Goal: Transaction & Acquisition: Purchase product/service

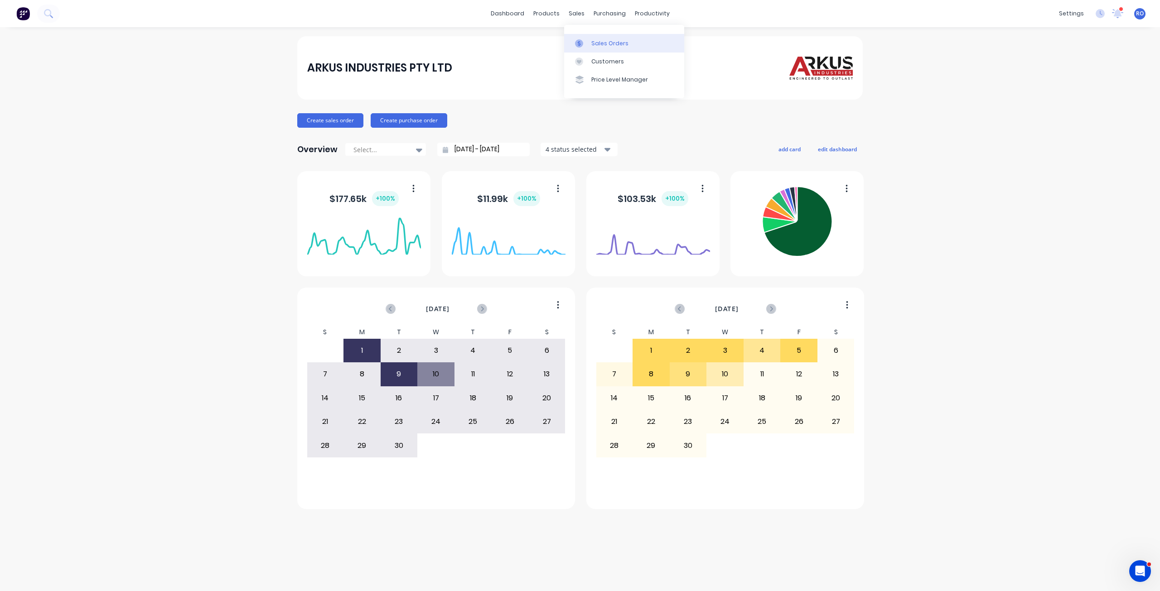
click at [589, 41] on link "Sales Orders" at bounding box center [624, 43] width 120 height 18
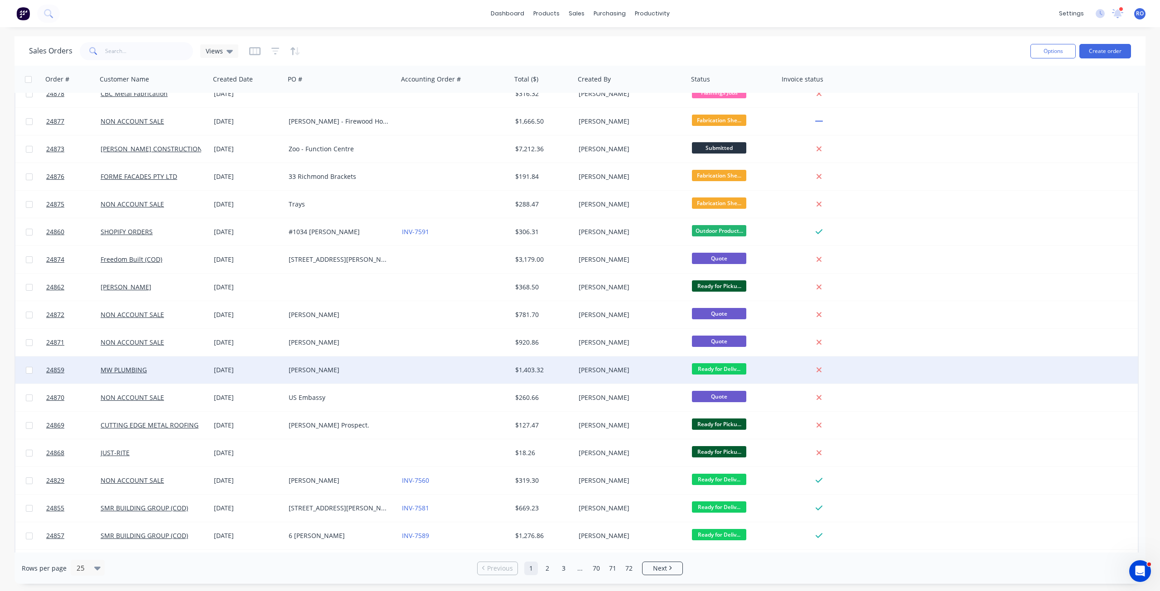
scroll to position [91, 0]
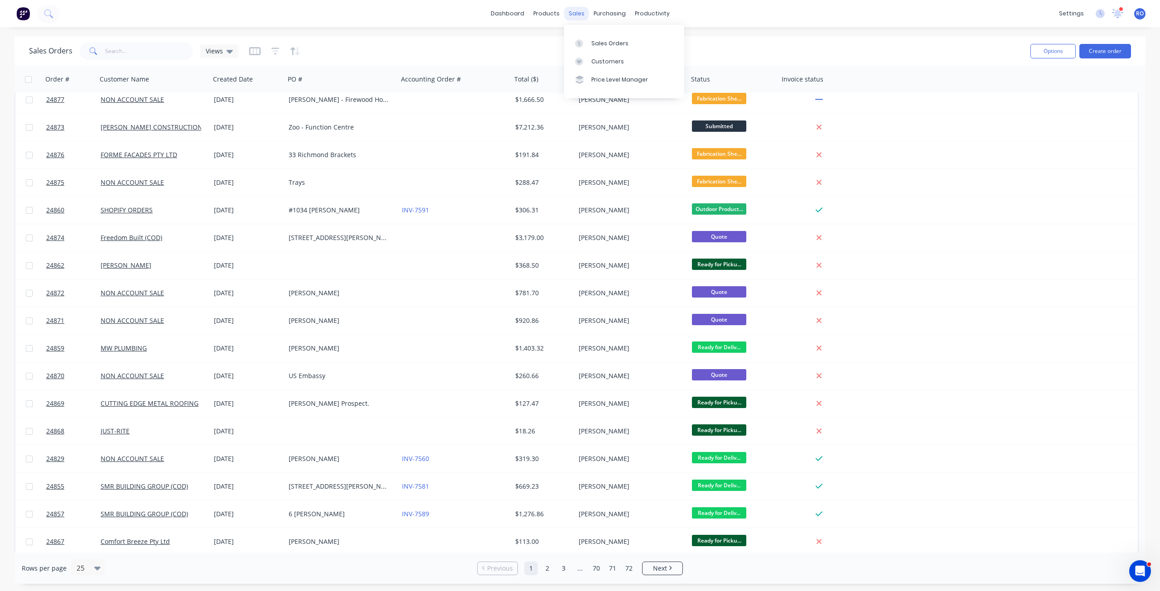
click at [578, 9] on div "sales" at bounding box center [576, 14] width 25 height 14
click at [591, 44] on div "Sales Orders" at bounding box center [609, 43] width 37 height 8
click at [574, 17] on div "sales" at bounding box center [576, 14] width 25 height 14
click at [598, 54] on link "Customers" at bounding box center [624, 62] width 120 height 18
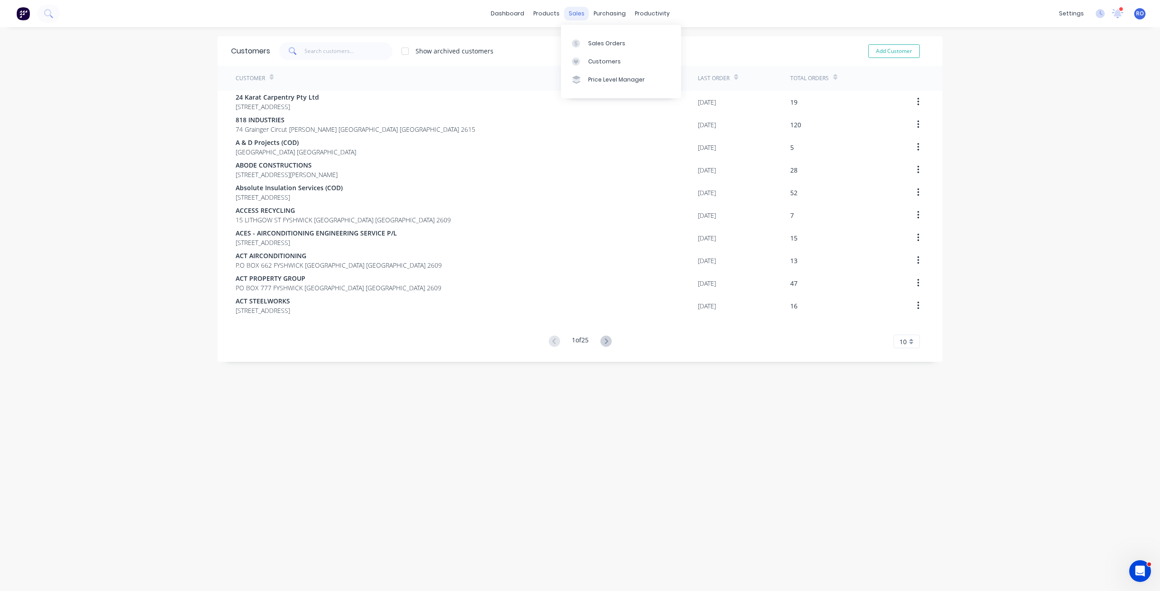
click at [569, 12] on div "sales" at bounding box center [576, 14] width 25 height 14
click at [593, 45] on div "Sales Orders" at bounding box center [606, 43] width 37 height 8
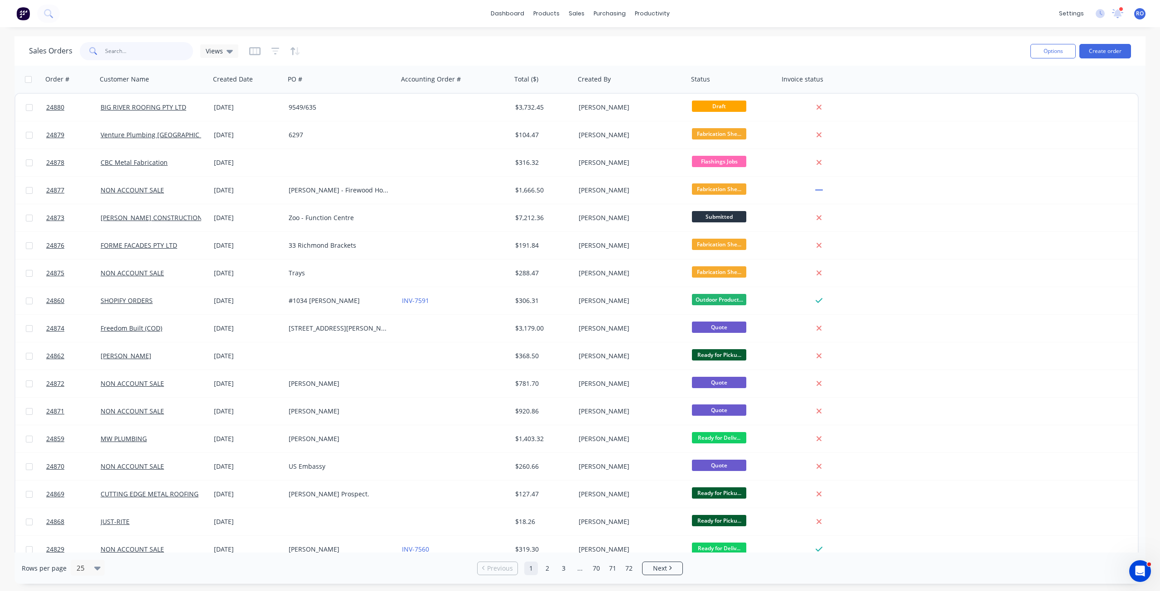
click at [126, 51] on input "text" at bounding box center [149, 51] width 88 height 18
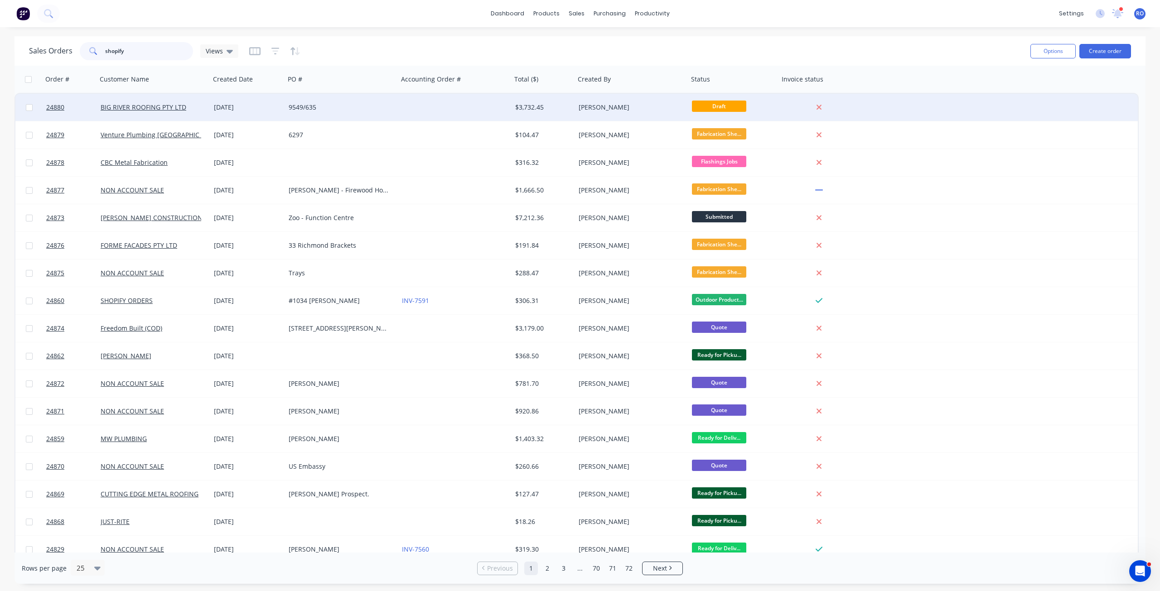
type input "shopify"
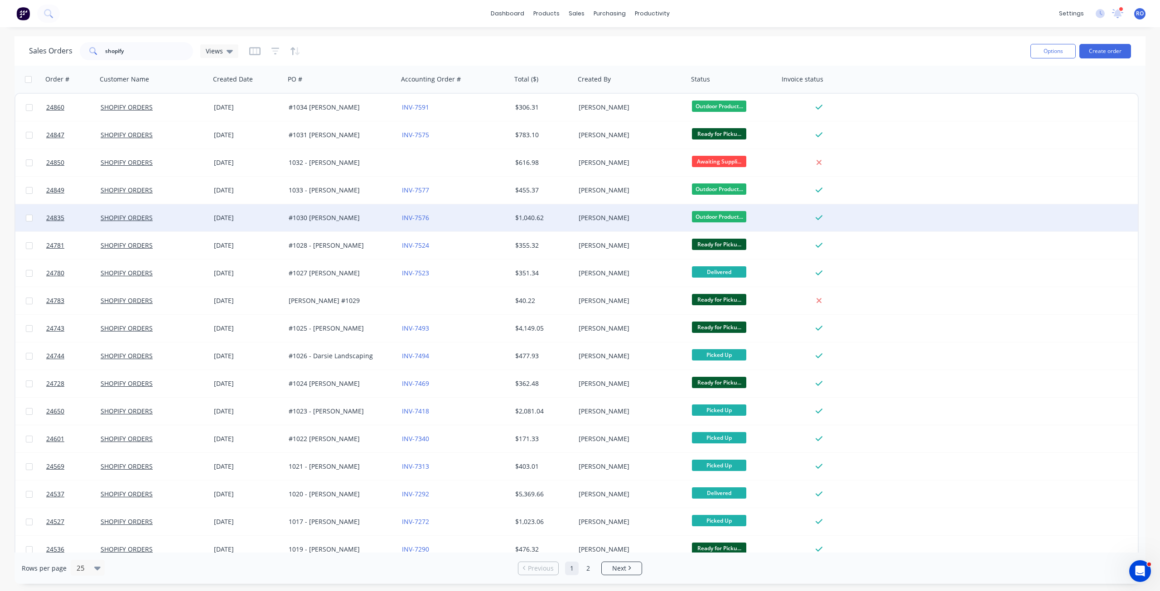
click at [500, 224] on div "INV-7576" at bounding box center [454, 217] width 113 height 27
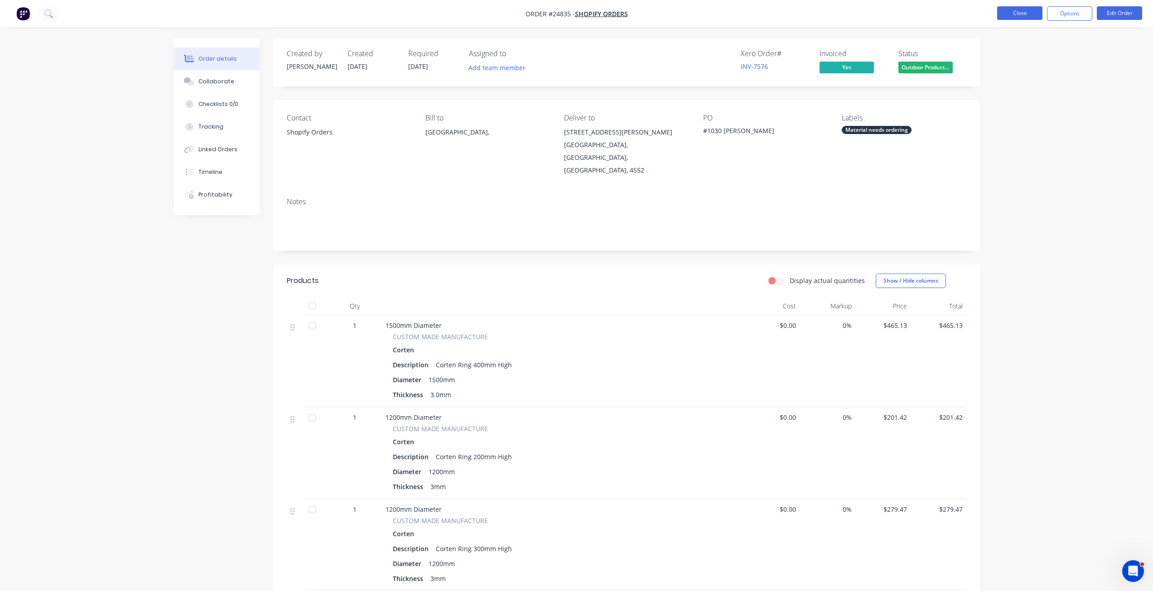
click at [1028, 14] on button "Close" at bounding box center [1019, 13] width 45 height 14
click at [1013, 16] on button "Close" at bounding box center [1019, 13] width 45 height 14
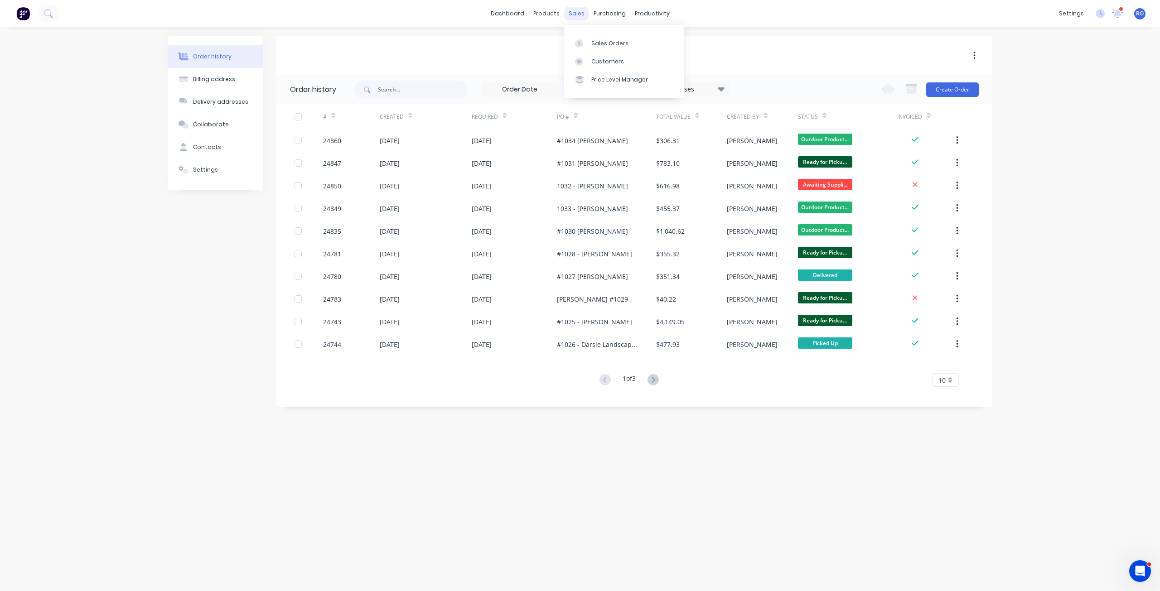
click at [574, 10] on div "sales" at bounding box center [576, 14] width 25 height 14
click at [605, 42] on div "Sales Orders" at bounding box center [609, 43] width 37 height 8
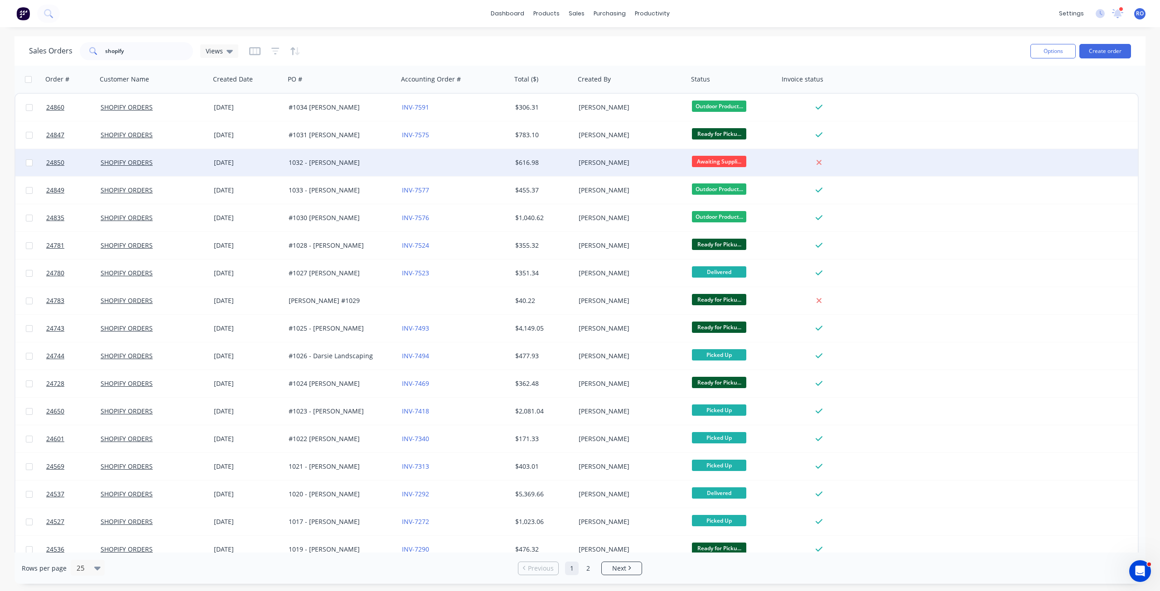
click at [489, 163] on div at bounding box center [454, 162] width 113 height 27
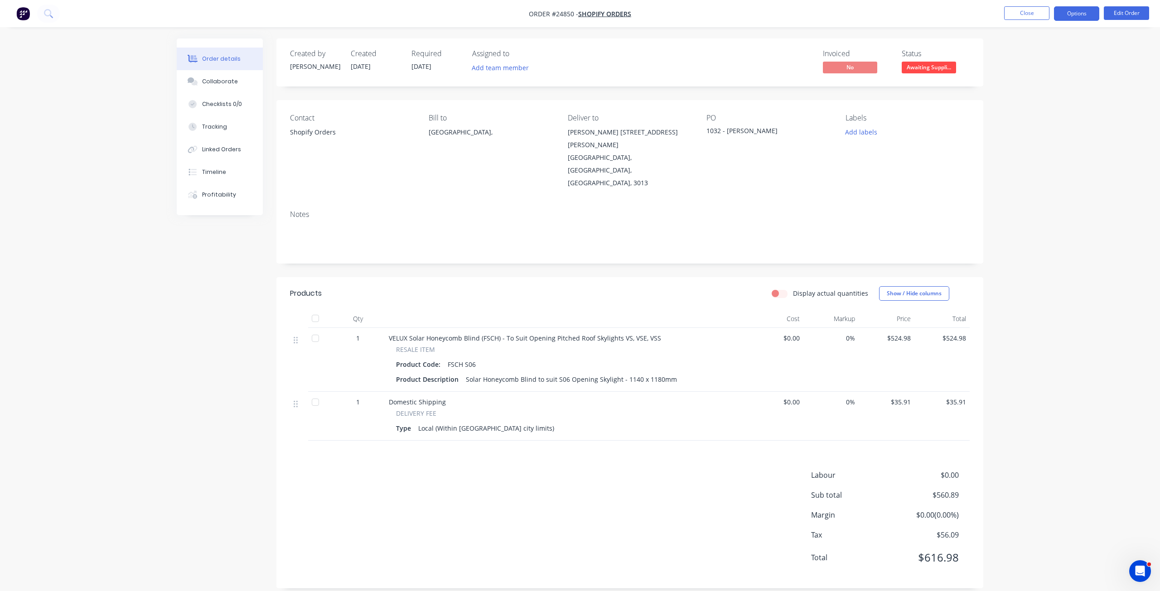
click at [1091, 17] on button "Options" at bounding box center [1076, 13] width 45 height 14
click at [1046, 58] on div "Invoice" at bounding box center [1048, 54] width 83 height 13
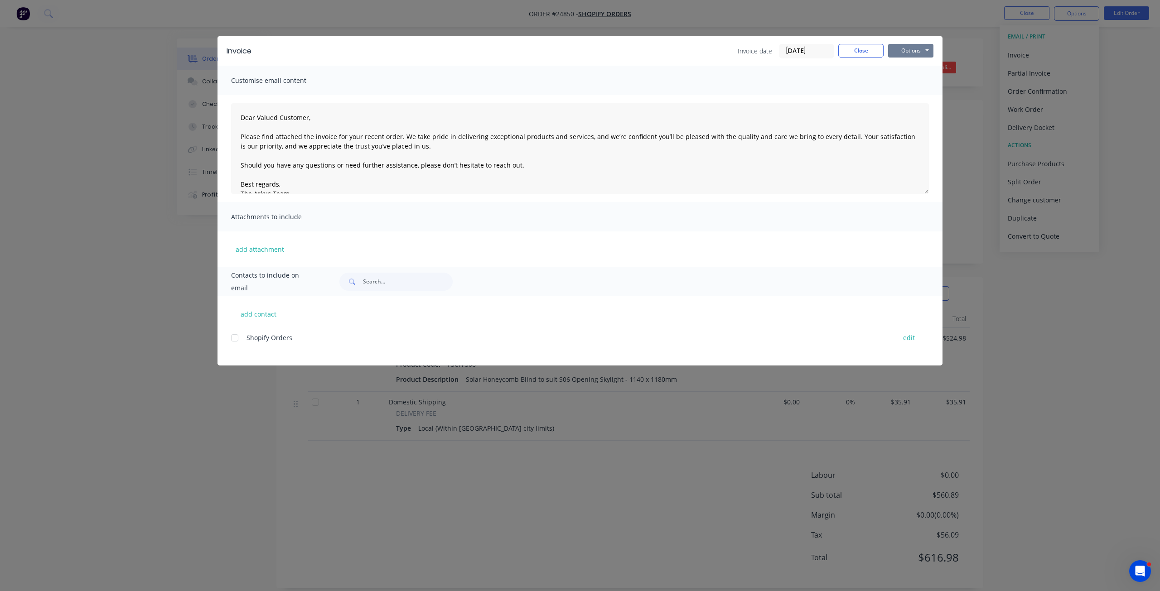
click at [901, 51] on button "Options" at bounding box center [910, 51] width 45 height 14
click at [903, 85] on button "Print" at bounding box center [917, 81] width 58 height 15
click at [852, 52] on button "Close" at bounding box center [860, 51] width 45 height 14
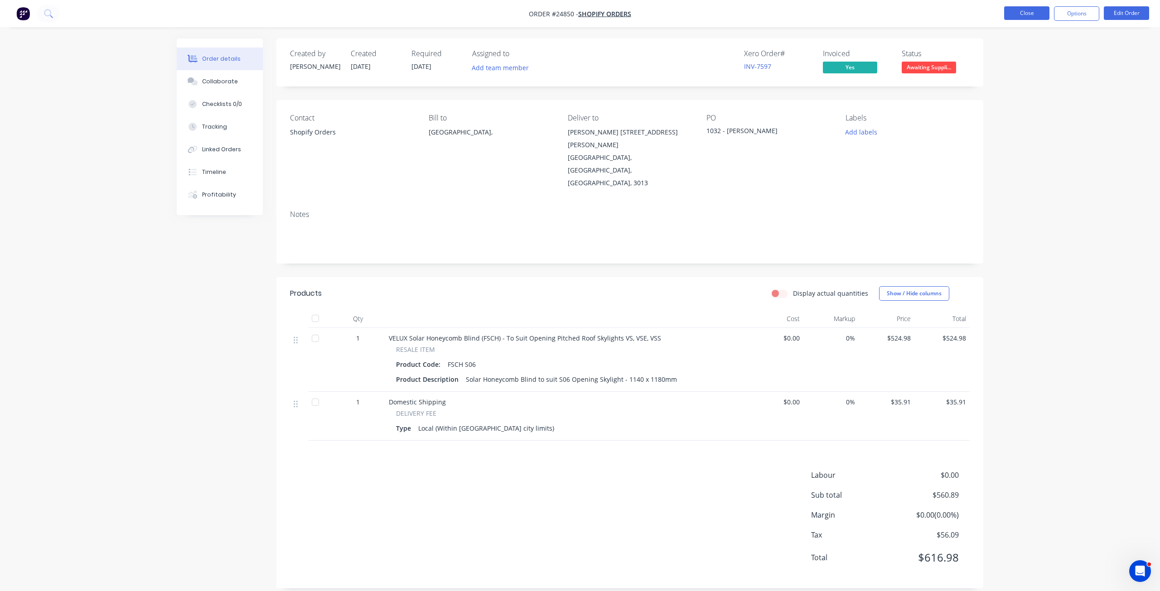
click at [1020, 14] on button "Close" at bounding box center [1026, 13] width 45 height 14
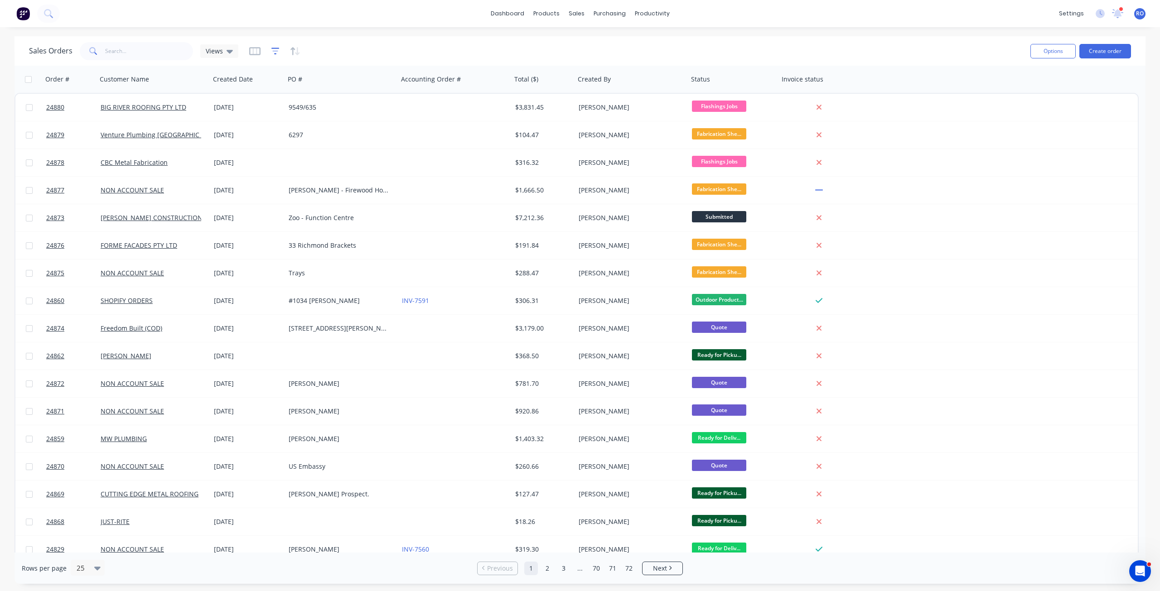
click at [276, 49] on icon "button" at bounding box center [275, 51] width 8 height 9
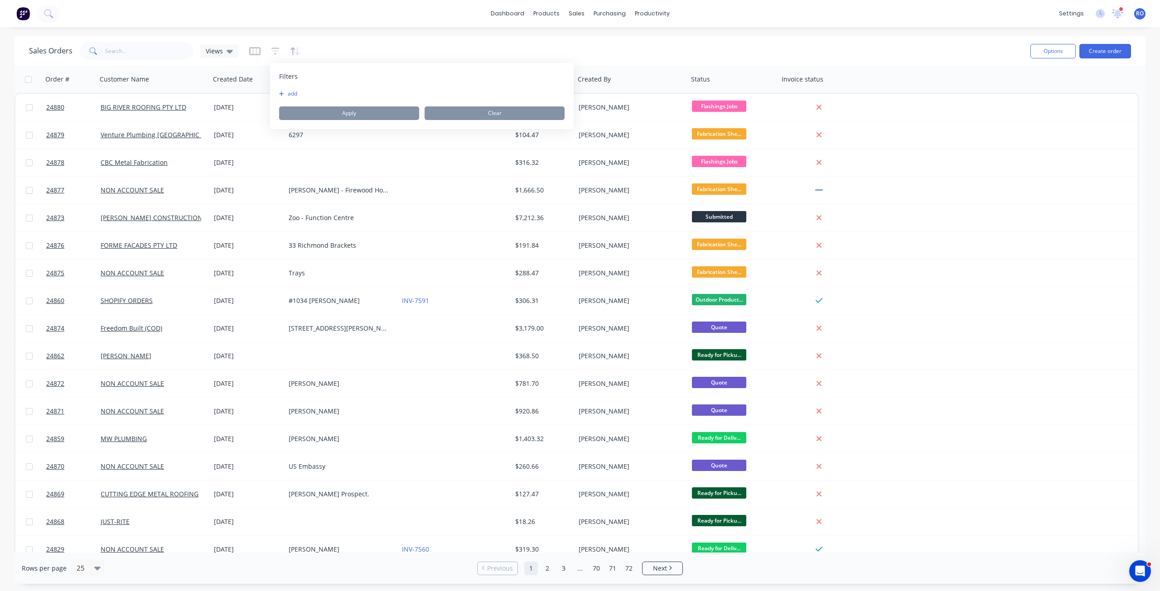
click at [289, 92] on button "add" at bounding box center [290, 93] width 23 height 7
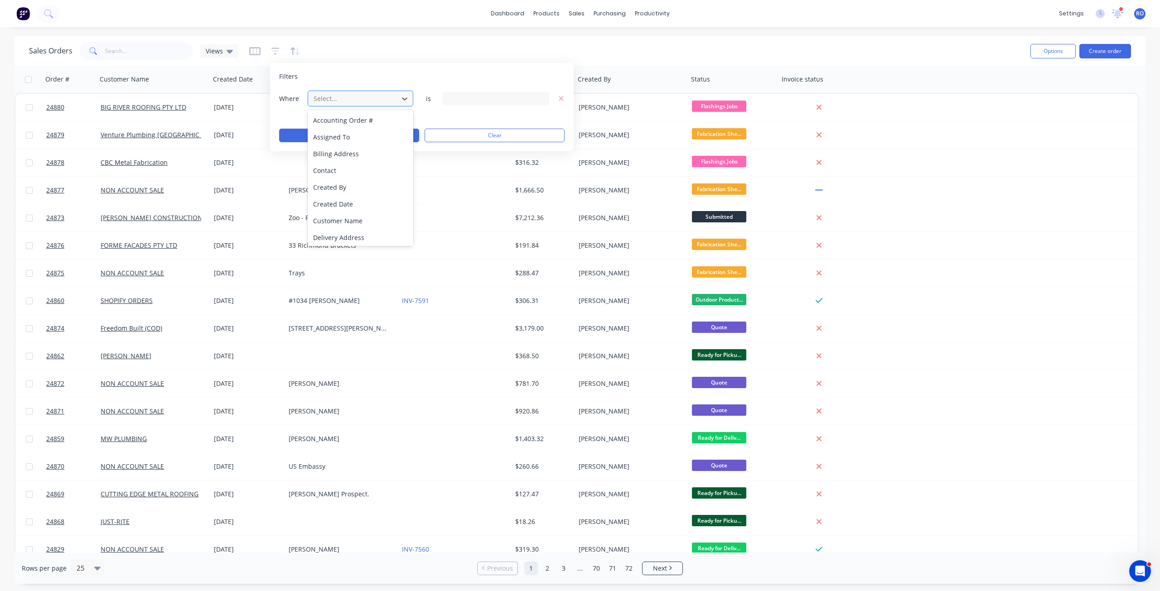
click at [356, 94] on div at bounding box center [353, 98] width 81 height 11
click at [360, 135] on div "Invoice status" at bounding box center [361, 135] width 106 height 17
click at [456, 93] on div "3 Invoice status selected" at bounding box center [496, 99] width 106 height 14
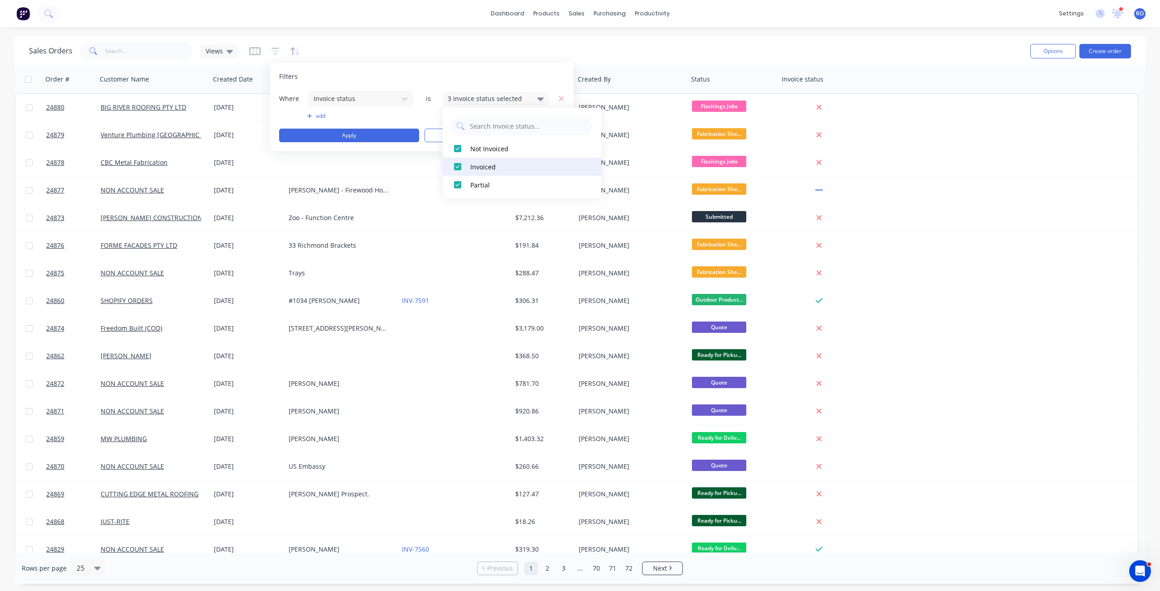
click at [455, 170] on div at bounding box center [457, 167] width 18 height 18
click at [456, 186] on div at bounding box center [457, 185] width 18 height 18
click at [439, 68] on div "Filters Where Invoice status is 1 Invoice status selected add Apply Clear" at bounding box center [422, 107] width 304 height 88
click at [398, 132] on button "Apply" at bounding box center [349, 136] width 140 height 14
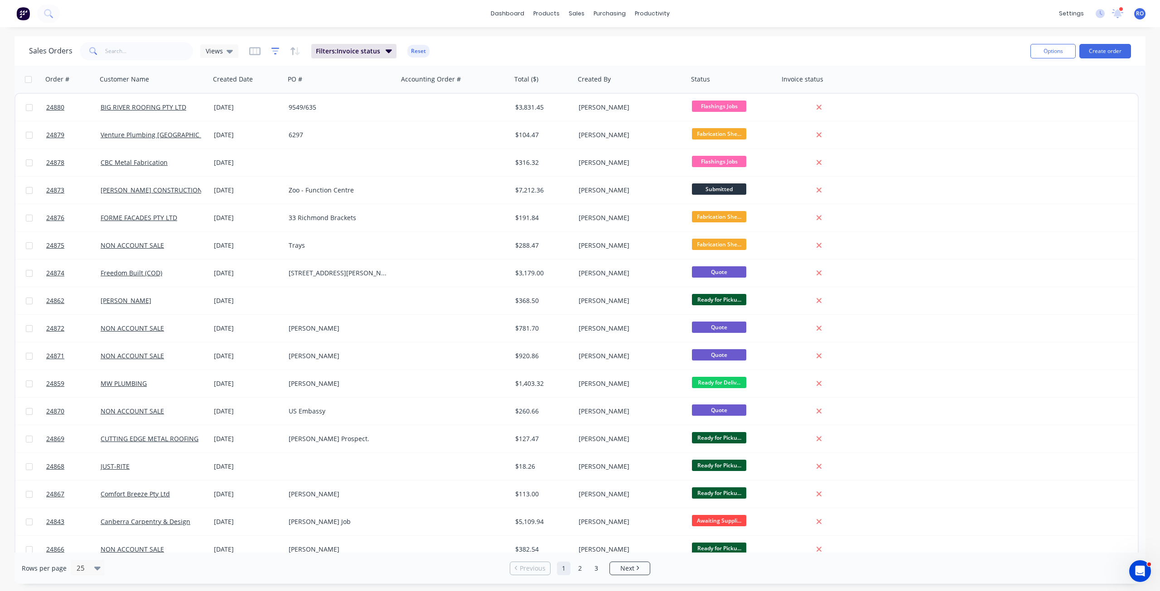
click at [272, 49] on icon "button" at bounding box center [275, 51] width 8 height 9
click at [320, 115] on button "add" at bounding box center [360, 115] width 106 height 7
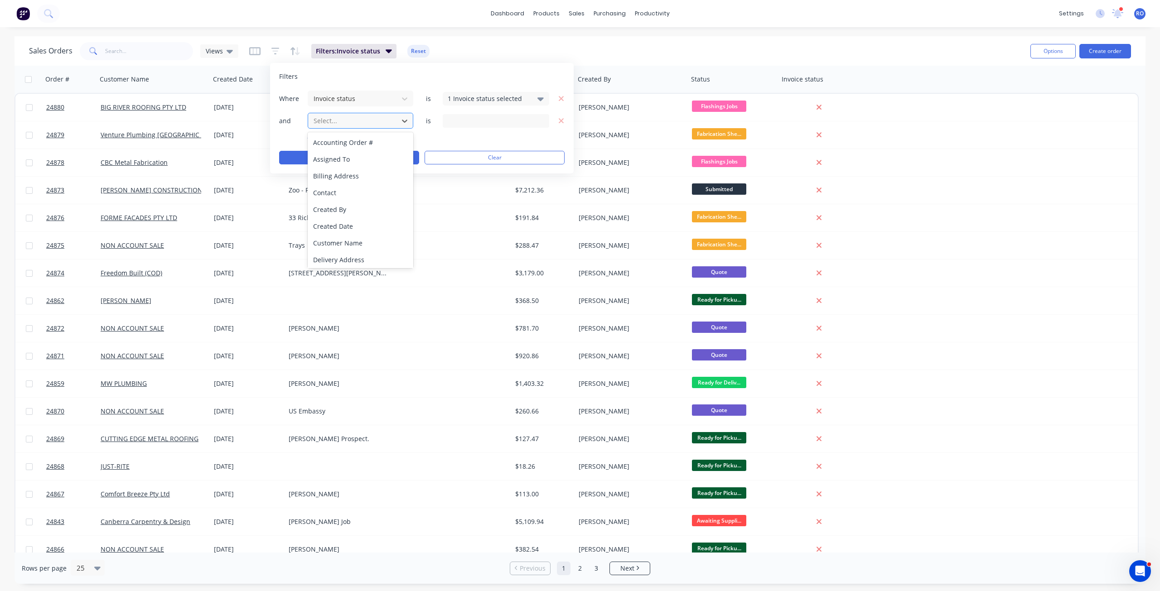
click at [347, 118] on div at bounding box center [353, 120] width 81 height 11
click at [376, 255] on div "Status" at bounding box center [361, 258] width 106 height 17
click at [479, 122] on div "16 Status selected" at bounding box center [489, 121] width 82 height 10
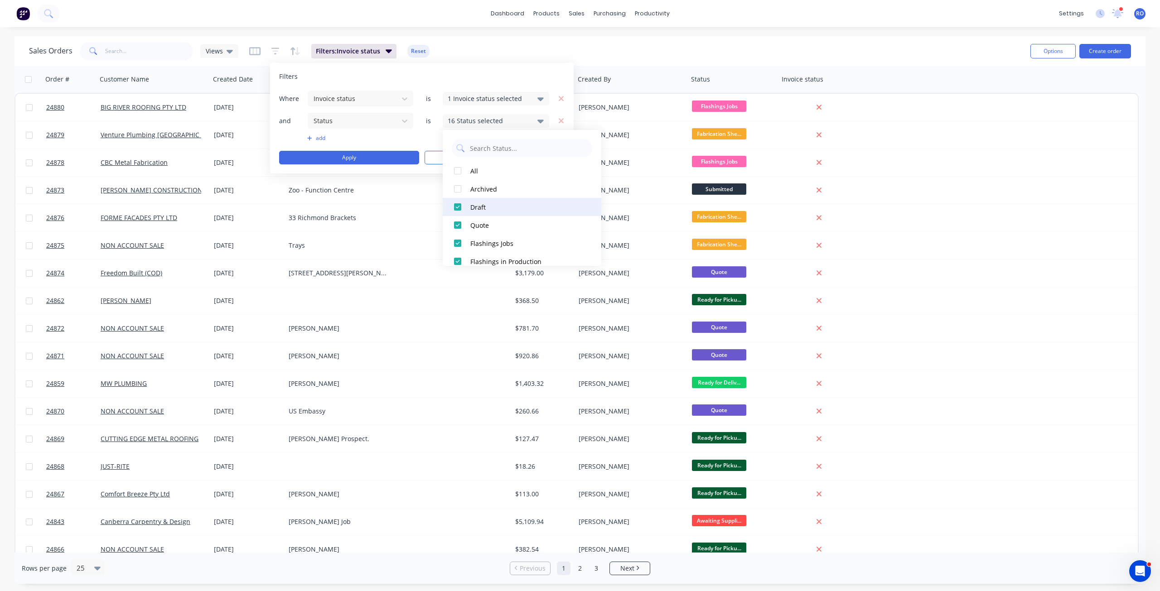
click at [456, 209] on div at bounding box center [457, 207] width 18 height 18
click at [458, 228] on div at bounding box center [457, 225] width 18 height 18
click at [388, 156] on button "Apply" at bounding box center [349, 158] width 140 height 14
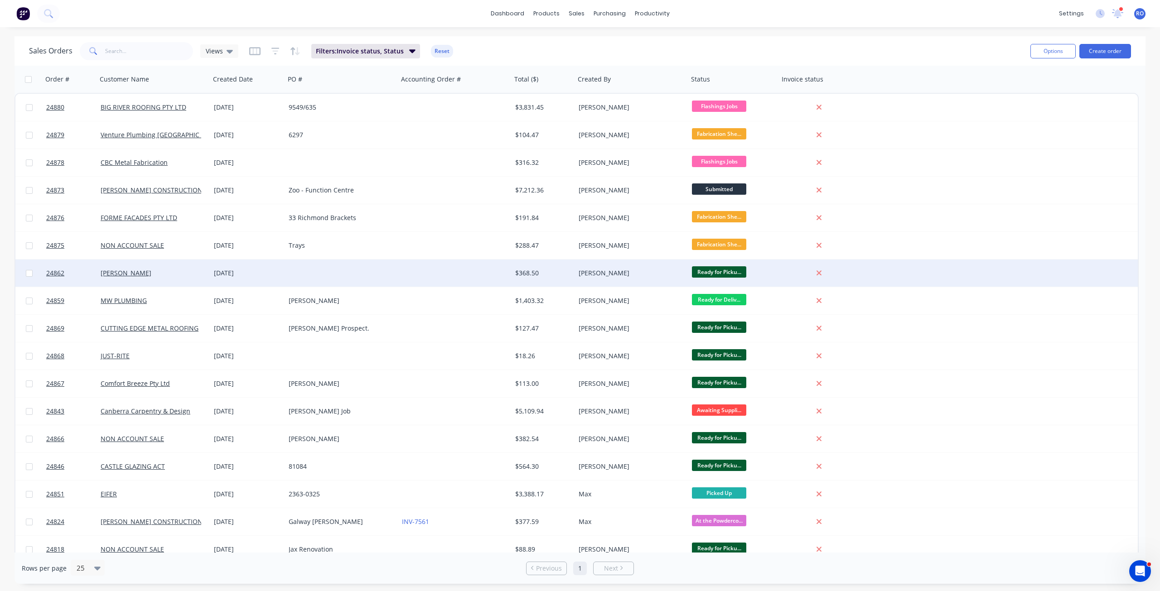
click at [644, 280] on div "Dallas O'Hare" at bounding box center [631, 273] width 113 height 27
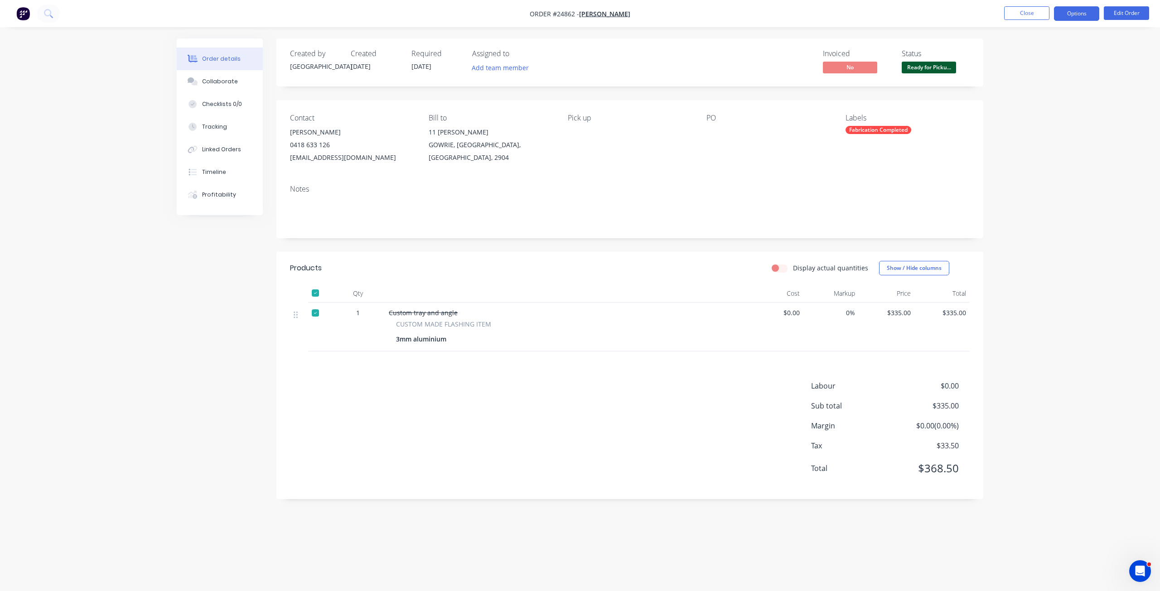
click at [1089, 19] on button "Options" at bounding box center [1076, 13] width 45 height 14
click at [1057, 56] on div "Invoice" at bounding box center [1048, 54] width 83 height 13
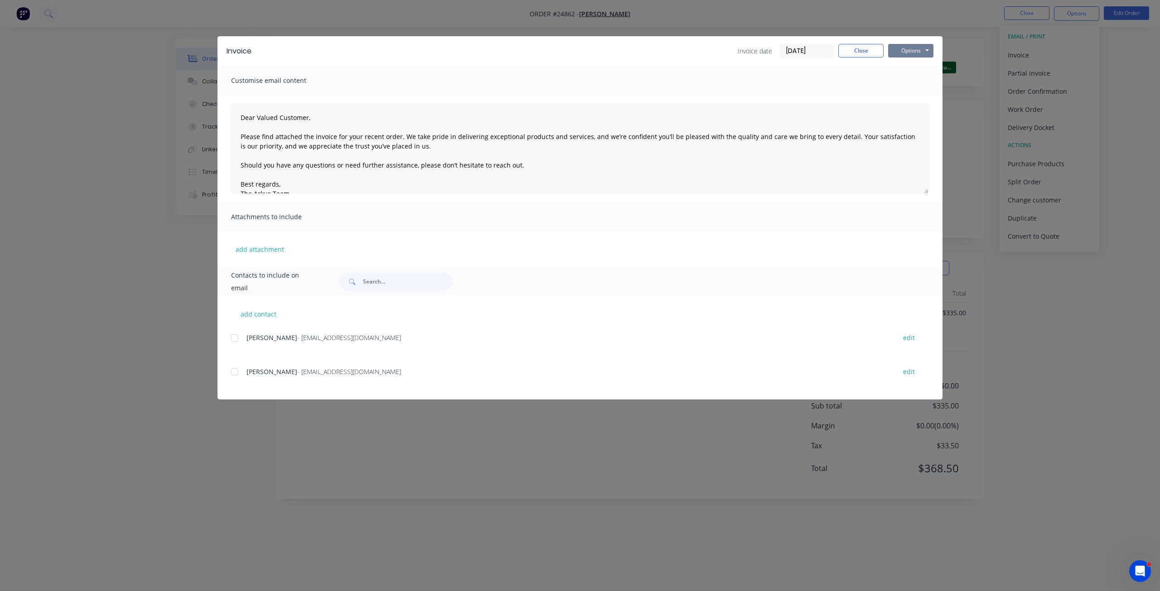
click at [906, 51] on button "Options" at bounding box center [910, 51] width 45 height 14
click at [911, 84] on button "Print" at bounding box center [917, 81] width 58 height 15
click at [868, 49] on button "Close" at bounding box center [860, 51] width 45 height 14
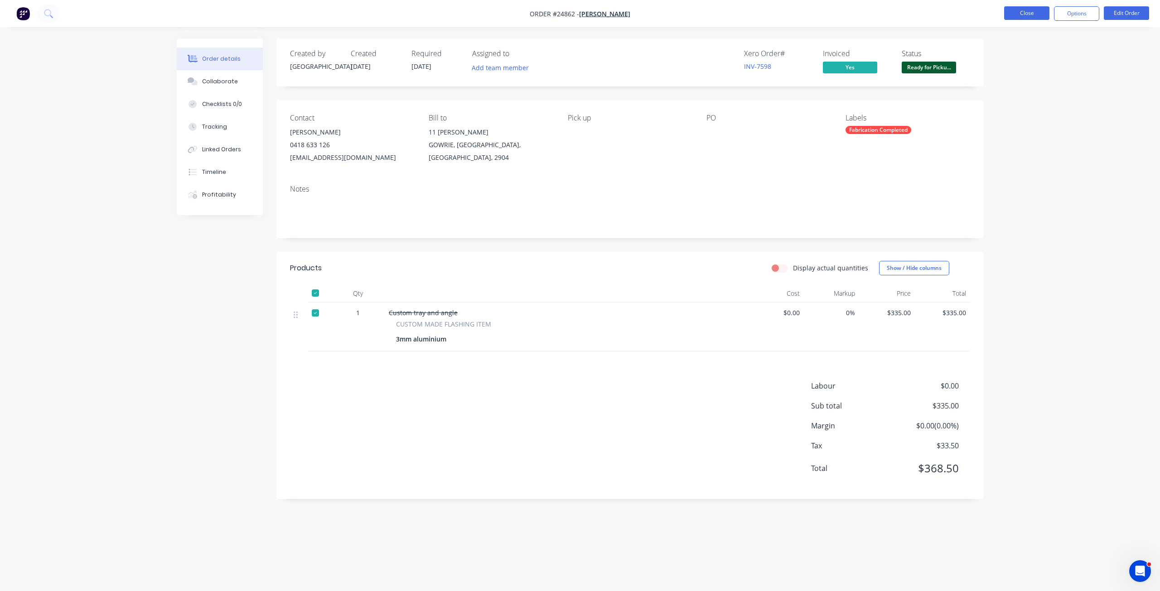
click at [1028, 8] on button "Close" at bounding box center [1026, 13] width 45 height 14
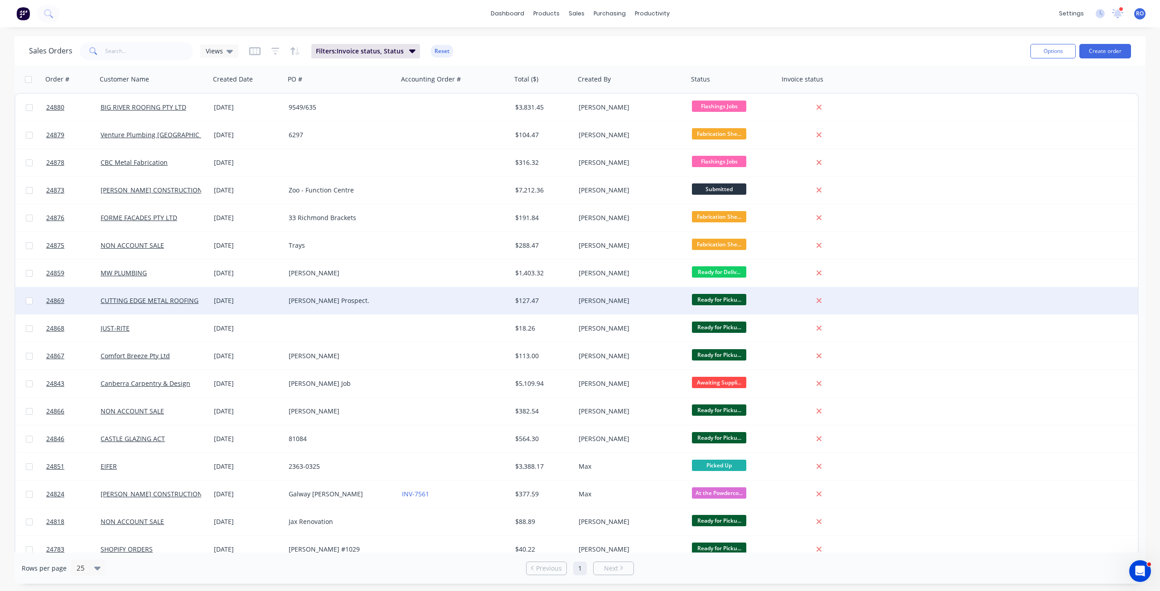
click at [662, 292] on div "Dallas O'Hare" at bounding box center [631, 300] width 113 height 27
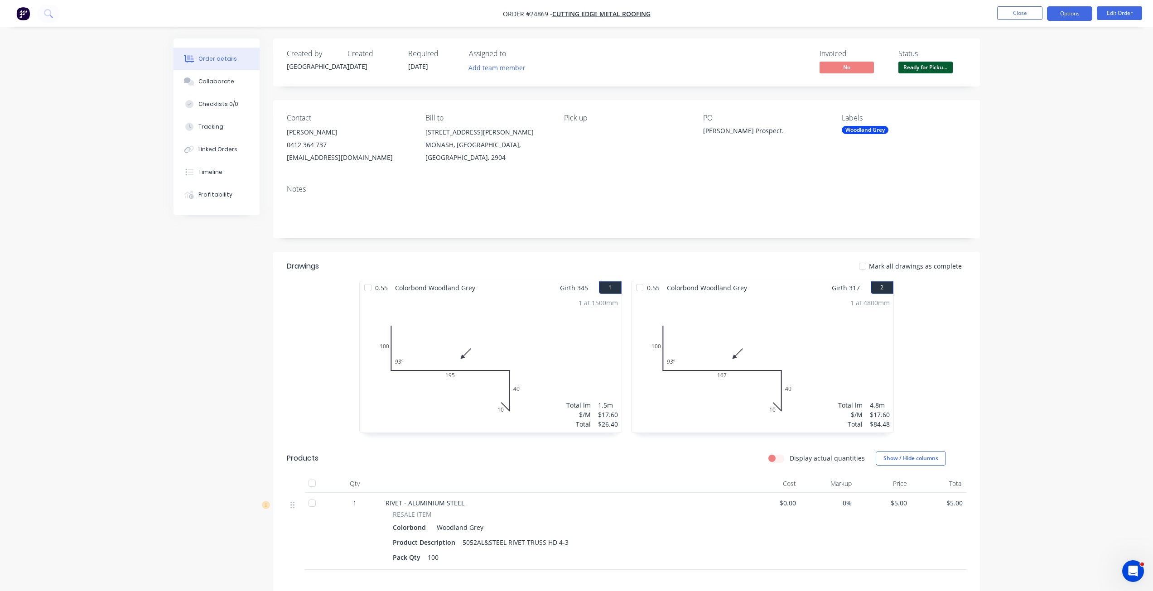
click at [1067, 9] on button "Options" at bounding box center [1069, 13] width 45 height 14
click at [1036, 55] on div "Invoice" at bounding box center [1042, 54] width 83 height 13
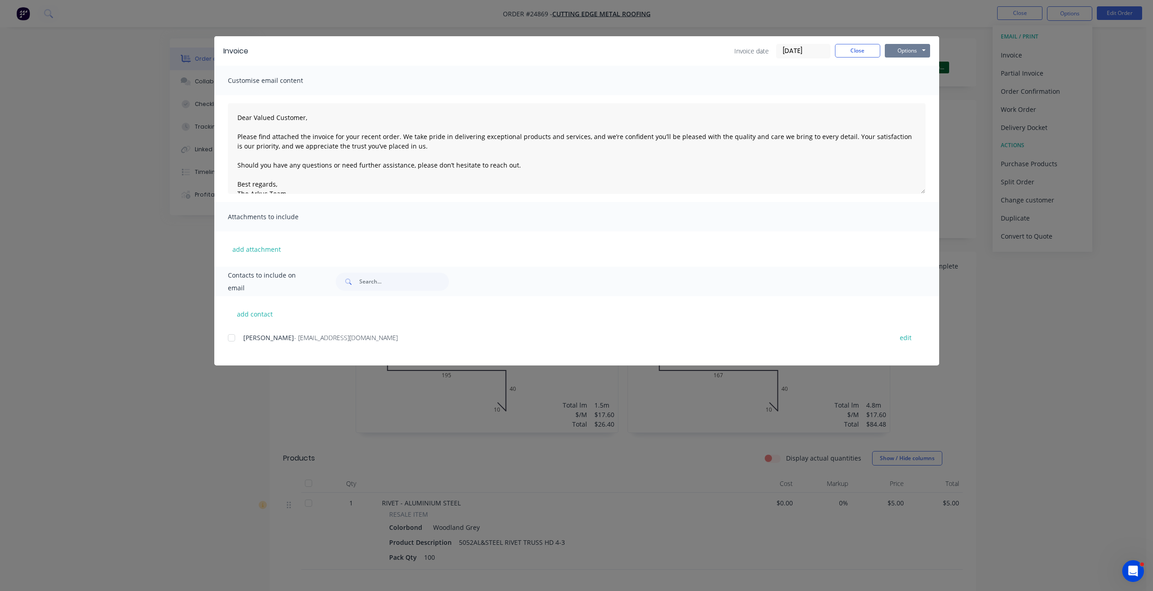
click at [906, 52] on button "Options" at bounding box center [907, 51] width 45 height 14
click at [905, 83] on button "Print" at bounding box center [914, 81] width 58 height 15
click at [874, 48] on button "Close" at bounding box center [857, 51] width 45 height 14
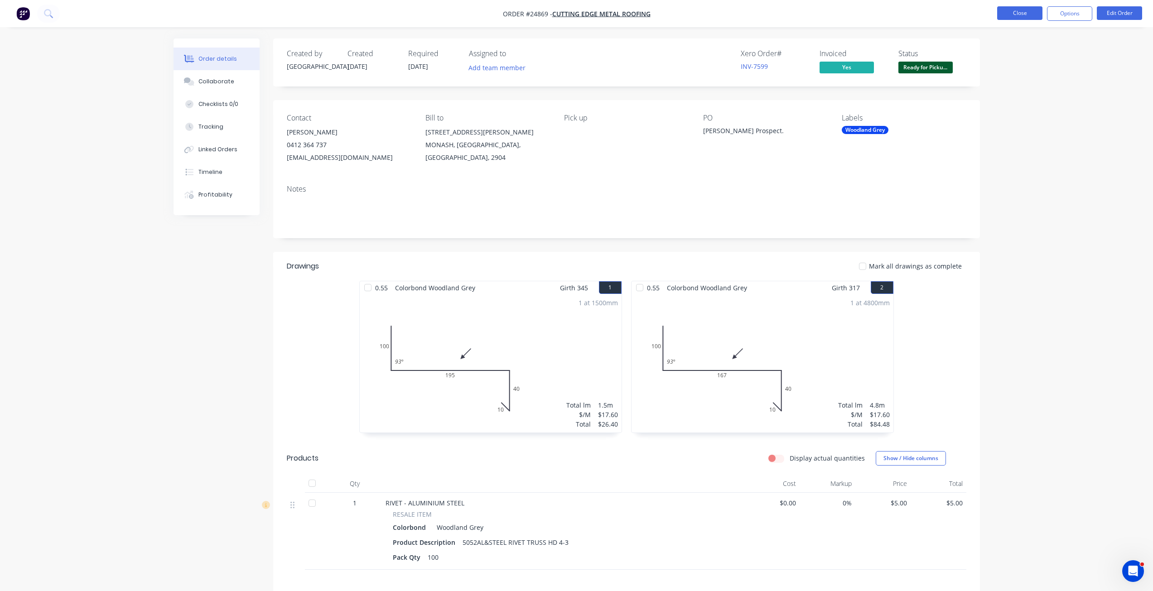
click at [1018, 14] on button "Close" at bounding box center [1019, 13] width 45 height 14
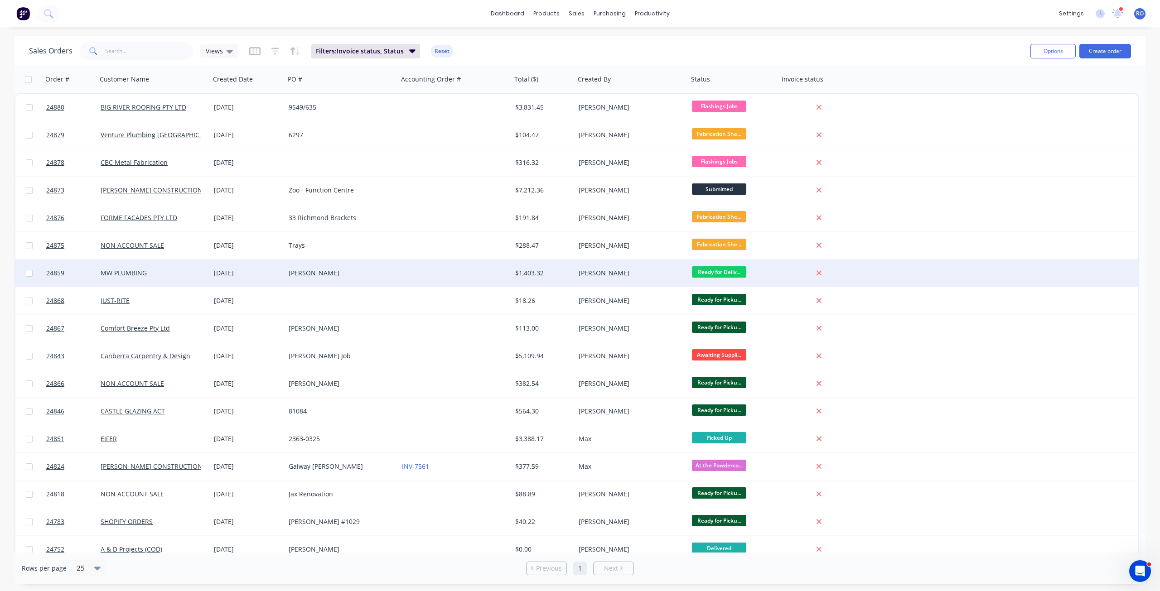
click at [770, 262] on div "Ready for Deliv..." at bounding box center [733, 273] width 91 height 27
click at [667, 272] on div "Dallas O'Hare" at bounding box center [628, 273] width 101 height 9
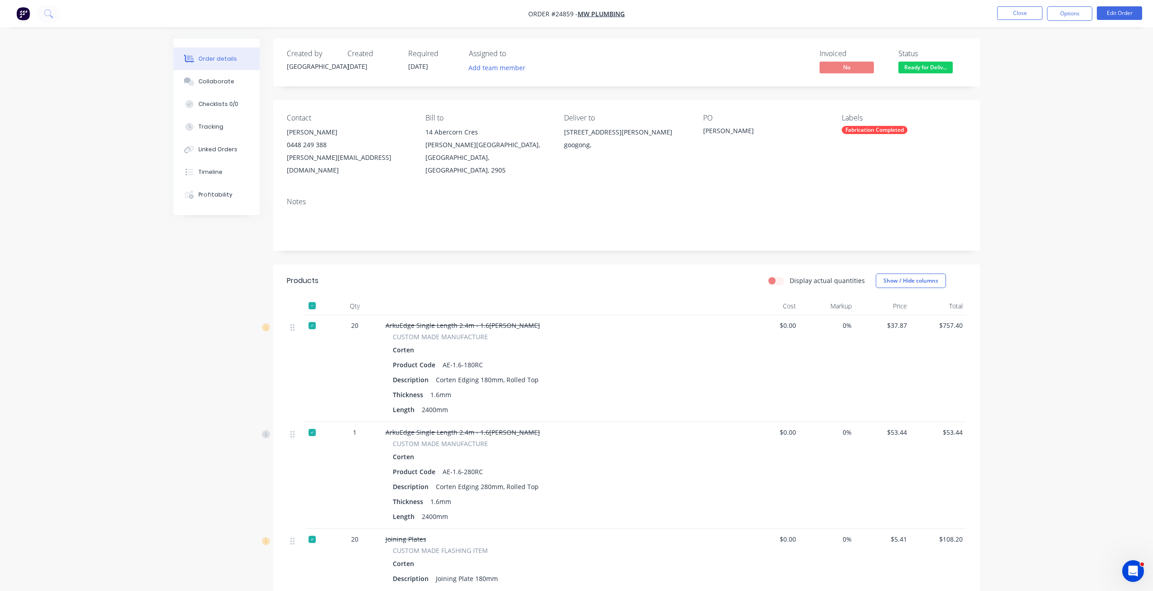
click at [1089, 1] on nav "Order #24859 - MW PLUMBING Close Options Edit Order" at bounding box center [576, 13] width 1153 height 27
click at [1078, 11] on button "Options" at bounding box center [1069, 13] width 45 height 14
click at [1042, 54] on div "Invoice" at bounding box center [1042, 54] width 83 height 13
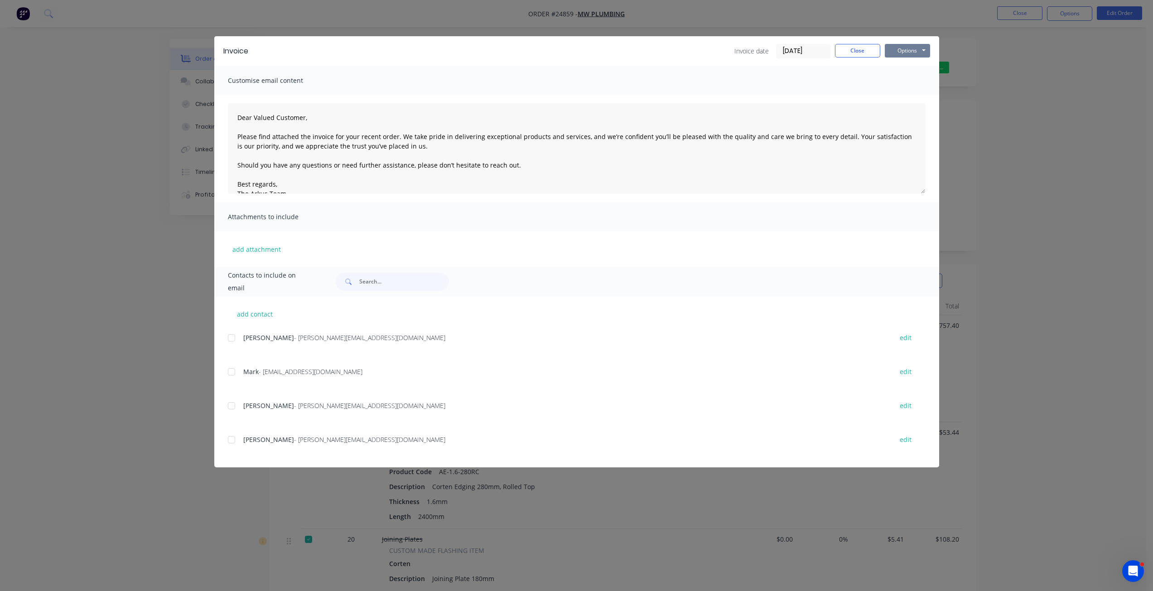
click at [913, 49] on button "Options" at bounding box center [907, 51] width 45 height 14
click at [915, 80] on button "Print" at bounding box center [914, 81] width 58 height 15
click at [870, 48] on button "Close" at bounding box center [857, 51] width 45 height 14
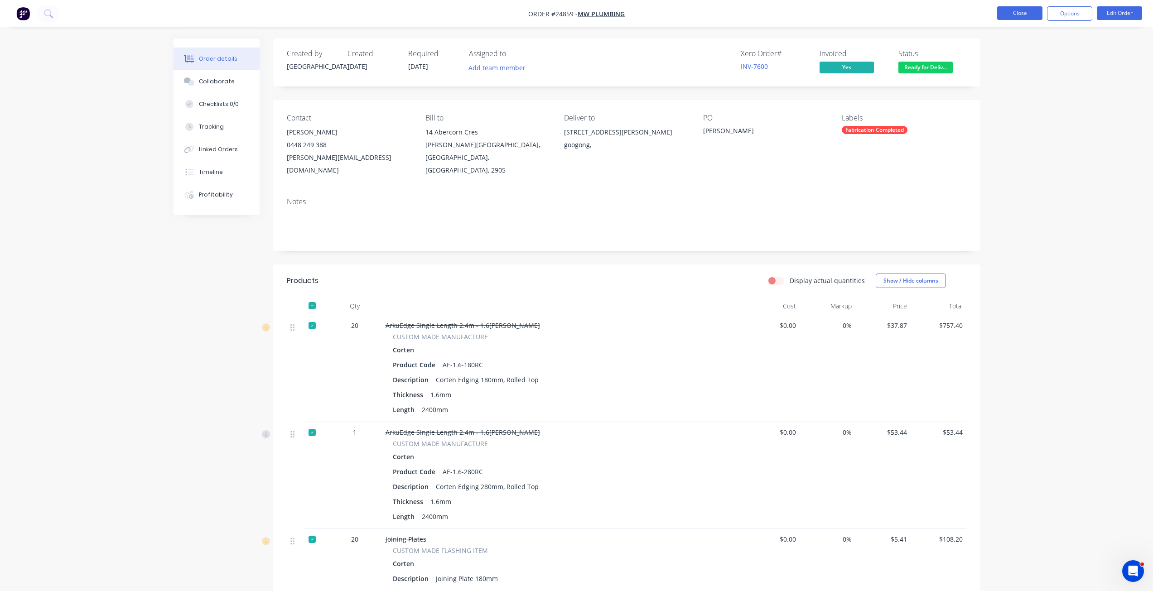
click at [1034, 14] on button "Close" at bounding box center [1019, 13] width 45 height 14
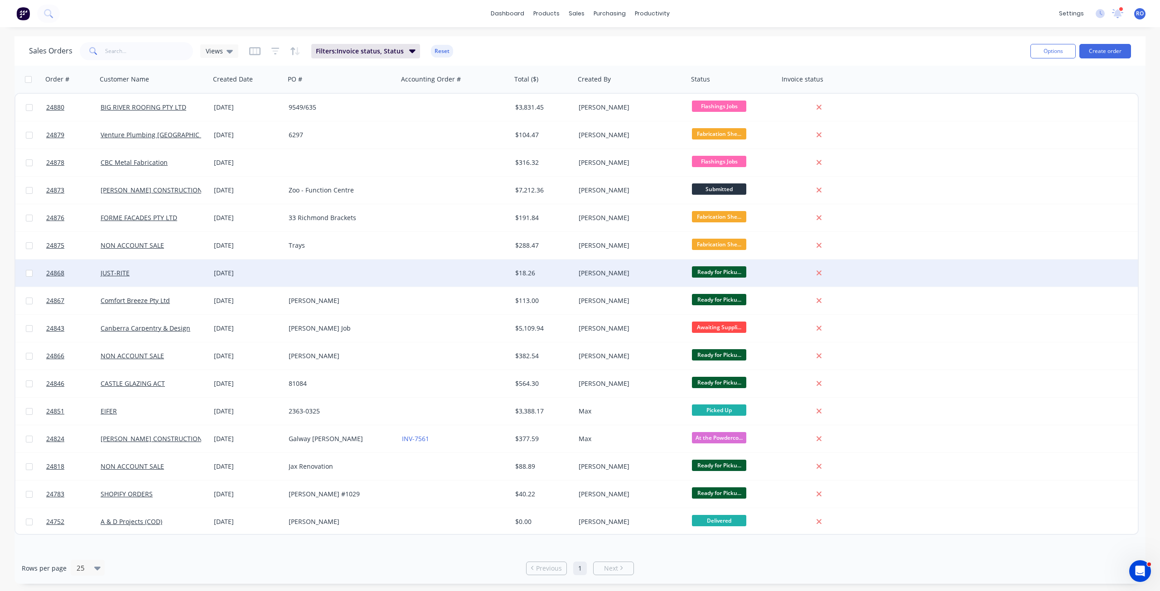
click at [655, 274] on div "Dallas O'Hare" at bounding box center [628, 273] width 101 height 9
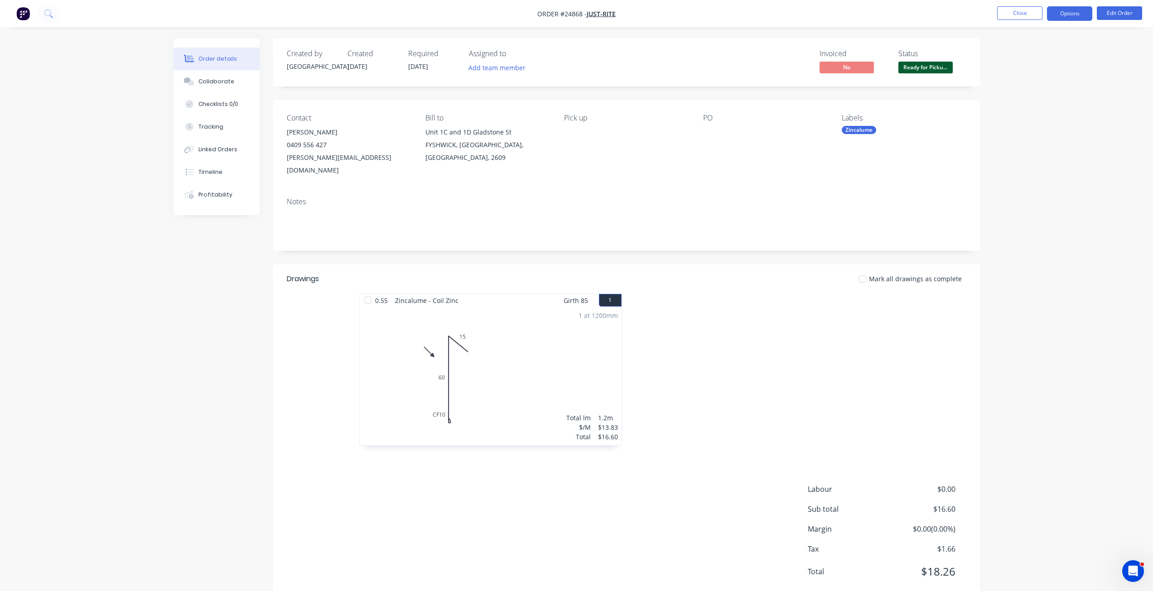
click at [1072, 15] on button "Options" at bounding box center [1069, 13] width 45 height 14
click at [1029, 49] on div "Invoice" at bounding box center [1042, 54] width 83 height 13
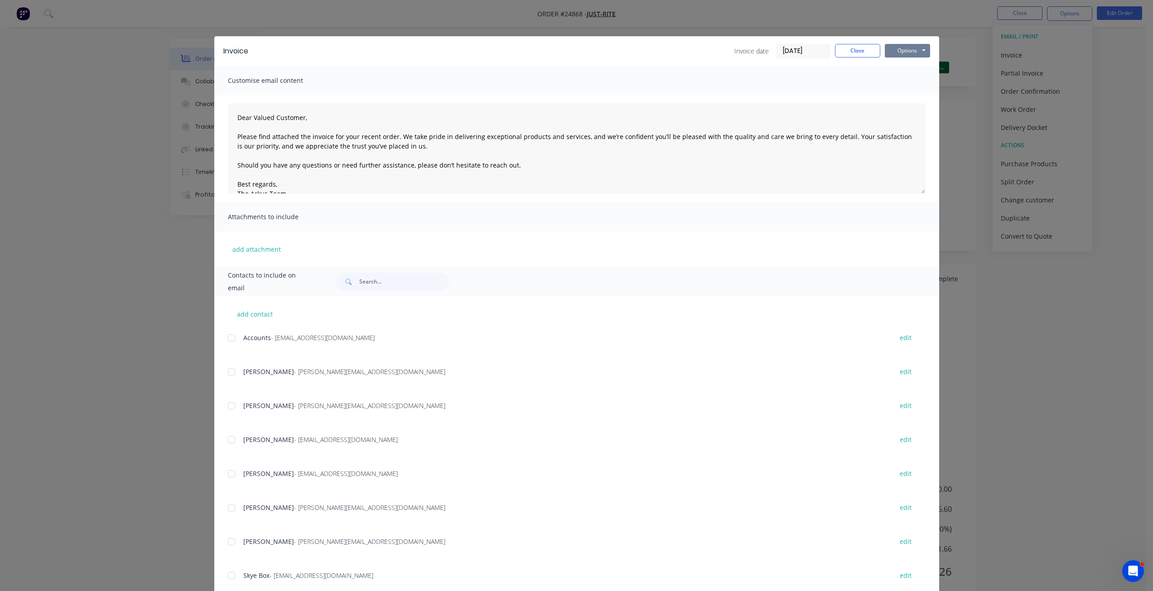
click at [907, 48] on button "Options" at bounding box center [907, 51] width 45 height 14
click at [898, 80] on button "Print" at bounding box center [914, 81] width 58 height 15
click at [863, 49] on button "Close" at bounding box center [857, 51] width 45 height 14
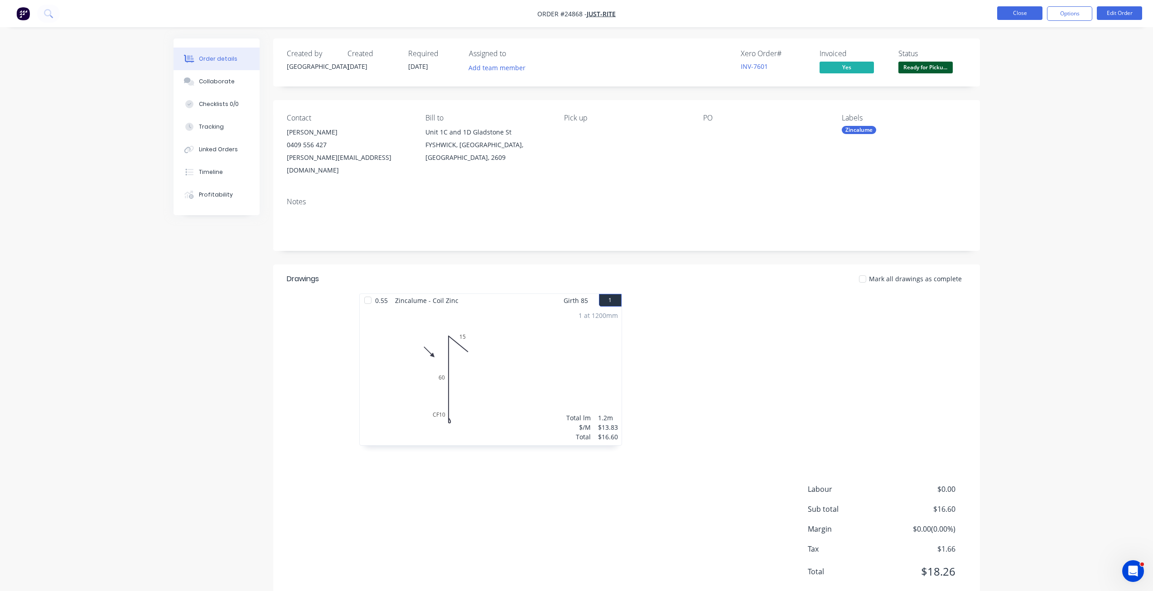
click at [1011, 12] on button "Close" at bounding box center [1019, 13] width 45 height 14
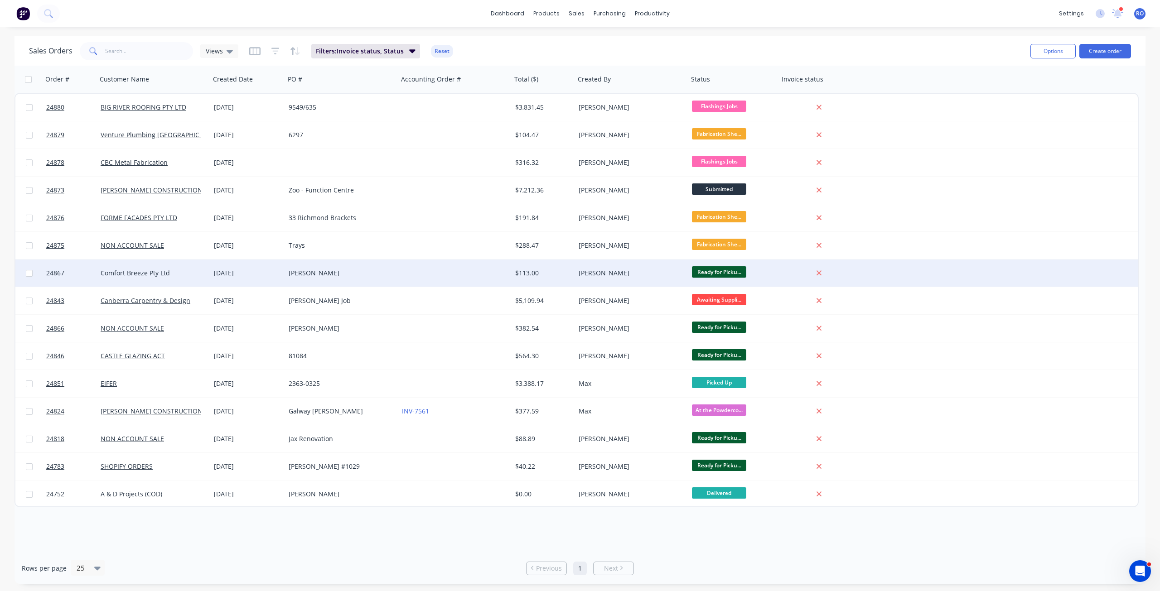
click at [661, 265] on div "Dallas O'Hare" at bounding box center [631, 273] width 113 height 27
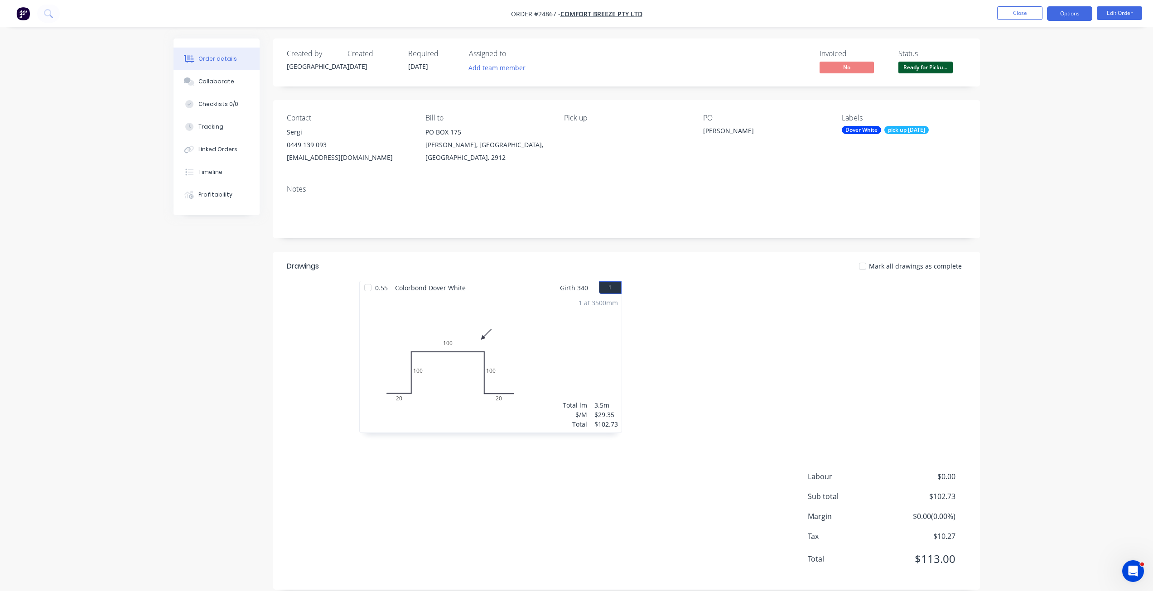
click at [1069, 12] on button "Options" at bounding box center [1069, 13] width 45 height 14
click at [1009, 54] on div "Invoice" at bounding box center [1042, 54] width 83 height 13
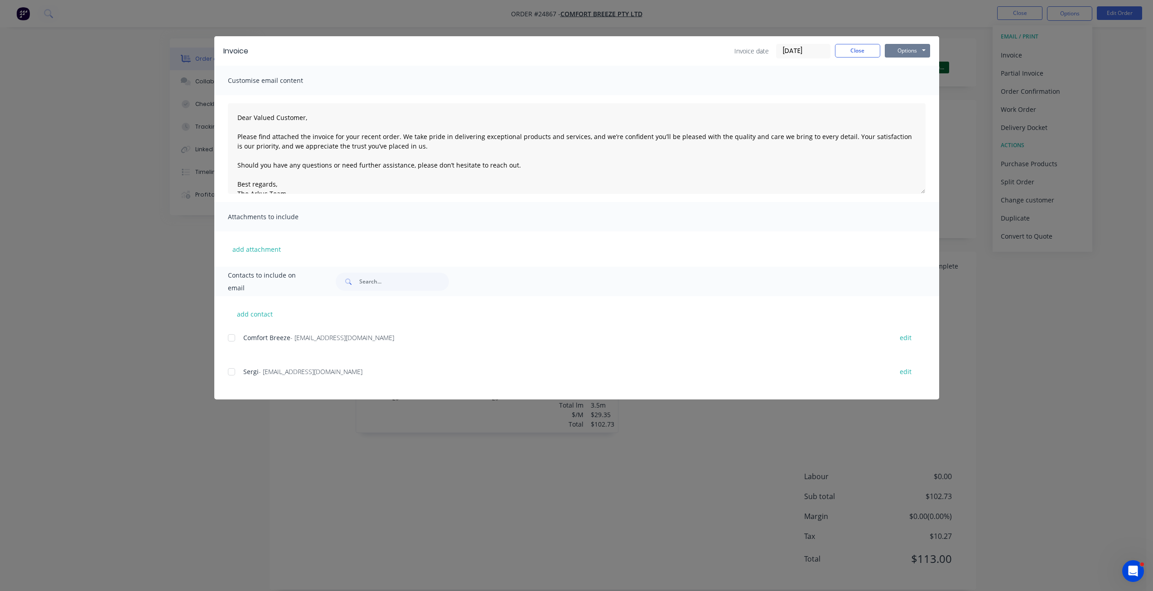
drag, startPoint x: 892, startPoint y: 49, endPoint x: 889, endPoint y: 59, distance: 9.8
click at [892, 49] on button "Options" at bounding box center [907, 51] width 45 height 14
click at [911, 86] on button "Print" at bounding box center [914, 81] width 58 height 15
click at [846, 50] on button "Close" at bounding box center [857, 51] width 45 height 14
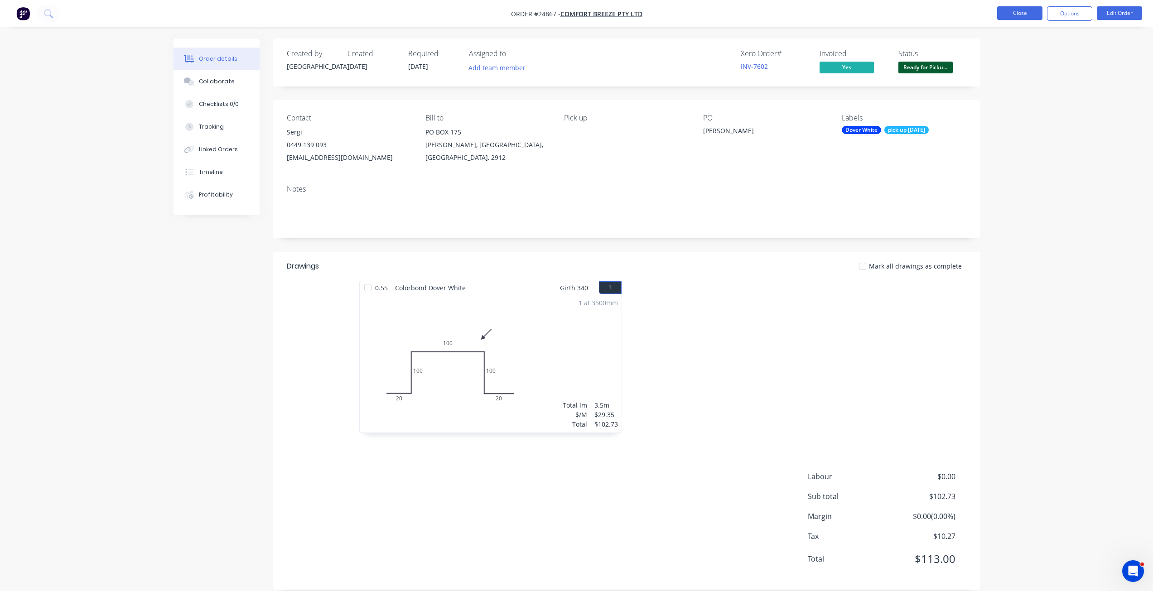
click at [1026, 16] on button "Close" at bounding box center [1019, 13] width 45 height 14
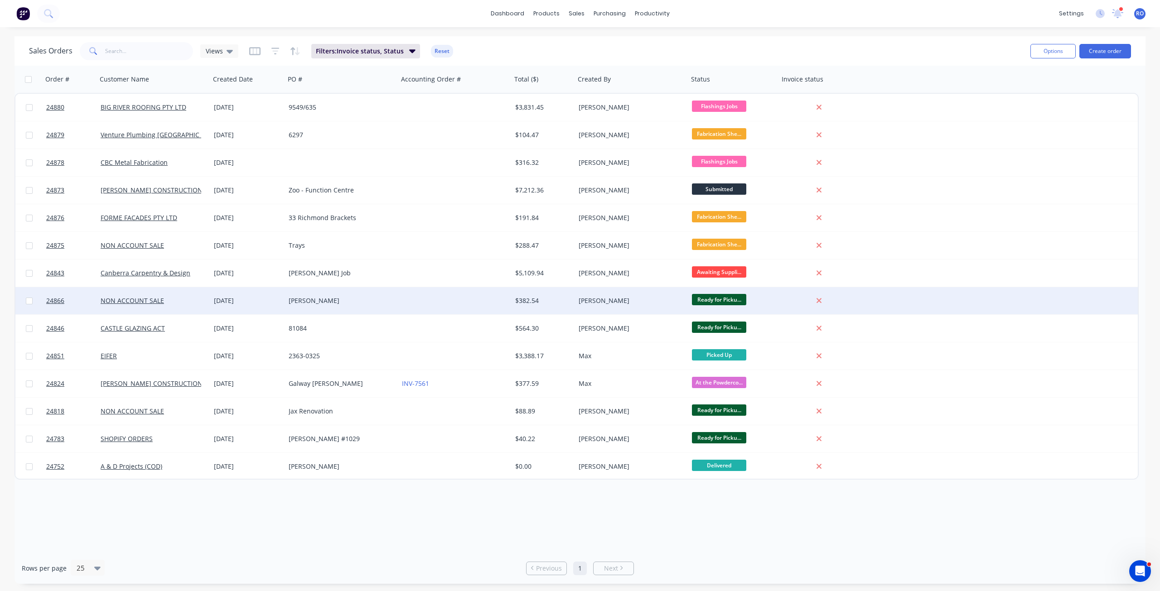
click at [631, 304] on div "Dallas O'Hare" at bounding box center [628, 300] width 101 height 9
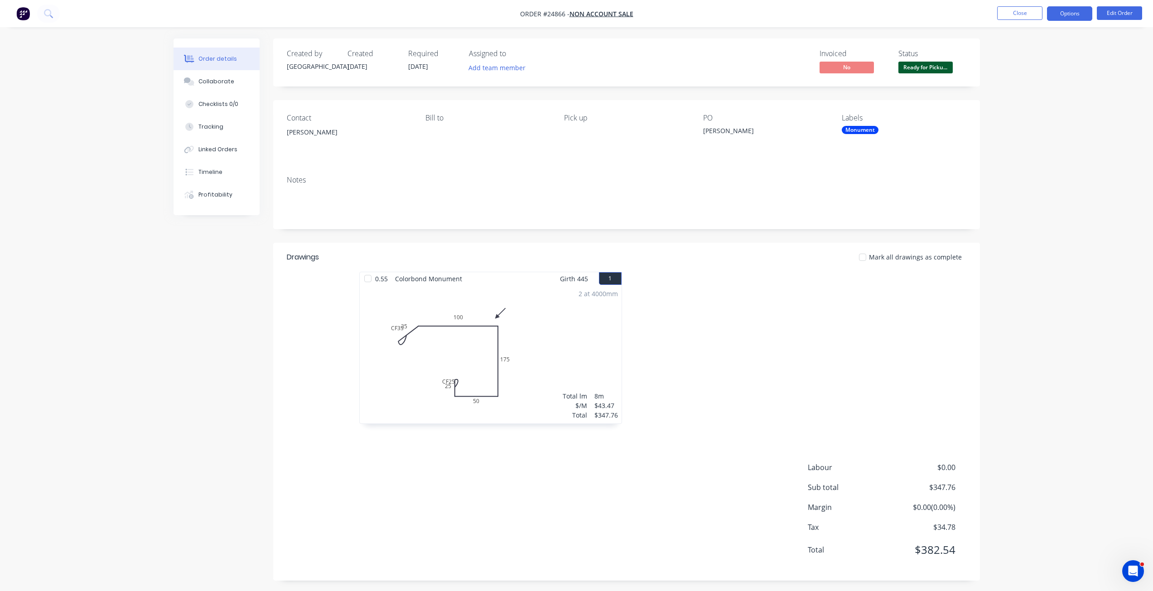
click at [1080, 12] on button "Options" at bounding box center [1069, 13] width 45 height 14
click at [1025, 50] on div "Invoice" at bounding box center [1042, 54] width 83 height 13
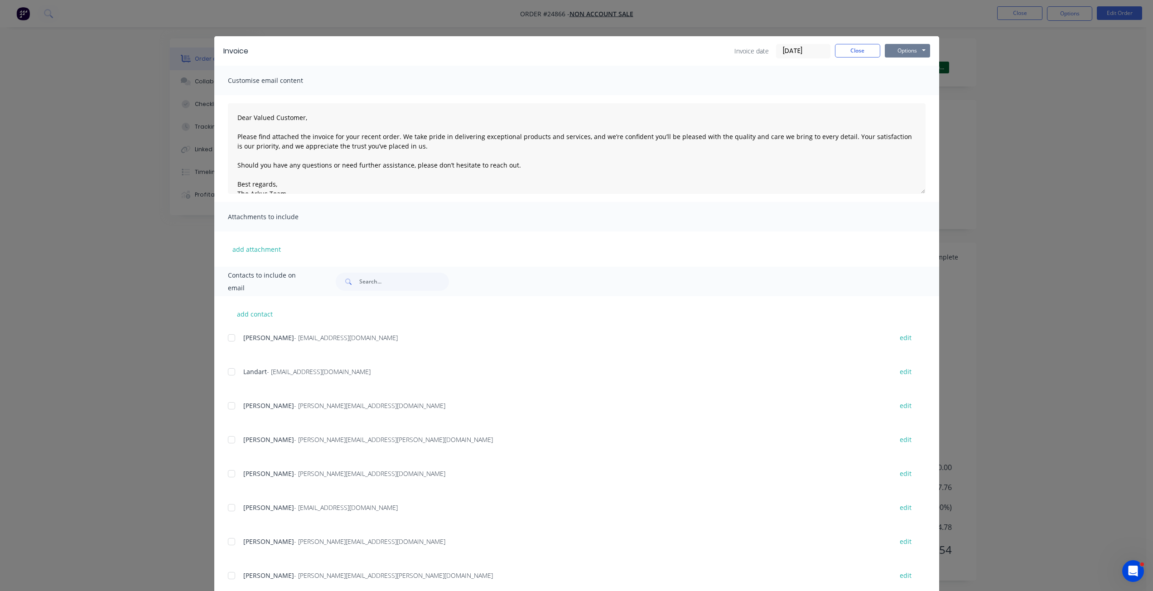
click at [899, 48] on button "Options" at bounding box center [907, 51] width 45 height 14
click at [893, 84] on button "Print" at bounding box center [914, 81] width 58 height 15
click at [849, 48] on button "Close" at bounding box center [857, 51] width 45 height 14
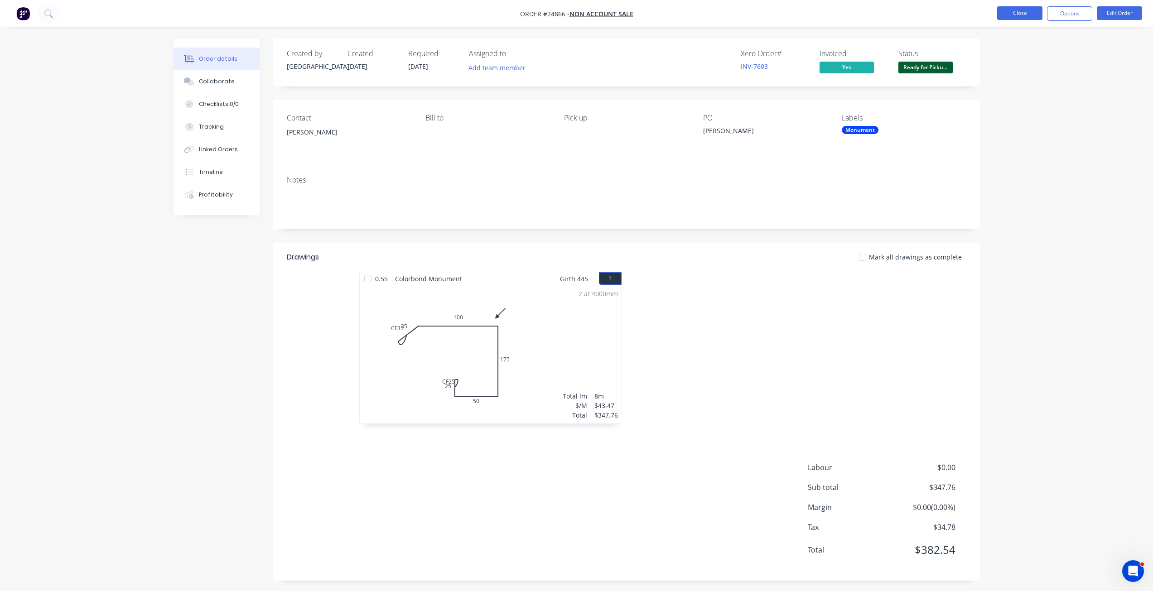
click at [1022, 16] on button "Close" at bounding box center [1019, 13] width 45 height 14
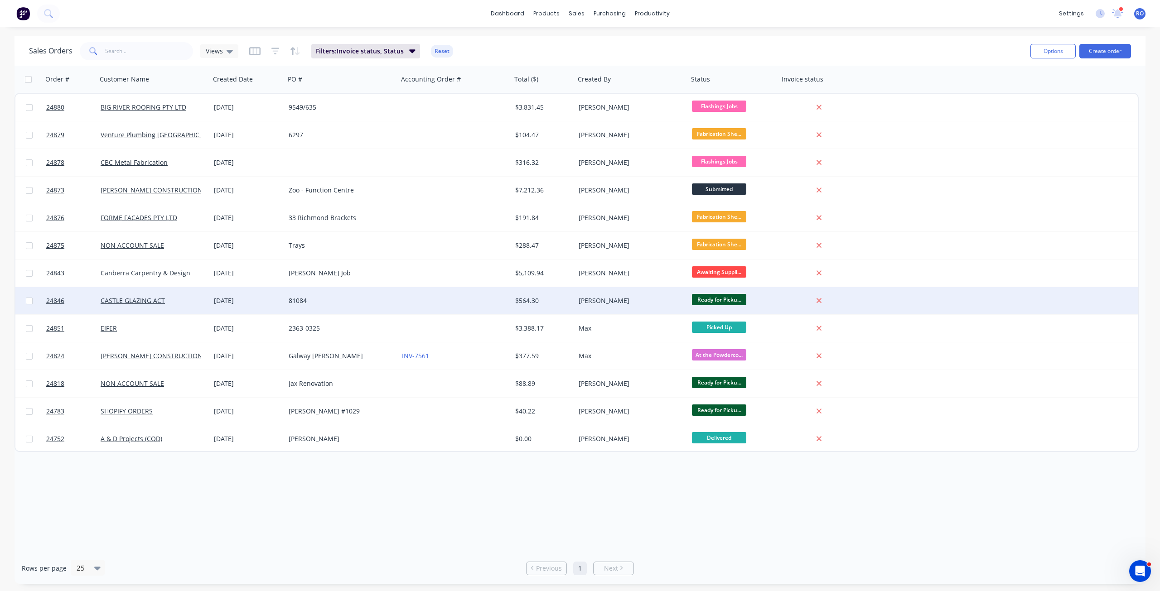
click at [595, 296] on div "Duane O’Hare" at bounding box center [631, 300] width 113 height 27
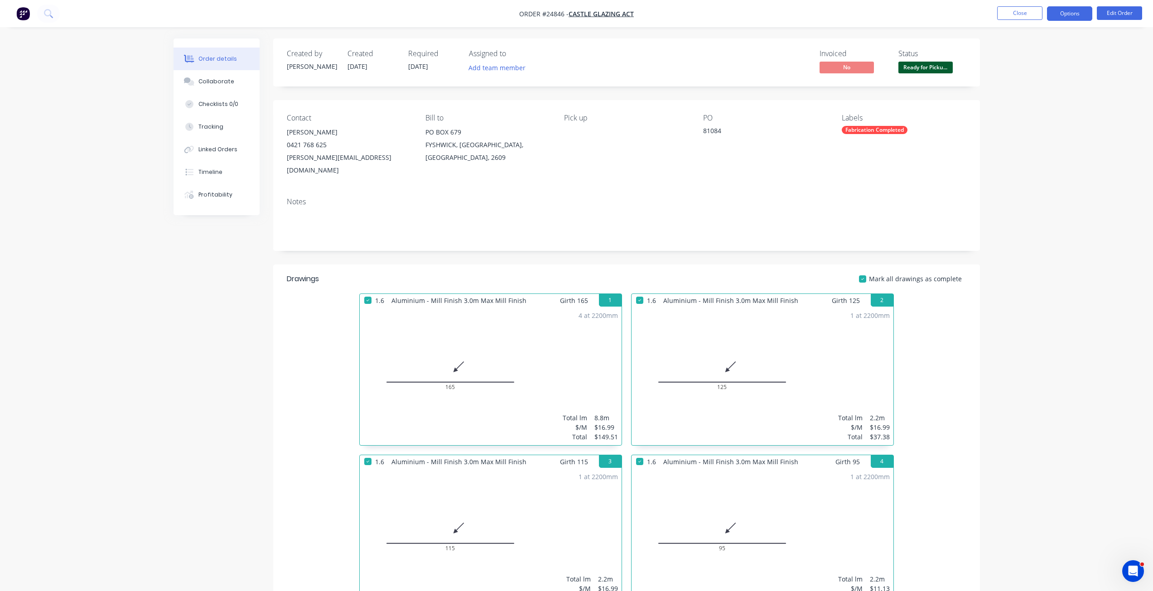
click at [1069, 8] on button "Options" at bounding box center [1069, 13] width 45 height 14
click at [1036, 51] on div "Invoice" at bounding box center [1042, 54] width 83 height 13
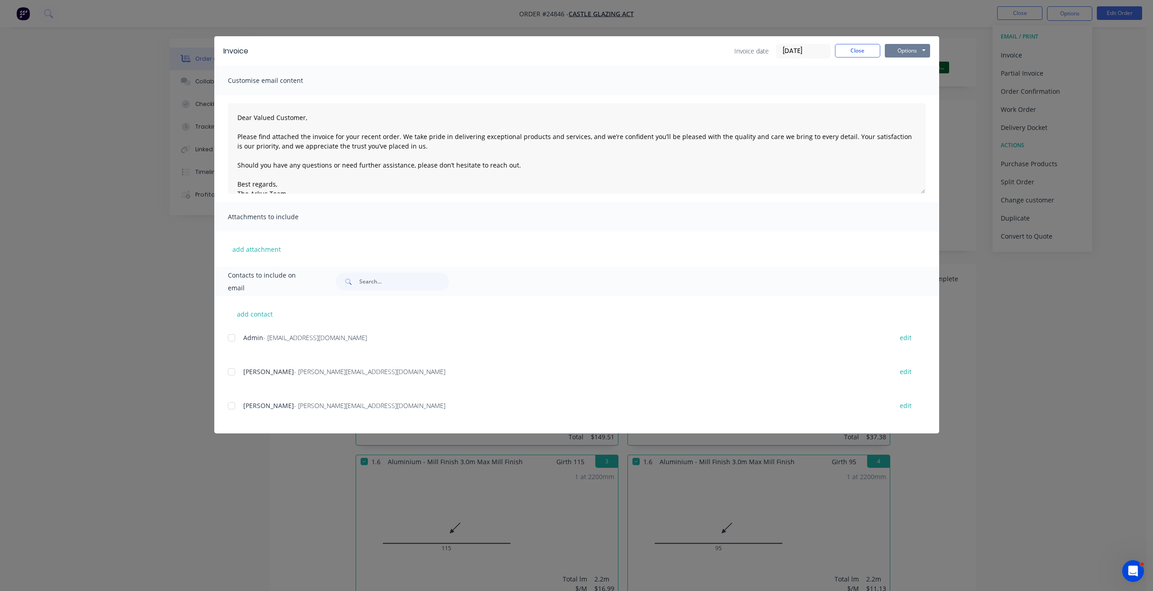
click at [910, 51] on button "Options" at bounding box center [907, 51] width 45 height 14
click at [910, 85] on button "Print" at bounding box center [914, 81] width 58 height 15
click at [858, 49] on button "Close" at bounding box center [857, 51] width 45 height 14
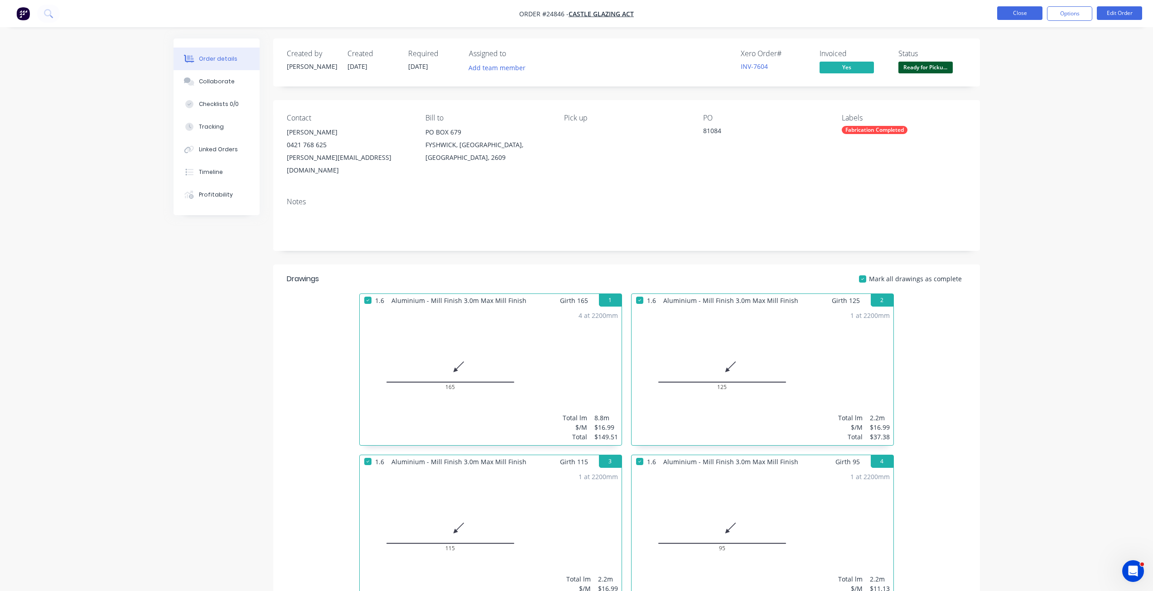
click at [1012, 17] on button "Close" at bounding box center [1019, 13] width 45 height 14
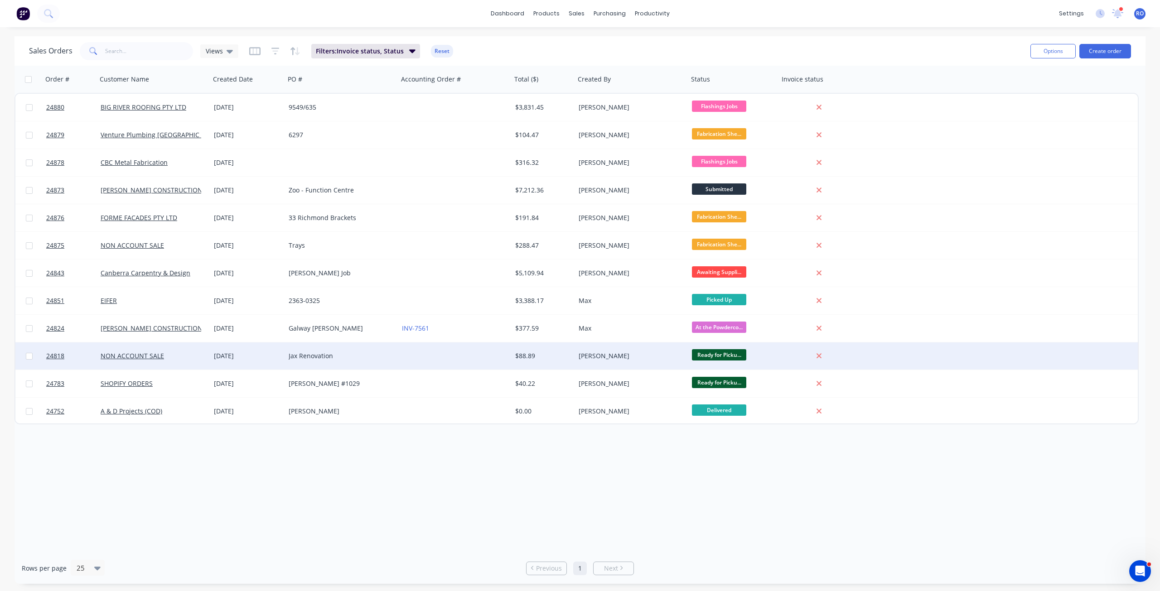
click at [522, 357] on div "$88.89" at bounding box center [541, 356] width 53 height 9
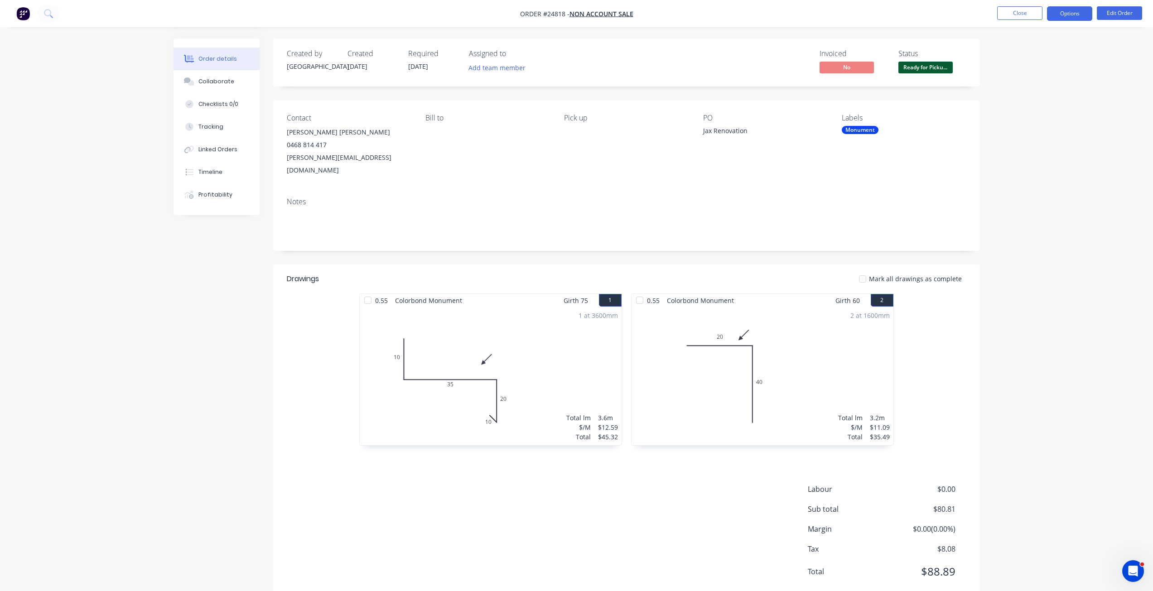
click at [1061, 14] on button "Options" at bounding box center [1069, 13] width 45 height 14
click at [1022, 51] on div "Invoice" at bounding box center [1042, 54] width 83 height 13
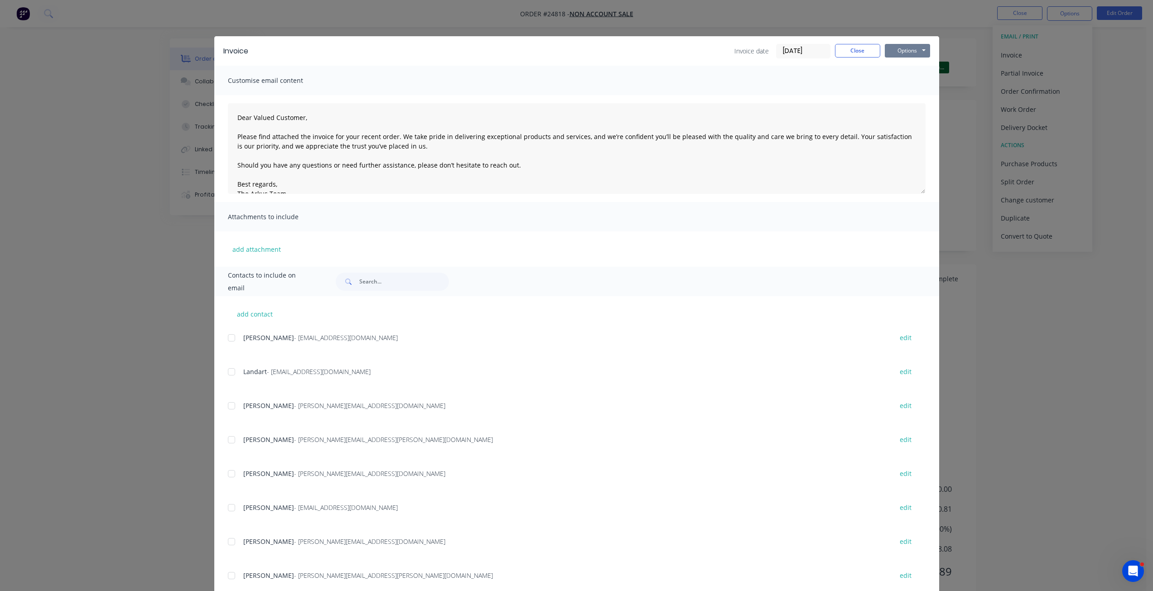
click at [901, 50] on button "Options" at bounding box center [907, 51] width 45 height 14
click at [897, 77] on button "Print" at bounding box center [914, 81] width 58 height 15
click at [854, 56] on button "Close" at bounding box center [857, 51] width 45 height 14
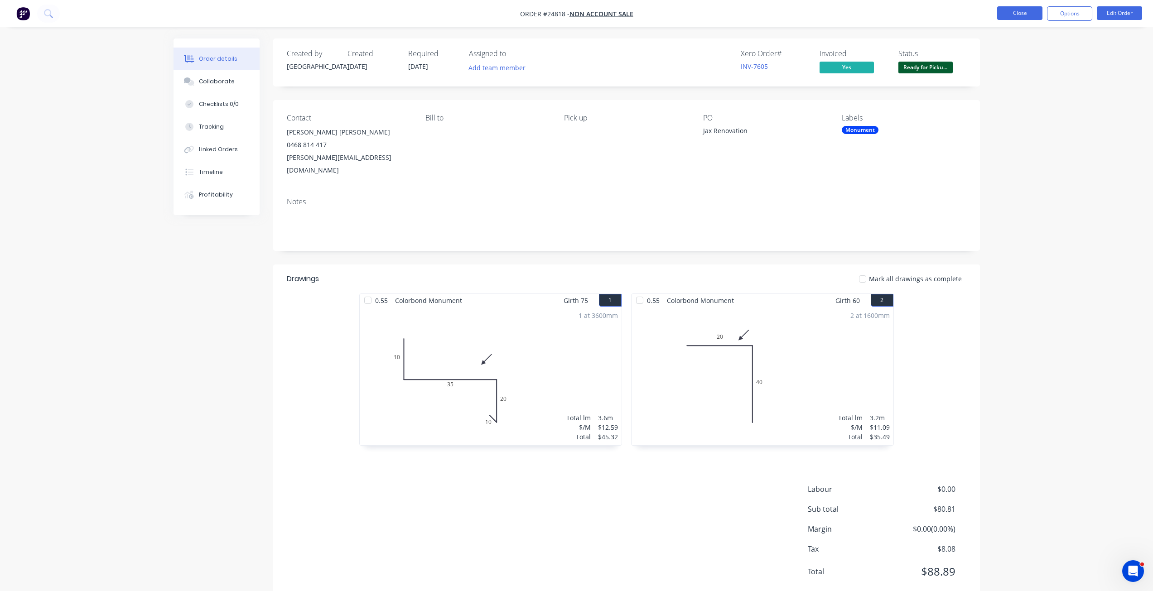
click at [1017, 10] on button "Close" at bounding box center [1019, 13] width 45 height 14
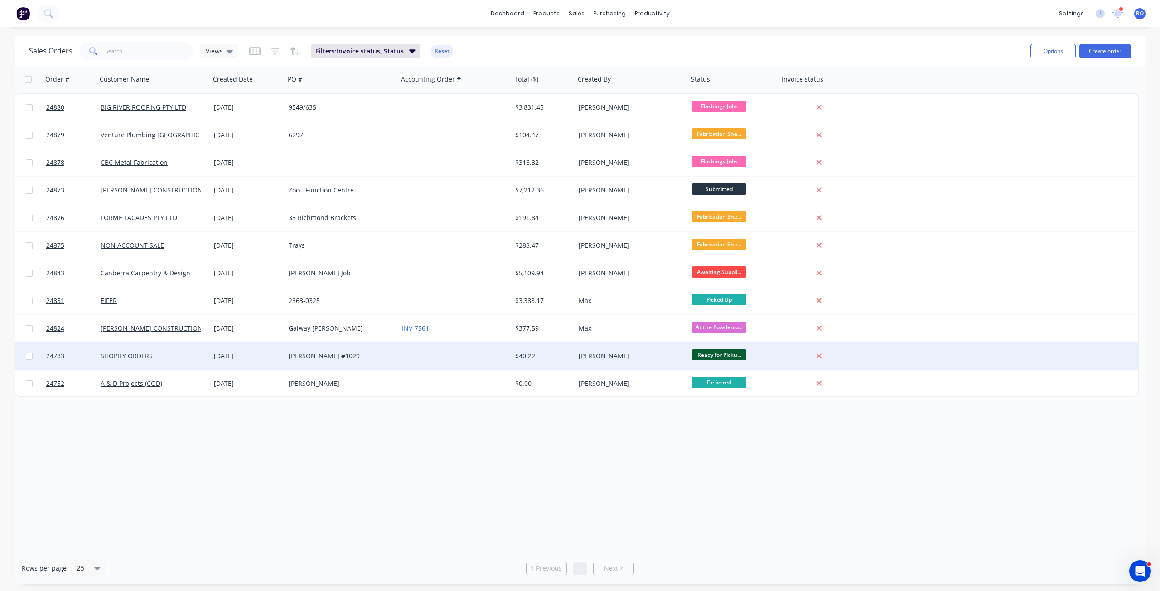
click at [638, 349] on div "[PERSON_NAME]" at bounding box center [631, 355] width 113 height 27
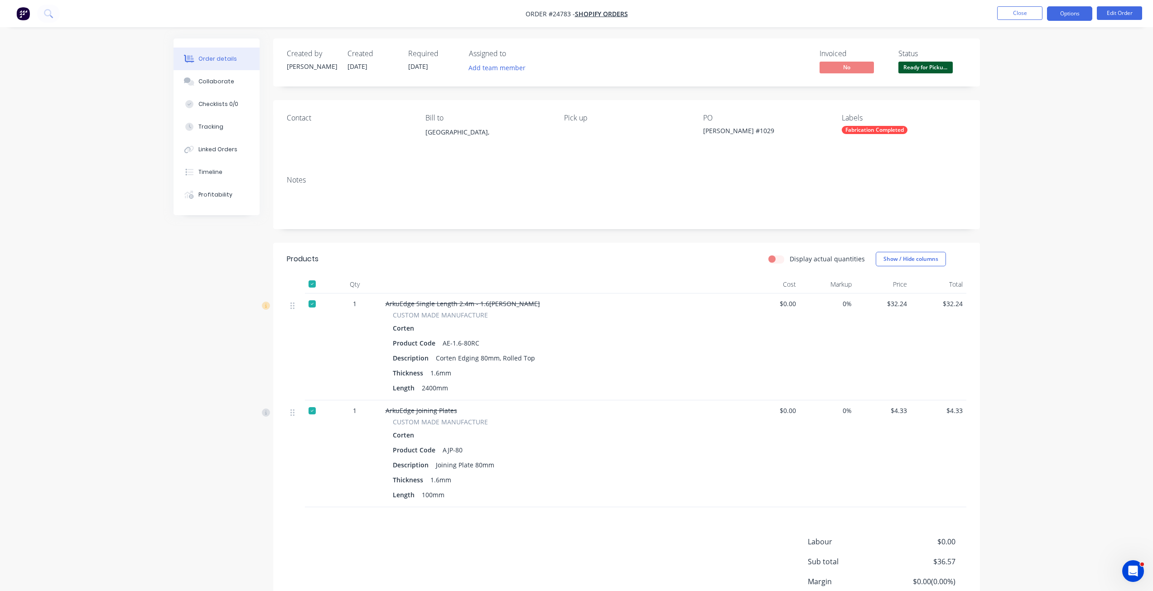
click at [1071, 8] on button "Options" at bounding box center [1069, 13] width 45 height 14
click at [1028, 59] on div "Invoice" at bounding box center [1042, 54] width 83 height 13
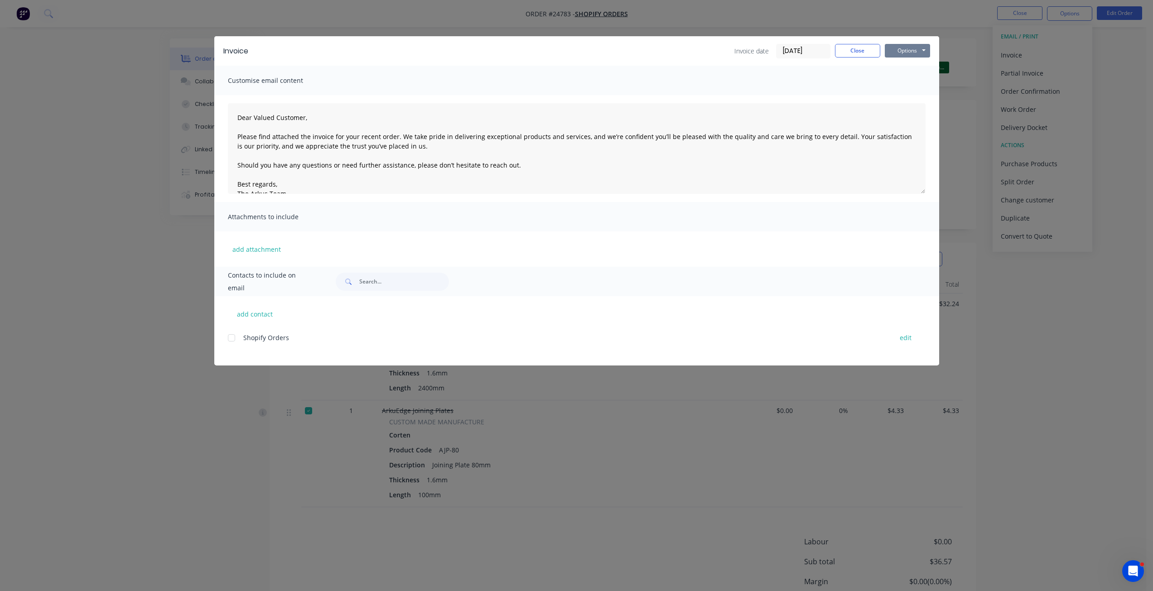
click at [913, 50] on button "Options" at bounding box center [907, 51] width 45 height 14
click at [899, 90] on button "Email" at bounding box center [914, 96] width 58 height 15
click at [902, 50] on button "Options" at bounding box center [907, 51] width 45 height 14
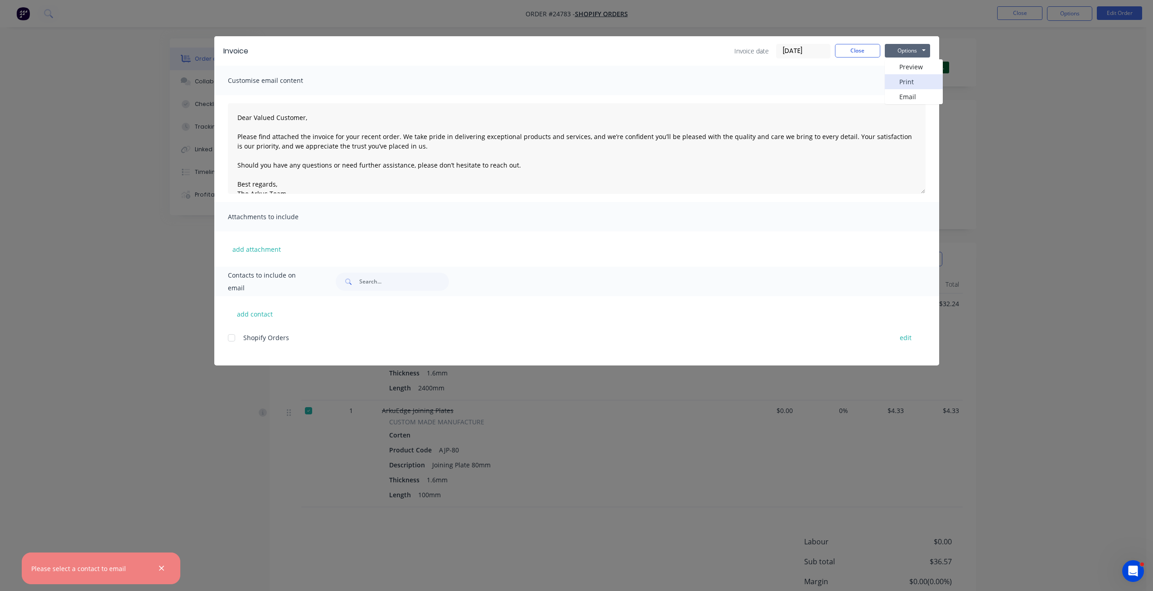
click at [907, 86] on button "Print" at bounding box center [914, 81] width 58 height 15
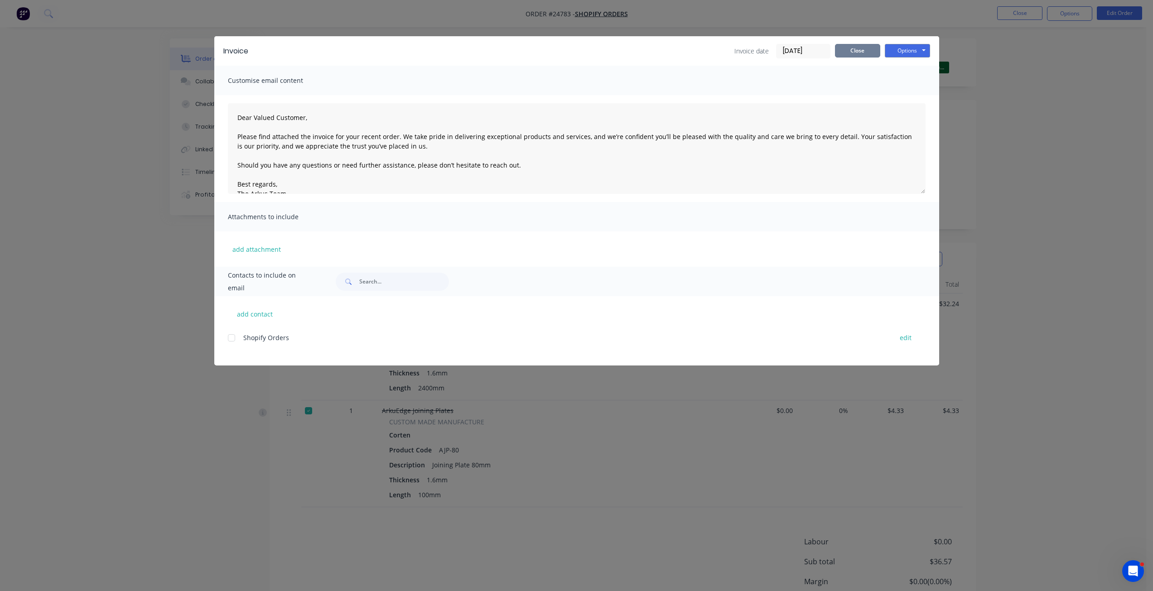
click at [873, 54] on button "Close" at bounding box center [857, 51] width 45 height 14
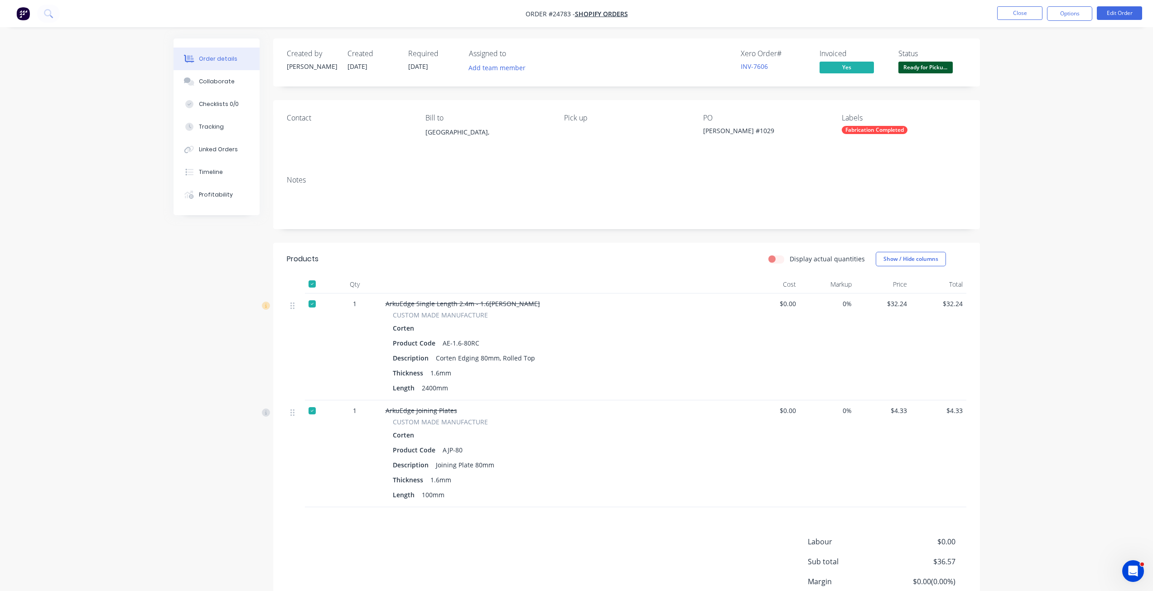
click at [1041, 5] on nav "Order #24783 - SHOPIFY ORDERS Close Options Edit Order" at bounding box center [576, 13] width 1153 height 27
click at [1037, 8] on button "Close" at bounding box center [1019, 13] width 45 height 14
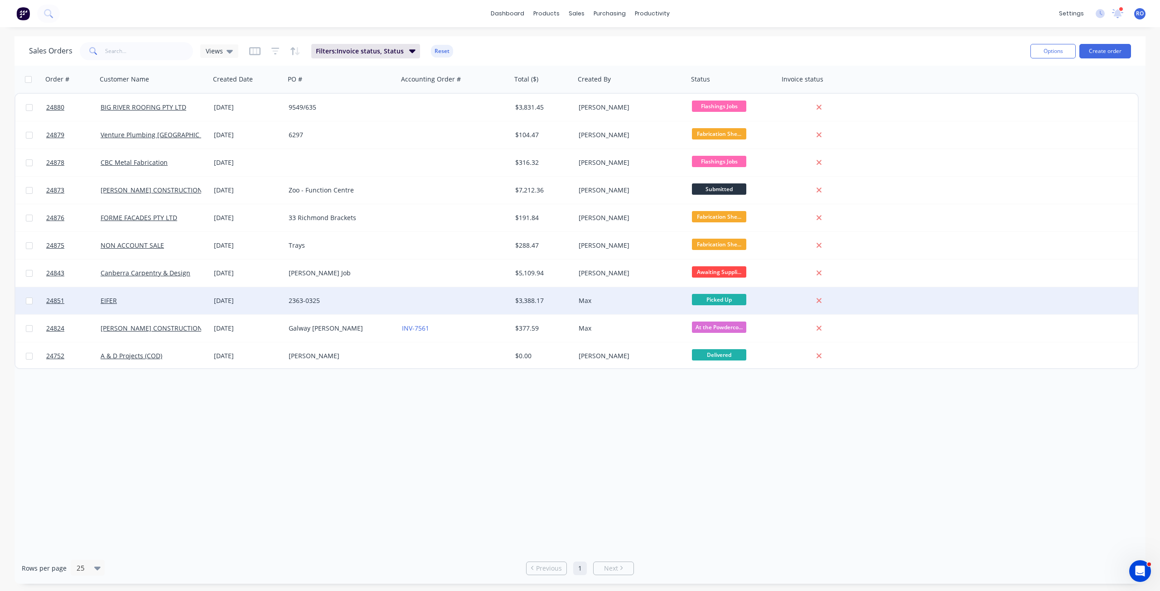
click at [620, 297] on div "Max" at bounding box center [628, 300] width 101 height 9
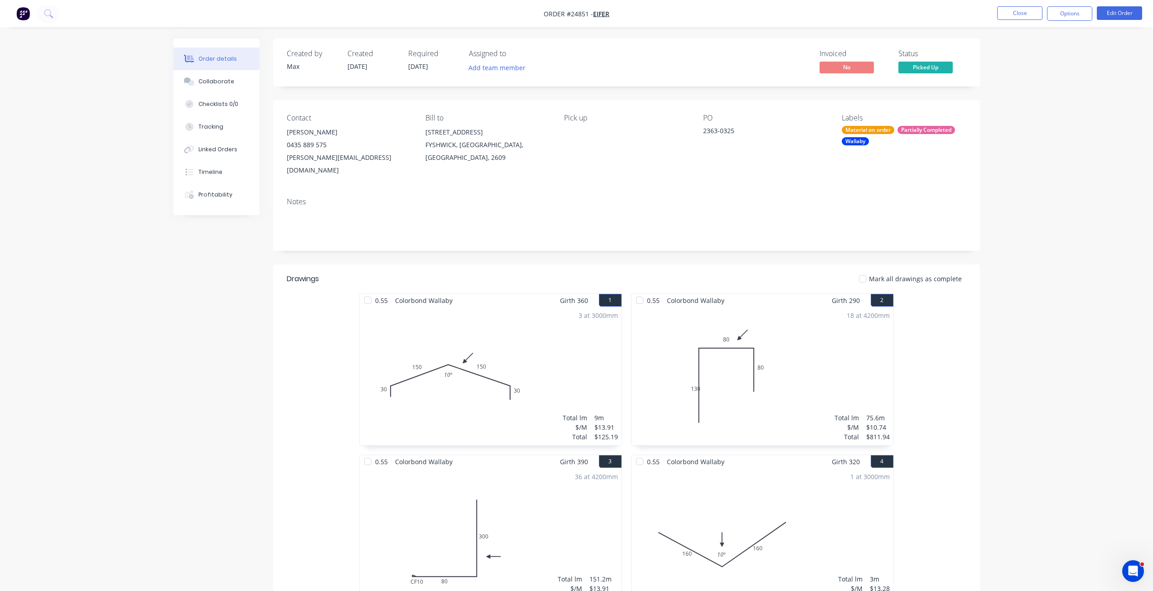
click at [1073, 6] on nav "Order #24851 - EIFER Close Options Edit Order" at bounding box center [576, 13] width 1153 height 27
click at [1073, 13] on button "Options" at bounding box center [1069, 13] width 45 height 14
click at [1025, 53] on div "Invoice" at bounding box center [1042, 54] width 83 height 13
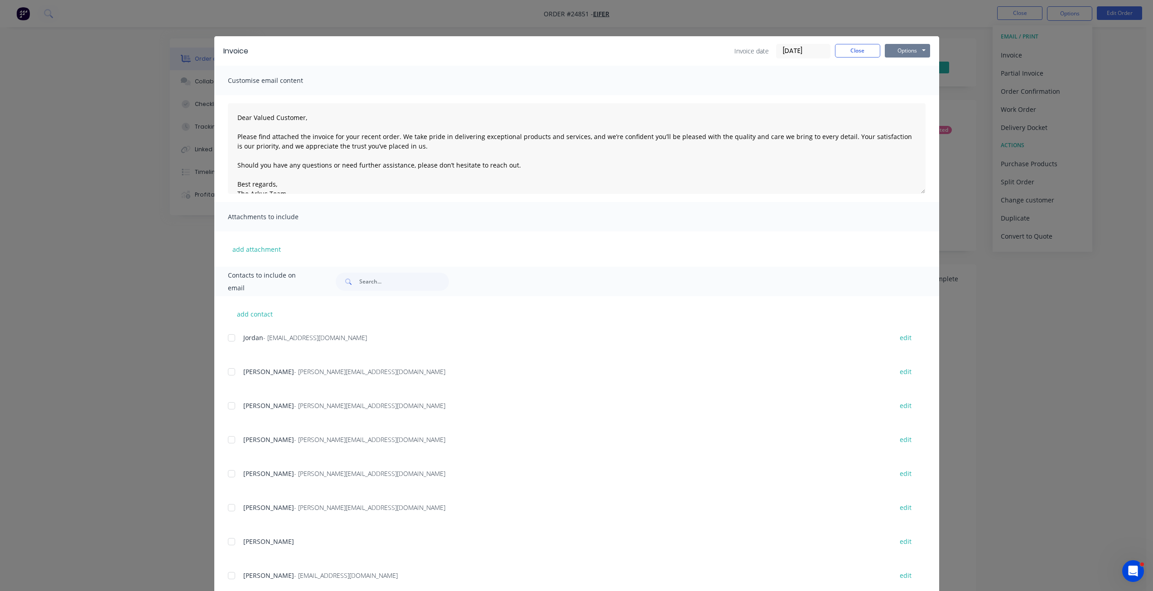
click at [905, 50] on button "Options" at bounding box center [907, 51] width 45 height 14
click at [901, 88] on button "Print" at bounding box center [914, 81] width 58 height 15
click at [862, 57] on button "Close" at bounding box center [857, 51] width 45 height 14
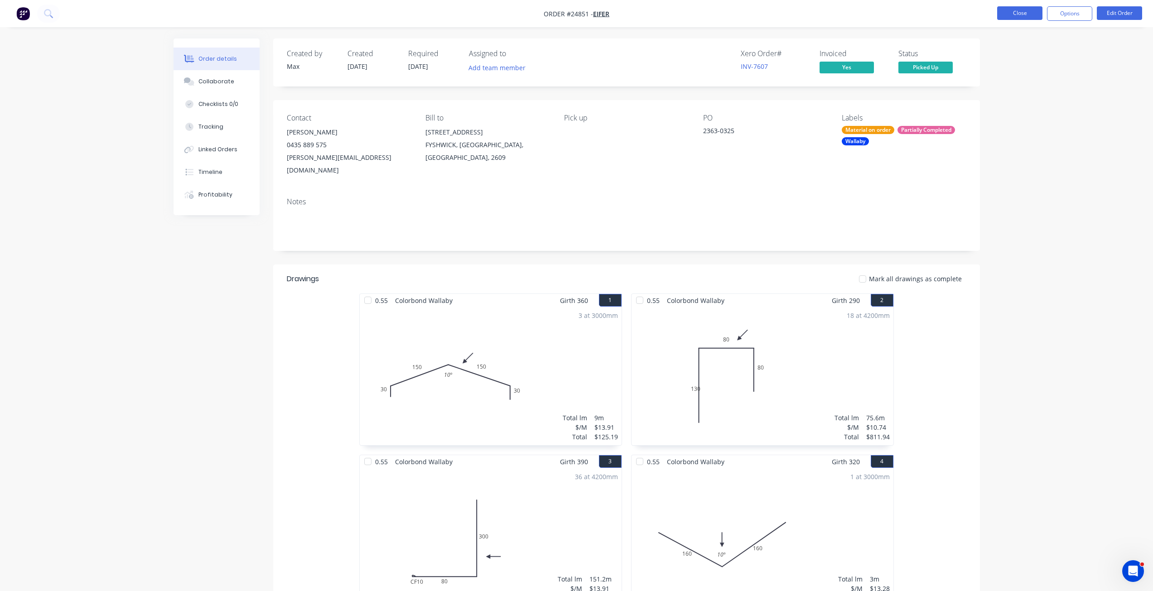
click at [1017, 12] on button "Close" at bounding box center [1019, 13] width 45 height 14
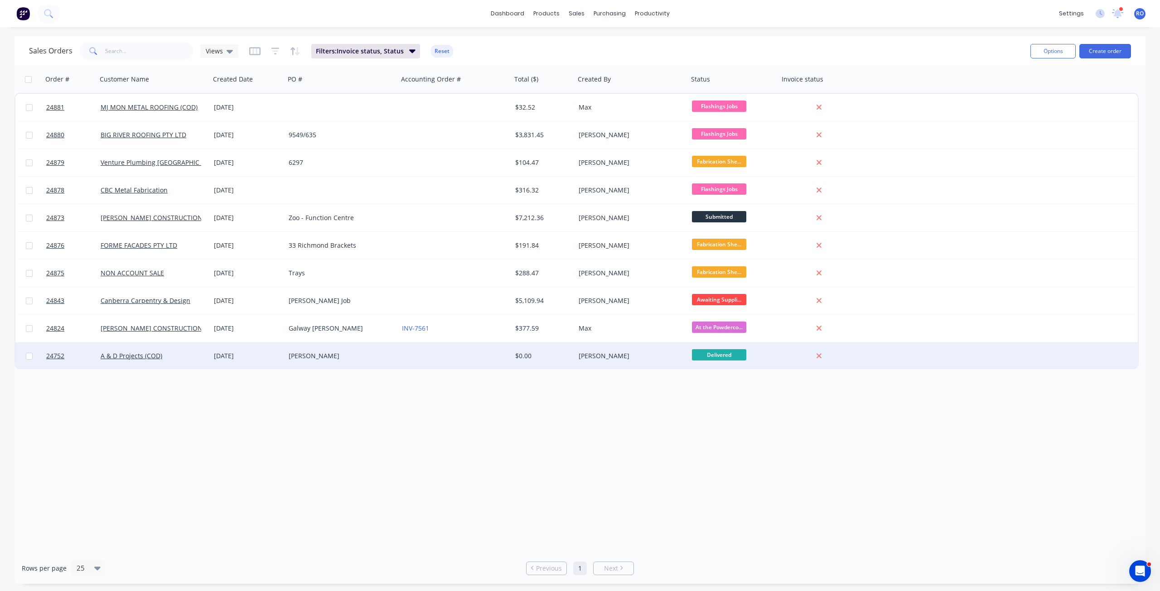
click at [607, 354] on div "Duane O’Hare" at bounding box center [628, 356] width 101 height 9
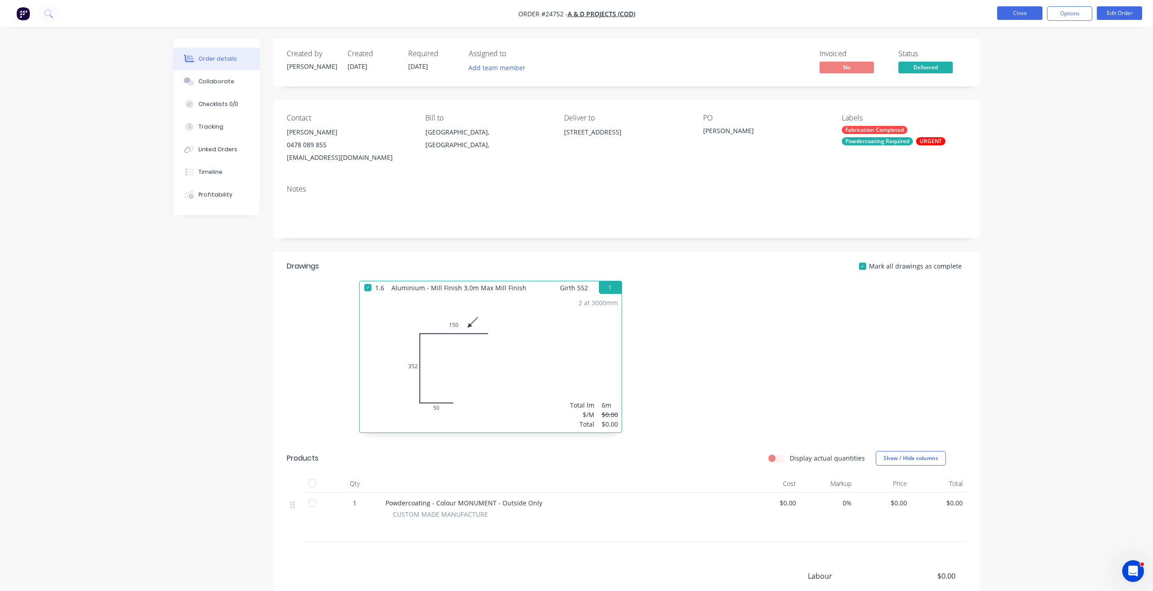
click at [1011, 12] on button "Close" at bounding box center [1019, 13] width 45 height 14
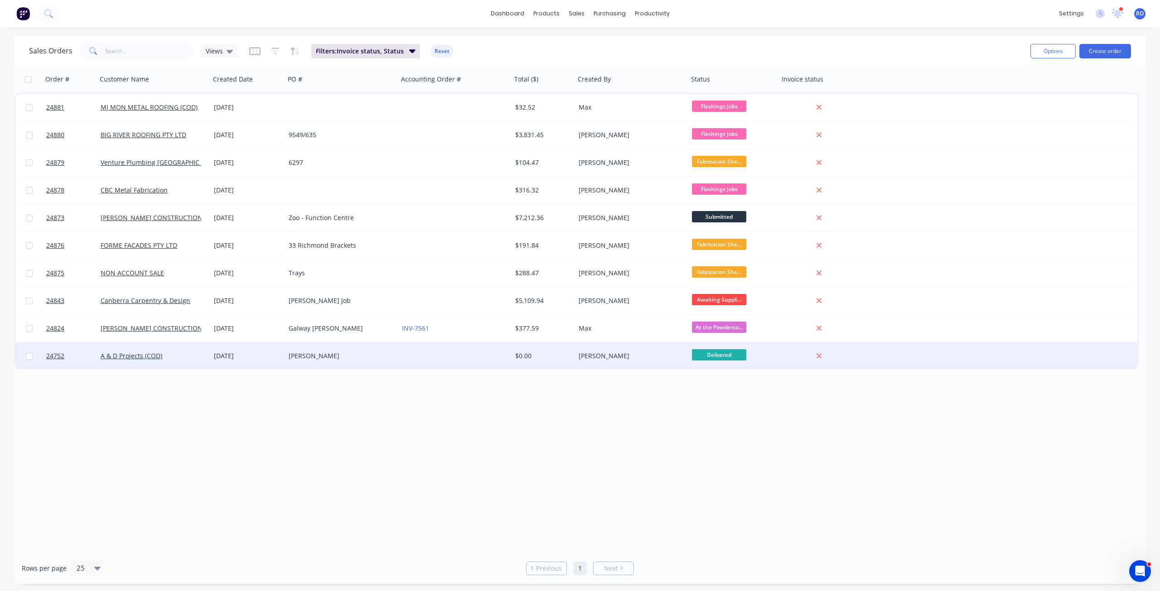
click at [707, 352] on span "Delivered" at bounding box center [719, 354] width 54 height 11
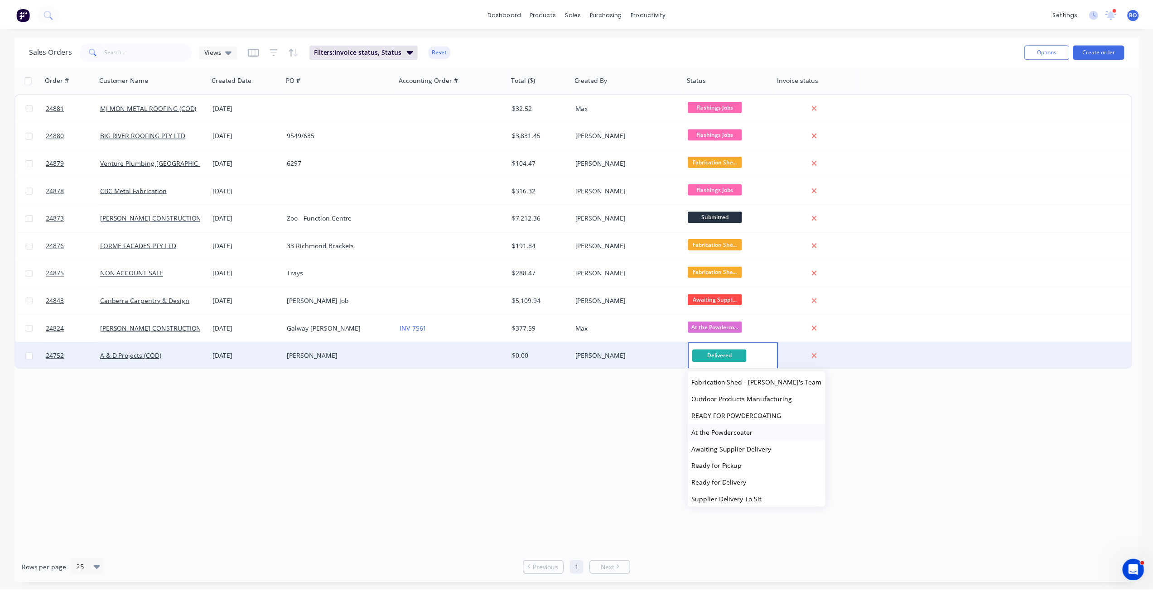
scroll to position [106, 0]
click at [569, 417] on div "Order # Customer Name Created Date PO # Accounting Order # Total ($) Created By…" at bounding box center [579, 309] width 1131 height 487
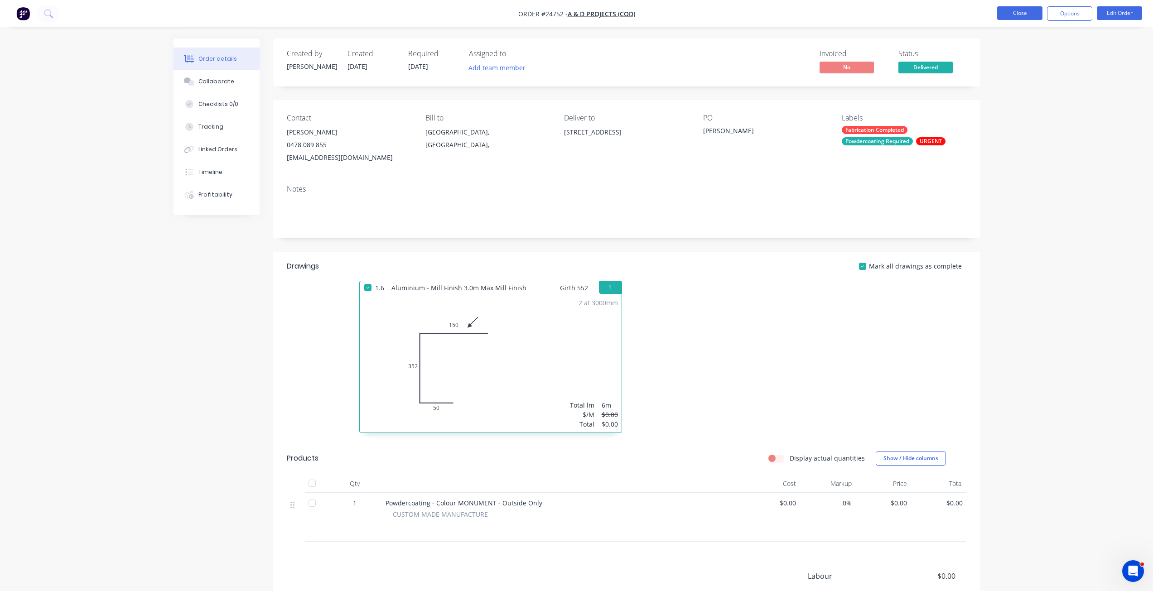
click at [1025, 10] on button "Close" at bounding box center [1019, 13] width 45 height 14
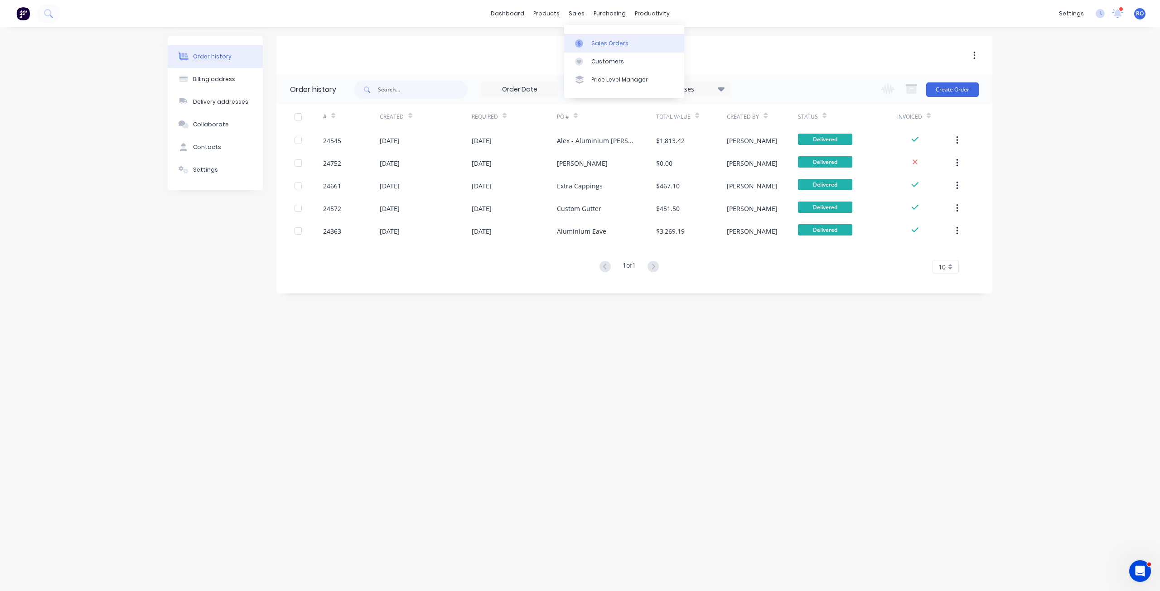
click at [617, 41] on div "Sales Orders" at bounding box center [609, 43] width 37 height 8
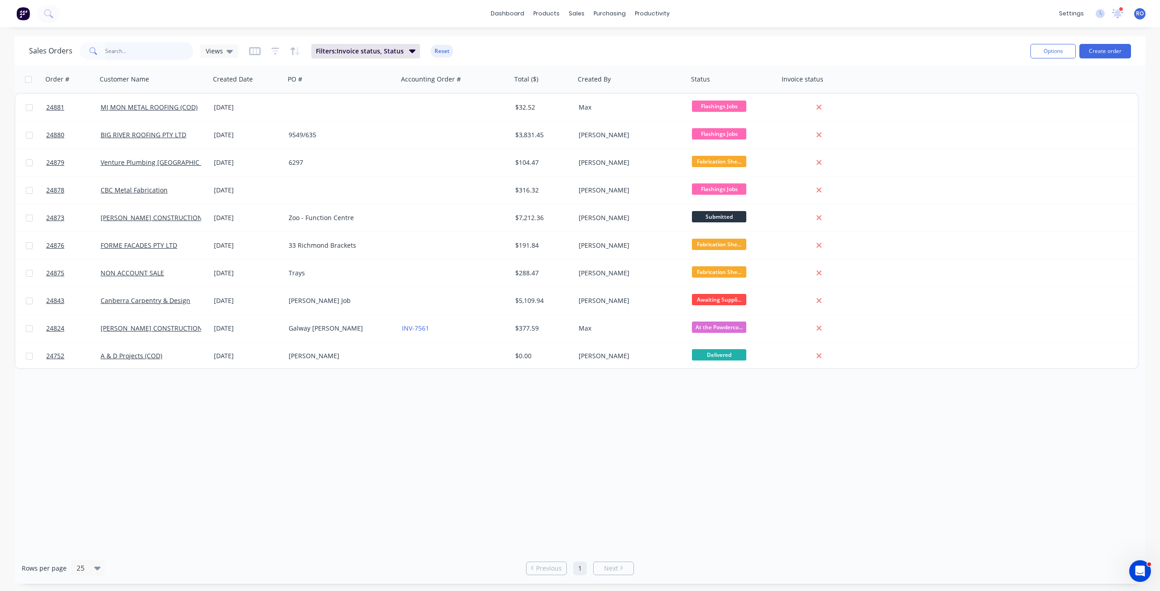
click at [165, 52] on input "text" at bounding box center [149, 51] width 88 height 18
type input "24872"
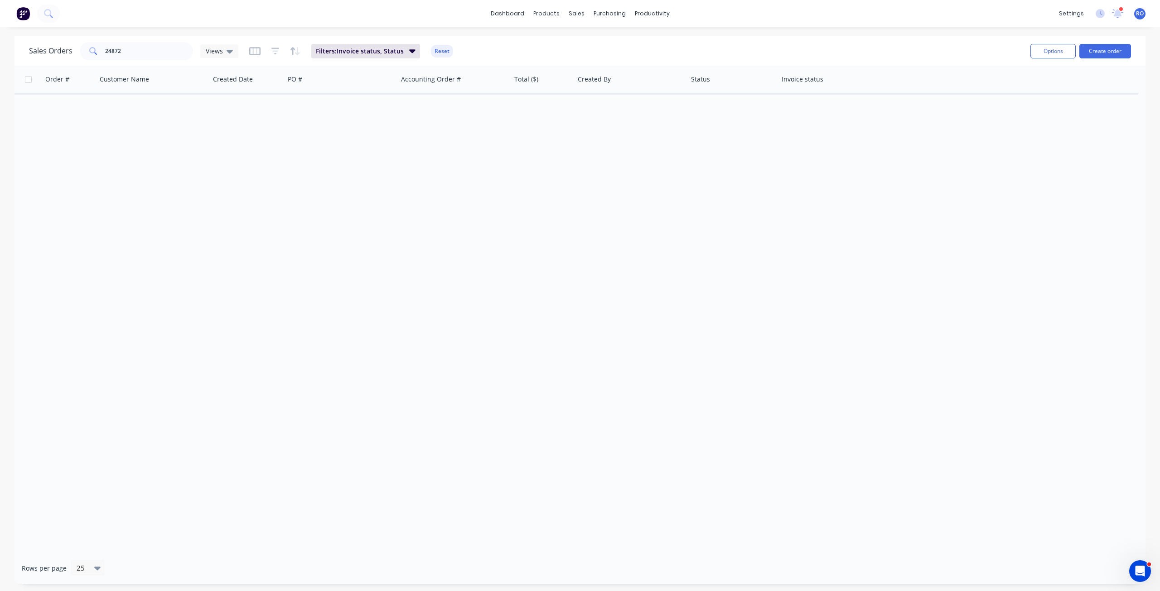
drag, startPoint x: 434, startPoint y: 51, endPoint x: 419, endPoint y: 54, distance: 15.2
click at [434, 51] on button "Reset" at bounding box center [442, 51] width 22 height 13
click at [140, 51] on input "24872" at bounding box center [149, 51] width 88 height 18
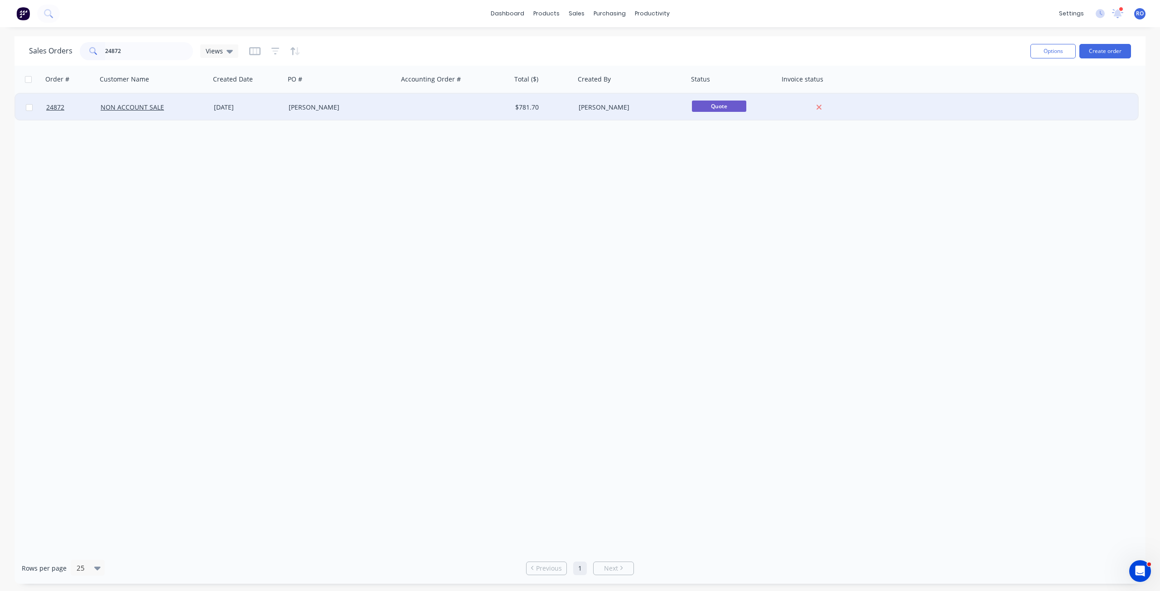
click at [143, 117] on div "NON ACCOUNT SALE" at bounding box center [153, 107] width 113 height 27
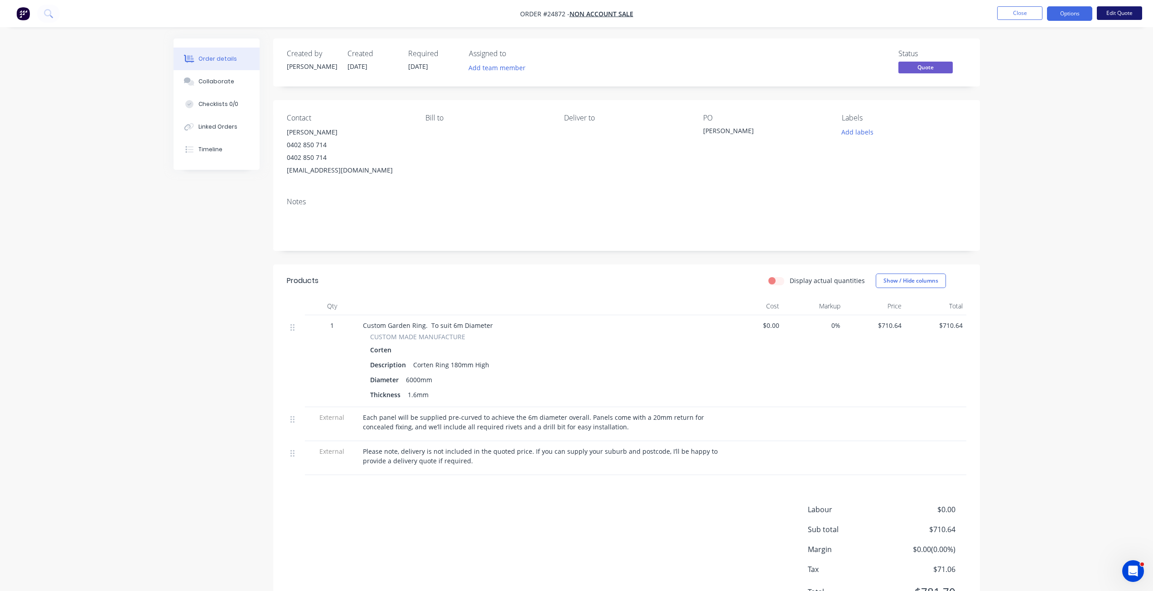
click at [1104, 12] on button "Edit Quote" at bounding box center [1119, 13] width 45 height 14
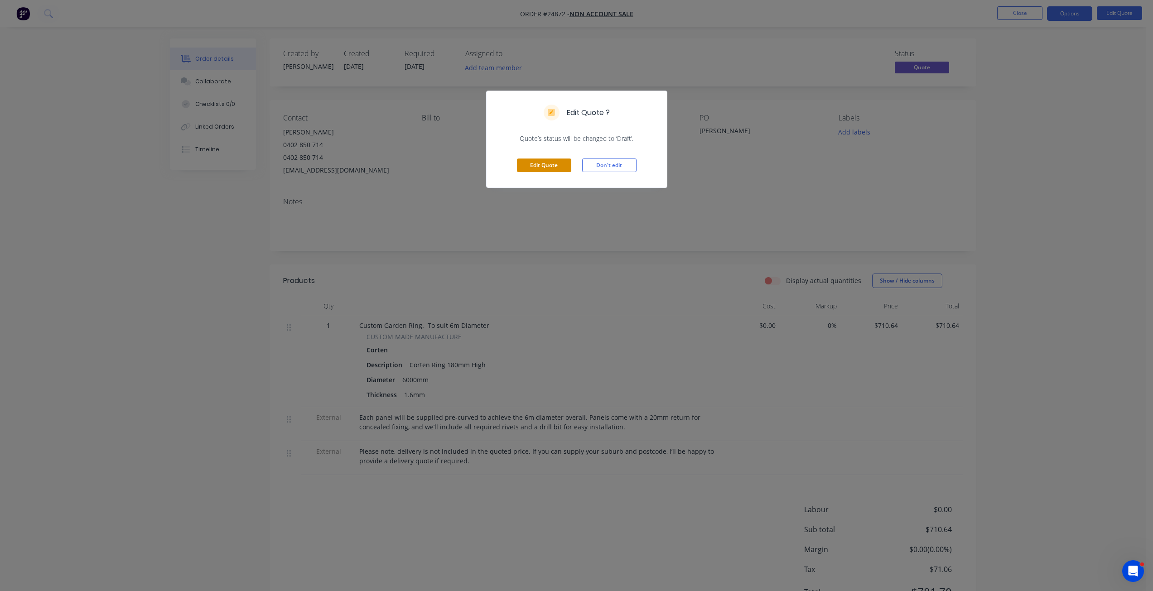
click at [547, 161] on button "Edit Quote" at bounding box center [544, 166] width 54 height 14
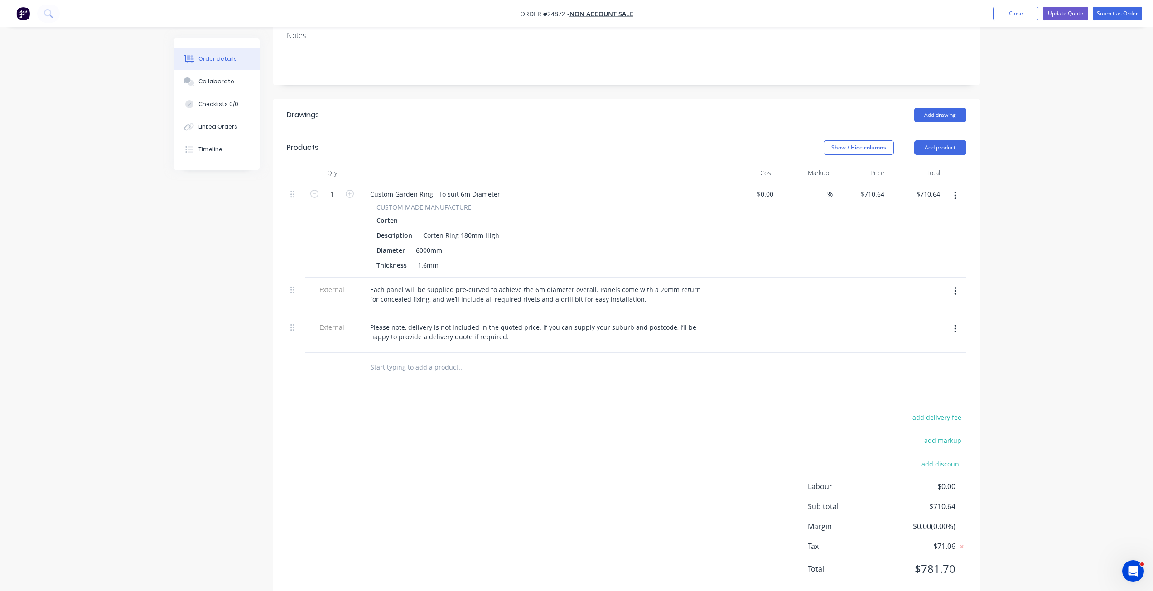
scroll to position [190, 0]
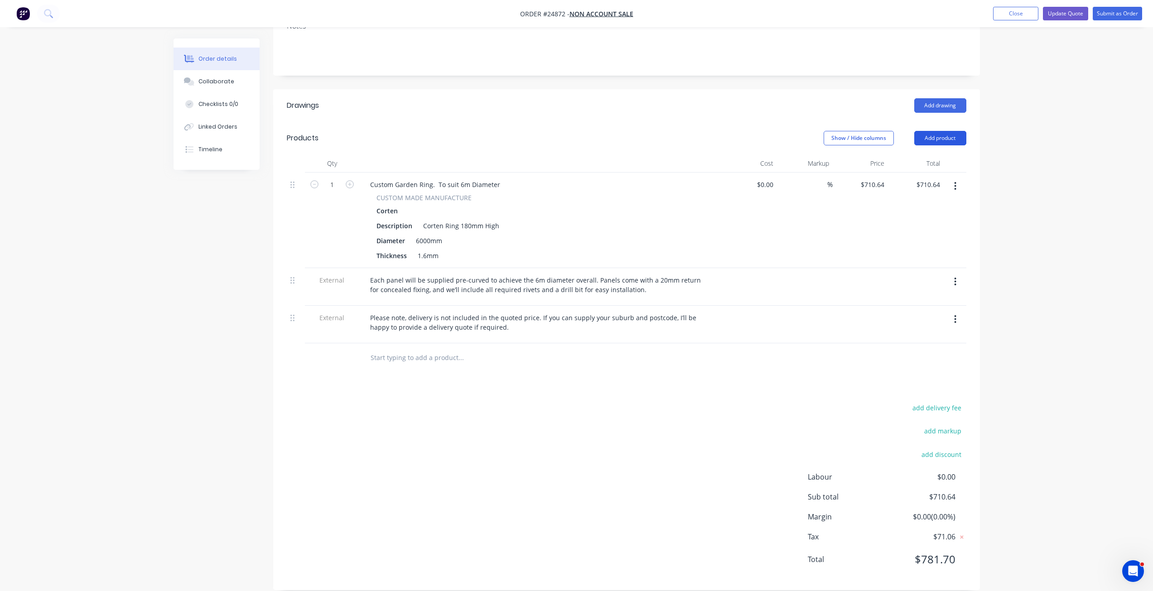
click at [953, 131] on button "Add product" at bounding box center [940, 138] width 52 height 14
click at [923, 154] on div "Product catalogue" at bounding box center [923, 160] width 70 height 13
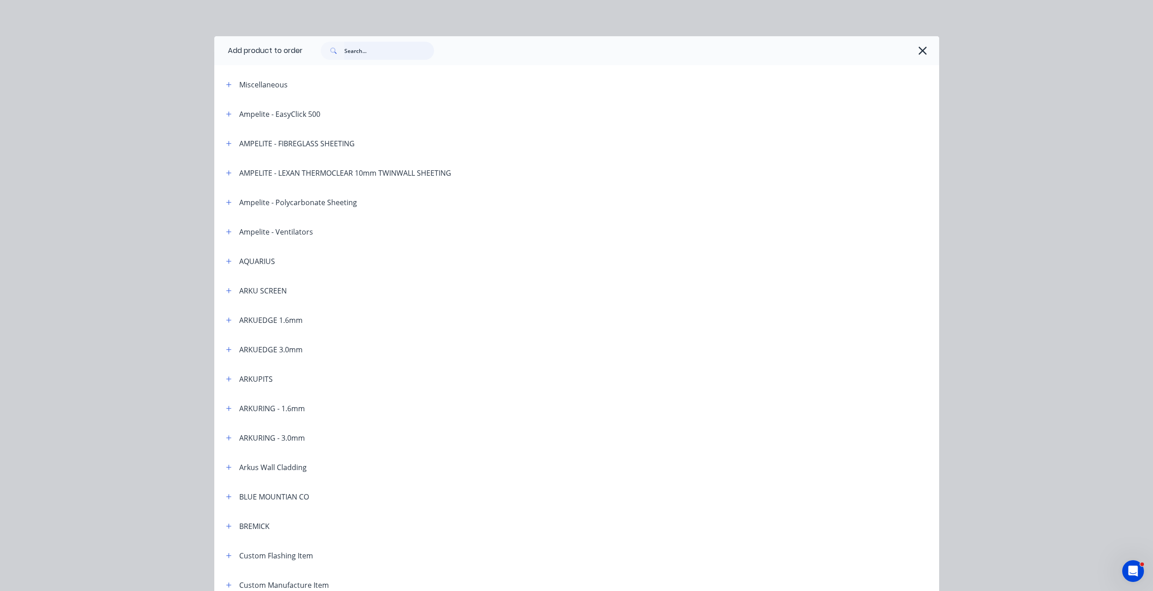
click at [360, 53] on input "text" at bounding box center [389, 51] width 90 height 18
type input "edge"
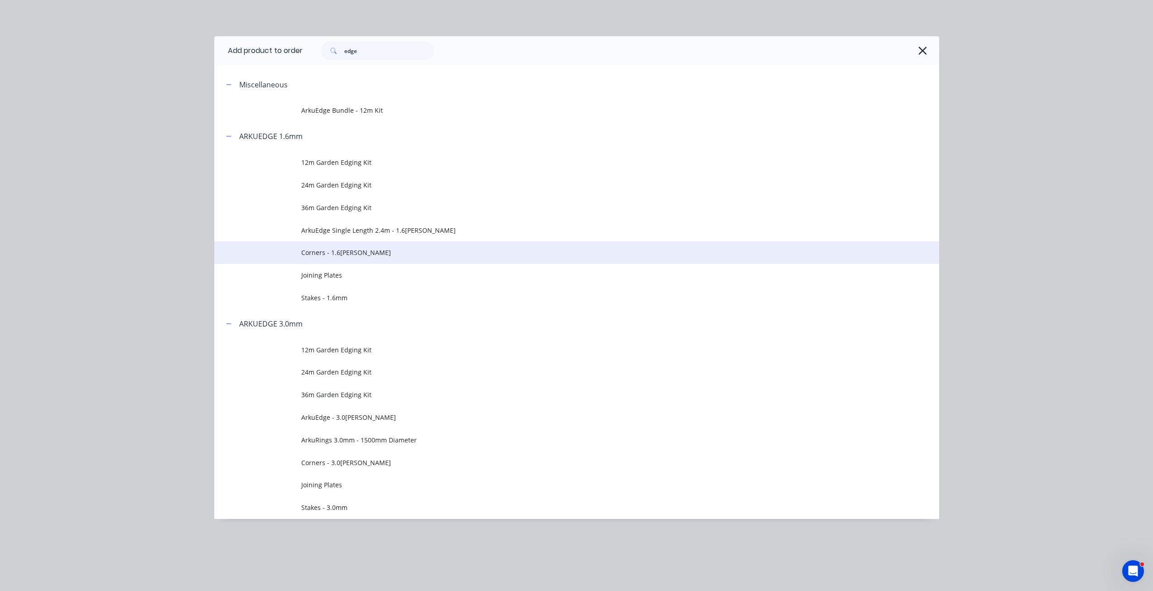
click at [339, 257] on span "Corners - 1.6mm Corten" at bounding box center [556, 253] width 510 height 10
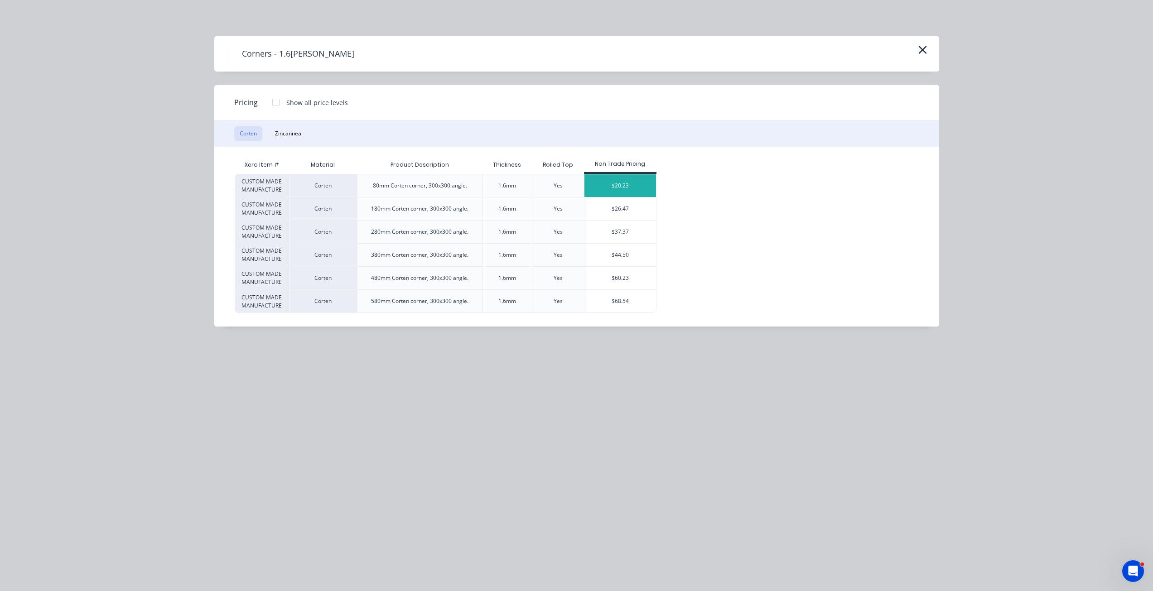
click at [613, 187] on div "$20.23" at bounding box center [620, 185] width 72 height 23
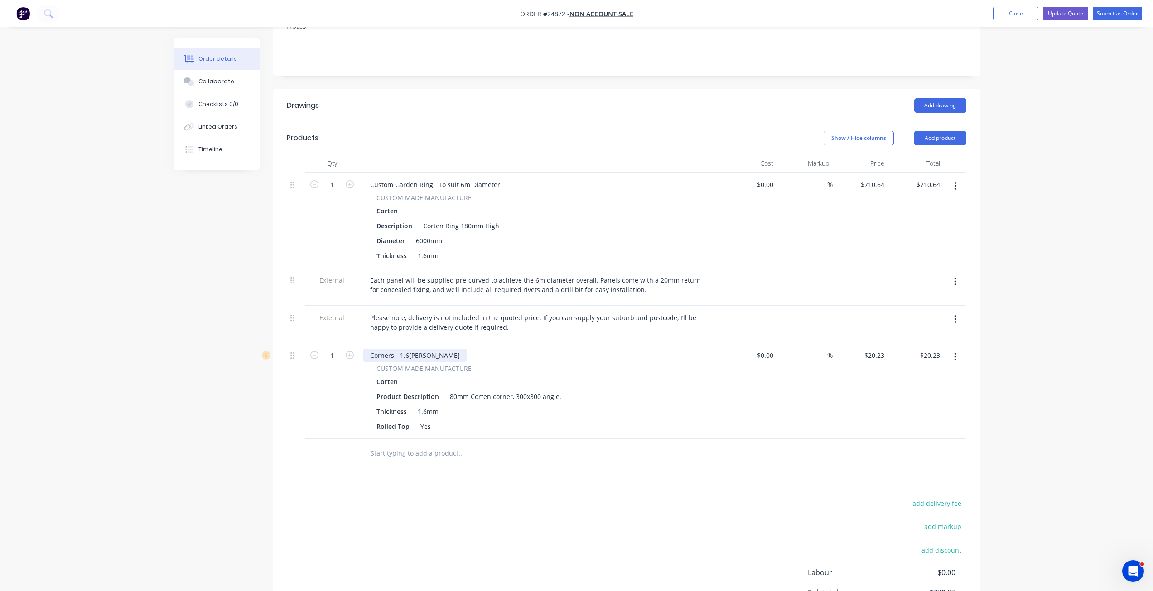
click at [422, 349] on div "Corners - 1.6mm Corten" at bounding box center [415, 355] width 104 height 13
click at [491, 390] on div "80mm Corten corner, 300x300 angle." at bounding box center [505, 396] width 119 height 13
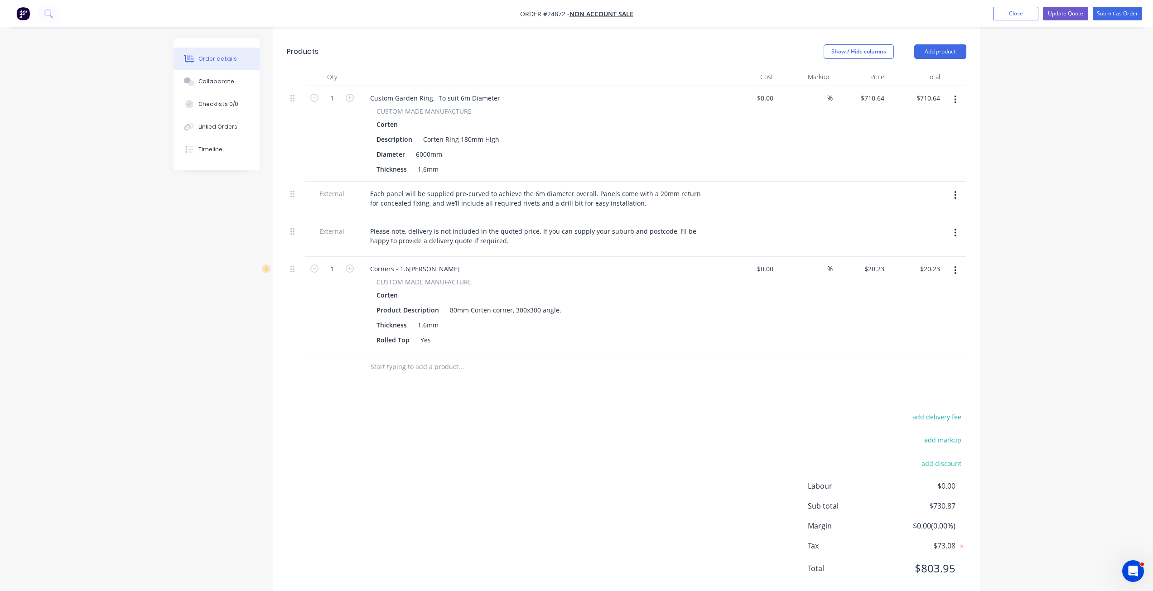
scroll to position [285, 0]
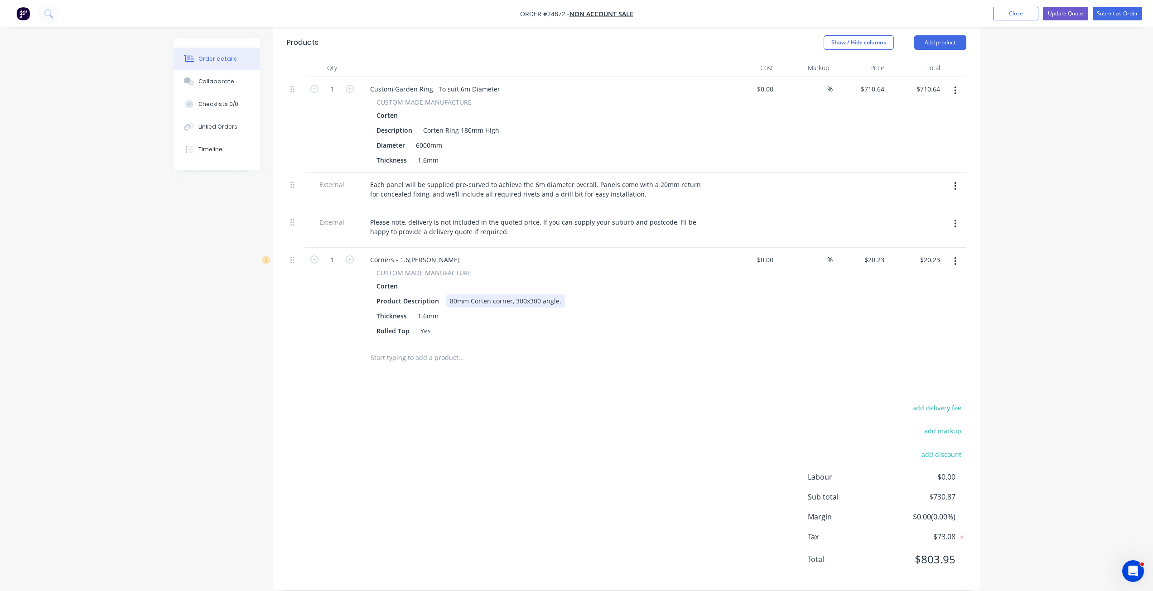
click at [511, 294] on div "80mm Corten corner, 300x300 angle." at bounding box center [505, 300] width 119 height 13
click at [492, 294] on div "80mm Corten corner, 300x300 angle." at bounding box center [505, 300] width 119 height 13
click at [370, 253] on div "Corners - 1.6mm Corten" at bounding box center [415, 259] width 104 height 13
click at [419, 253] on div "External Corners - 1.6mm Corten" at bounding box center [428, 259] width 131 height 13
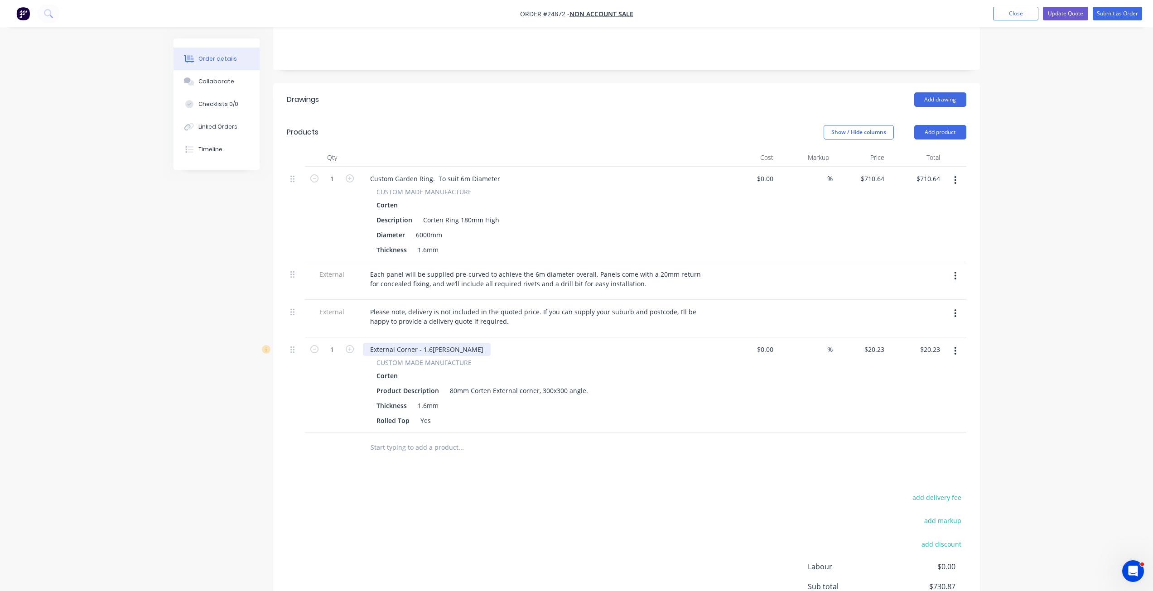
scroll to position [149, 0]
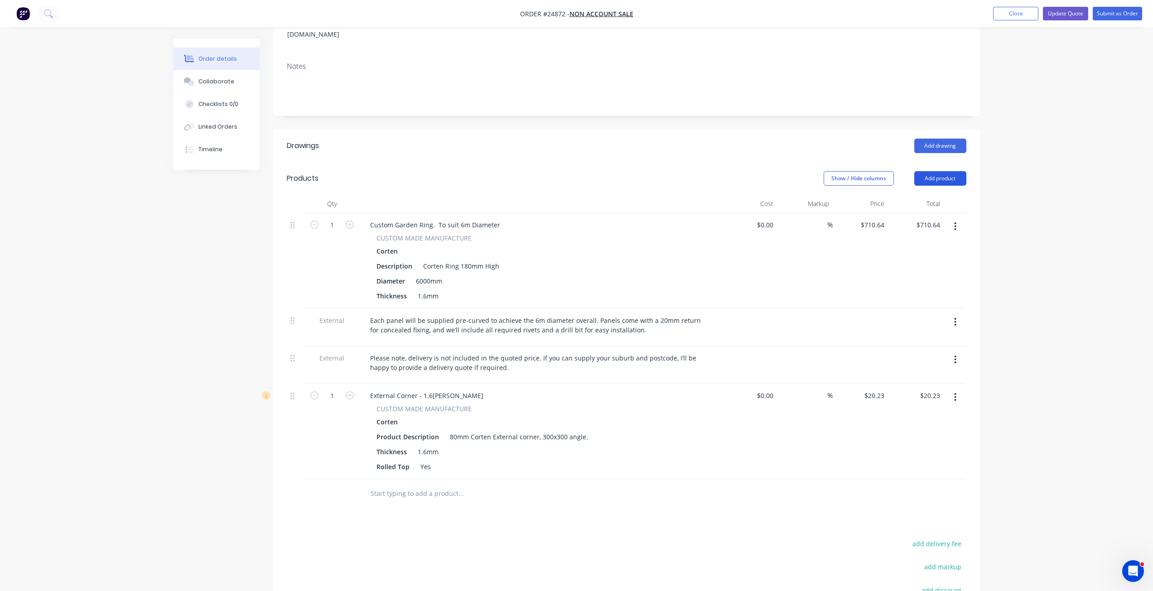
click at [939, 171] on button "Add product" at bounding box center [940, 178] width 52 height 14
click at [915, 195] on div "Product catalogue" at bounding box center [923, 201] width 70 height 13
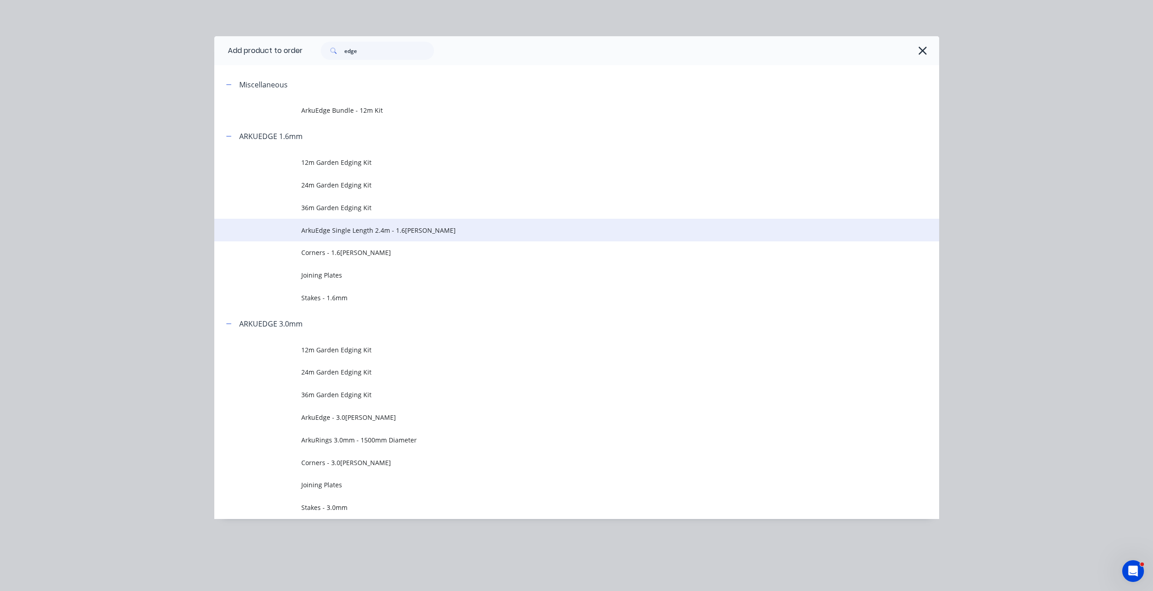
click at [347, 229] on span "ArkuEdge Single Length 2.4m - 1.6mm Corten" at bounding box center [556, 231] width 510 height 10
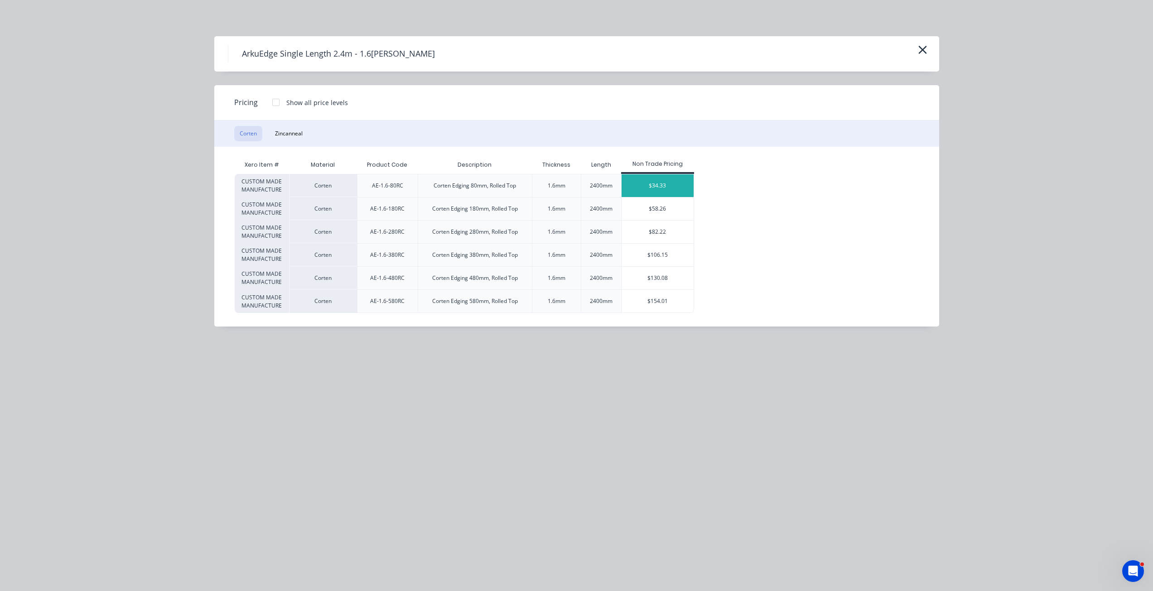
click at [652, 186] on div "$34.33" at bounding box center [658, 185] width 72 height 23
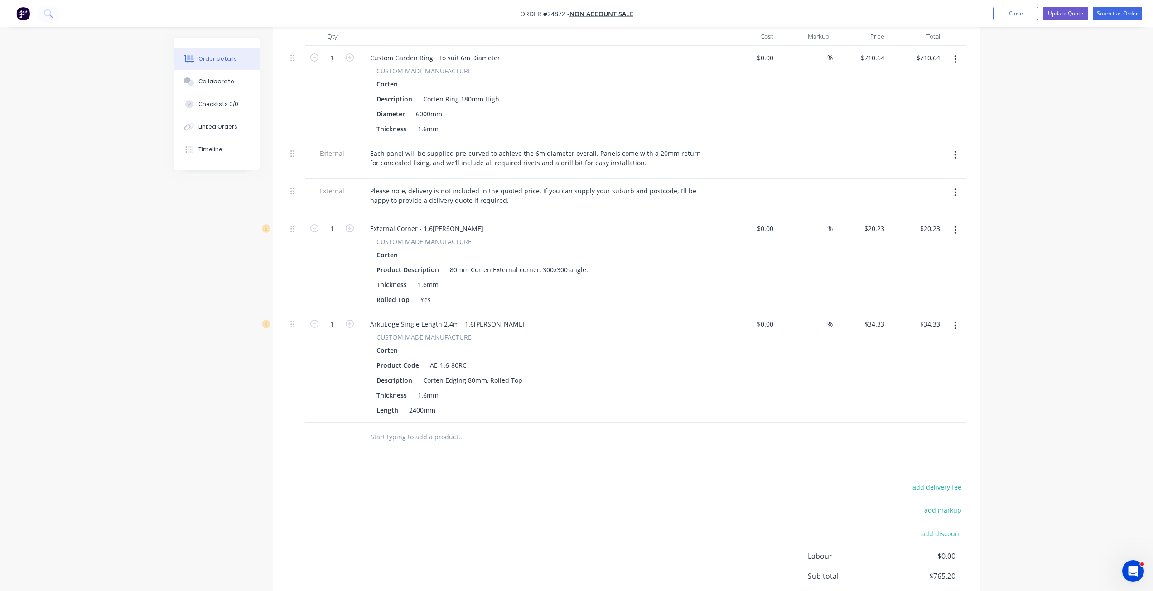
scroll to position [331, 0]
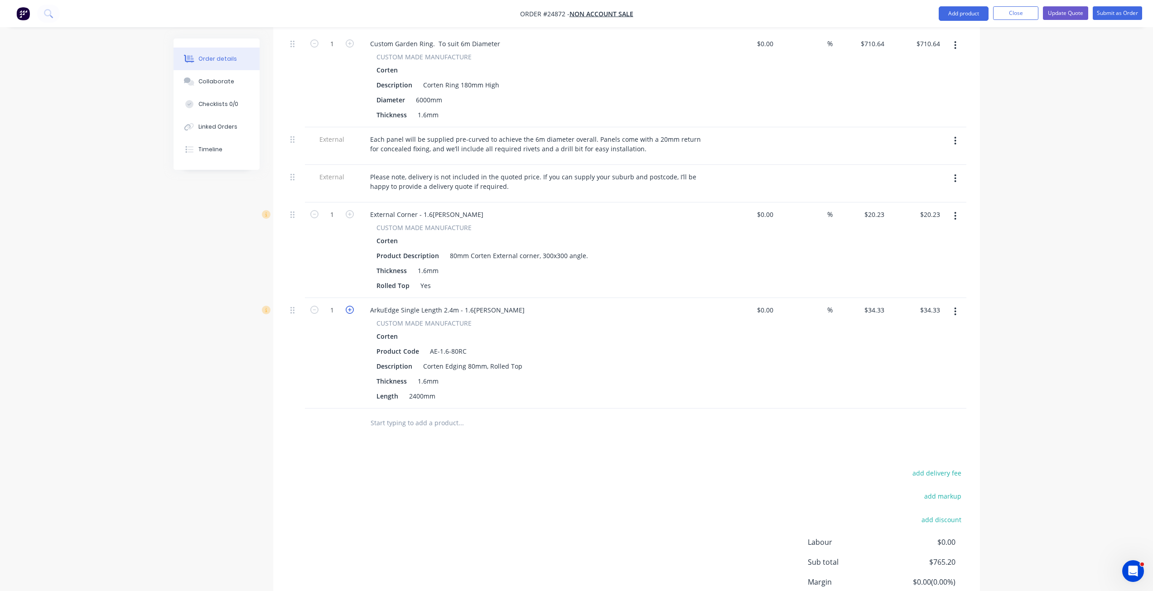
click at [351, 306] on icon "button" at bounding box center [350, 310] width 8 height 8
type input "2"
type input "$68.66"
click at [351, 306] on icon "button" at bounding box center [350, 310] width 8 height 8
type input "3"
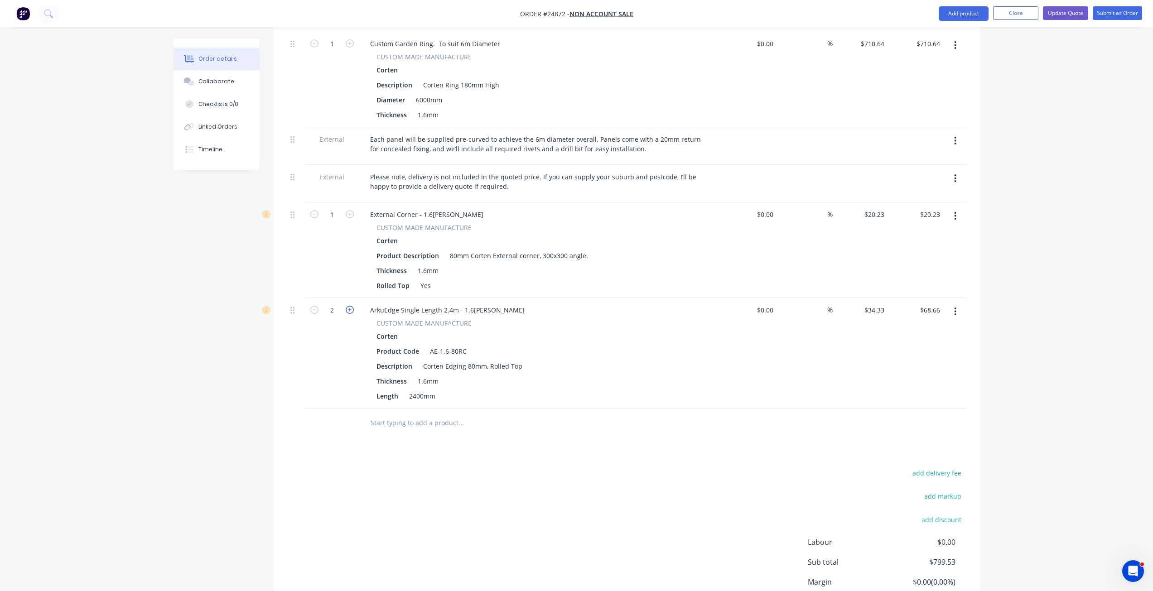
type input "$102.99"
click at [351, 306] on icon "button" at bounding box center [350, 310] width 8 height 8
type input "4"
type input "$137.32"
click at [313, 306] on icon "button" at bounding box center [314, 310] width 8 height 8
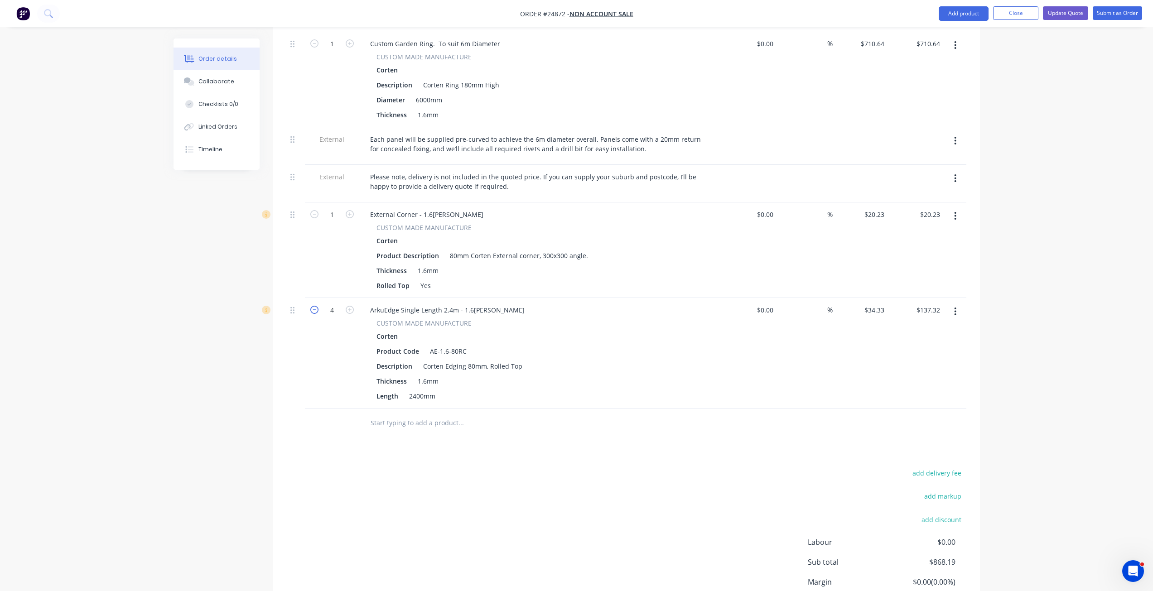
type input "3"
type input "$102.99"
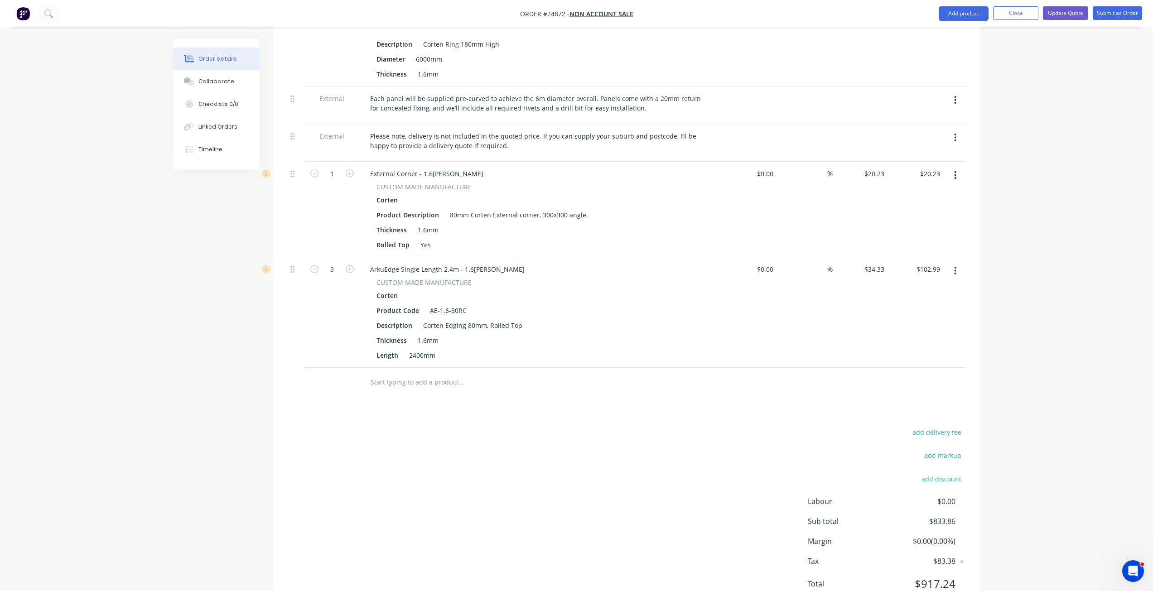
scroll to position [351, 0]
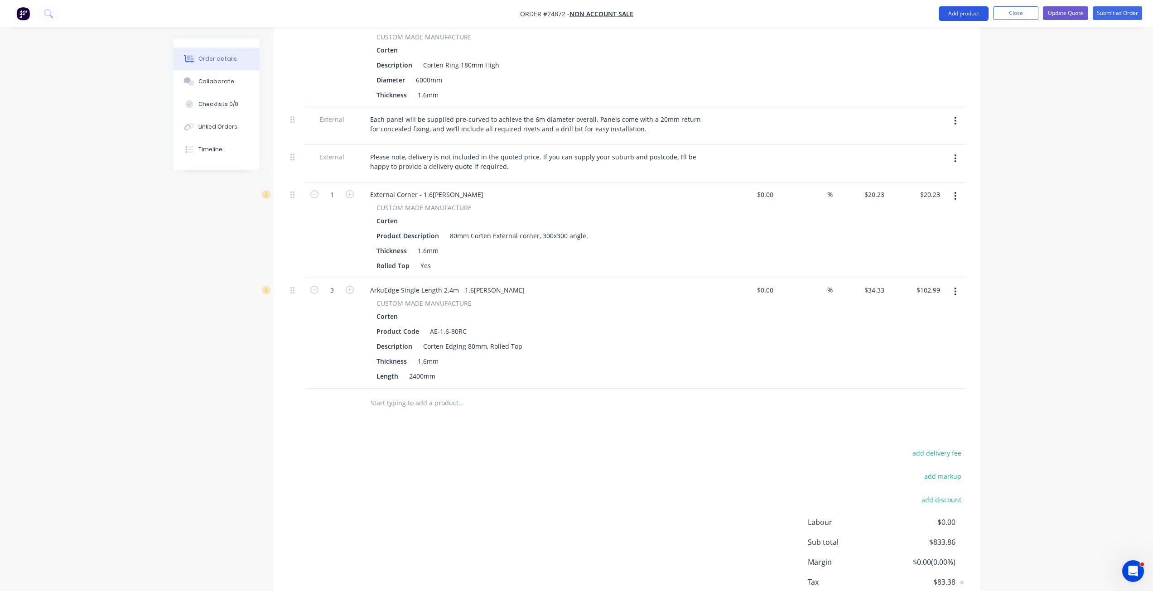
click at [967, 14] on button "Add product" at bounding box center [964, 13] width 50 height 14
click at [926, 38] on div "Product catalogue" at bounding box center [946, 36] width 70 height 13
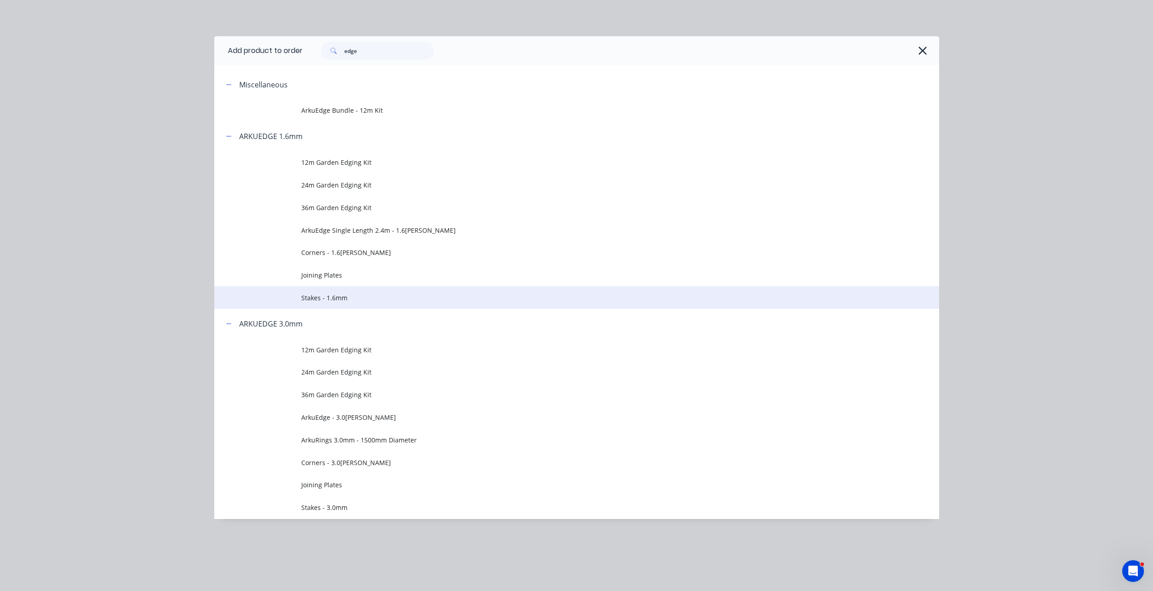
click at [336, 290] on td "Stakes - 1.6mm" at bounding box center [620, 297] width 638 height 23
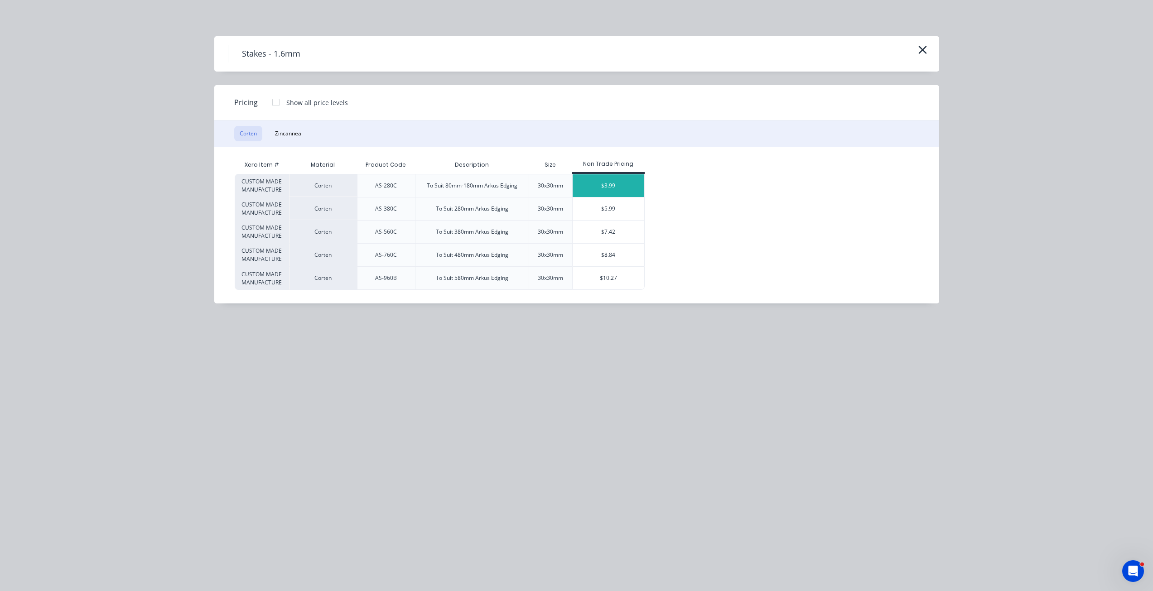
click at [593, 187] on div "$3.99" at bounding box center [609, 185] width 72 height 23
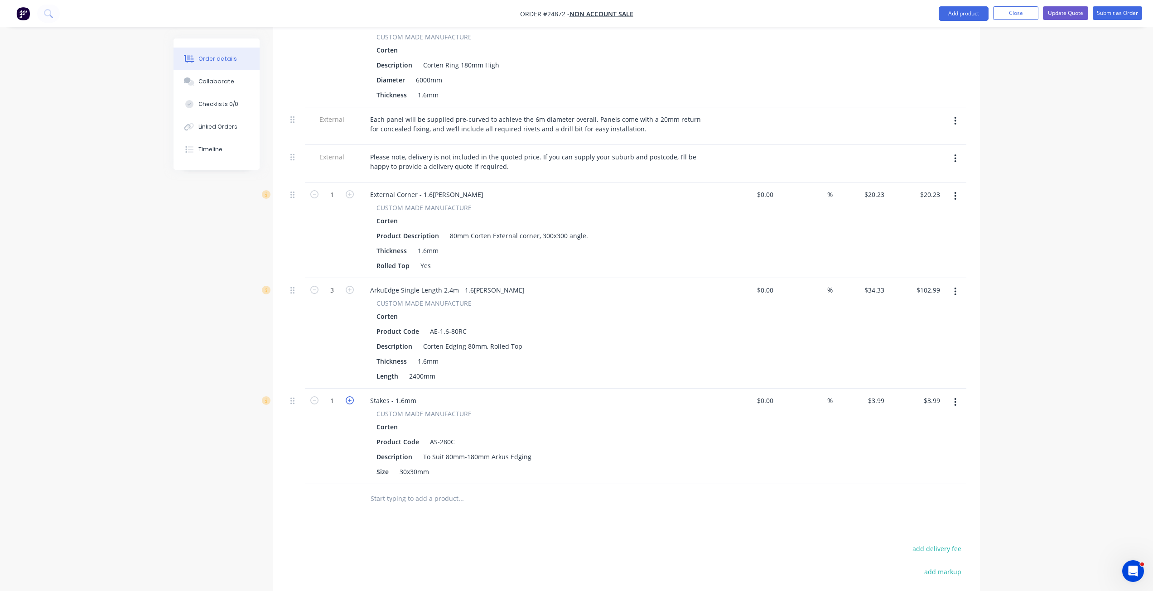
click at [347, 396] on icon "button" at bounding box center [350, 400] width 8 height 8
type input "2"
type input "$7.98"
click at [347, 396] on icon "button" at bounding box center [350, 400] width 8 height 8
type input "3"
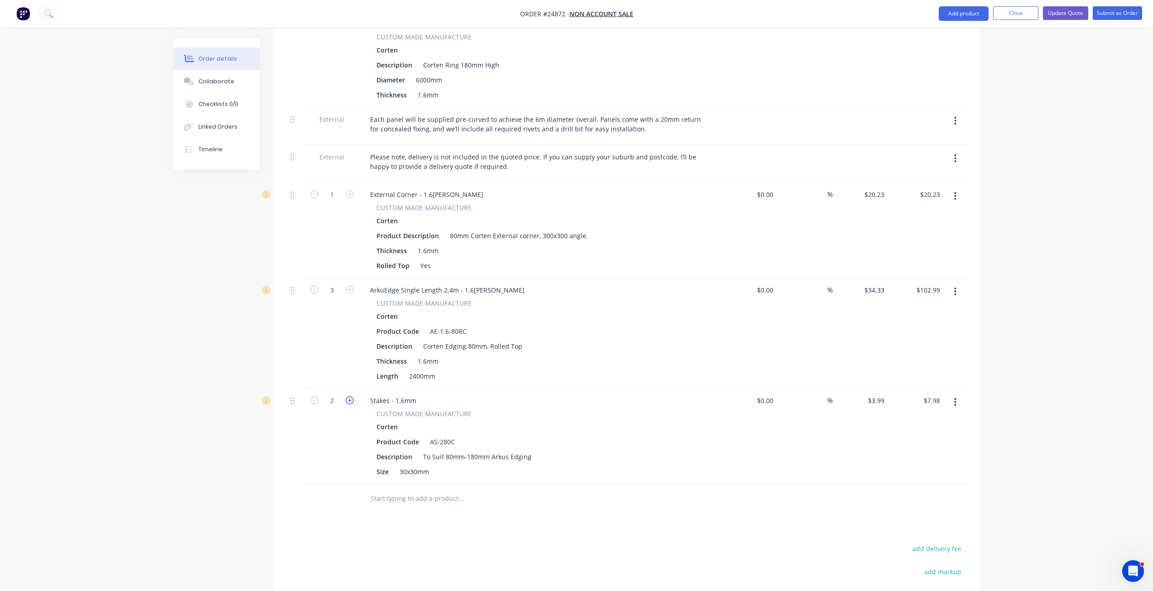
type input "$11.97"
click at [347, 396] on icon "button" at bounding box center [350, 400] width 8 height 8
type input "4"
type input "$15.96"
click at [347, 396] on icon "button" at bounding box center [350, 400] width 8 height 8
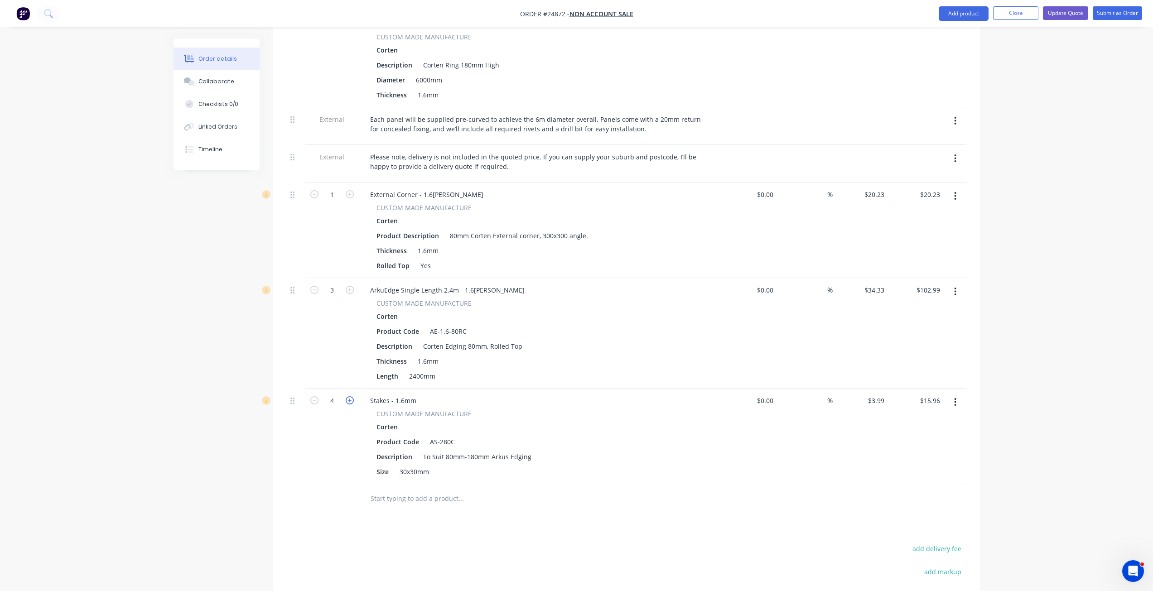
type input "5"
type input "$19.95"
click at [347, 396] on icon "button" at bounding box center [350, 400] width 8 height 8
type input "6"
type input "$23.94"
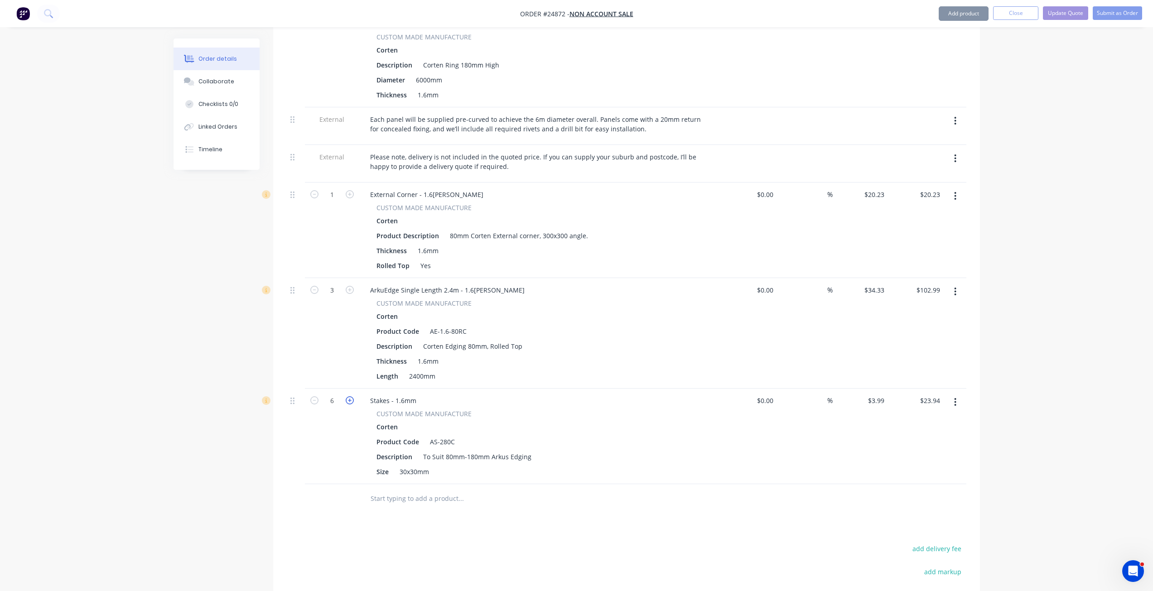
click at [347, 396] on icon "button" at bounding box center [350, 400] width 8 height 8
type input "7"
type input "$27.93"
click at [347, 396] on icon "button" at bounding box center [350, 400] width 8 height 8
type input "8"
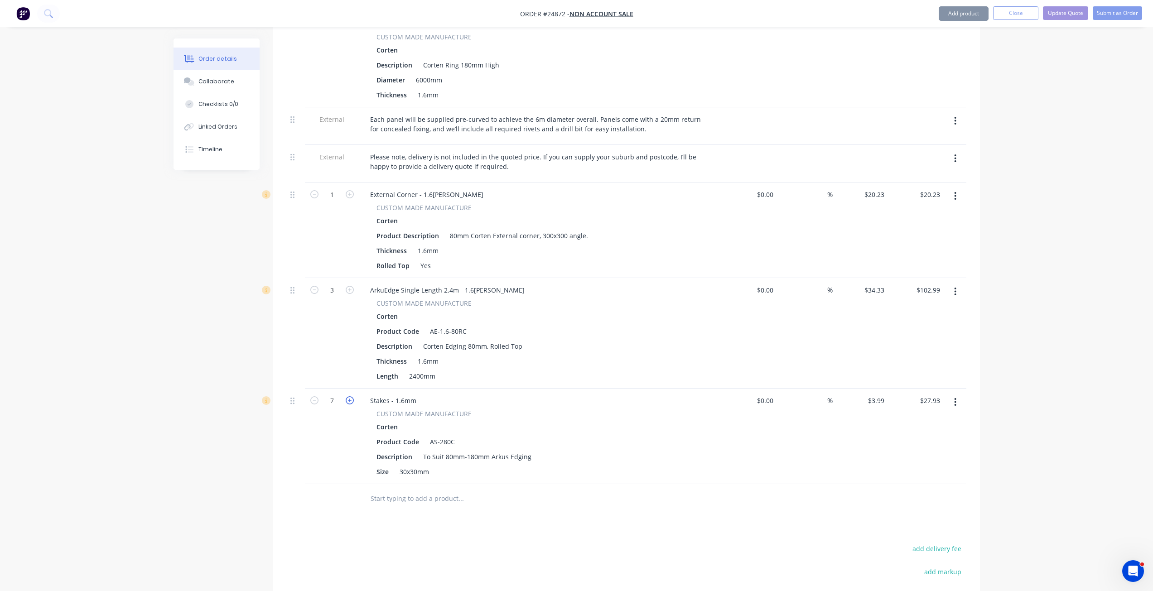
type input "$31.92"
click at [347, 396] on icon "button" at bounding box center [350, 400] width 8 height 8
type input "9"
type input "$35.91"
click at [508, 284] on div "ArkuEdge Single Length 2.4m - 1.6mm Corten" at bounding box center [447, 290] width 169 height 13
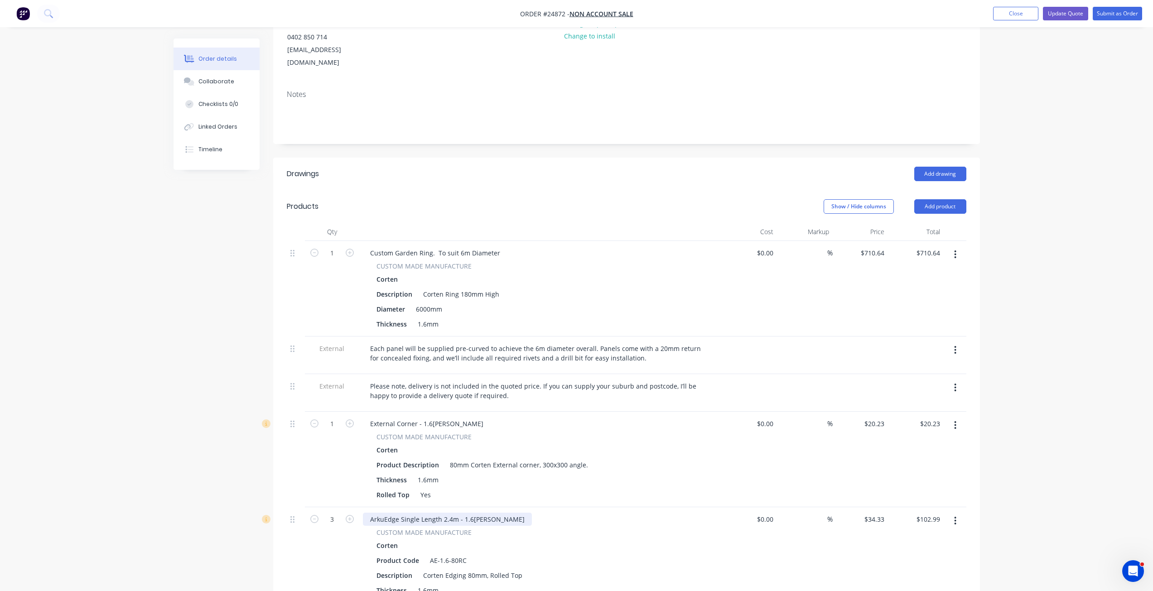
scroll to position [0, 0]
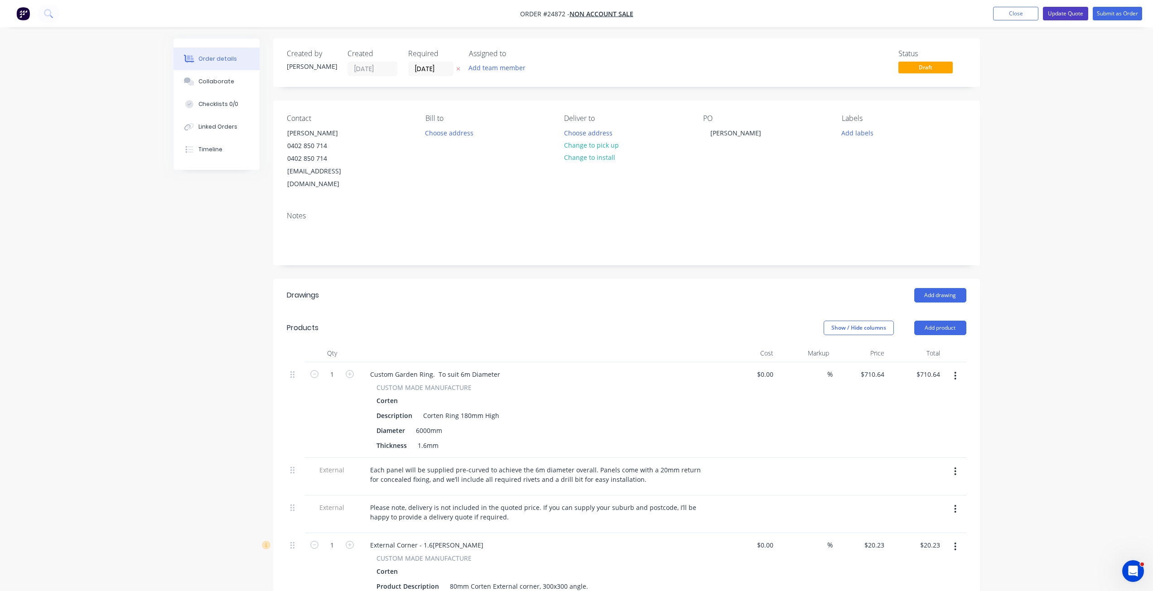
click at [1073, 10] on button "Update Quote" at bounding box center [1065, 14] width 45 height 14
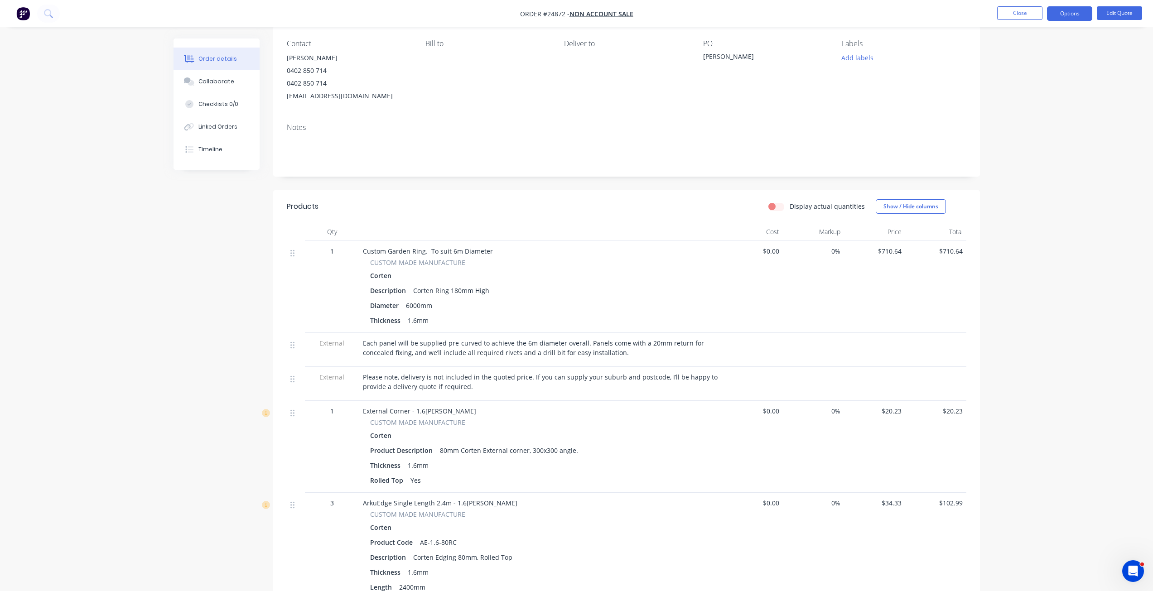
scroll to position [64, 0]
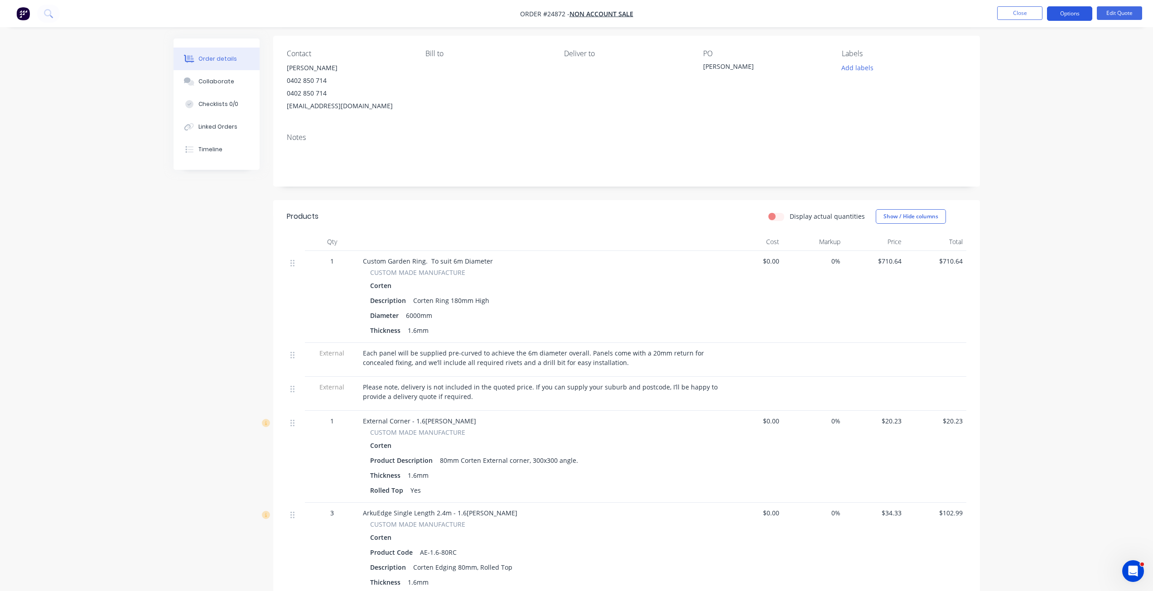
click at [1055, 15] on button "Options" at bounding box center [1069, 13] width 45 height 14
click at [1022, 61] on div "Quote" at bounding box center [1042, 54] width 83 height 13
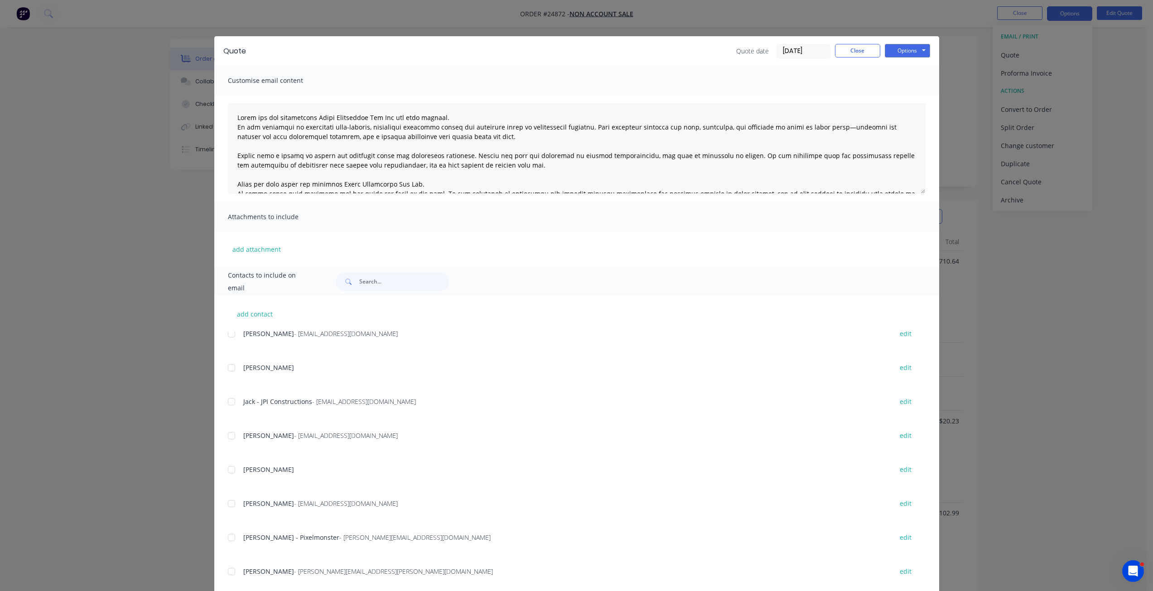
scroll to position [317, 0]
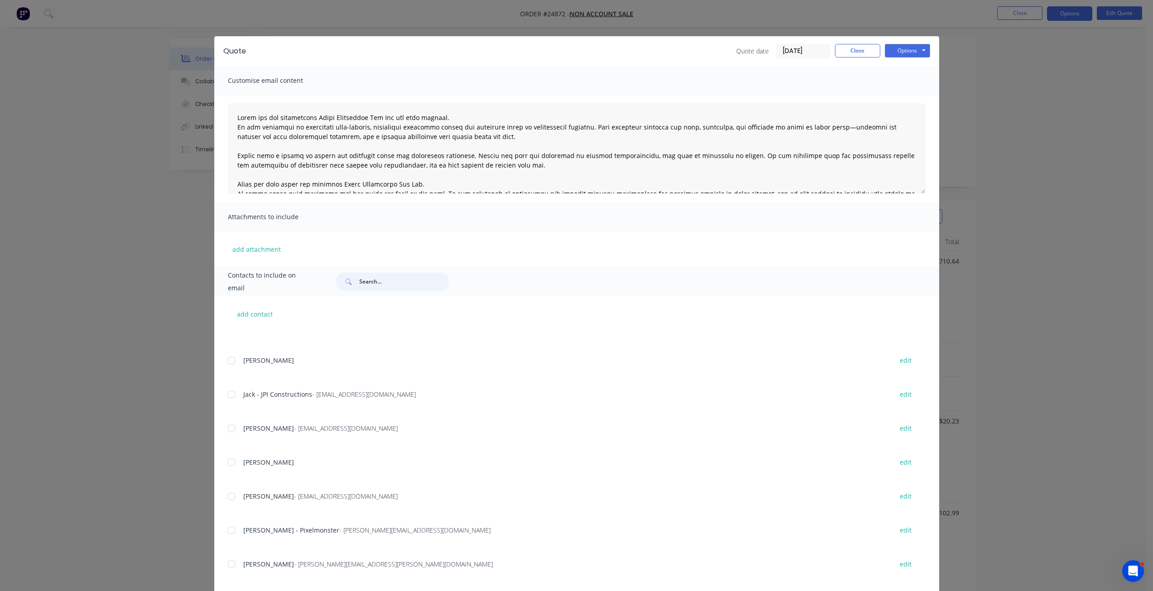
click at [382, 286] on input "text" at bounding box center [404, 282] width 90 height 18
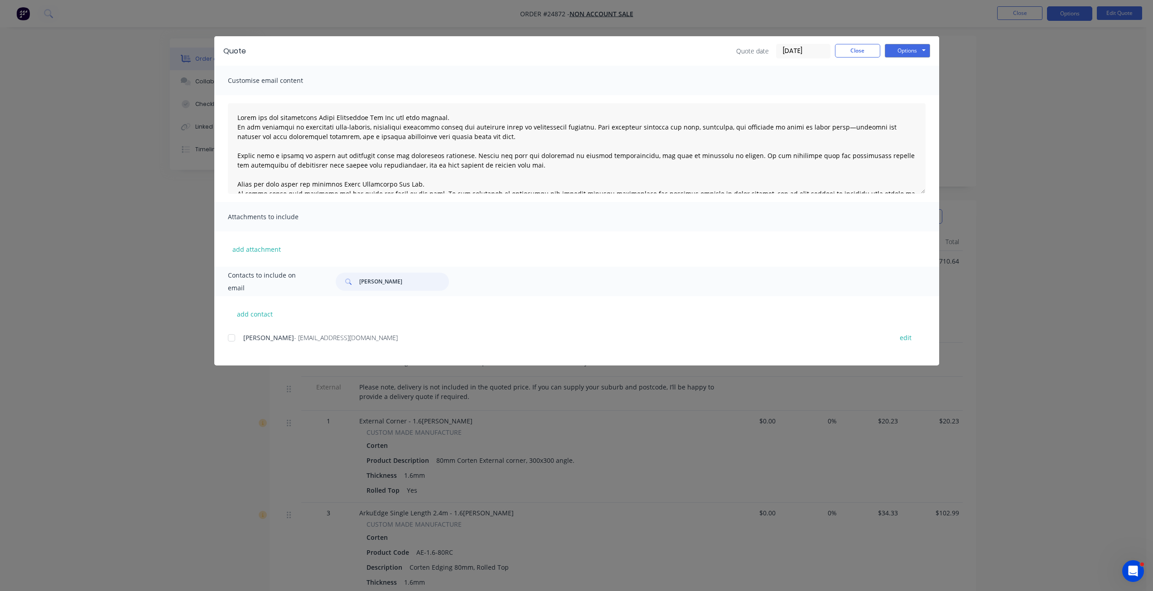
click at [233, 337] on div at bounding box center [231, 338] width 18 height 18
type input "annie"
click at [913, 53] on button "Options" at bounding box center [907, 51] width 45 height 14
click at [909, 95] on button "Email" at bounding box center [914, 96] width 58 height 15
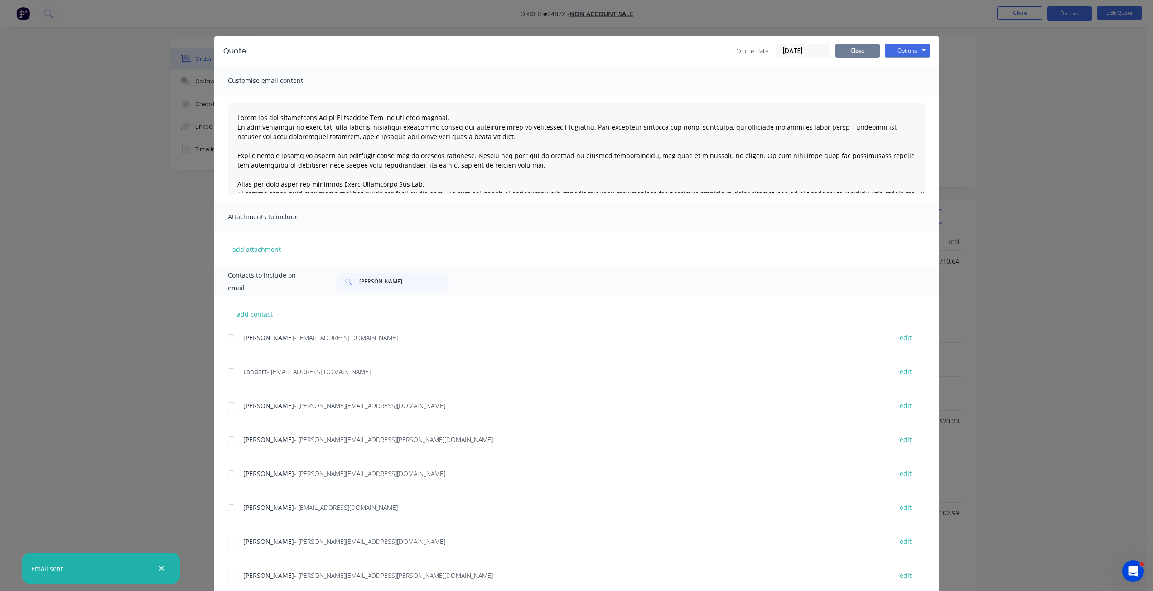
click at [859, 44] on button "Close" at bounding box center [857, 51] width 45 height 14
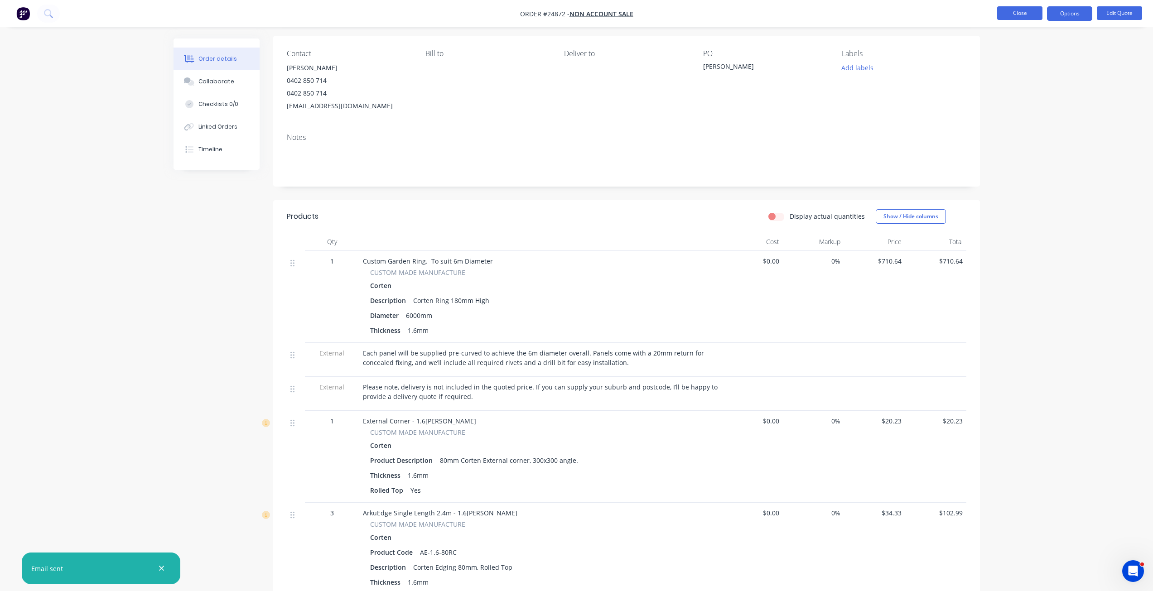
click at [1012, 18] on button "Close" at bounding box center [1019, 13] width 45 height 14
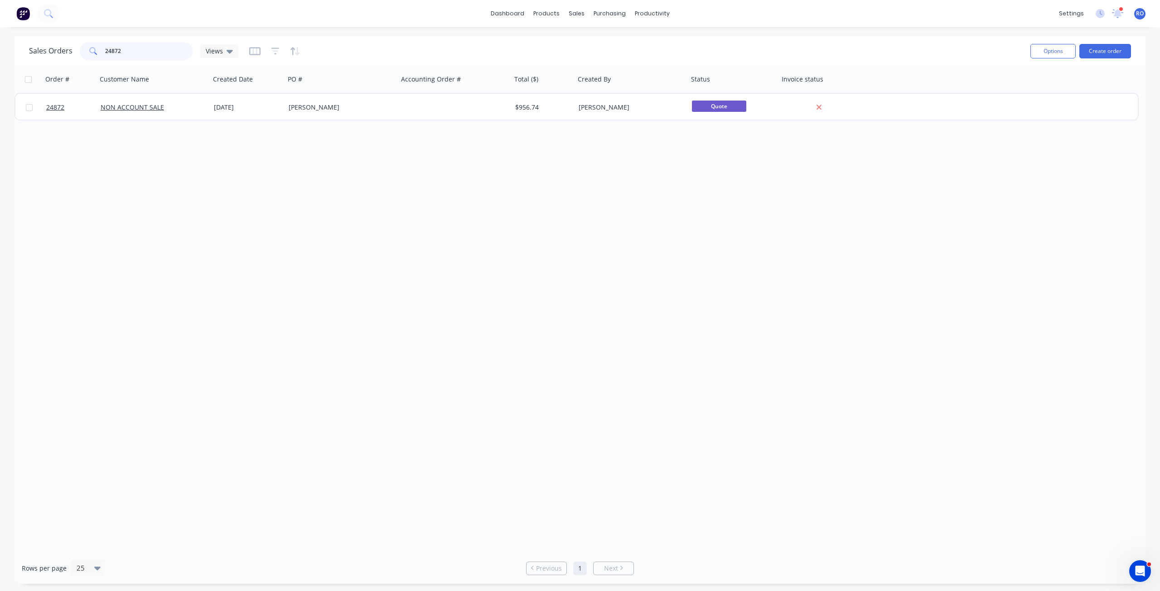
drag, startPoint x: 76, startPoint y: 53, endPoint x: 50, endPoint y: 53, distance: 25.8
click at [50, 53] on div "Sales Orders 24872 Views" at bounding box center [133, 51] width 209 height 18
type input "Lucinda"
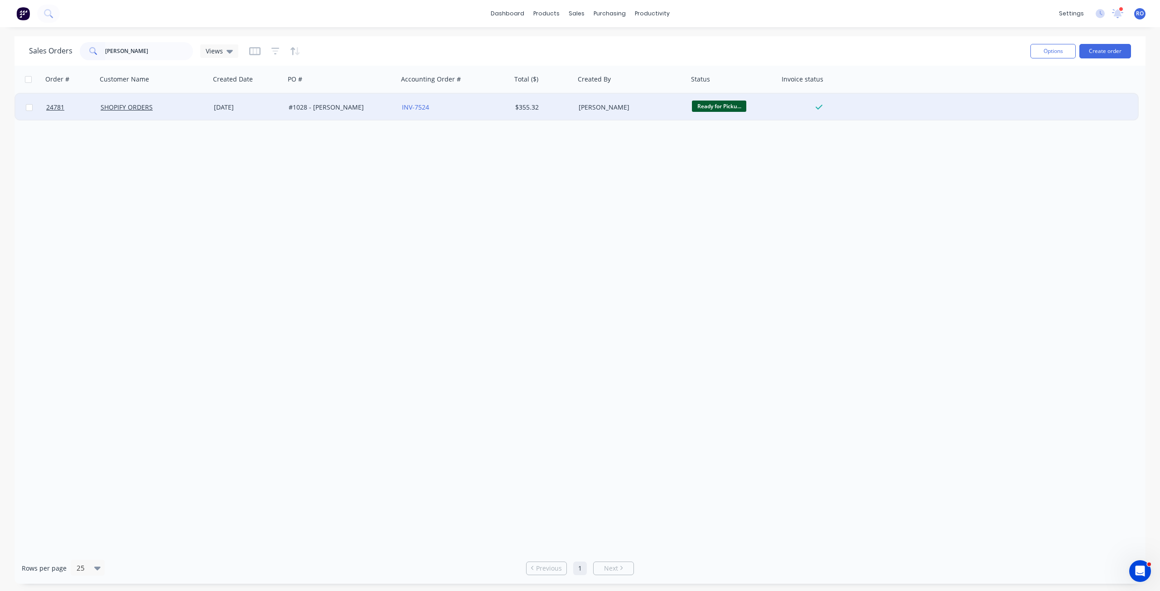
click at [254, 112] on div "01 Sep 2025" at bounding box center [247, 107] width 75 height 27
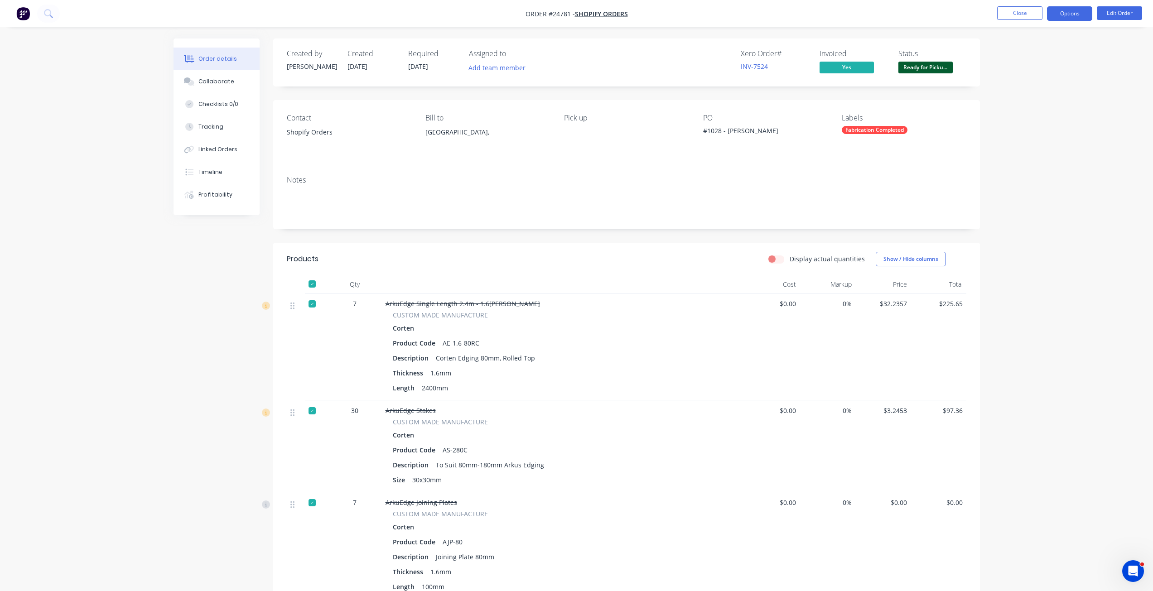
click at [1059, 9] on button "Options" at bounding box center [1069, 13] width 45 height 14
click at [1035, 215] on div "Duplicate" at bounding box center [1042, 218] width 83 height 13
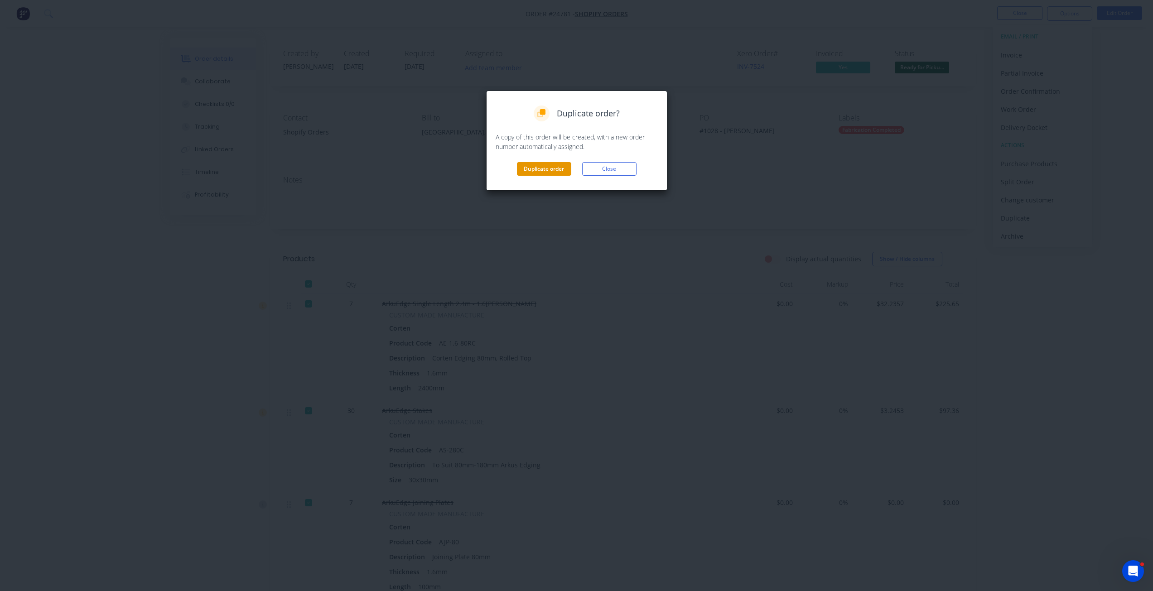
click at [552, 170] on button "Duplicate order" at bounding box center [544, 169] width 54 height 14
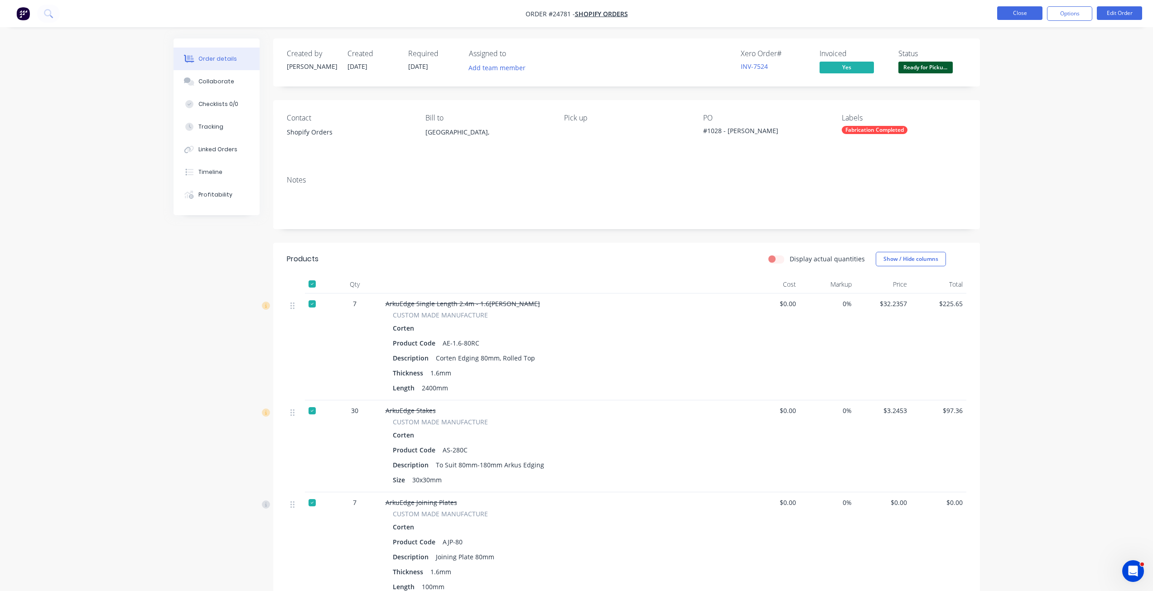
click at [1011, 10] on button "Close" at bounding box center [1019, 13] width 45 height 14
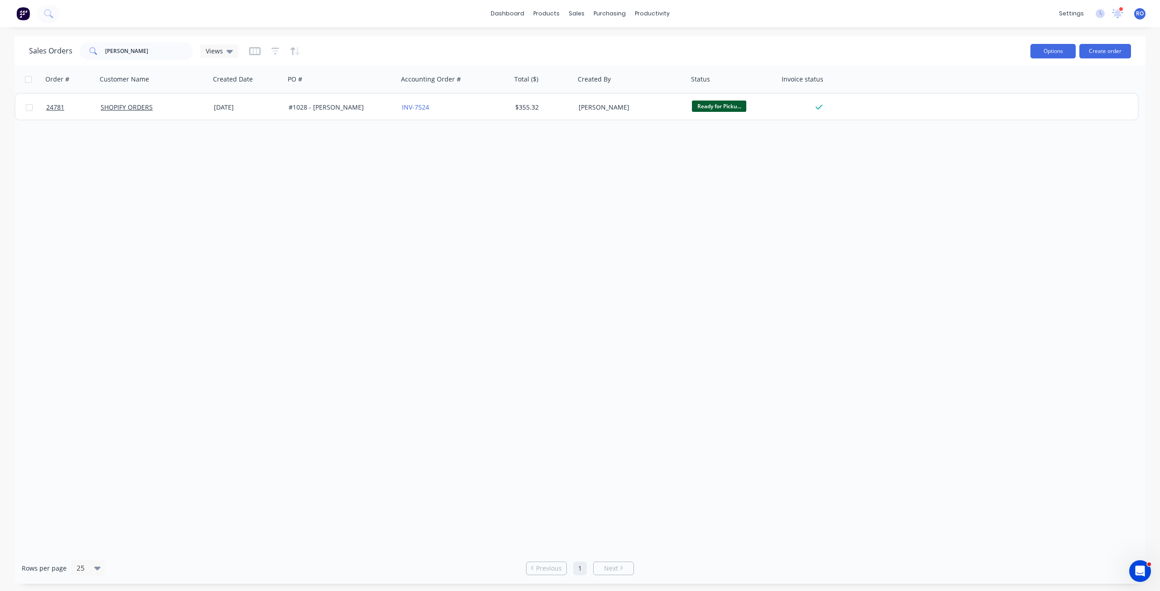
click at [1050, 53] on button "Options" at bounding box center [1052, 51] width 45 height 14
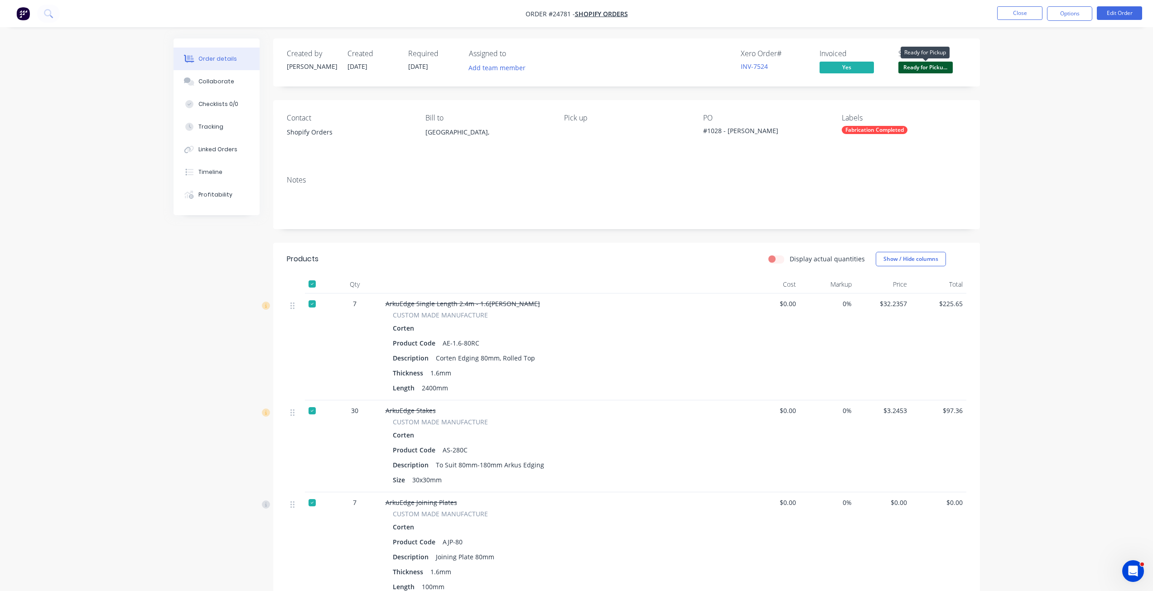
click at [917, 68] on span "Ready for Picku..." at bounding box center [925, 67] width 54 height 11
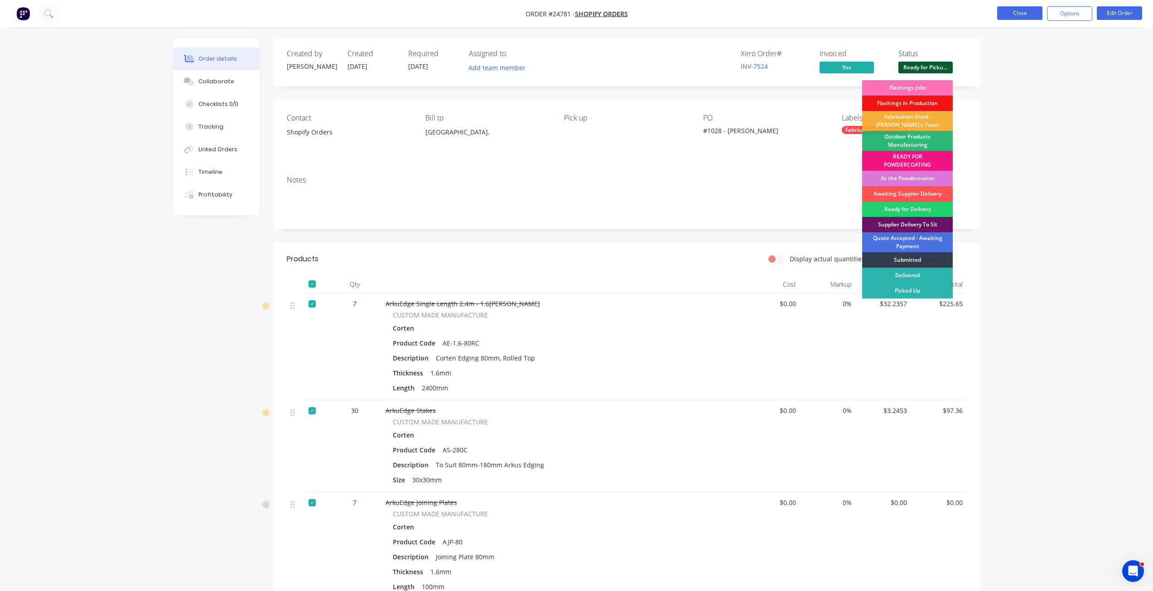
click at [1017, 13] on button "Close" at bounding box center [1019, 13] width 45 height 14
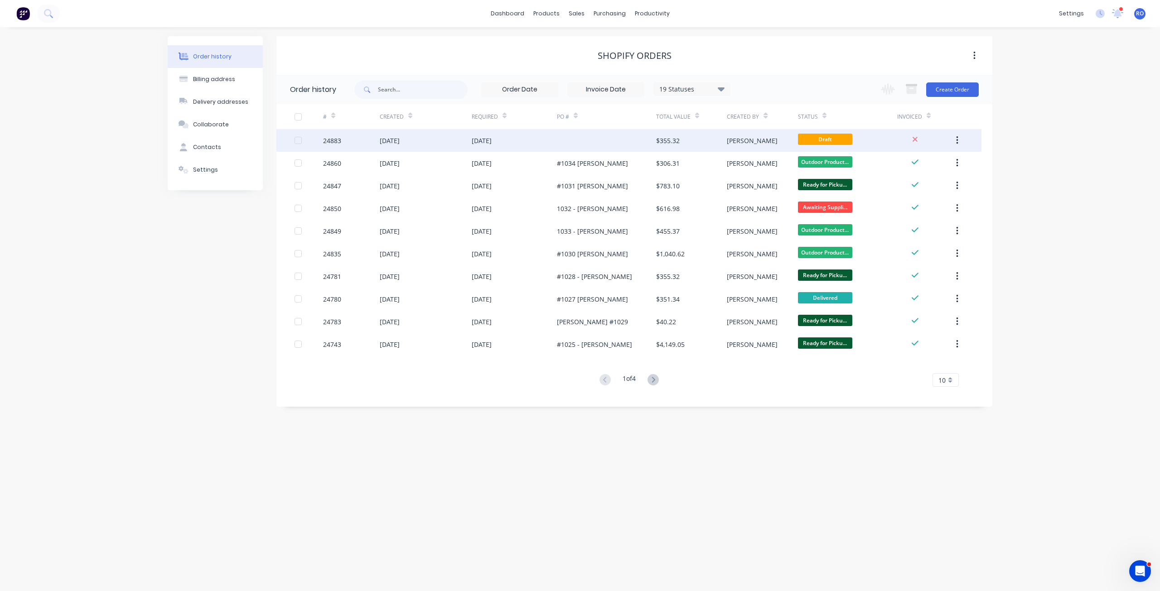
click at [691, 138] on div "$355.32" at bounding box center [691, 140] width 71 height 23
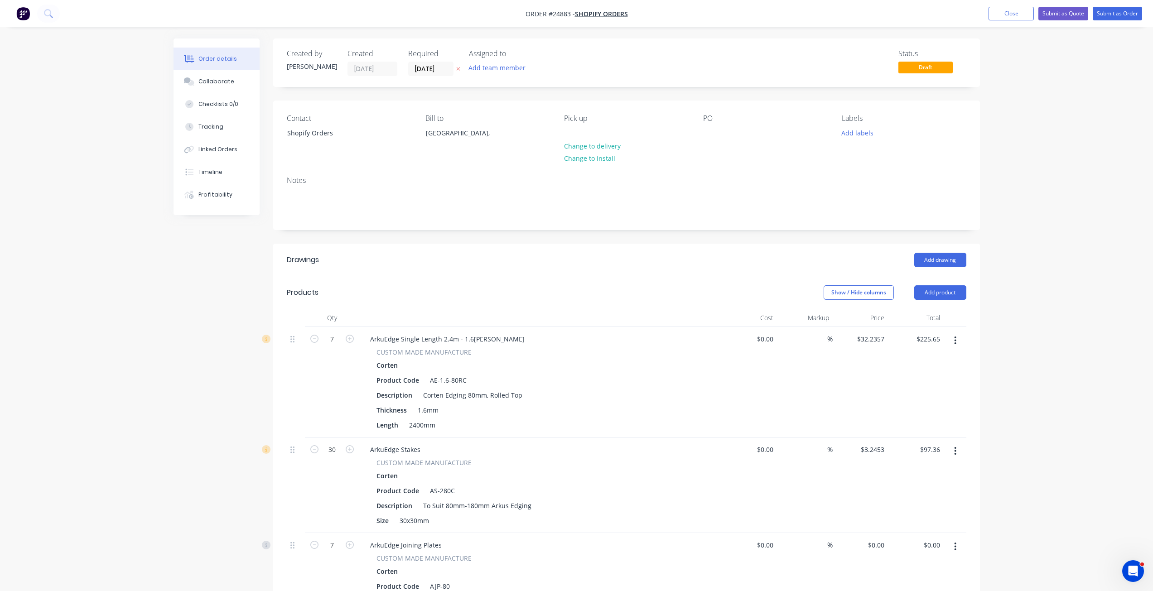
click at [953, 337] on button "button" at bounding box center [955, 341] width 21 height 16
click at [913, 365] on div "Edit" at bounding box center [923, 364] width 70 height 13
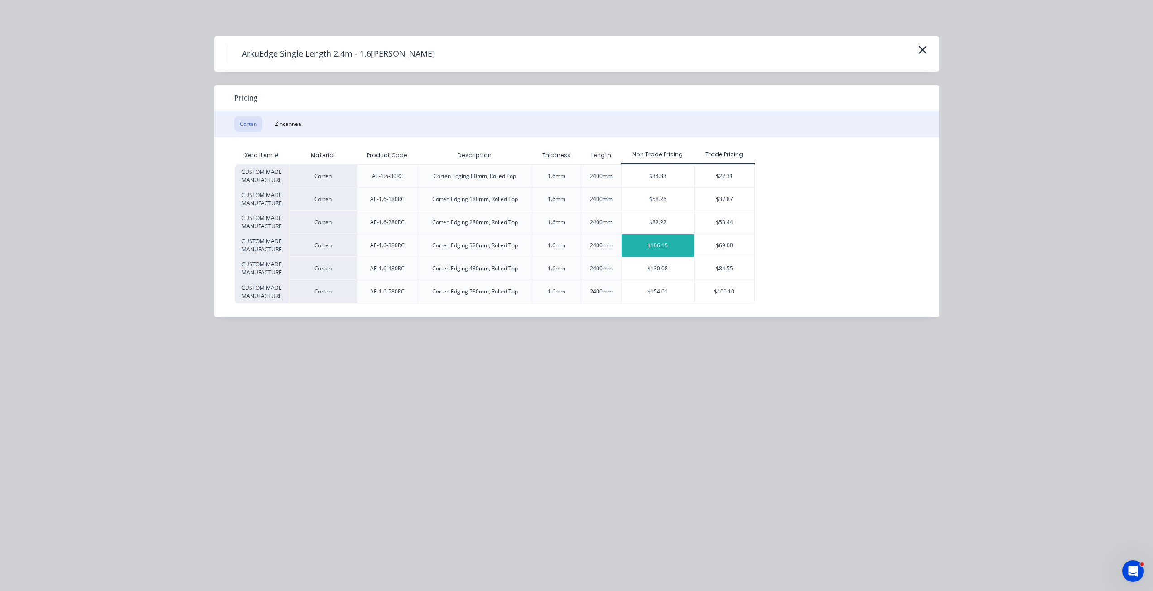
click at [650, 249] on div "$106.15" at bounding box center [658, 245] width 72 height 23
type input "$106.15"
type input "$743.05"
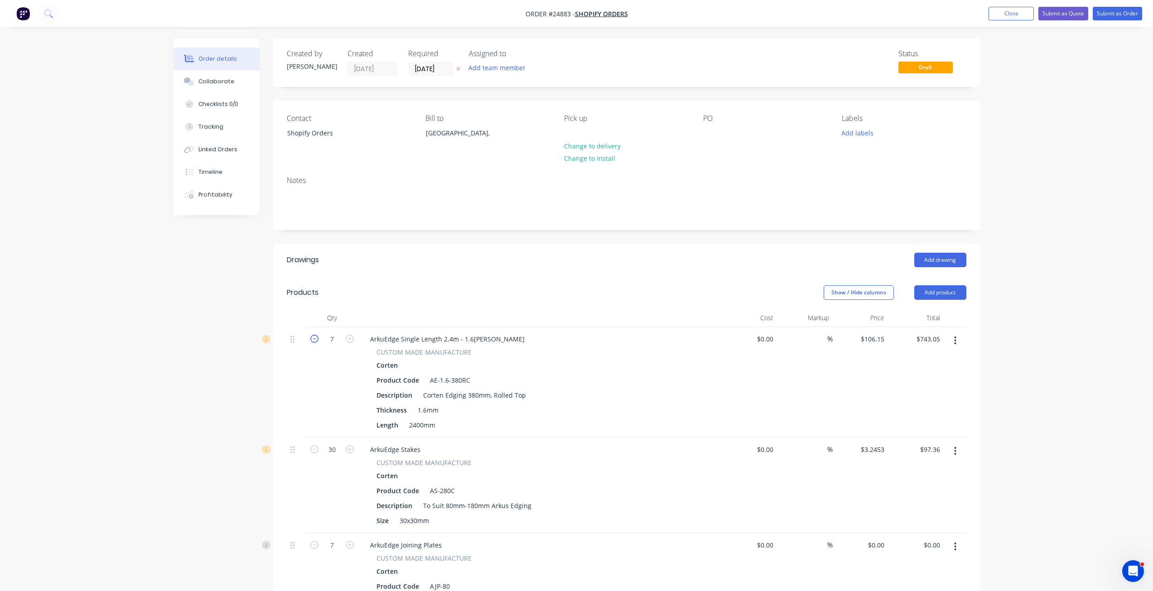
click at [314, 339] on icon "button" at bounding box center [314, 339] width 8 height 8
type input "6"
type input "$636.90"
click at [313, 339] on icon "button" at bounding box center [314, 339] width 8 height 8
type input "5"
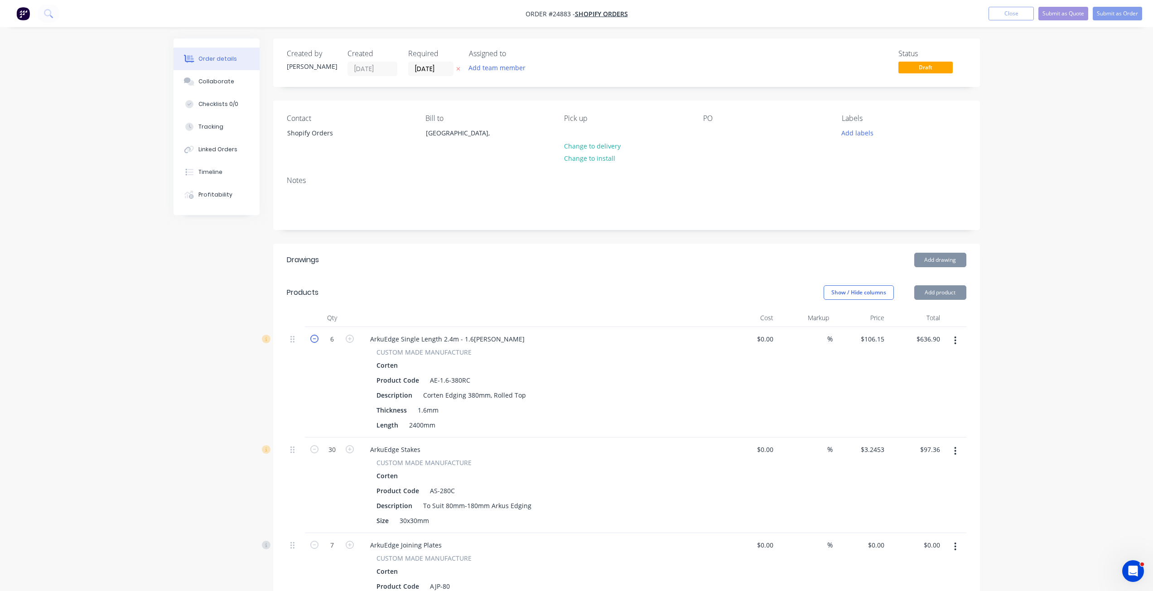
type input "$530.75"
click at [313, 339] on icon "button" at bounding box center [314, 339] width 8 height 8
type input "4"
type input "$424.60"
click at [313, 339] on icon "button" at bounding box center [314, 339] width 8 height 8
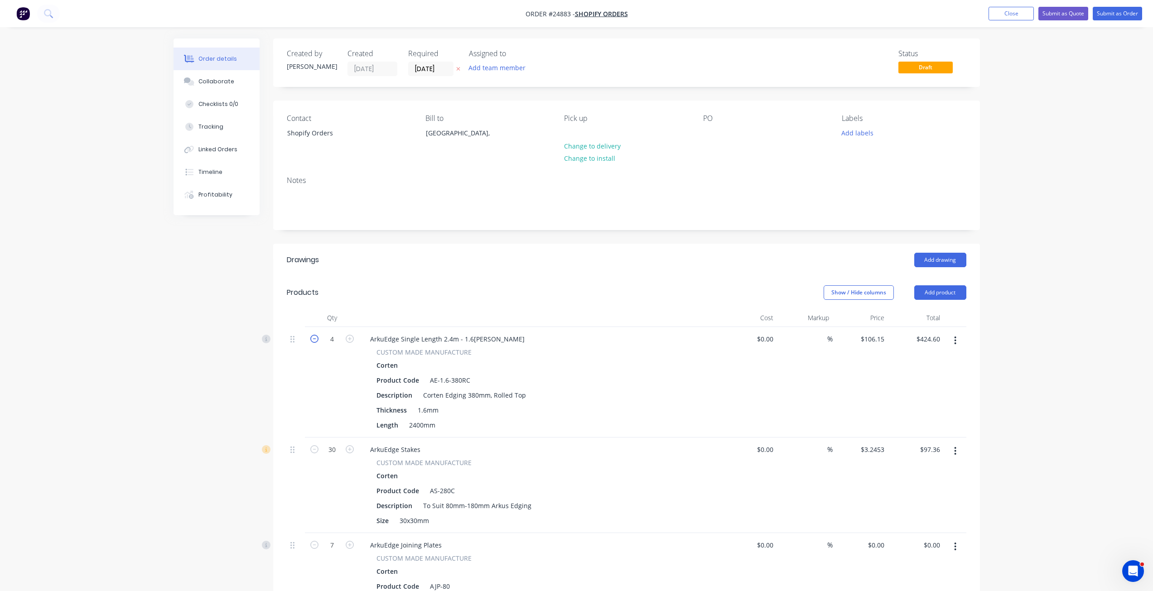
type input "3"
type input "$318.45"
click at [313, 340] on icon "button" at bounding box center [314, 339] width 8 height 8
type input "2"
type input "$212.30"
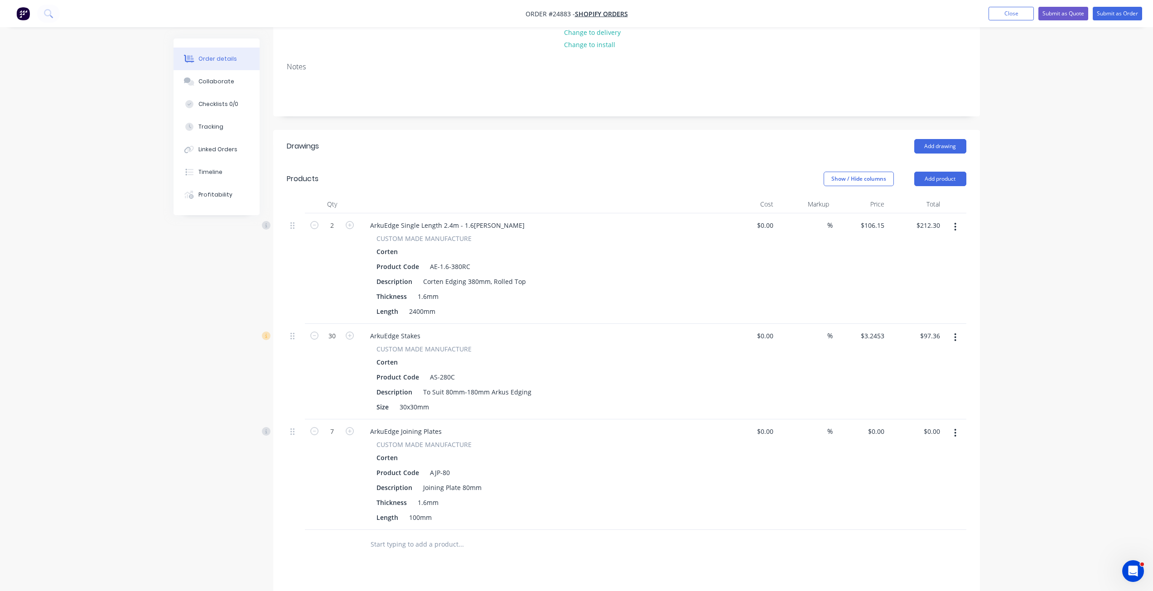
scroll to position [136, 0]
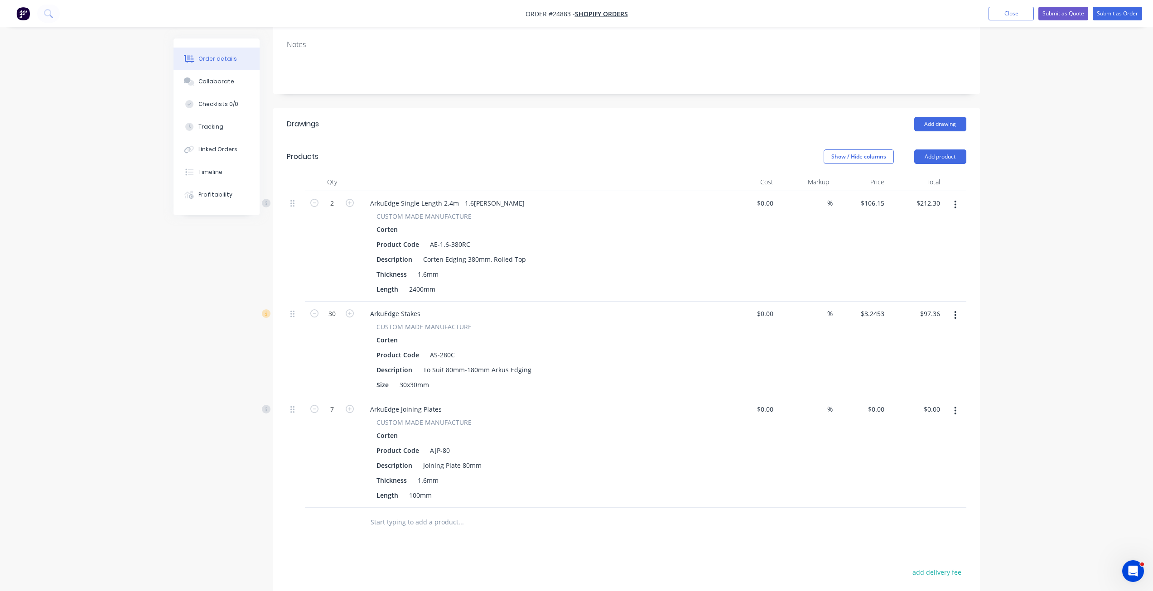
click at [954, 315] on icon "button" at bounding box center [955, 315] width 2 height 10
click at [915, 389] on div "Delete" at bounding box center [923, 393] width 70 height 13
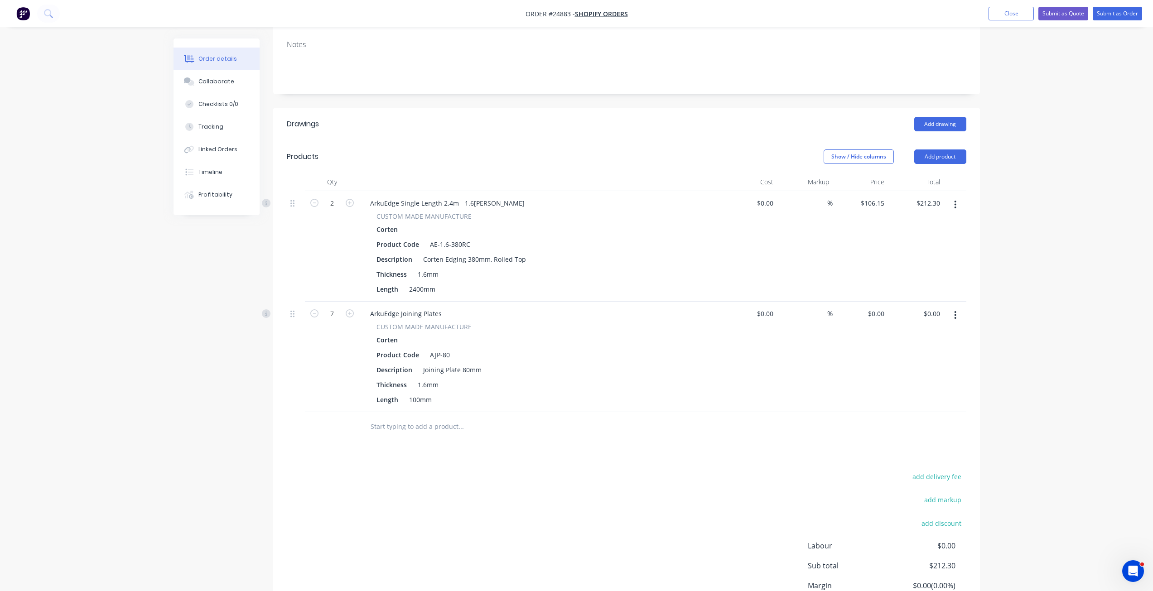
click at [954, 315] on button "button" at bounding box center [955, 315] width 21 height 16
click at [911, 394] on div "Delete" at bounding box center [923, 393] width 70 height 13
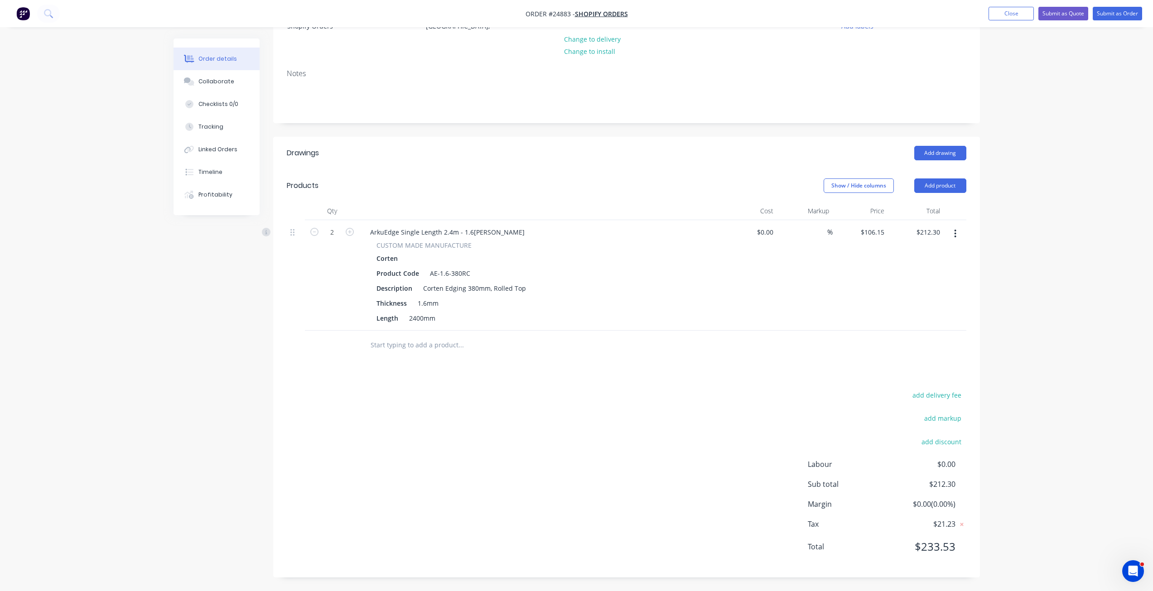
scroll to position [107, 0]
click at [957, 235] on button "button" at bounding box center [955, 234] width 21 height 16
click at [849, 255] on div "$106.15 $106.15" at bounding box center [861, 275] width 56 height 111
click at [957, 170] on header "Products Show / Hide columns Add product" at bounding box center [626, 185] width 707 height 33
click at [953, 190] on button "Add product" at bounding box center [940, 185] width 52 height 14
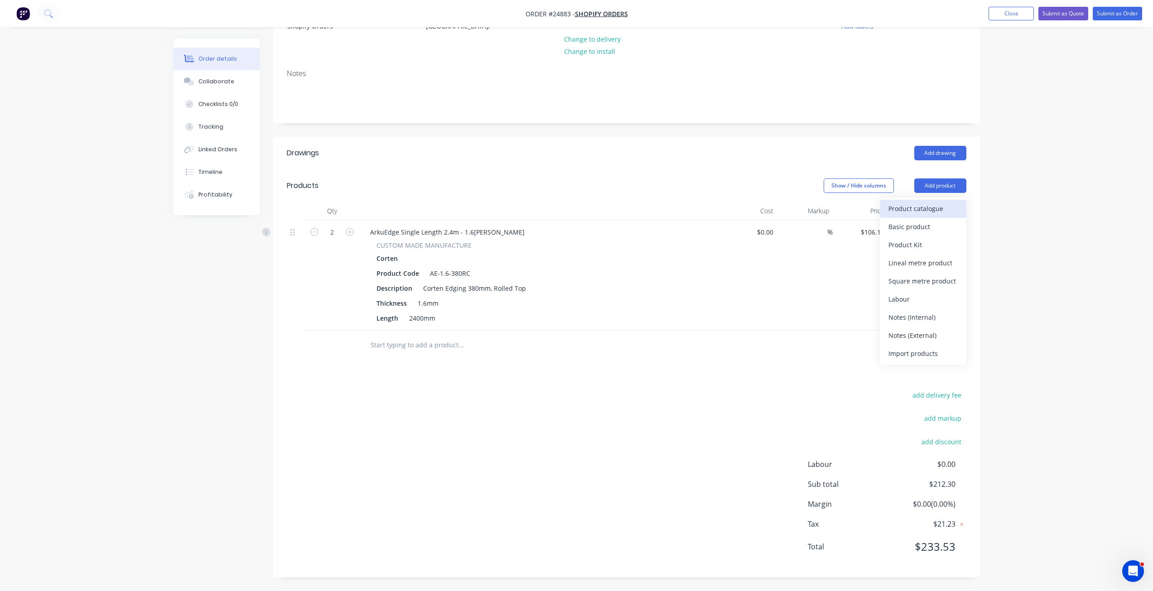
click at [925, 211] on div "Product catalogue" at bounding box center [923, 208] width 70 height 13
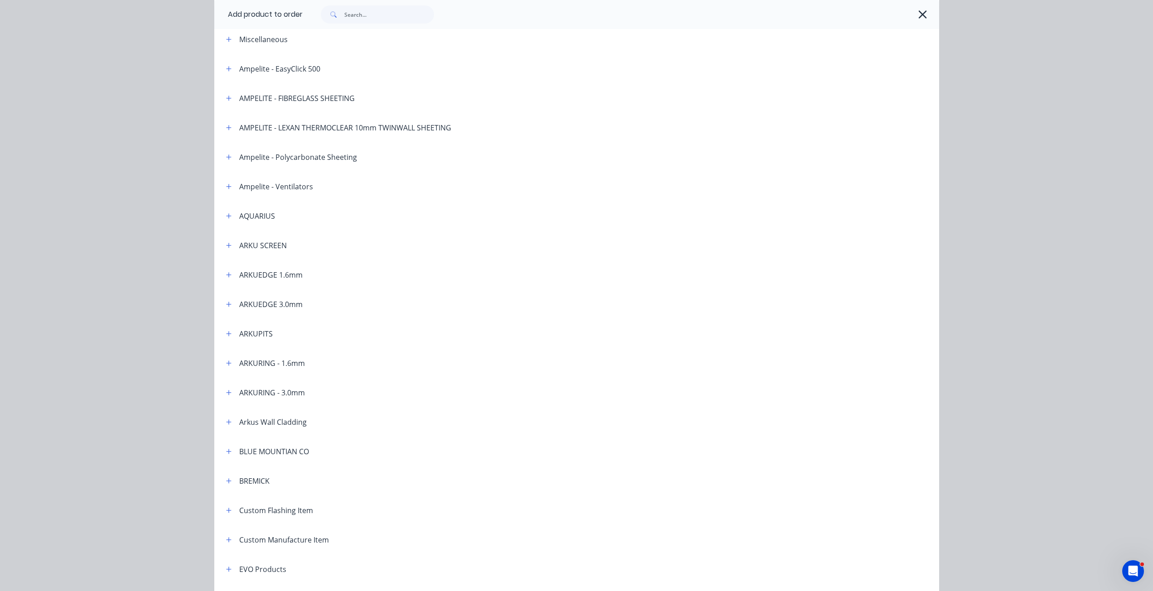
scroll to position [0, 0]
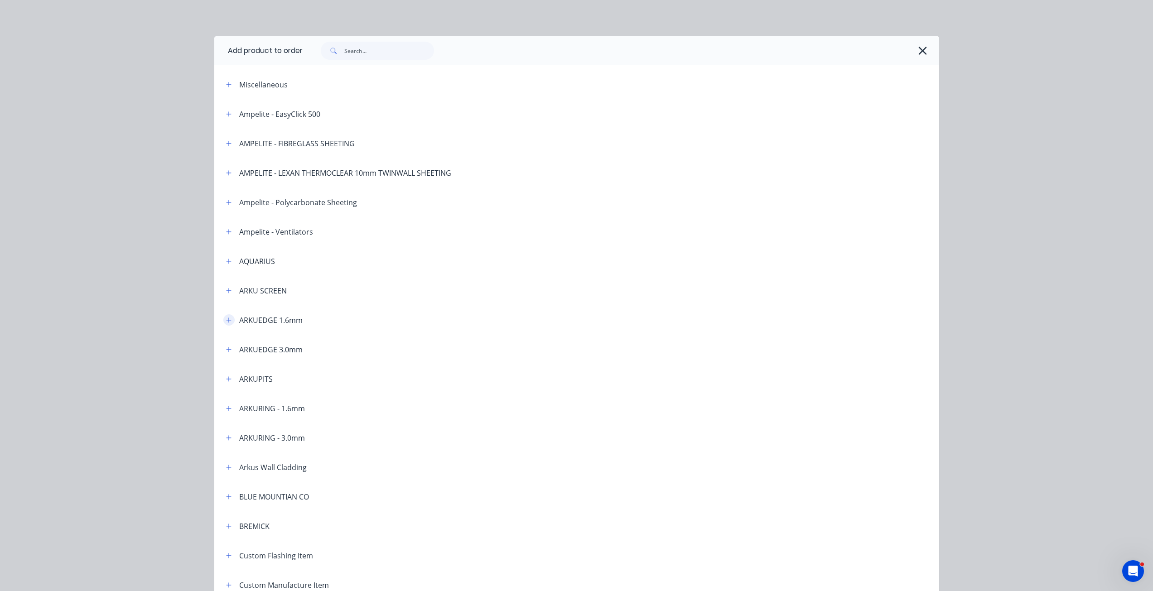
click at [226, 318] on icon "button" at bounding box center [228, 320] width 5 height 6
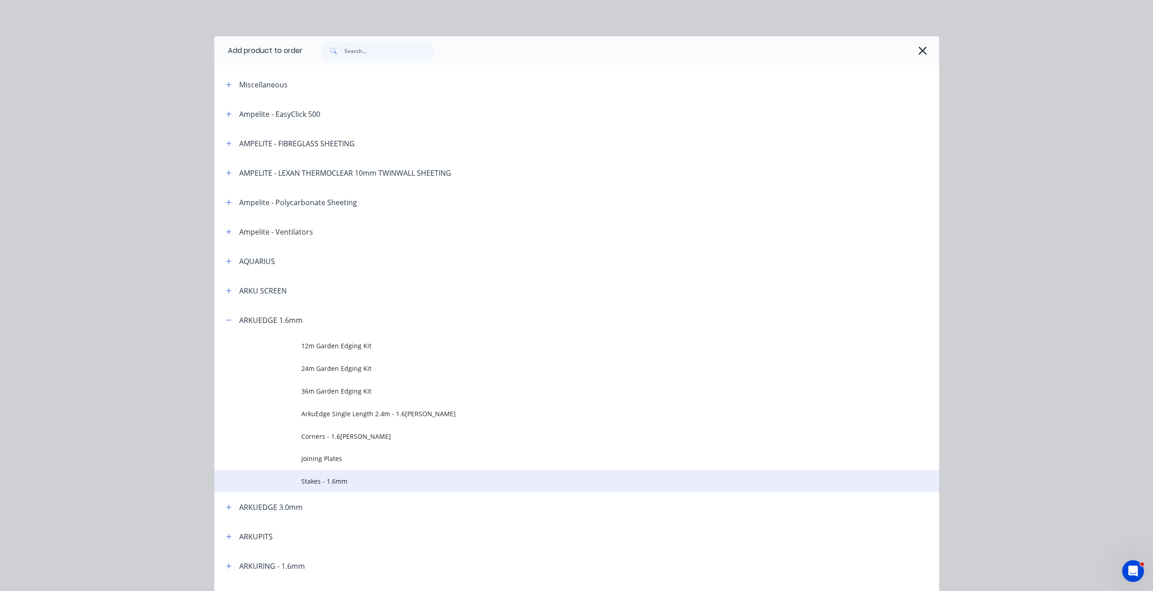
click at [334, 484] on span "Stakes - 1.6mm" at bounding box center [556, 482] width 510 height 10
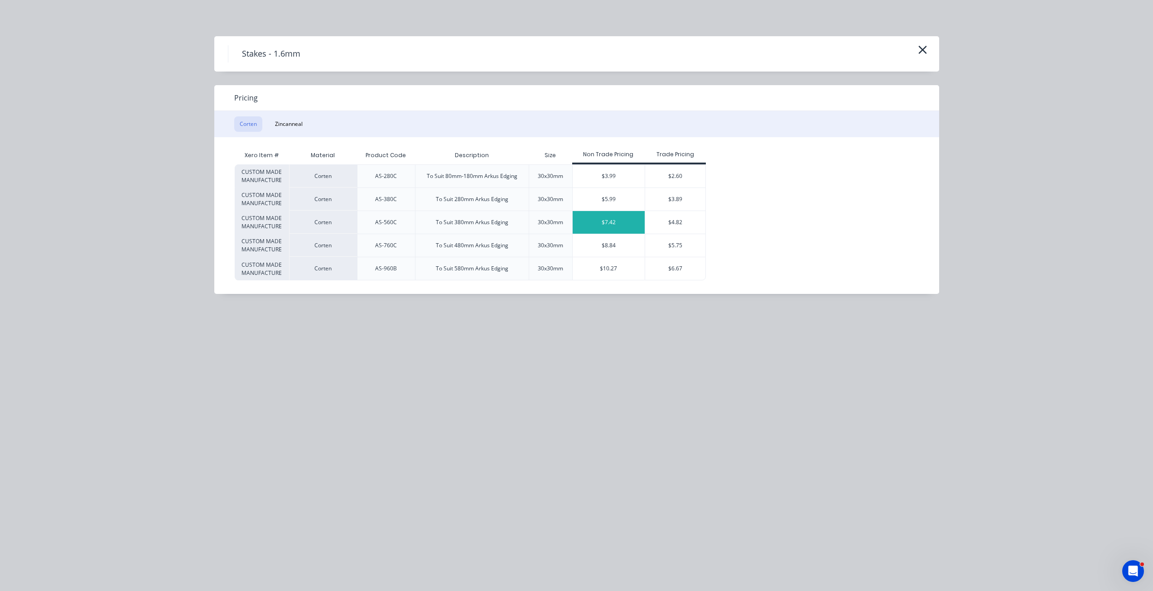
click at [611, 228] on div "$7.42" at bounding box center [609, 222] width 72 height 23
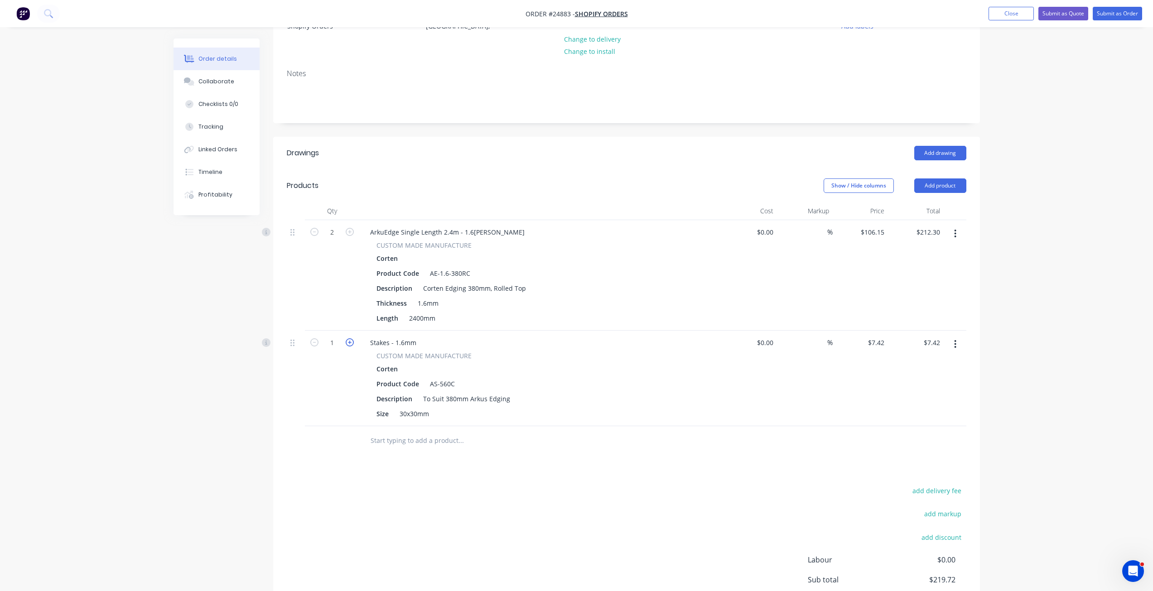
click at [350, 340] on icon "button" at bounding box center [350, 342] width 8 height 8
type input "2"
type input "$14.84"
click at [350, 340] on icon "button" at bounding box center [350, 342] width 8 height 8
type input "3"
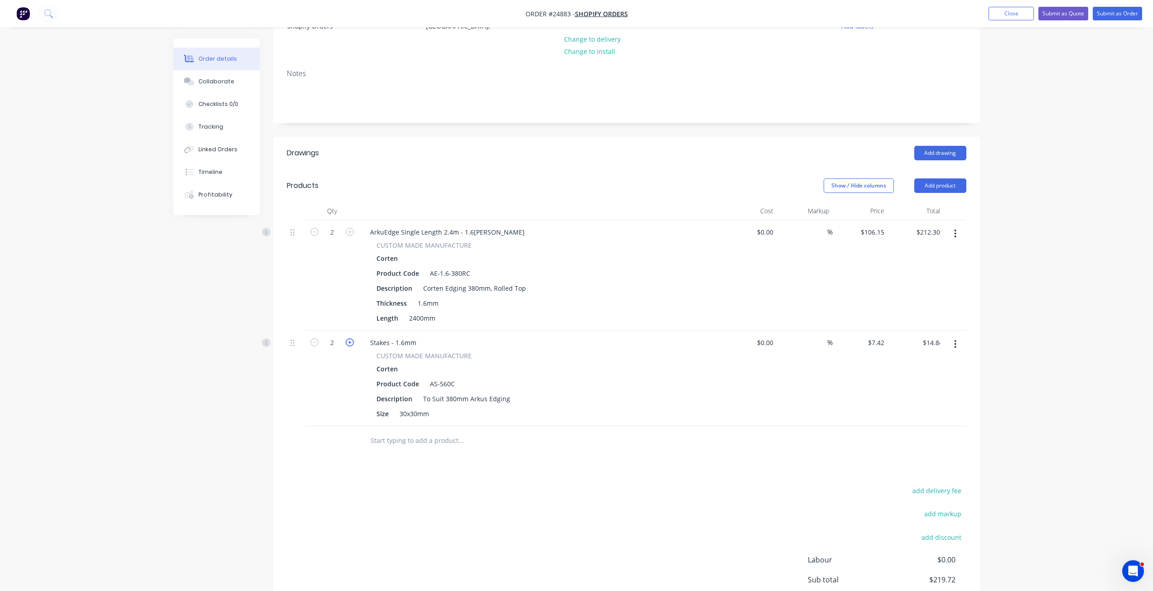
type input "$22.26"
click at [327, 342] on input "3" at bounding box center [332, 343] width 24 height 14
type input "6"
type input "$44.52"
click at [955, 179] on button "Add product" at bounding box center [940, 185] width 52 height 14
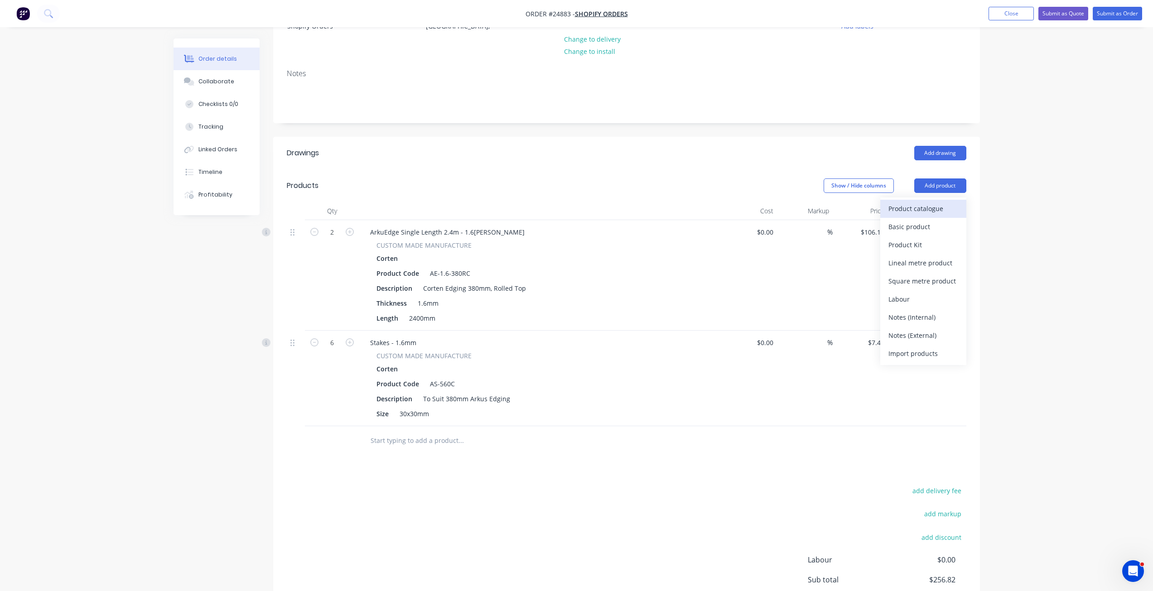
click at [948, 212] on div "Product catalogue" at bounding box center [923, 208] width 70 height 13
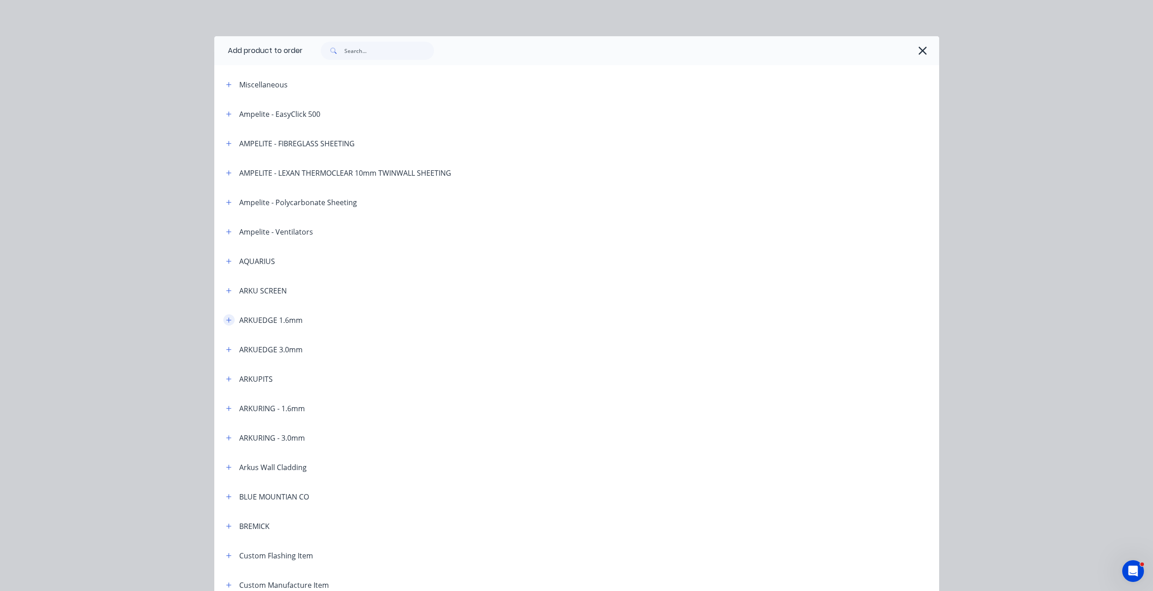
click at [230, 321] on button "button" at bounding box center [228, 319] width 11 height 11
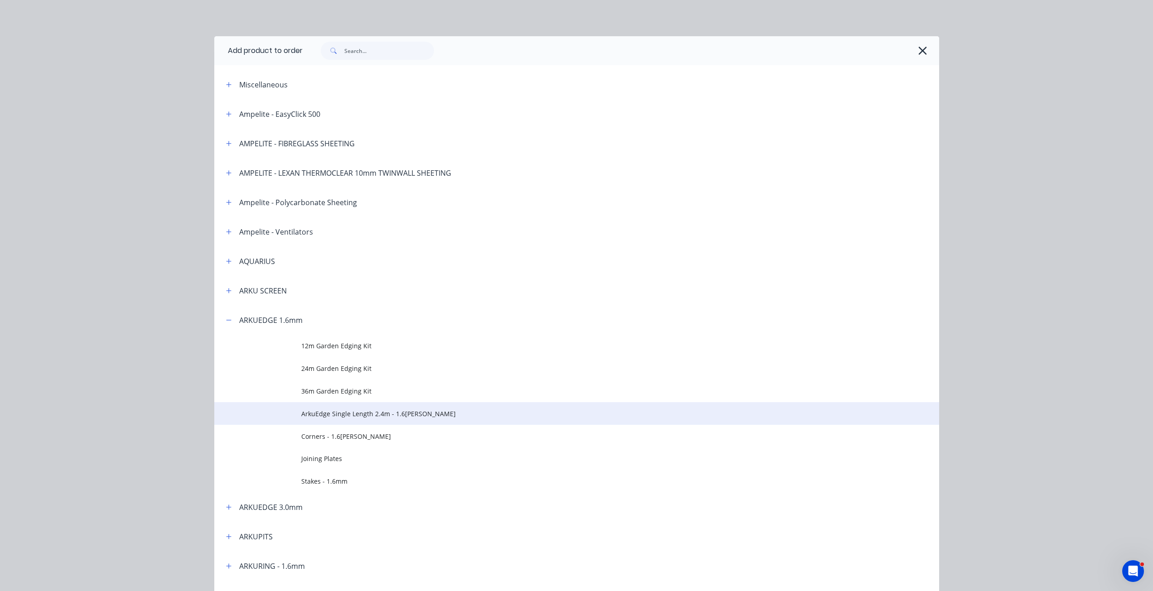
click at [325, 418] on span "ArkuEdge Single Length 2.4m - 1.6mm Corten" at bounding box center [556, 414] width 510 height 10
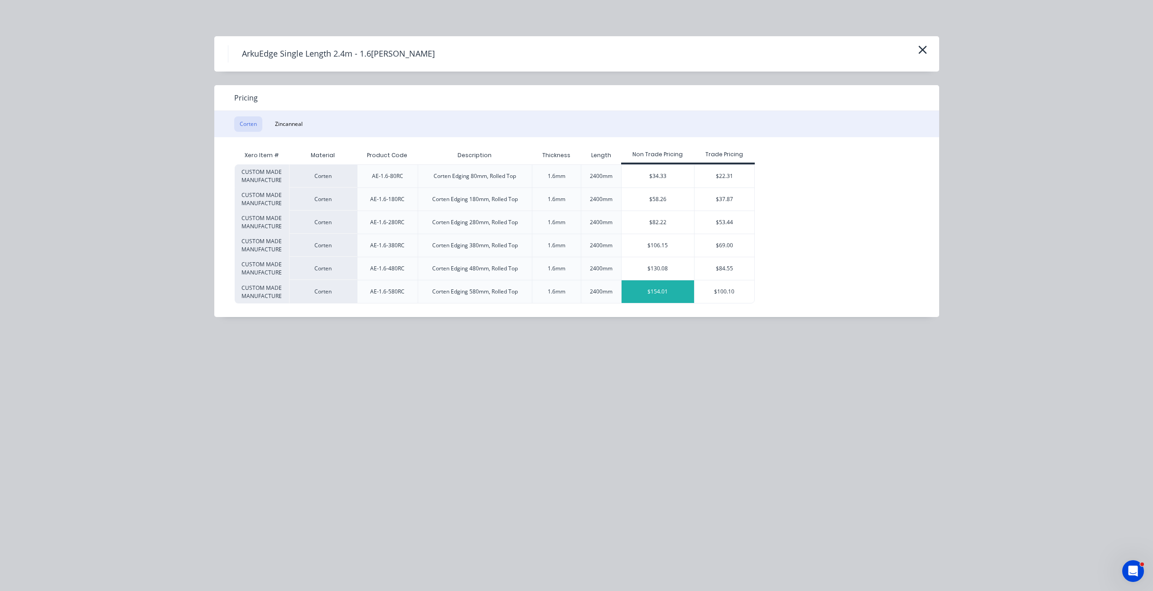
click at [675, 296] on div "$154.01" at bounding box center [658, 291] width 72 height 23
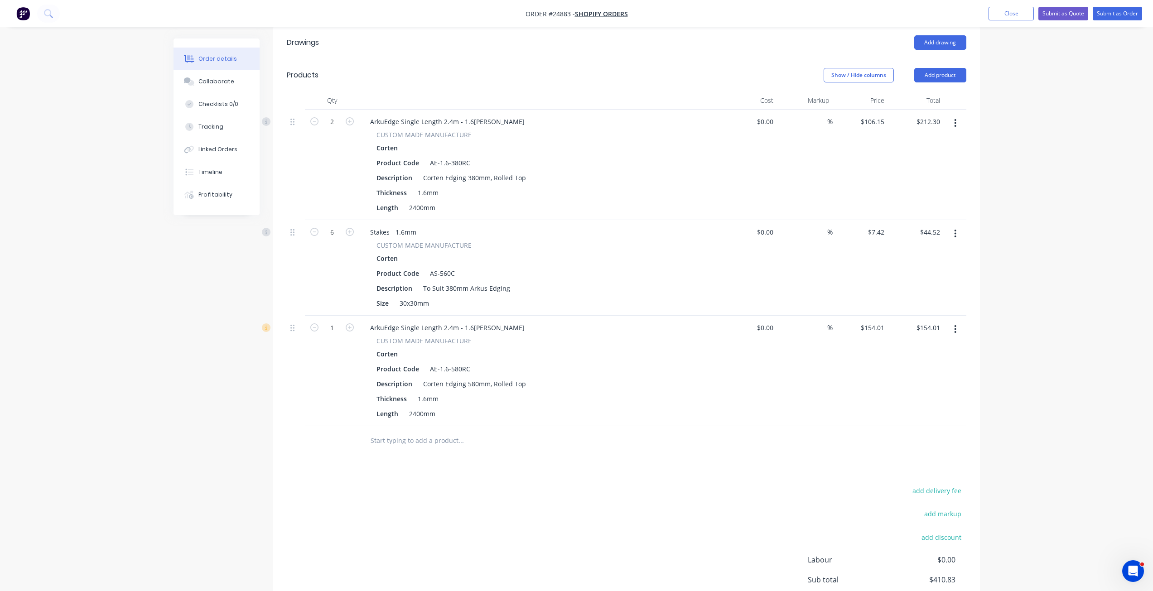
scroll to position [243, 0]
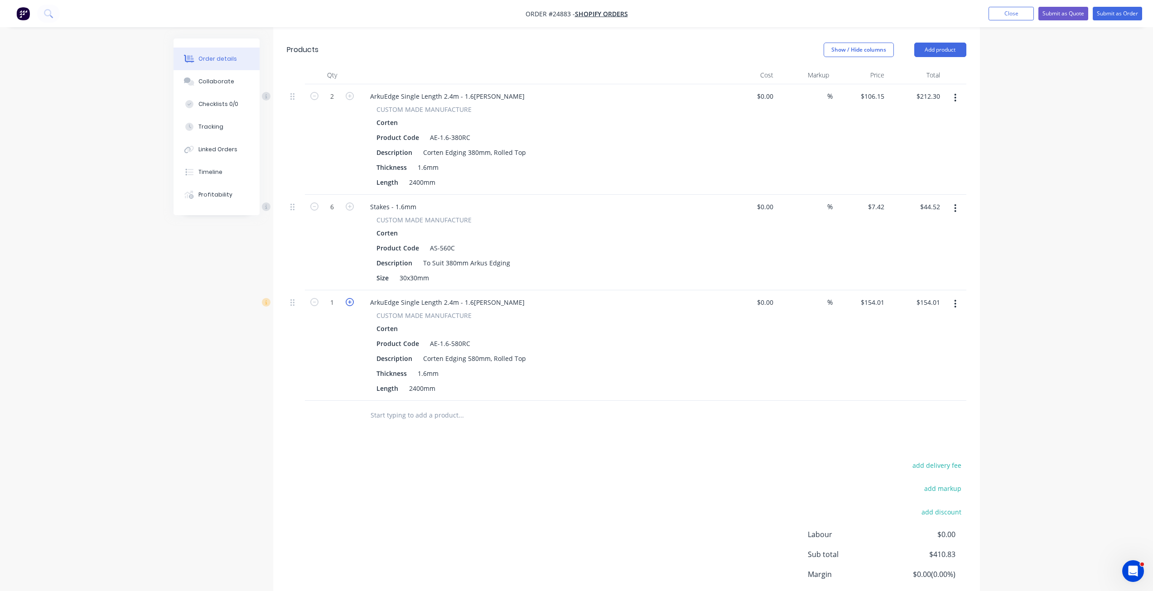
click at [348, 302] on icon "button" at bounding box center [350, 302] width 8 height 8
type input "2"
type input "$308.02"
click at [348, 302] on icon "button" at bounding box center [350, 302] width 8 height 8
type input "3"
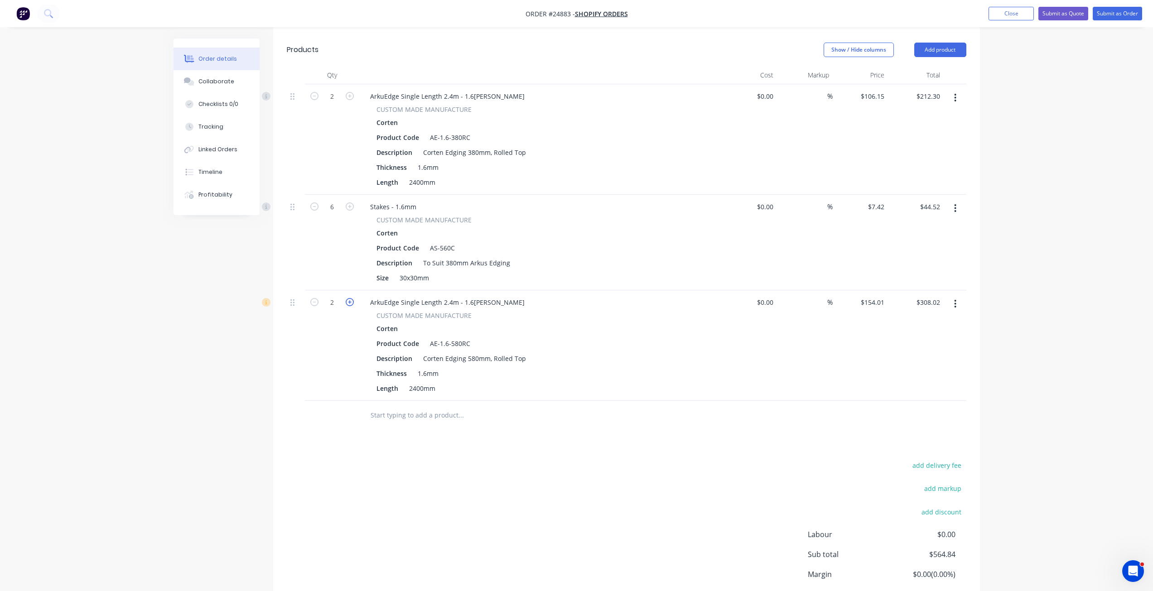
type input "$462.03"
click at [348, 303] on icon "button" at bounding box center [350, 302] width 8 height 8
type input "4"
type input "$616.04"
click at [348, 303] on icon "button" at bounding box center [350, 302] width 8 height 8
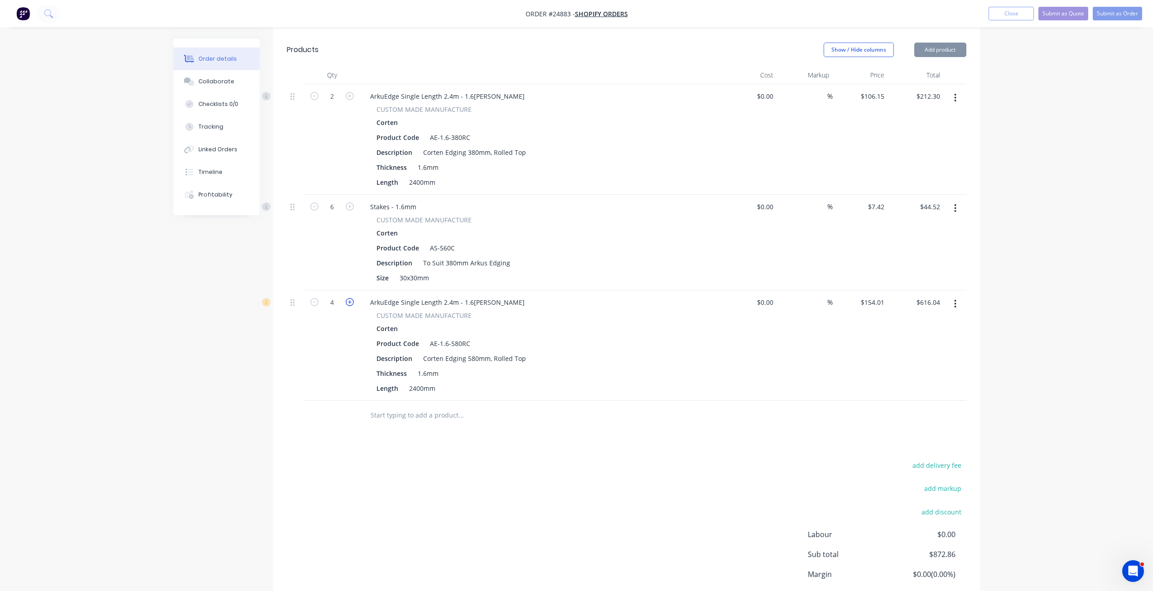
type input "5"
type input "$770.05"
click at [937, 46] on button "Add product" at bounding box center [940, 50] width 52 height 14
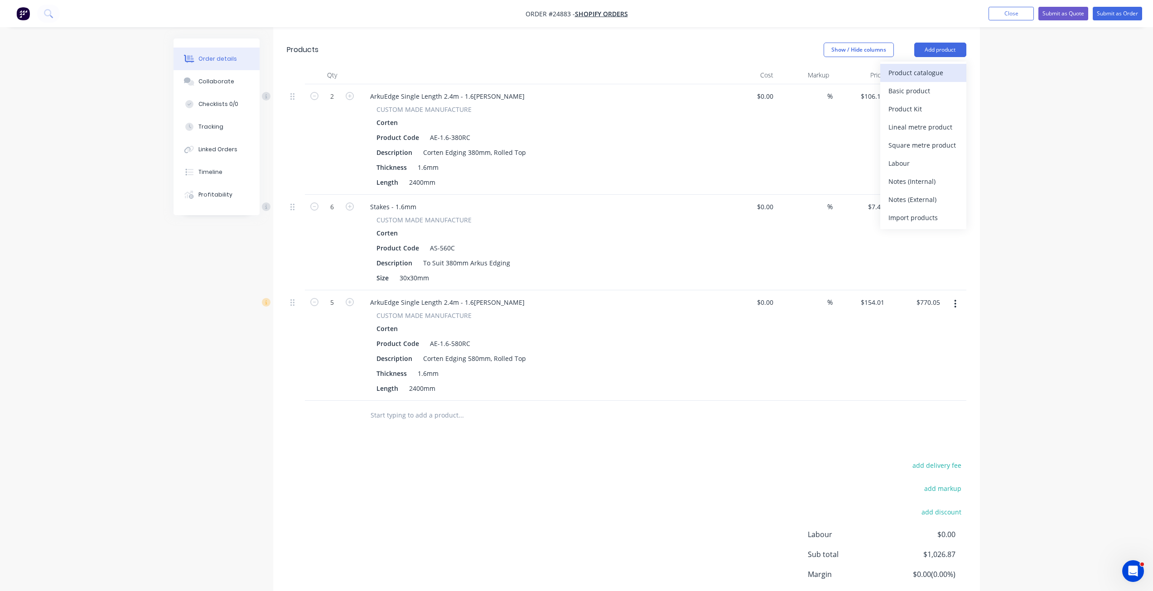
click at [905, 72] on div "Product catalogue" at bounding box center [923, 72] width 70 height 13
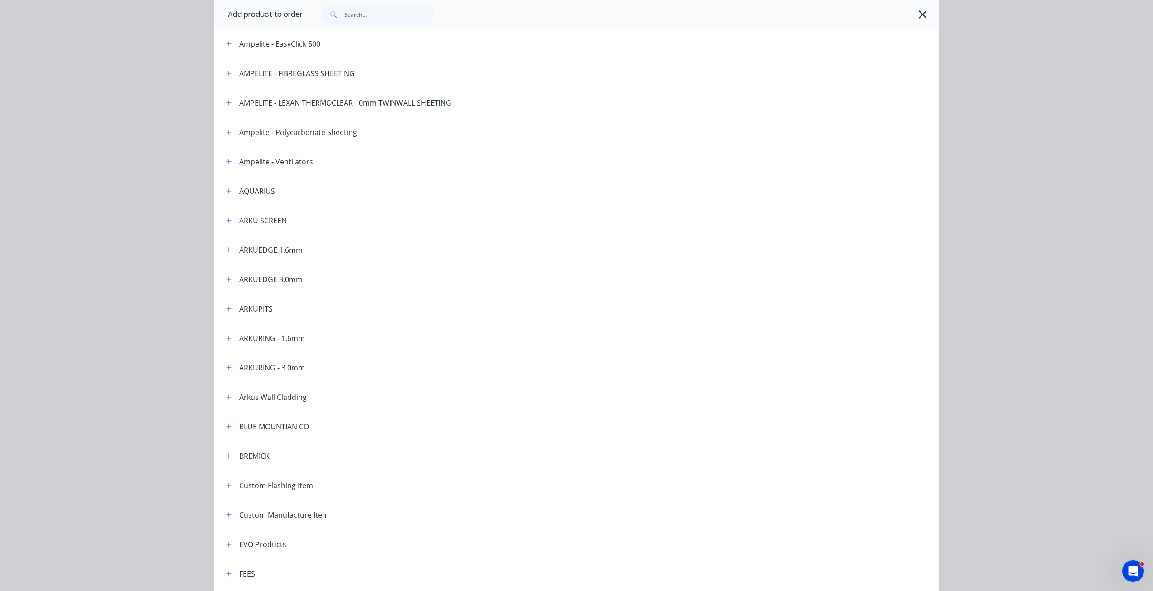
scroll to position [91, 0]
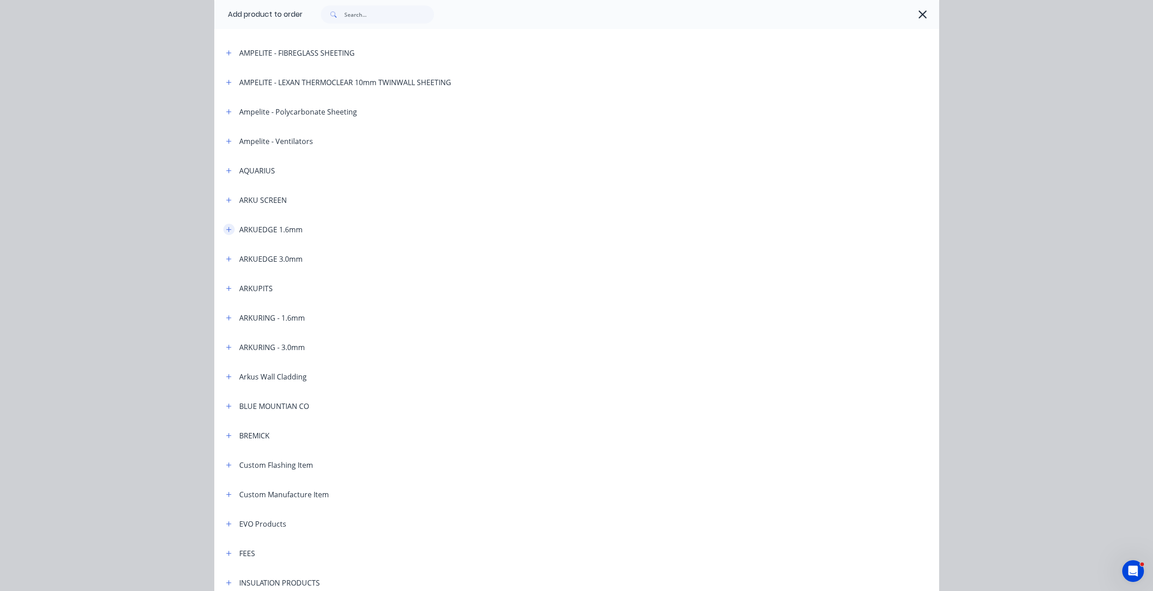
click at [223, 234] on button "button" at bounding box center [228, 229] width 11 height 11
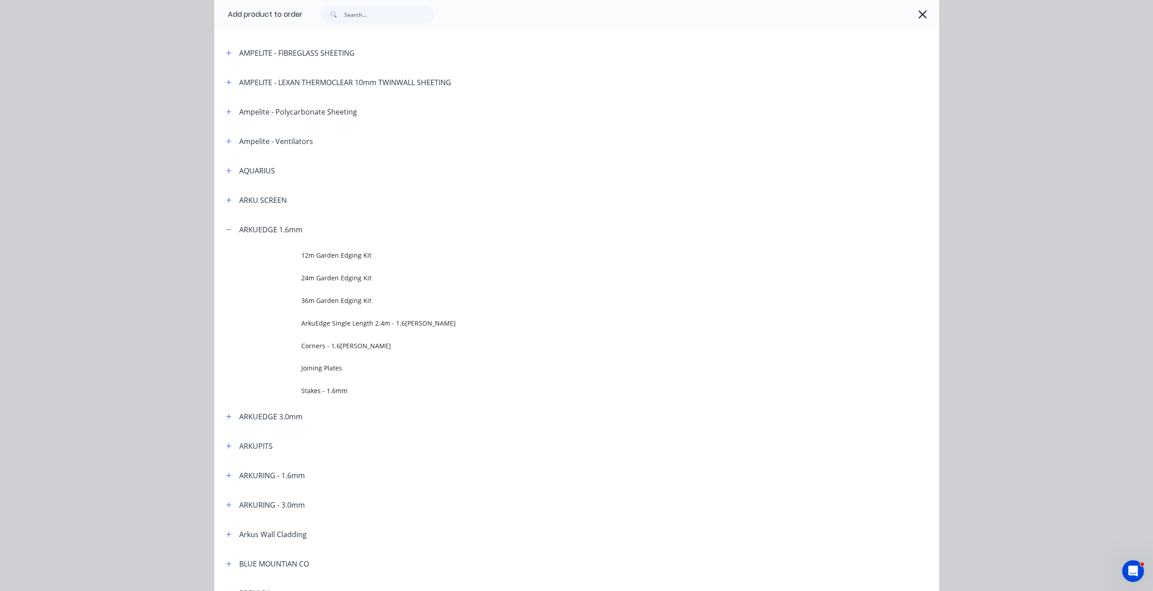
click at [336, 386] on span "Stakes - 1.6mm" at bounding box center [556, 391] width 510 height 10
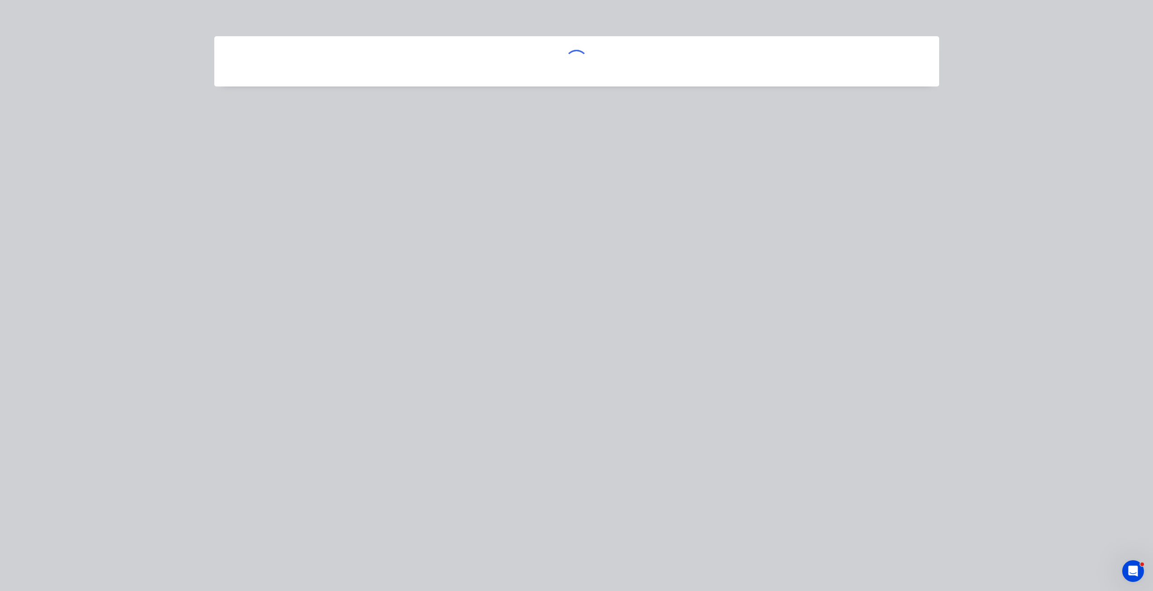
scroll to position [0, 0]
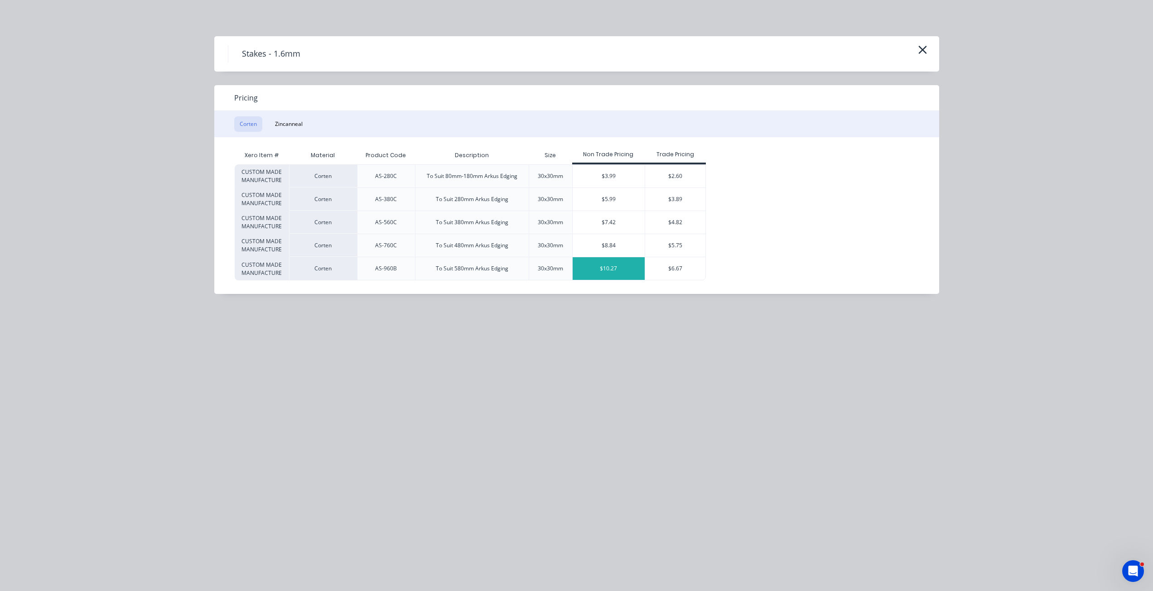
click at [606, 267] on div "$10.27" at bounding box center [609, 268] width 72 height 23
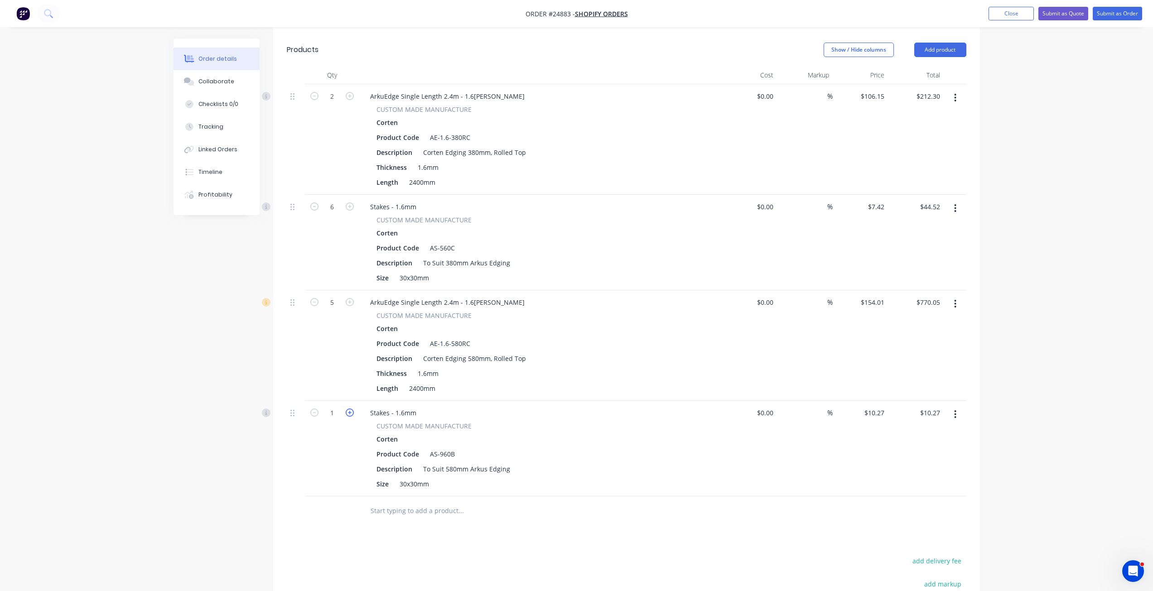
click at [349, 414] on icon "button" at bounding box center [350, 413] width 8 height 8
type input "2"
type input "$20.54"
click at [349, 414] on icon "button" at bounding box center [350, 413] width 8 height 8
type input "3"
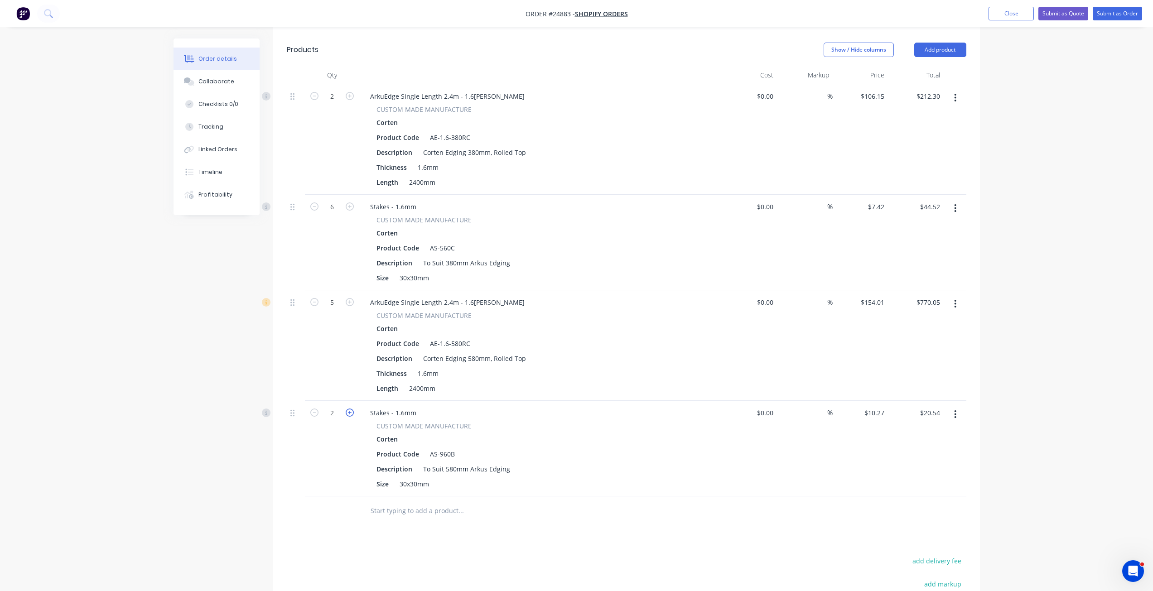
type input "$30.81"
click at [349, 414] on icon "button" at bounding box center [350, 413] width 8 height 8
type input "4"
type input "$41.08"
click at [349, 414] on icon "button" at bounding box center [350, 413] width 8 height 8
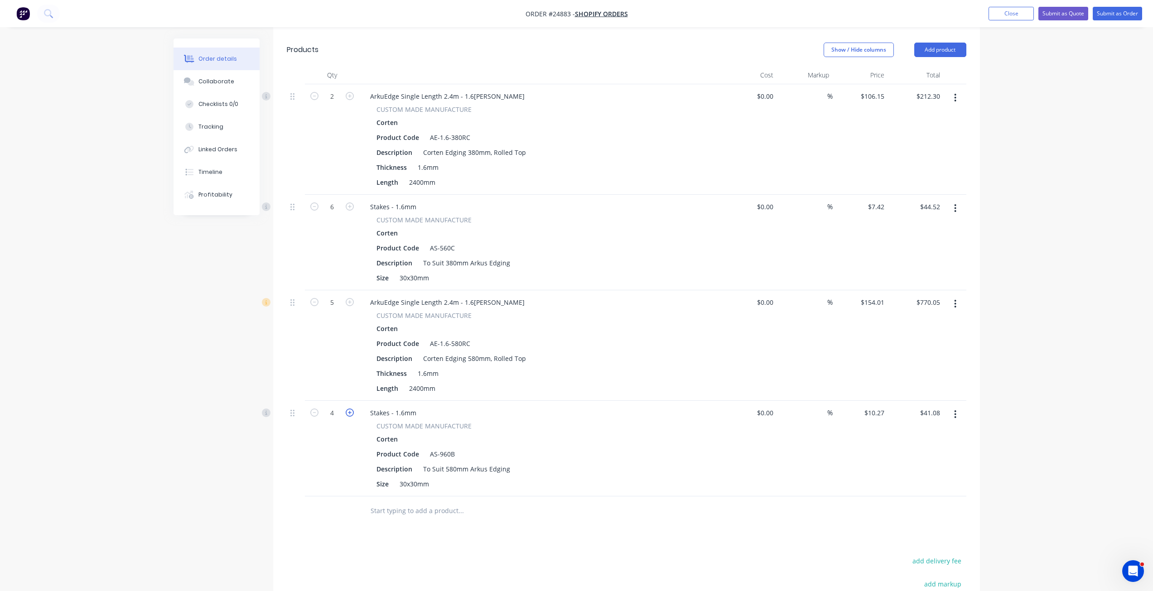
type input "5"
type input "$51.35"
click at [336, 412] on input "5" at bounding box center [332, 413] width 24 height 14
type input "15"
type input "$154.05"
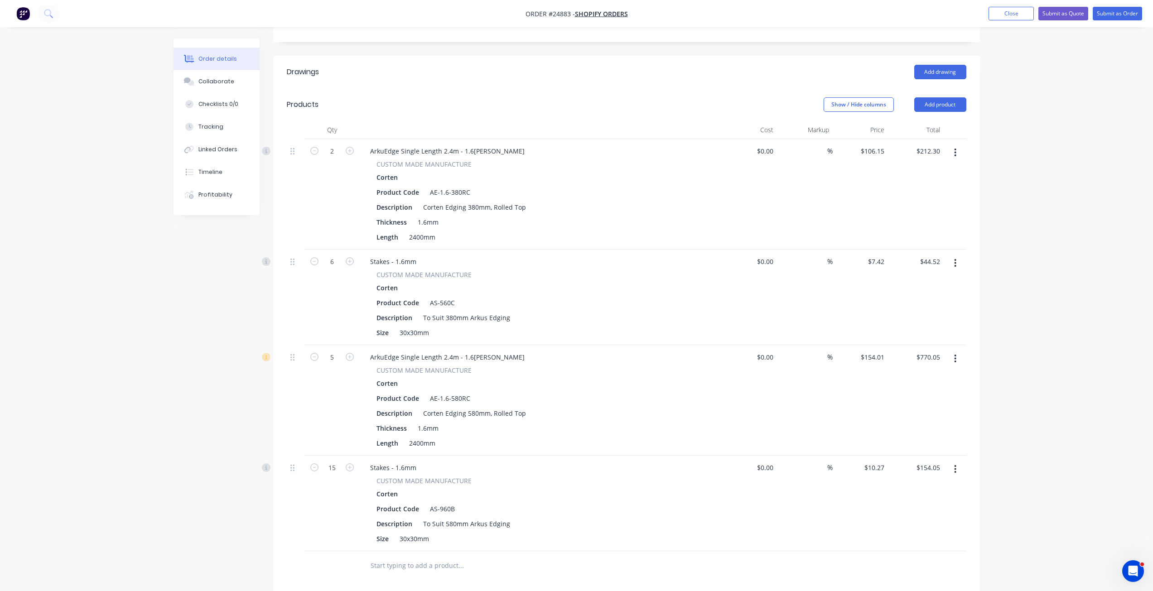
scroll to position [182, 0]
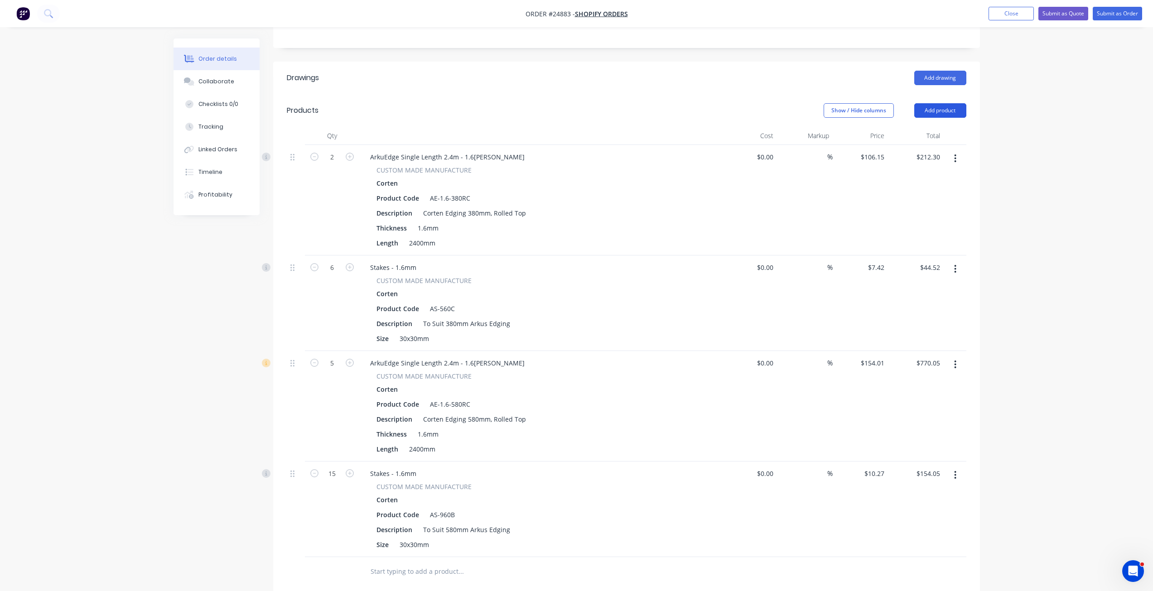
click at [934, 104] on button "Add product" at bounding box center [940, 110] width 52 height 14
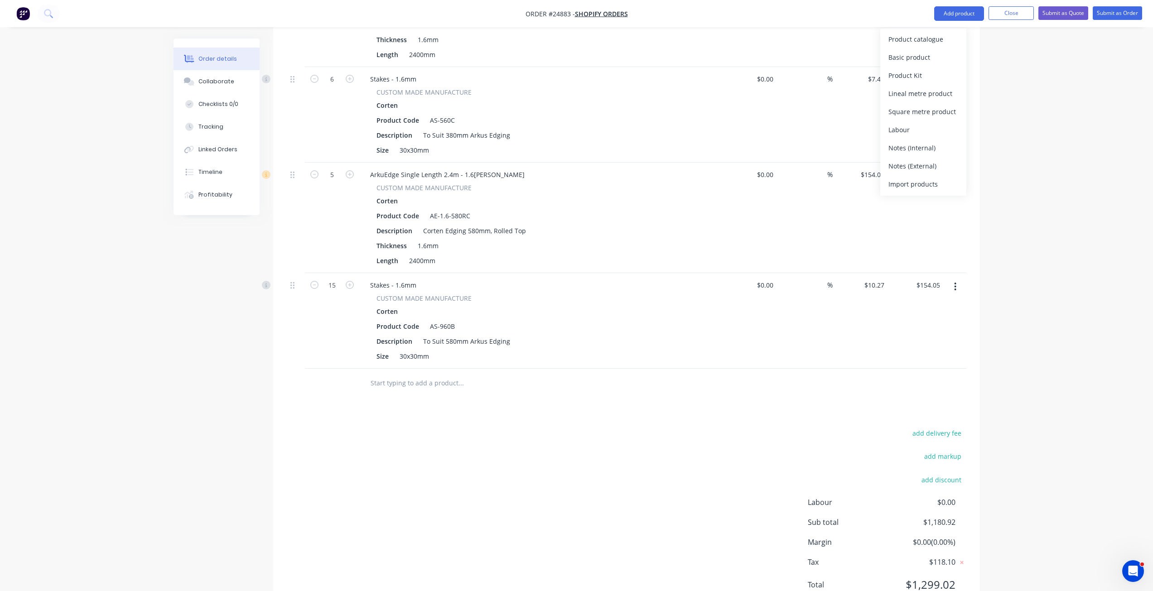
scroll to position [318, 0]
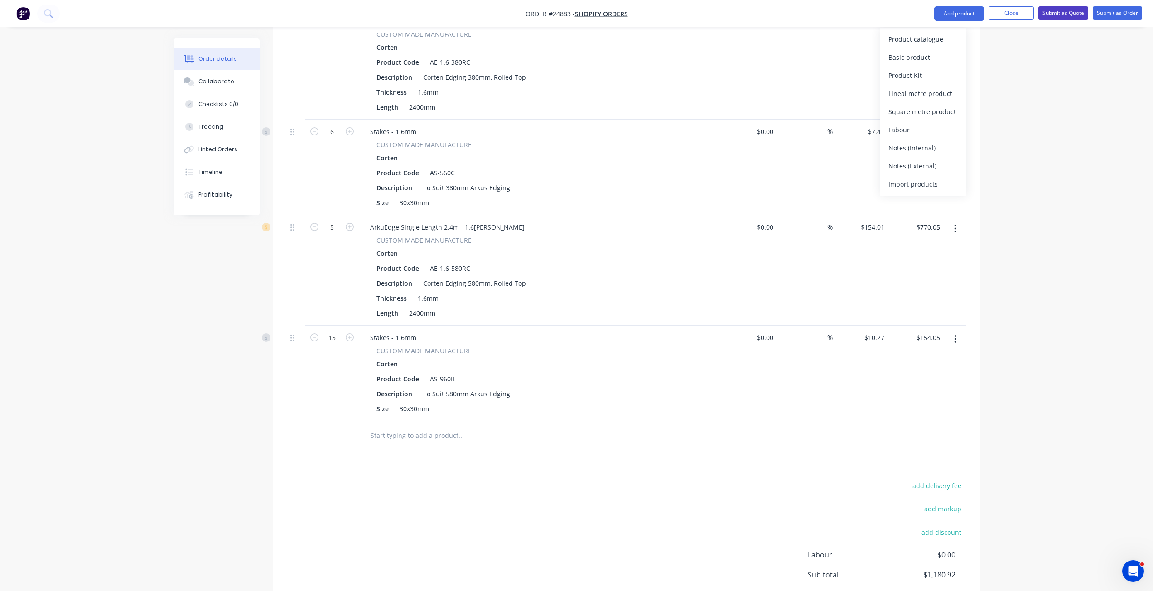
click at [1070, 10] on button "Submit as Quote" at bounding box center [1063, 13] width 50 height 14
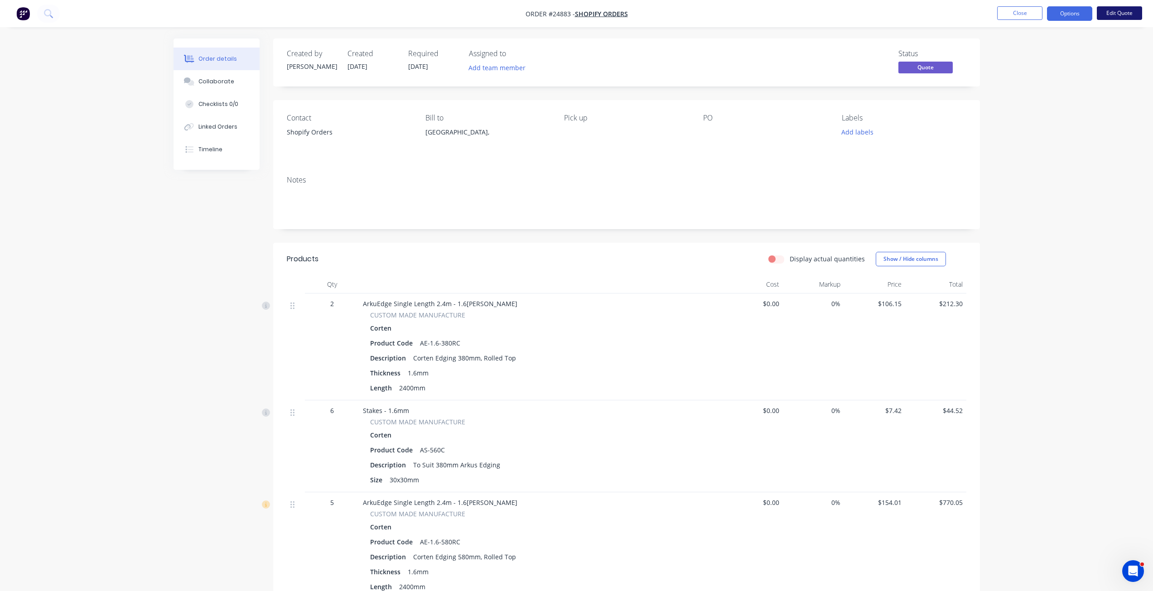
click at [1118, 11] on button "Edit Quote" at bounding box center [1119, 13] width 45 height 14
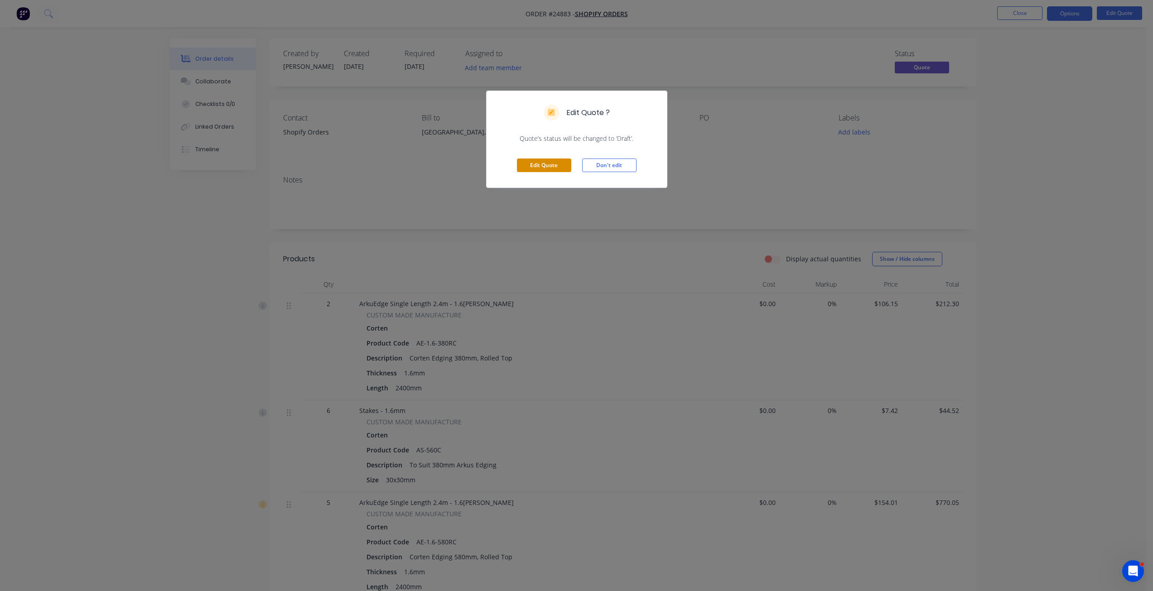
click at [550, 164] on button "Edit Quote" at bounding box center [544, 166] width 54 height 14
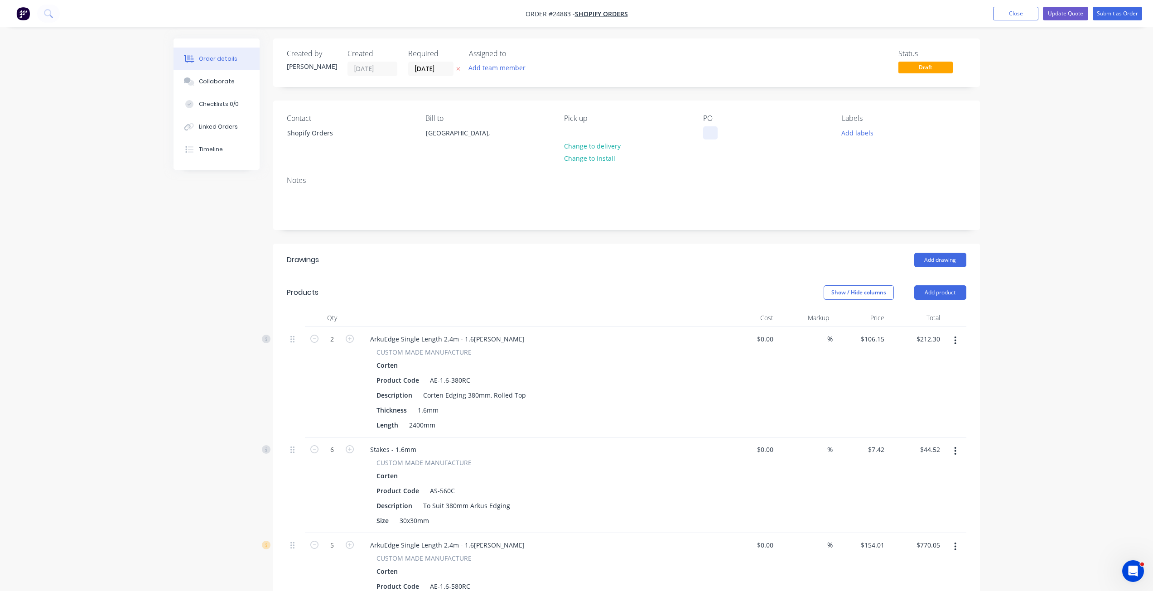
click at [716, 135] on div at bounding box center [710, 132] width 14 height 13
click at [587, 147] on button "Change to delivery" at bounding box center [592, 146] width 66 height 12
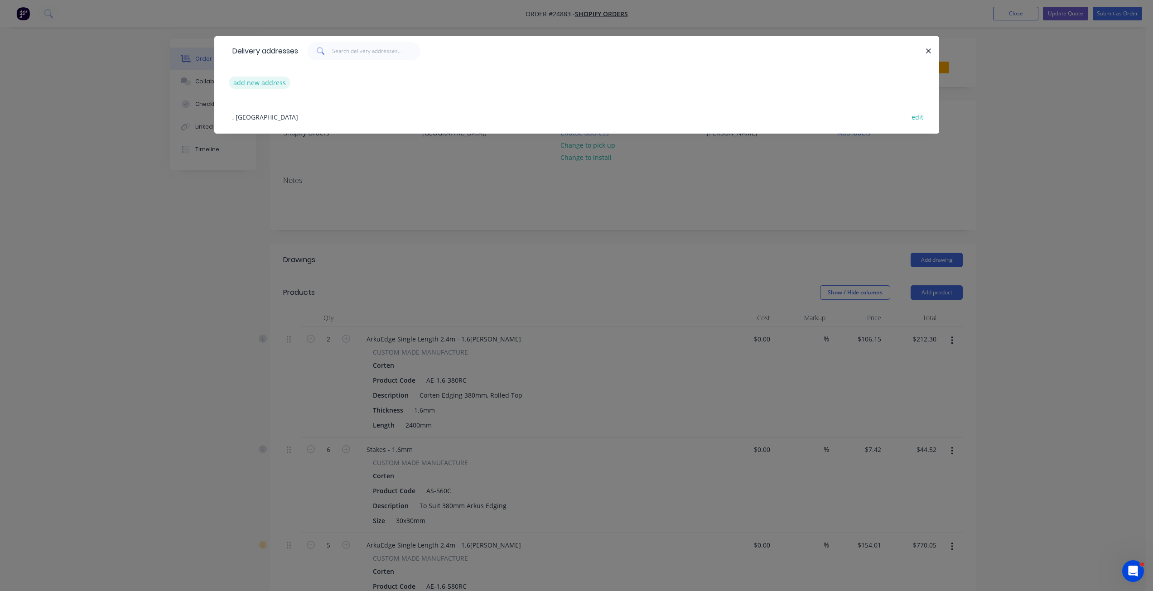
click at [273, 87] on button "add new address" at bounding box center [260, 83] width 62 height 12
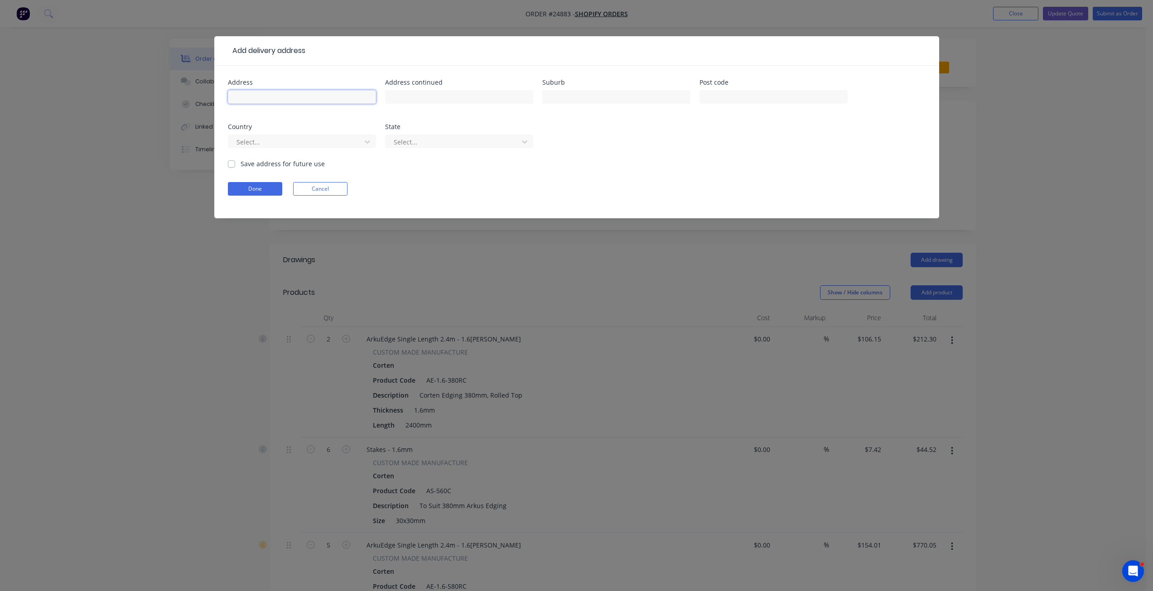
click at [285, 99] on input "text" at bounding box center [302, 97] width 148 height 14
type input "30 Lycett St"
type input "Weston"
click at [249, 189] on button "Done" at bounding box center [255, 189] width 54 height 14
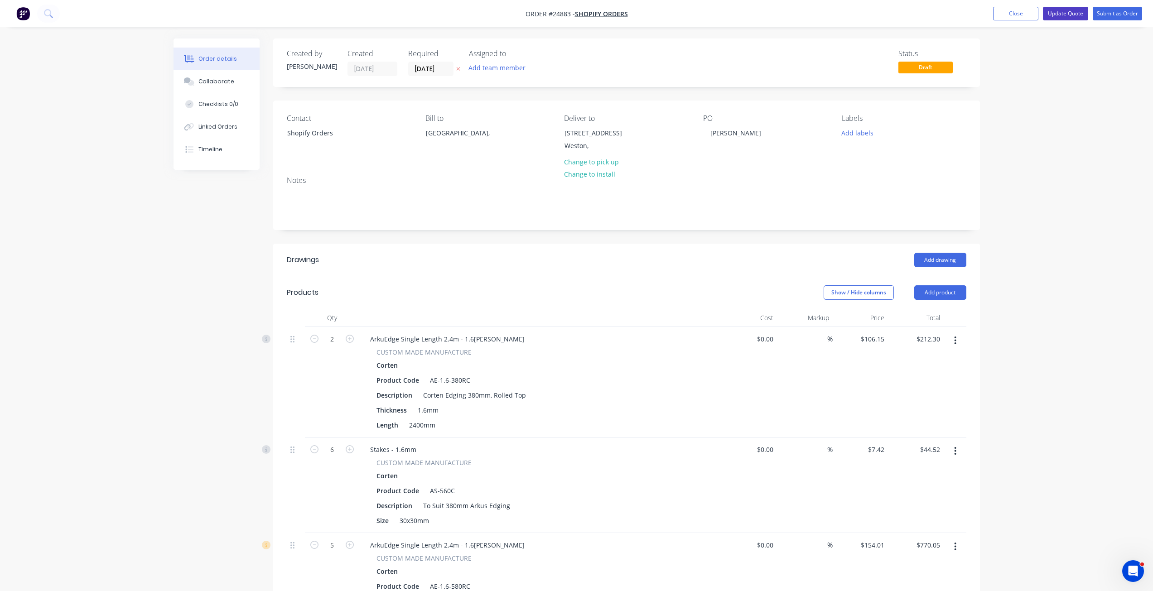
click at [1072, 17] on button "Update Quote" at bounding box center [1065, 14] width 45 height 14
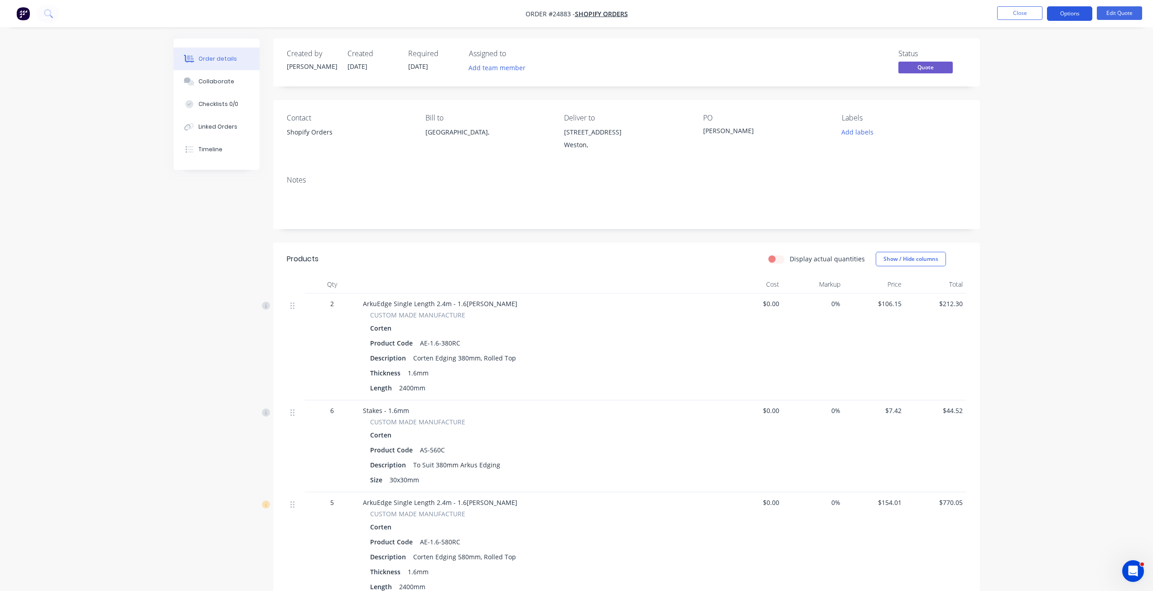
click at [1071, 12] on button "Options" at bounding box center [1069, 13] width 45 height 14
click at [1029, 141] on div "Change customer" at bounding box center [1042, 145] width 83 height 13
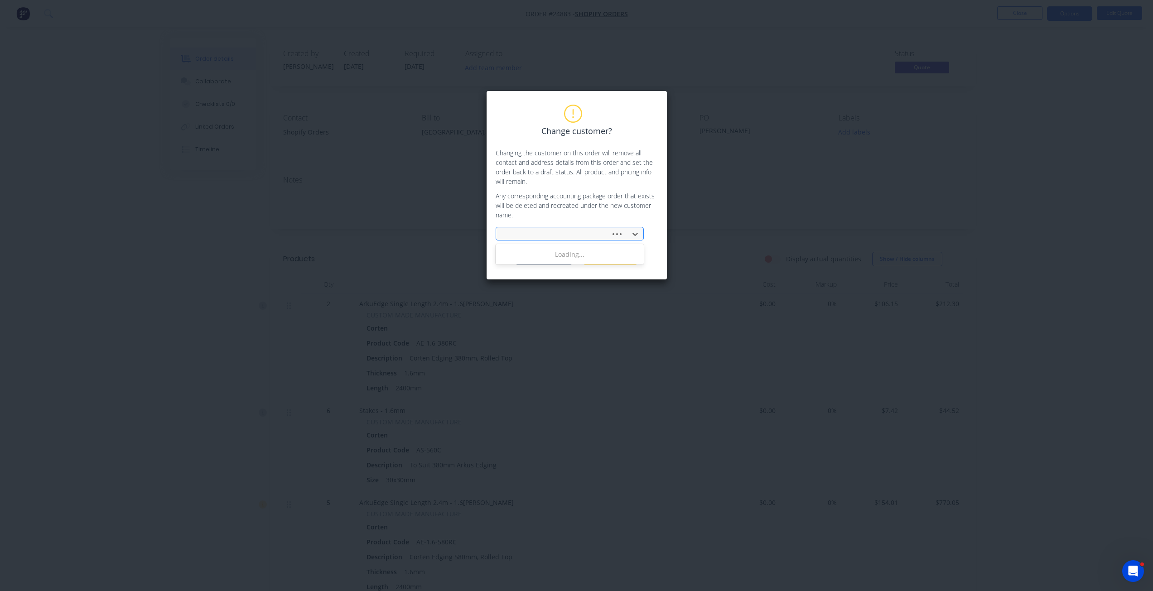
click at [541, 234] on div at bounding box center [554, 234] width 103 height 11
type input "Non"
click at [535, 291] on div "NON ACCOUNT SALE" at bounding box center [570, 288] width 148 height 17
click at [554, 266] on div "Change customer? Changing the customer on this order will remove all contact an…" at bounding box center [576, 185] width 181 height 189
click at [554, 258] on button "Change customer" at bounding box center [544, 258] width 57 height 14
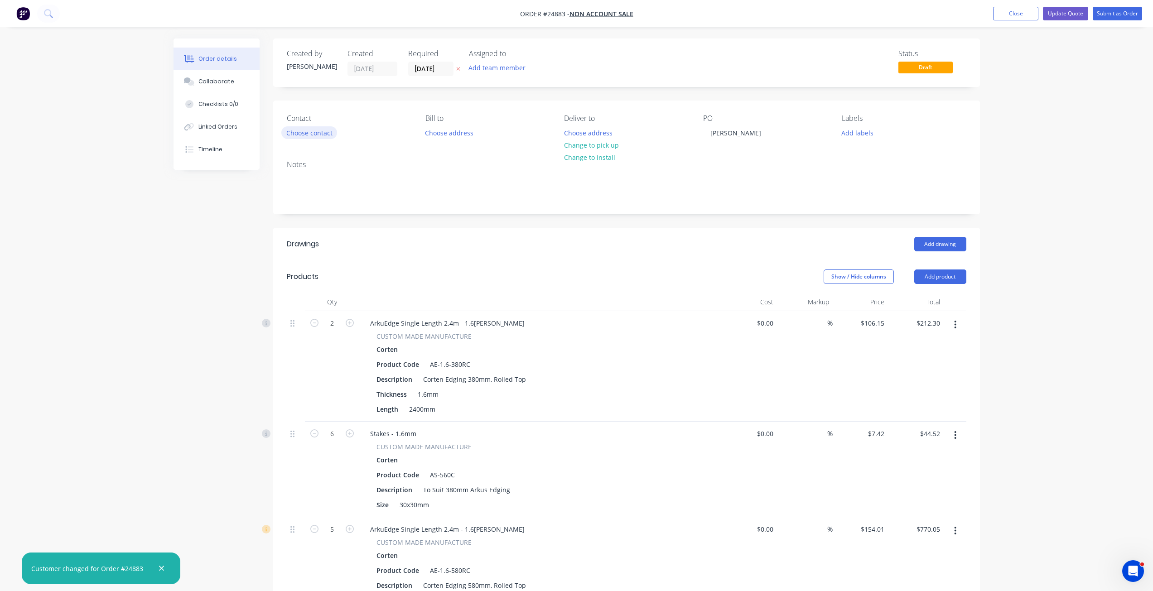
click at [302, 128] on button "Choose contact" at bounding box center [309, 132] width 56 height 12
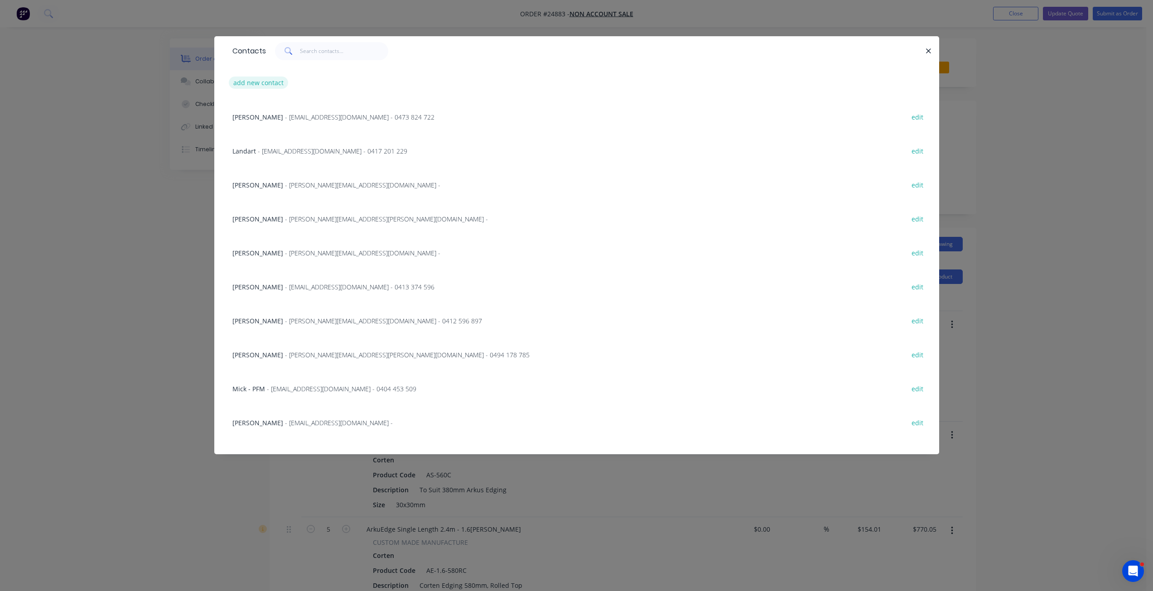
click at [265, 81] on button "add new contact" at bounding box center [259, 83] width 60 height 12
select select "AU"
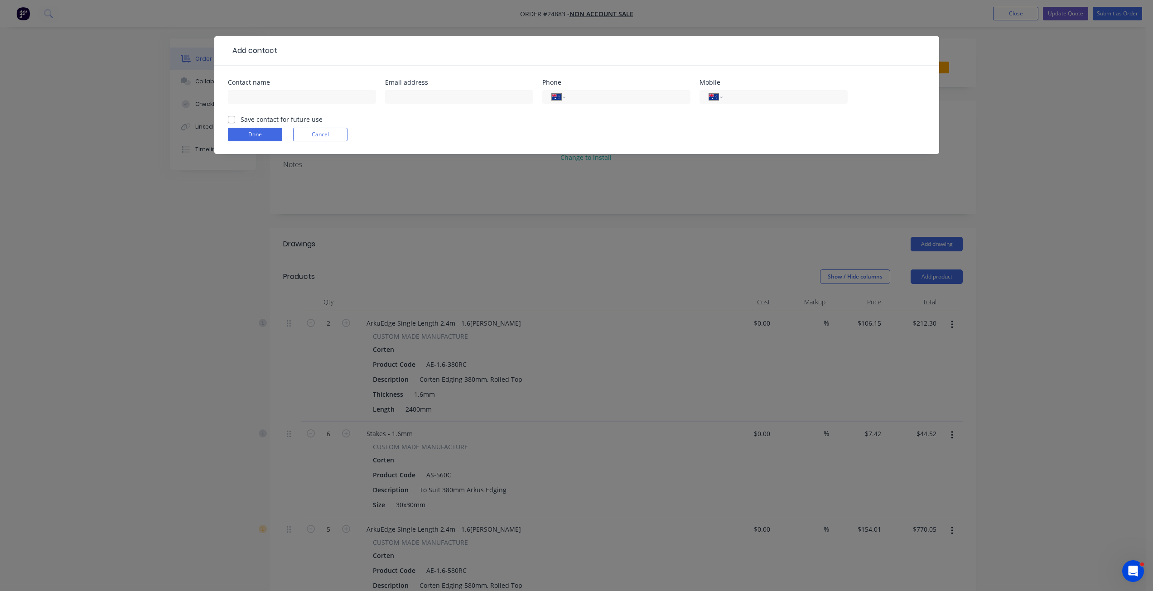
click at [305, 104] on div at bounding box center [302, 101] width 148 height 27
click at [304, 97] on input "text" at bounding box center [302, 97] width 148 height 14
type input "Lucinda Atkinson"
click at [461, 95] on input "text" at bounding box center [459, 97] width 148 height 14
paste input "luciatkinson@hotmail.com"
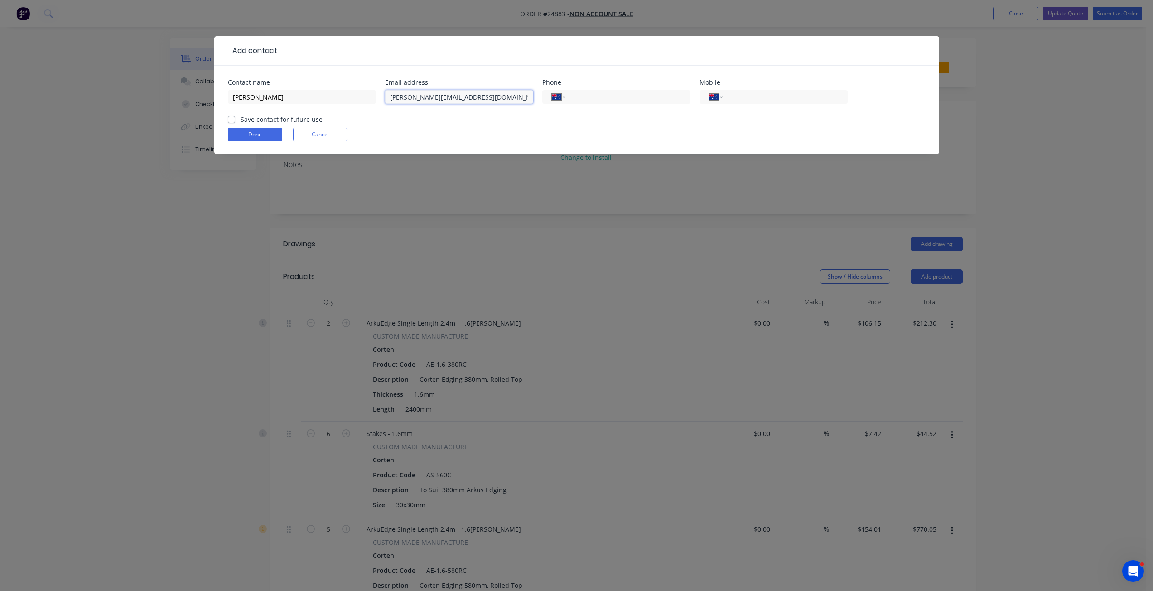
type input "luciatkinson@hotmail.com"
click at [646, 98] on input "tel" at bounding box center [626, 97] width 109 height 10
paste input "412 490 048"
type input "0412 490 048"
click at [770, 99] on input "tel" at bounding box center [783, 97] width 109 height 10
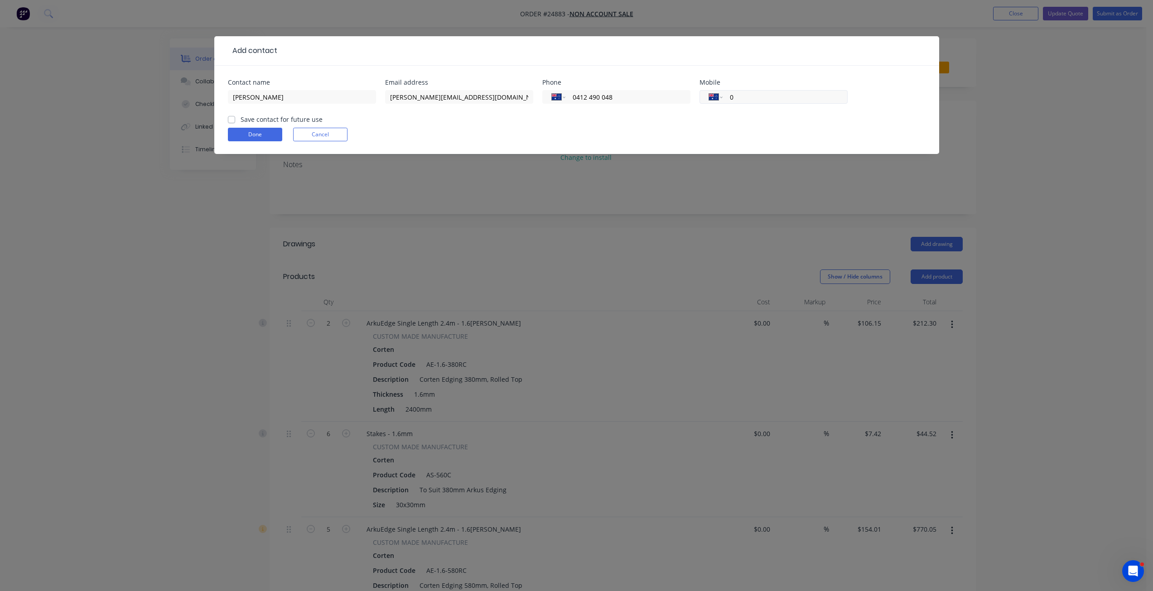
paste input "412 490 048"
type input "0412 490 048"
click at [309, 118] on label "Save contact for future use" at bounding box center [282, 120] width 82 height 10
click at [235, 118] on input "Save contact for future use" at bounding box center [231, 119] width 7 height 9
checkbox input "true"
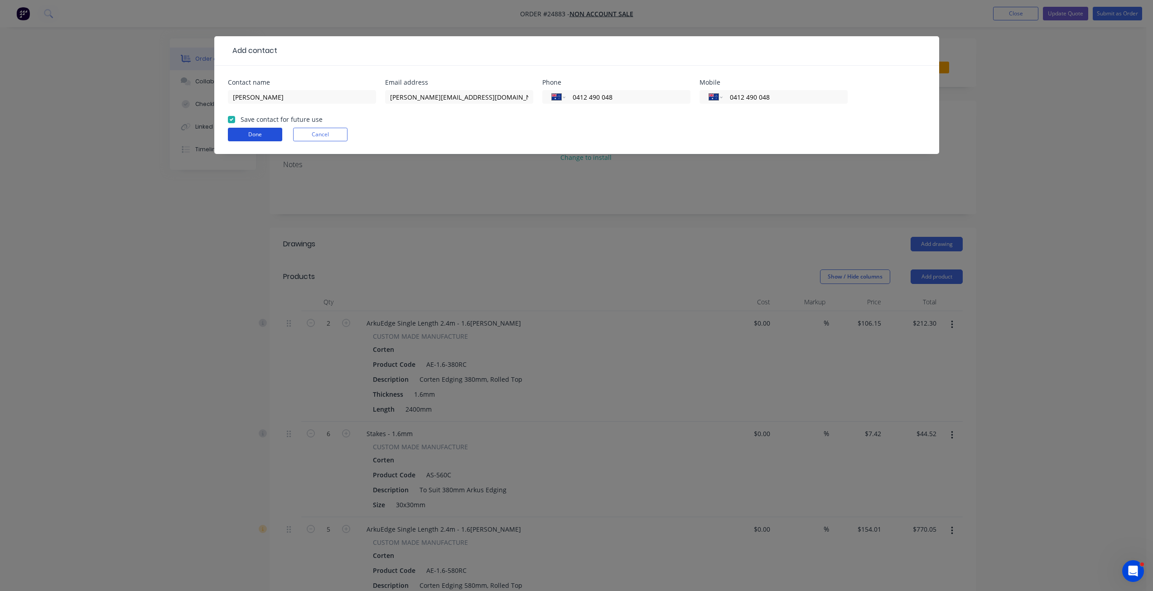
click at [251, 137] on button "Done" at bounding box center [255, 135] width 54 height 14
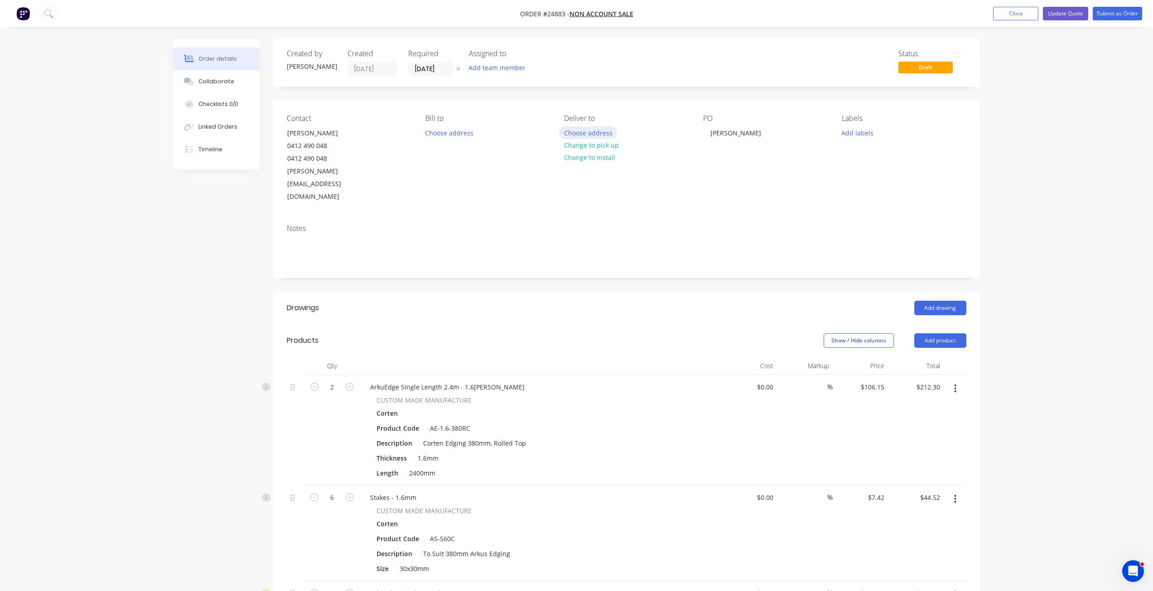
click at [604, 132] on button "Choose address" at bounding box center [588, 132] width 58 height 12
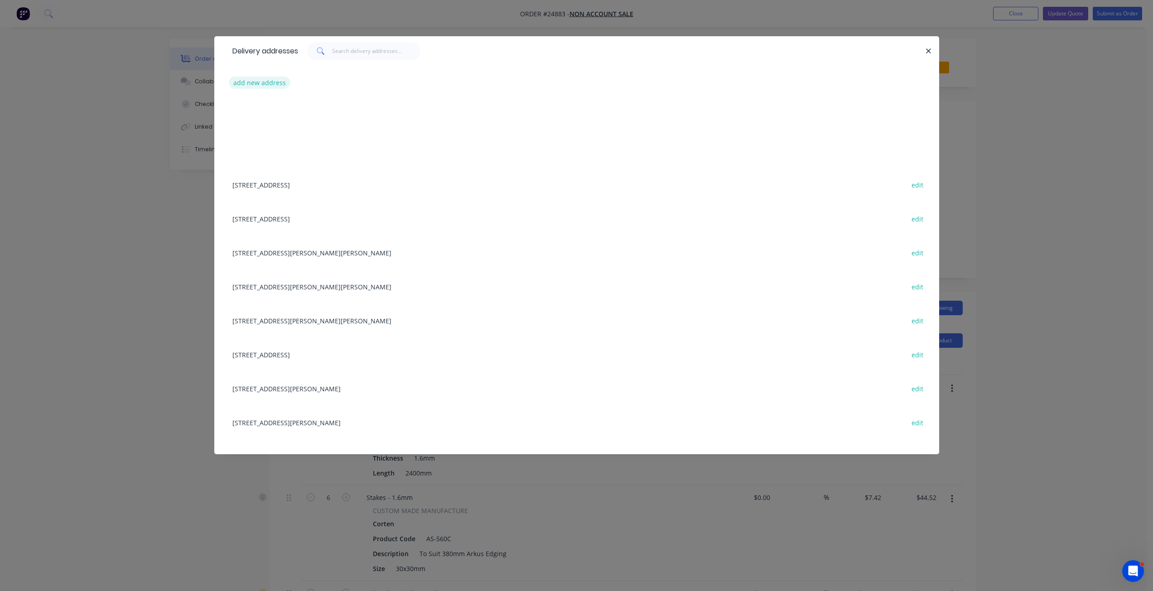
click at [258, 77] on button "add new address" at bounding box center [260, 83] width 62 height 12
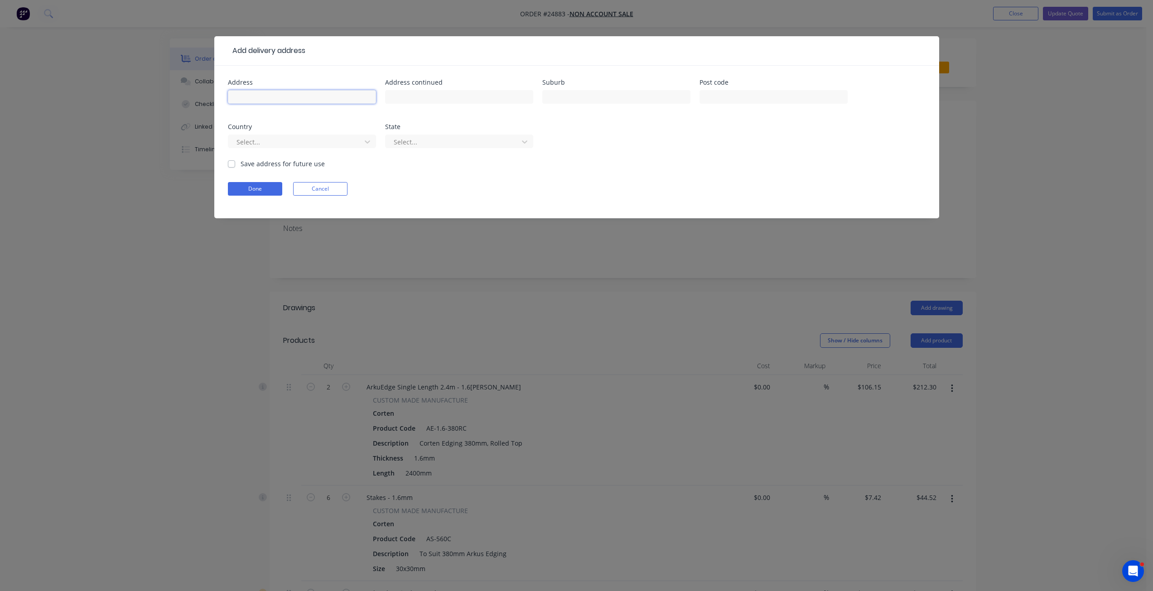
click at [251, 93] on input "text" at bounding box center [302, 97] width 148 height 14
type input "30 Lycett St"
type input "Weston"
click at [259, 193] on button "Done" at bounding box center [255, 189] width 54 height 14
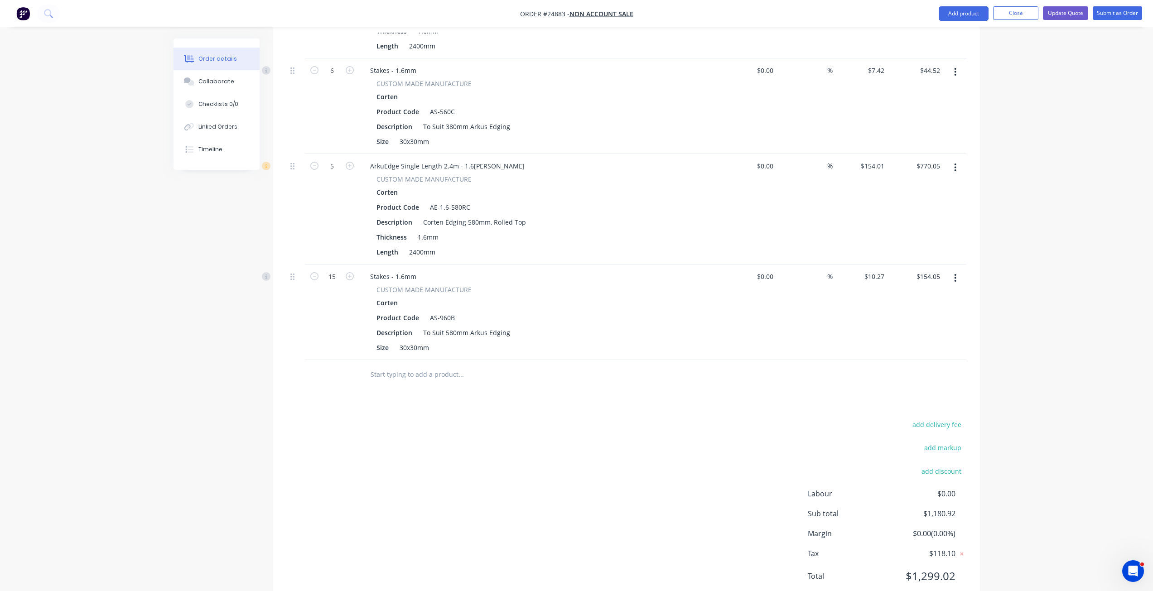
scroll to position [431, 0]
click at [1071, 17] on button "Update Quote" at bounding box center [1065, 13] width 45 height 14
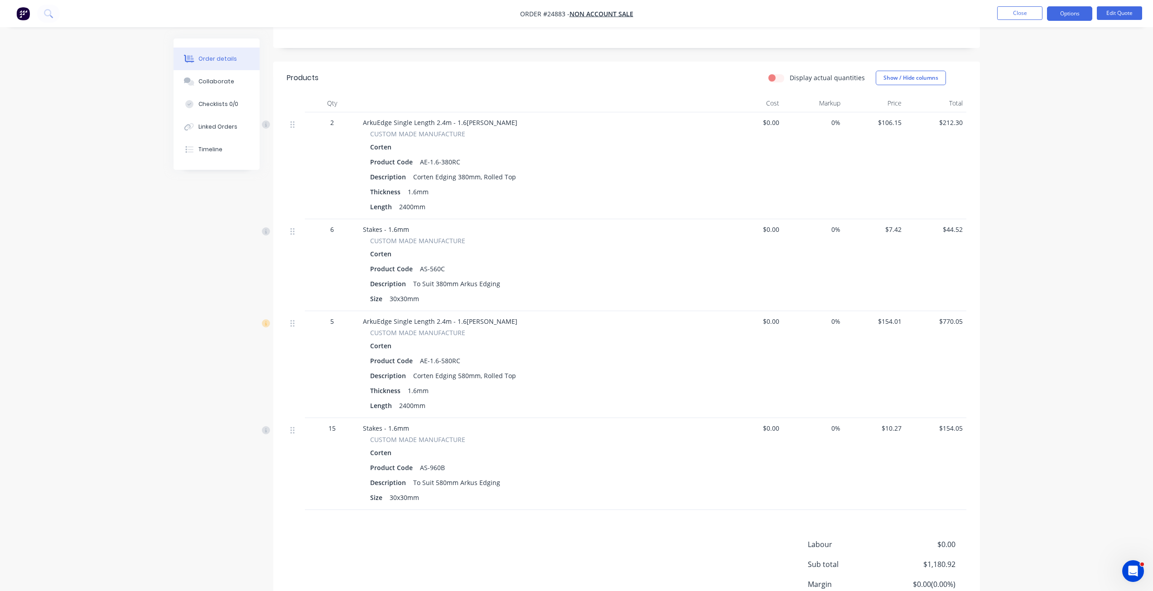
scroll to position [57, 0]
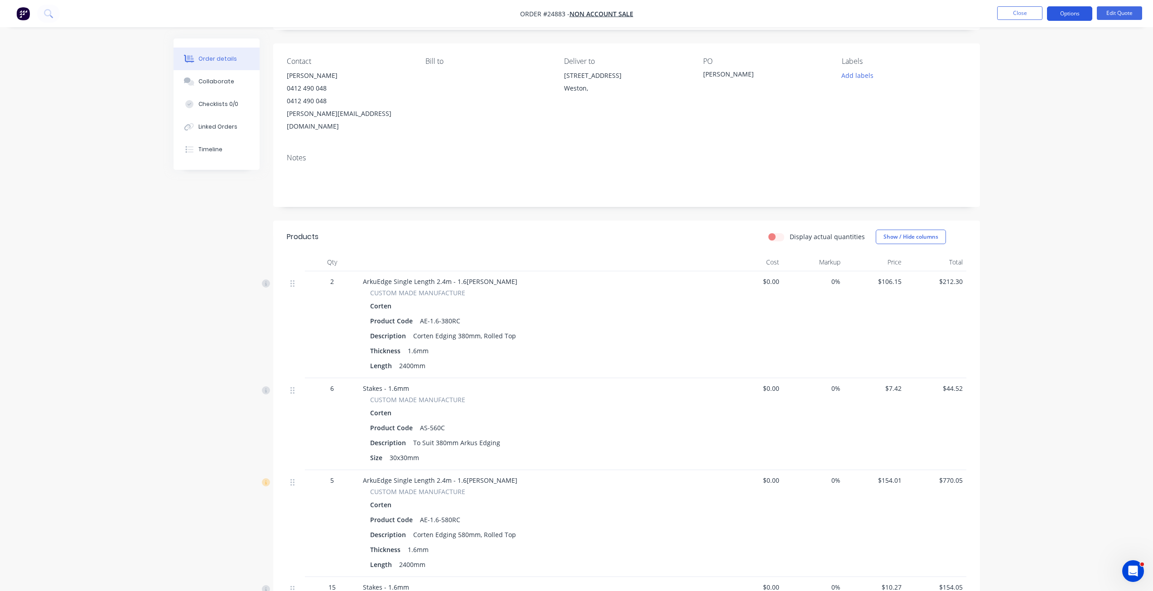
click at [1057, 16] on button "Options" at bounding box center [1069, 13] width 45 height 14
click at [1016, 77] on div "Proforma Invoice" at bounding box center [1042, 73] width 83 height 13
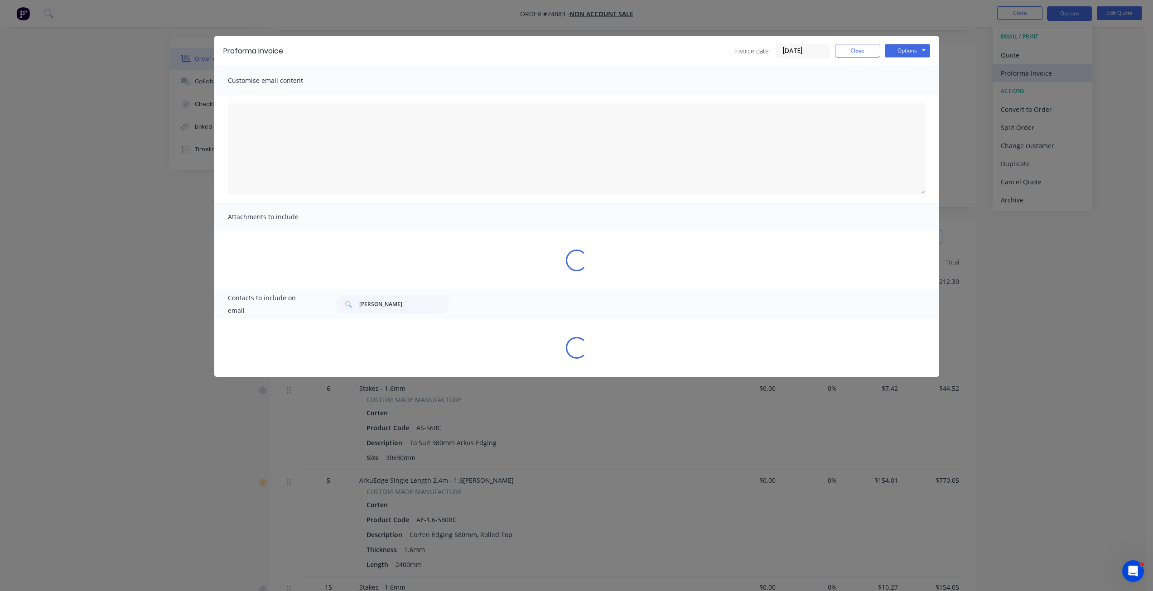
type textarea "Thank you for considering Arkus Industries Pty Ltd for your project. We are com…"
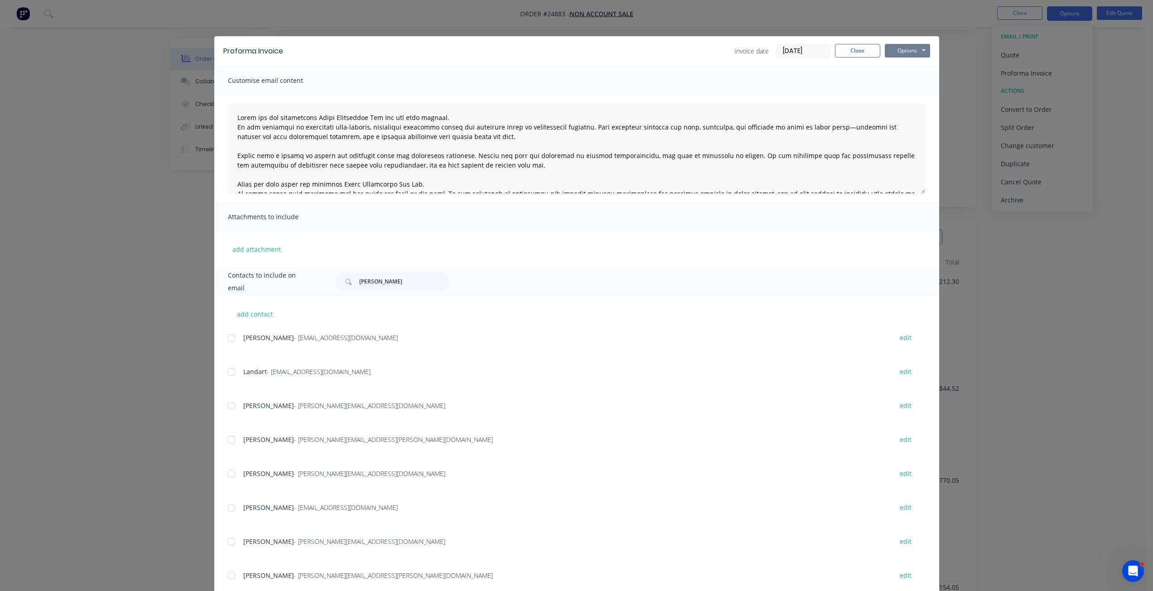
click at [912, 48] on button "Options" at bounding box center [907, 51] width 45 height 14
click at [900, 81] on button "Print" at bounding box center [914, 81] width 58 height 15
click at [868, 53] on button "Close" at bounding box center [857, 51] width 45 height 14
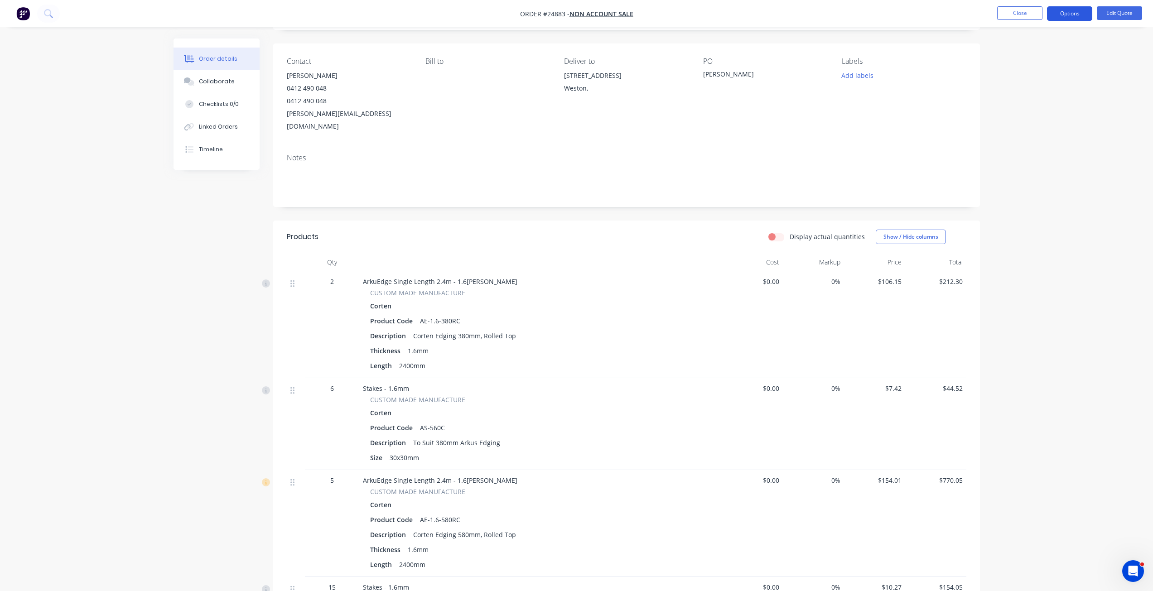
click at [1060, 18] on button "Options" at bounding box center [1069, 13] width 45 height 14
click at [1037, 70] on div "Proforma Invoice" at bounding box center [1042, 73] width 83 height 13
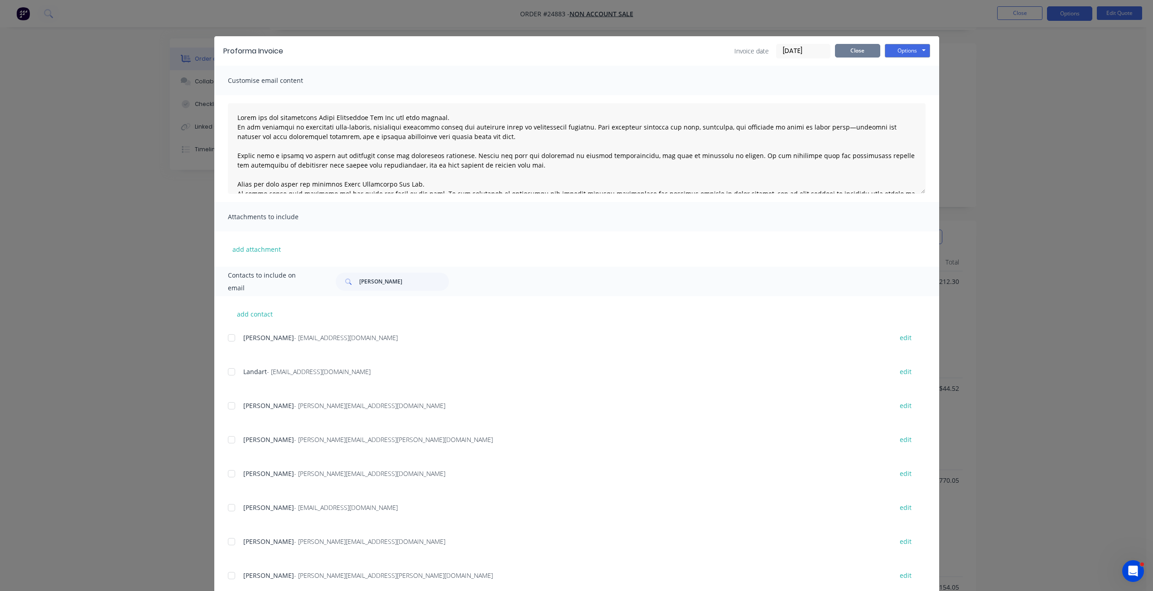
click at [860, 51] on button "Close" at bounding box center [857, 51] width 45 height 14
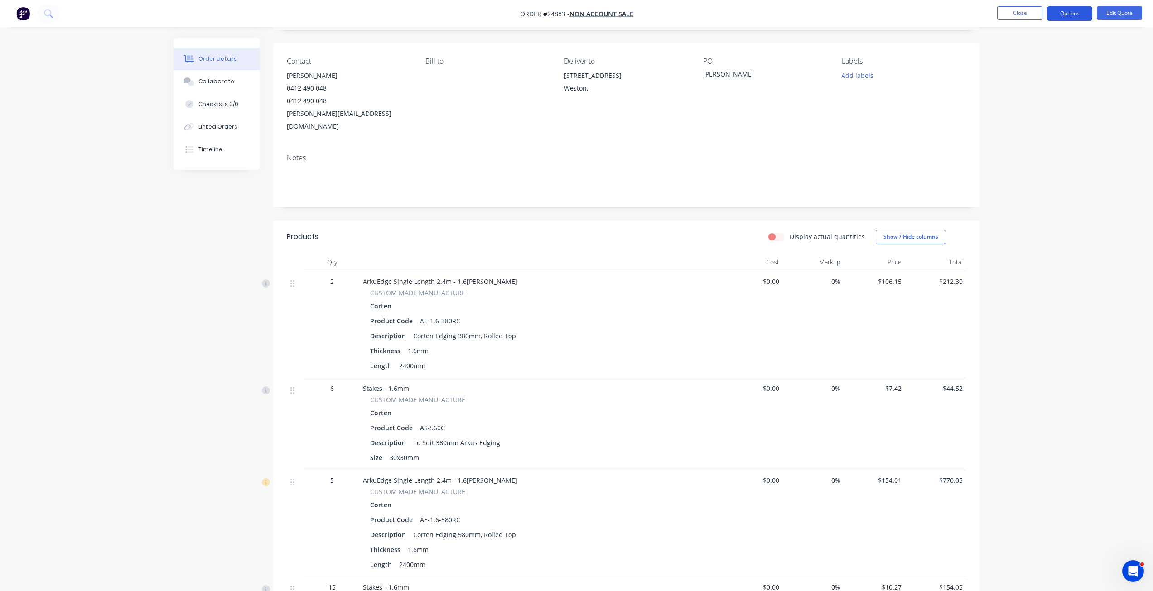
click at [1061, 9] on button "Options" at bounding box center [1069, 13] width 45 height 14
click at [1009, 52] on div "Quote" at bounding box center [1042, 54] width 83 height 13
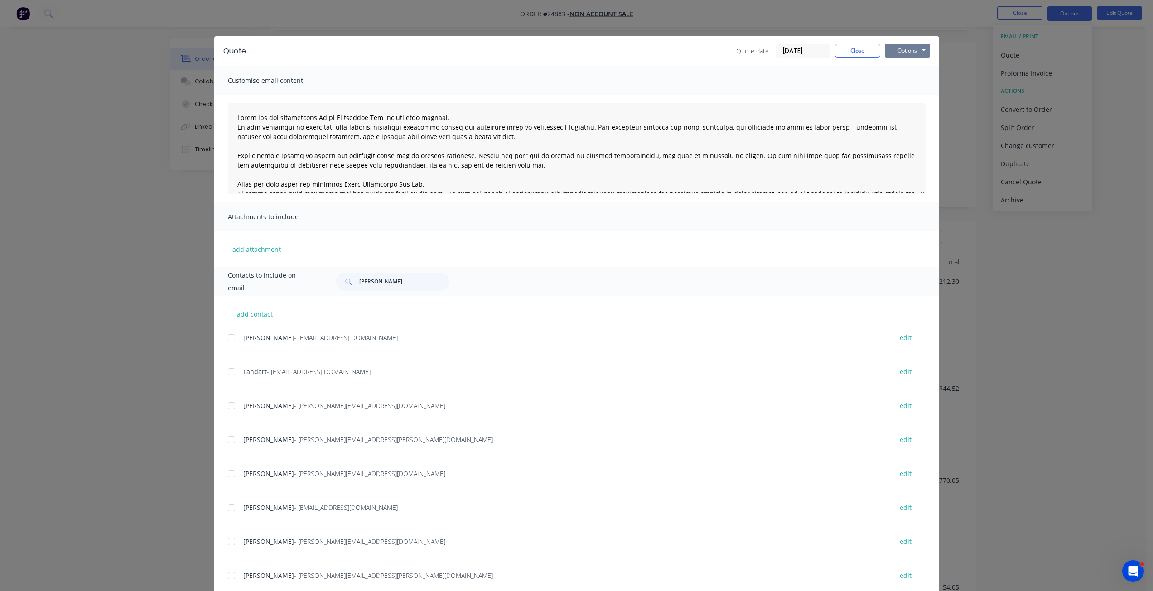
click at [915, 48] on button "Options" at bounding box center [907, 51] width 45 height 14
click at [913, 71] on button "Preview" at bounding box center [914, 66] width 58 height 15
click at [841, 52] on button "Close" at bounding box center [857, 51] width 45 height 14
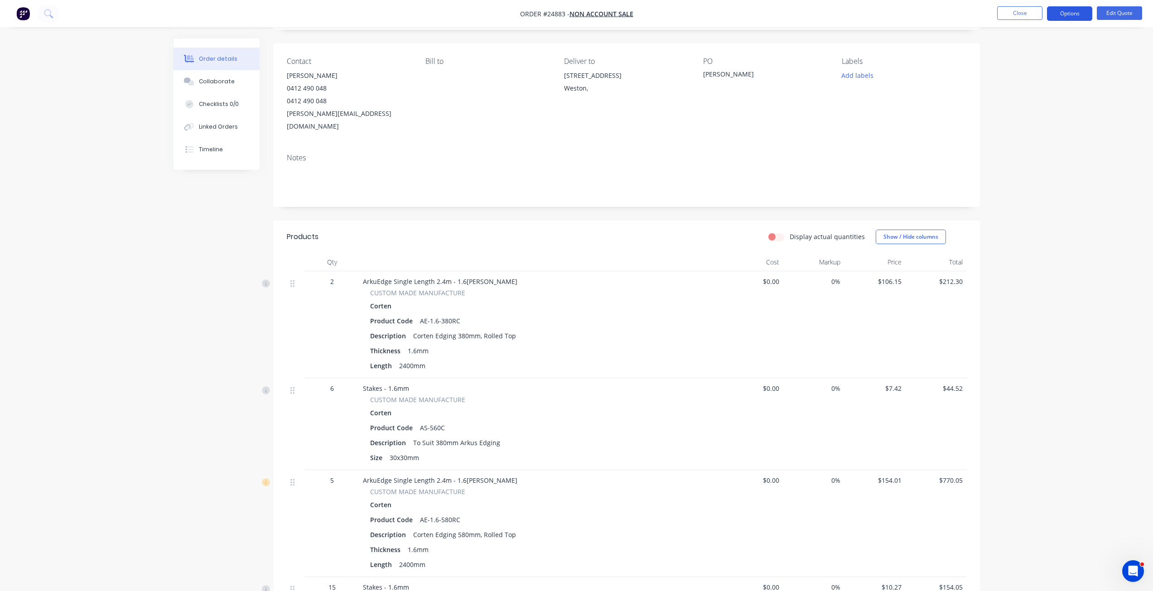
click at [1069, 10] on button "Options" at bounding box center [1069, 13] width 45 height 14
click at [1041, 70] on div "Proforma Invoice" at bounding box center [1042, 73] width 83 height 13
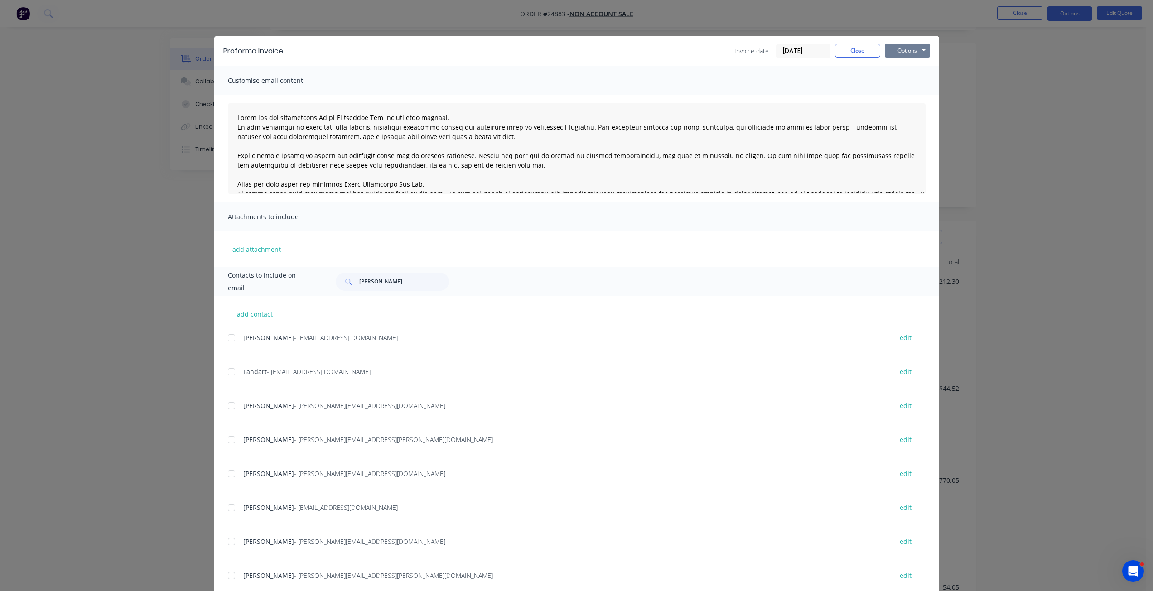
click at [920, 48] on button "Options" at bounding box center [907, 51] width 45 height 14
click at [912, 61] on button "Preview" at bounding box center [914, 66] width 58 height 15
click at [864, 50] on button "Close" at bounding box center [857, 51] width 45 height 14
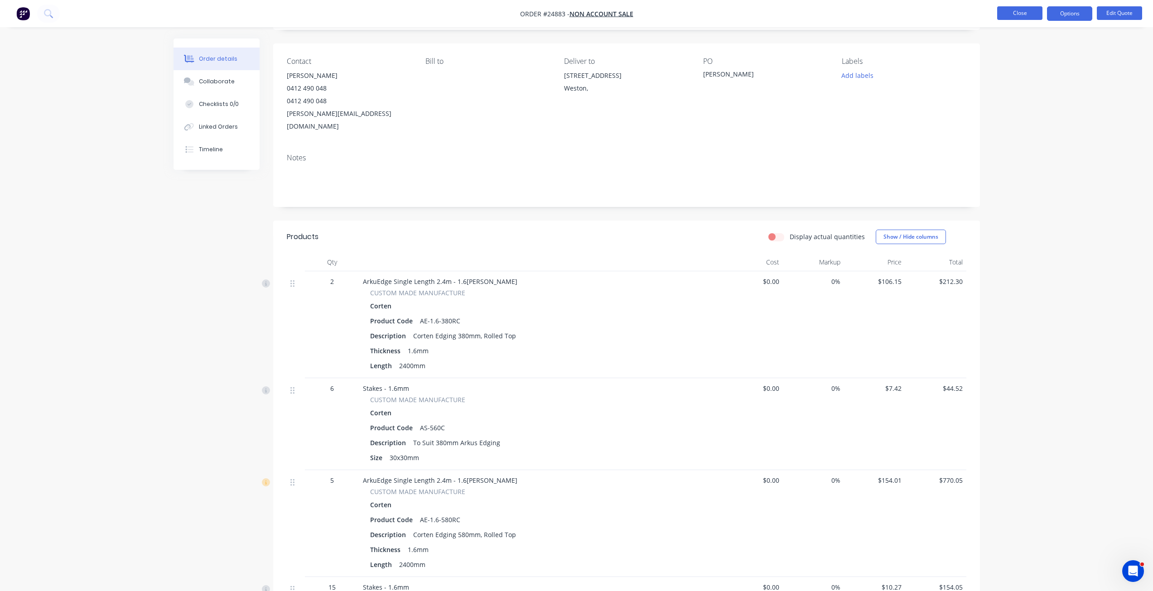
click at [1033, 10] on button "Close" at bounding box center [1019, 13] width 45 height 14
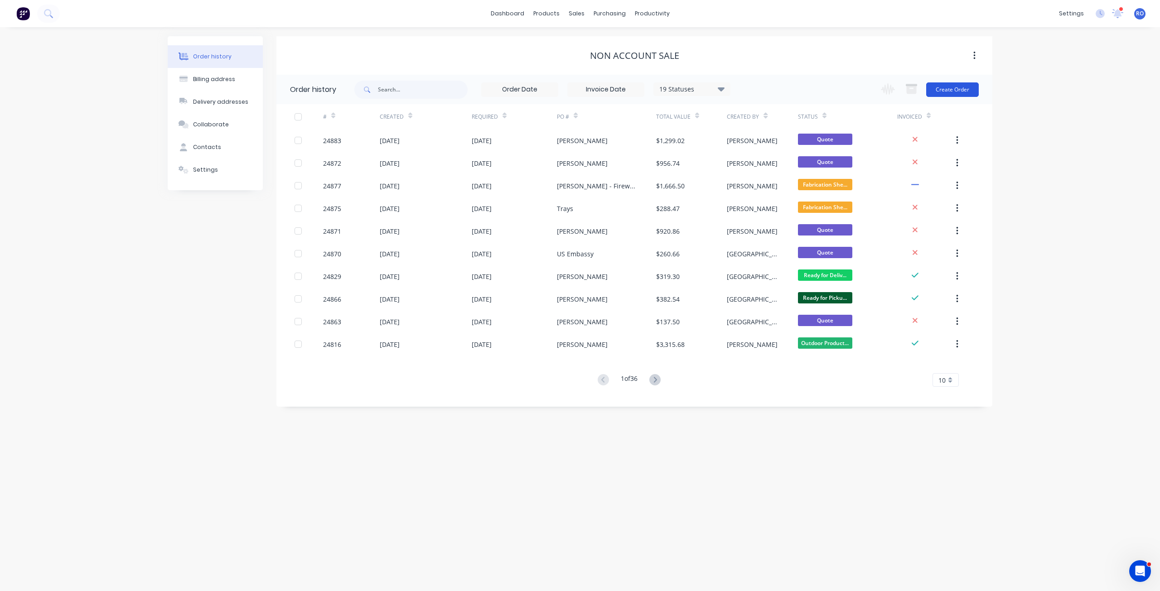
click at [960, 82] on button "Create Order" at bounding box center [952, 89] width 53 height 14
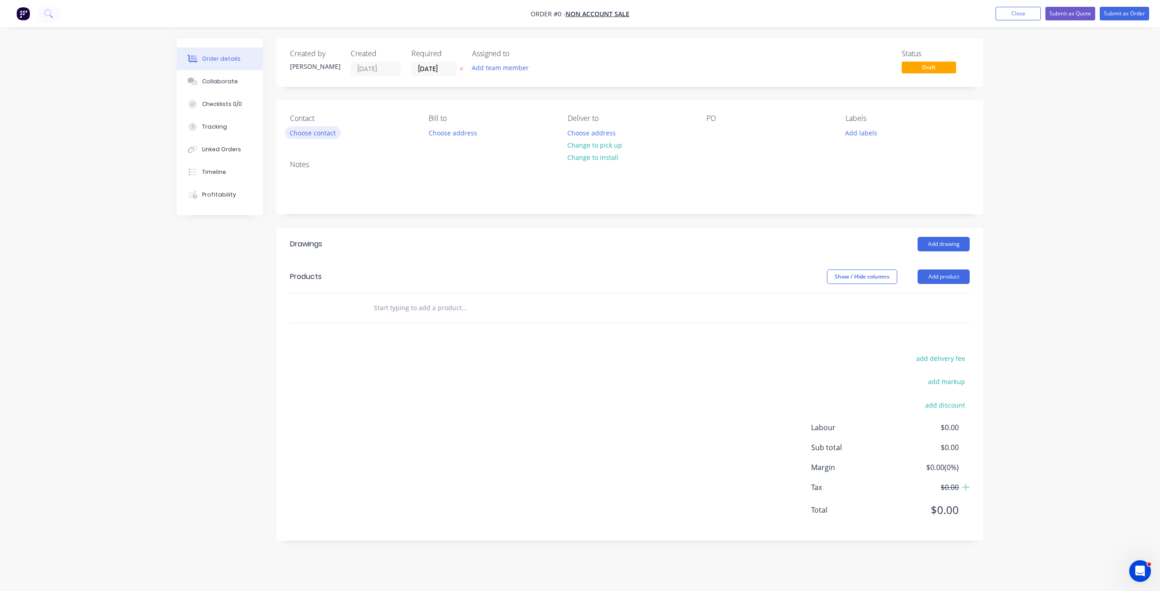
click at [317, 136] on button "Choose contact" at bounding box center [313, 132] width 56 height 12
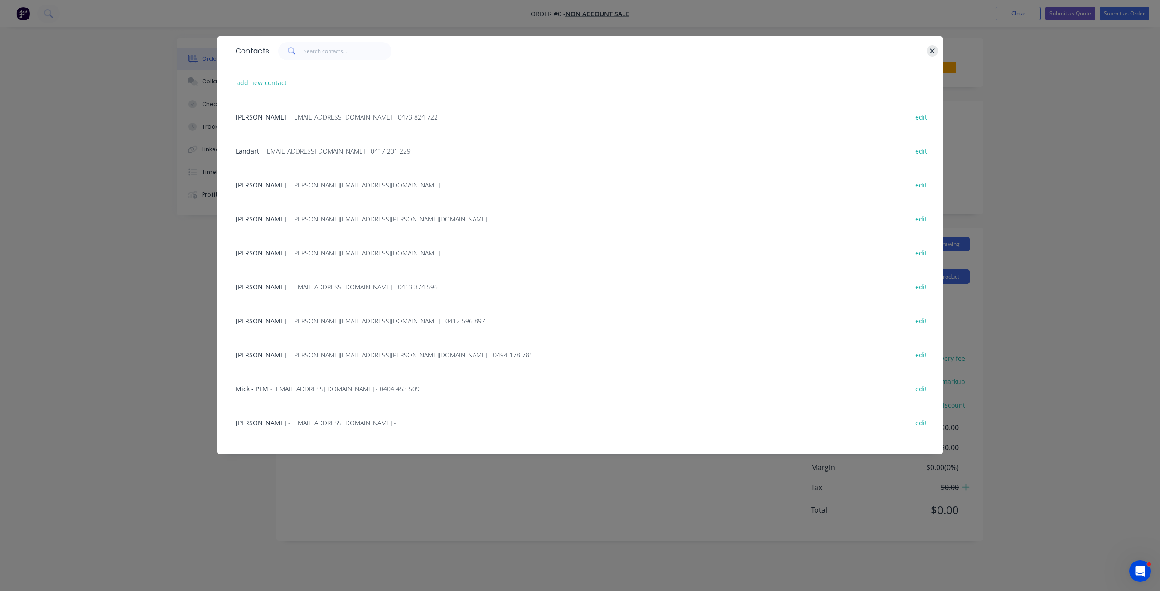
click at [935, 49] on icon "button" at bounding box center [932, 51] width 6 height 8
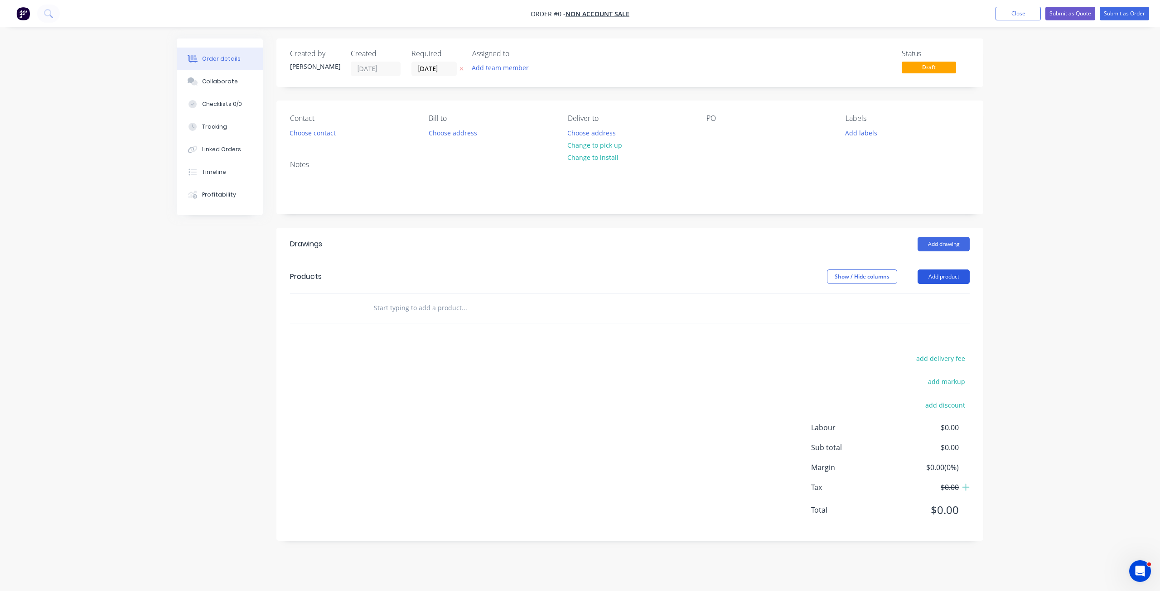
click at [945, 275] on button "Add product" at bounding box center [943, 277] width 52 height 14
click at [908, 302] on div "Product catalogue" at bounding box center [927, 299] width 70 height 13
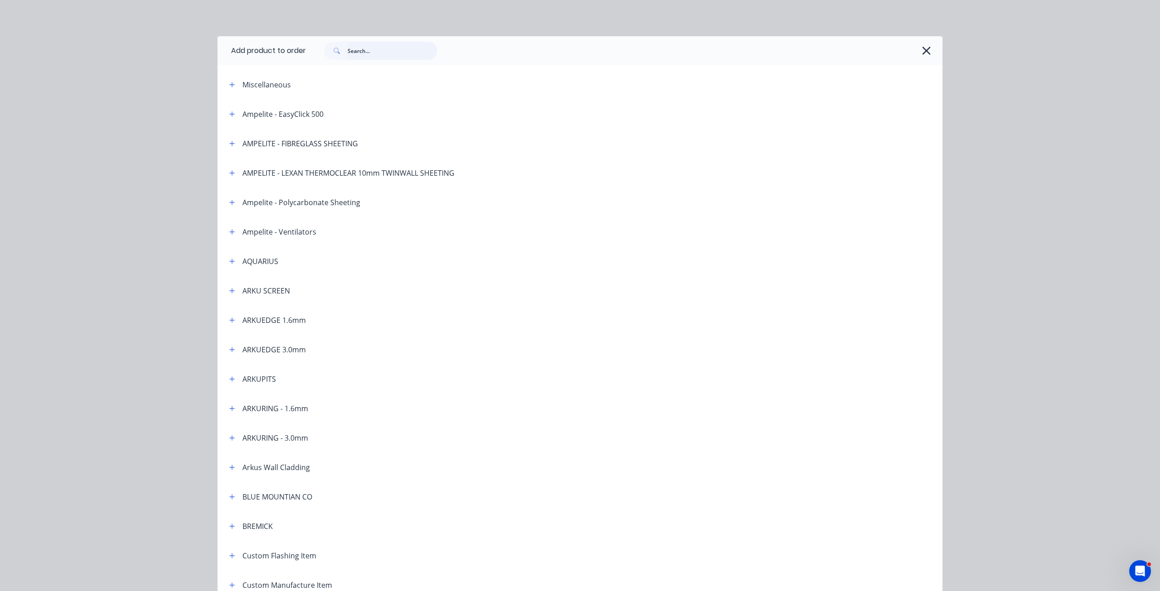
click at [385, 55] on input "text" at bounding box center [392, 51] width 90 height 18
type input "Arkuring"
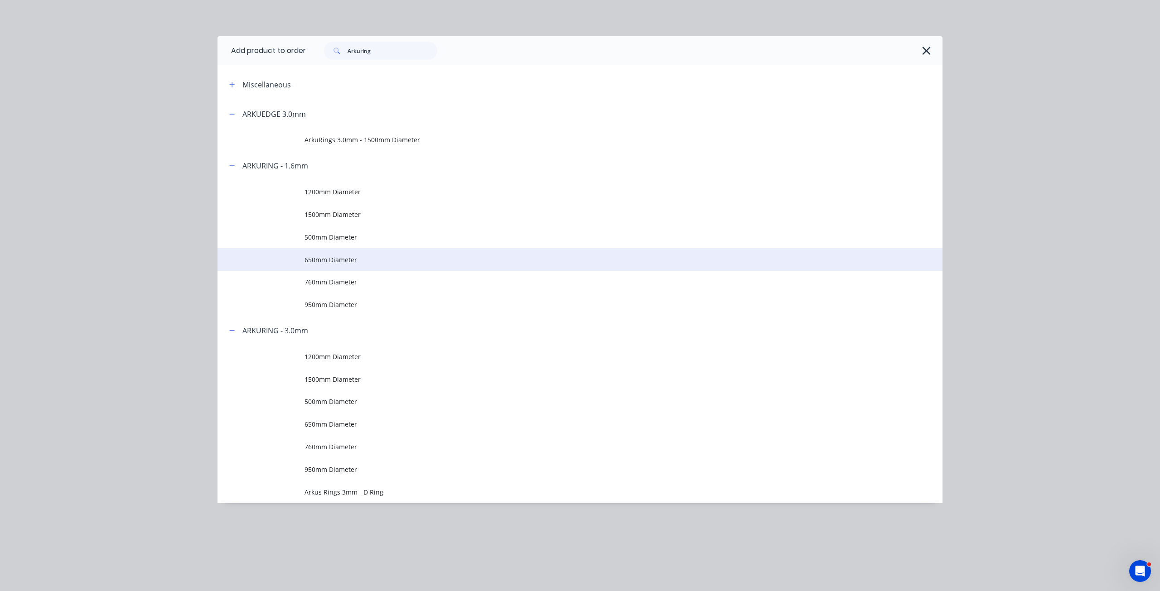
click at [335, 257] on span "650mm Diameter" at bounding box center [559, 260] width 510 height 10
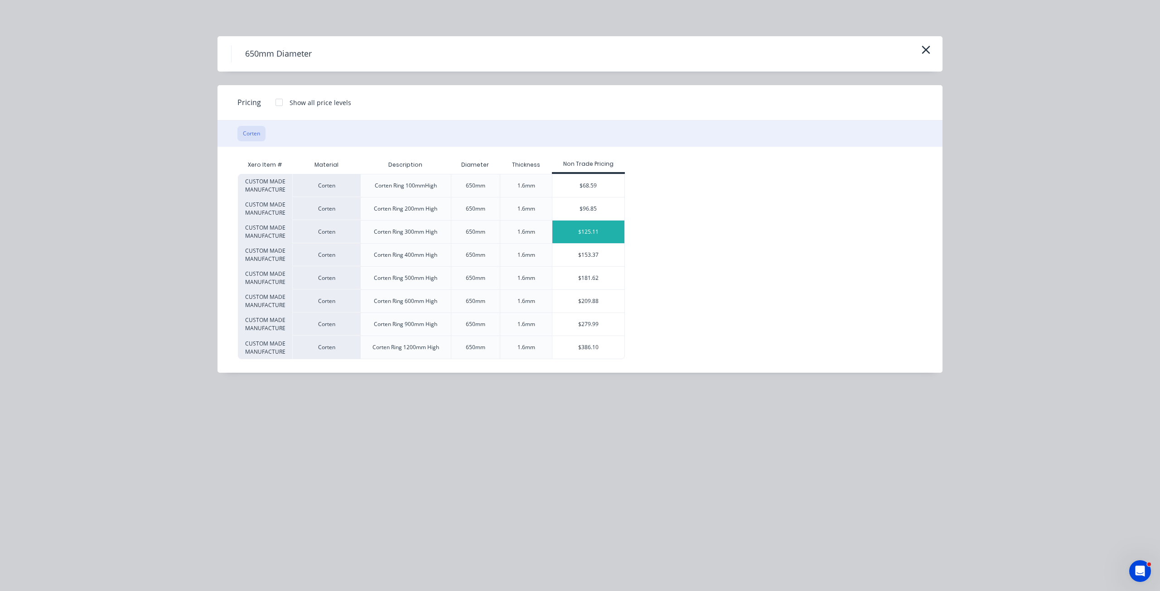
click at [579, 233] on div "$125.11" at bounding box center [588, 232] width 72 height 23
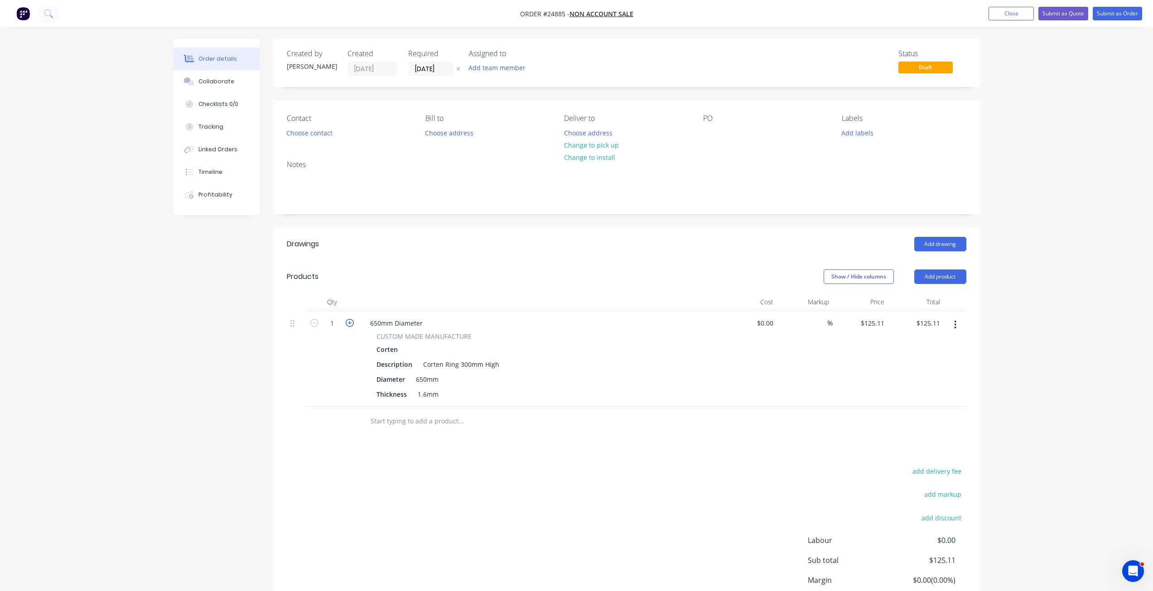
click at [350, 325] on icon "button" at bounding box center [350, 323] width 8 height 8
type input "2"
type input "$250.22"
click at [947, 275] on button "Add product" at bounding box center [940, 277] width 52 height 14
click at [925, 306] on div "Product catalogue" at bounding box center [923, 299] width 70 height 13
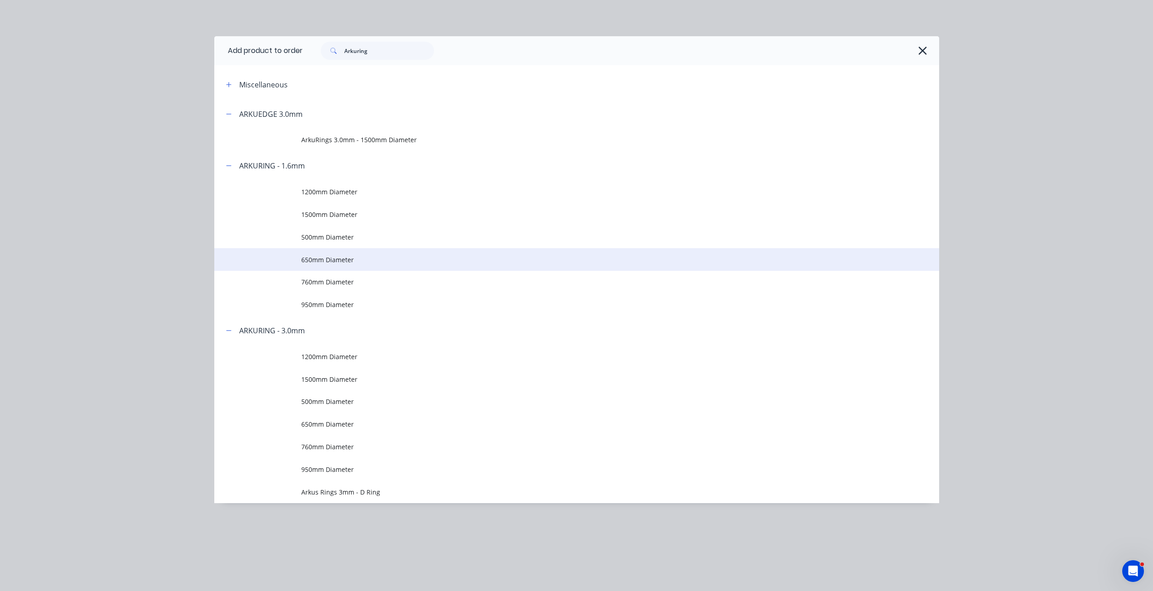
click at [370, 259] on span "650mm Diameter" at bounding box center [556, 260] width 510 height 10
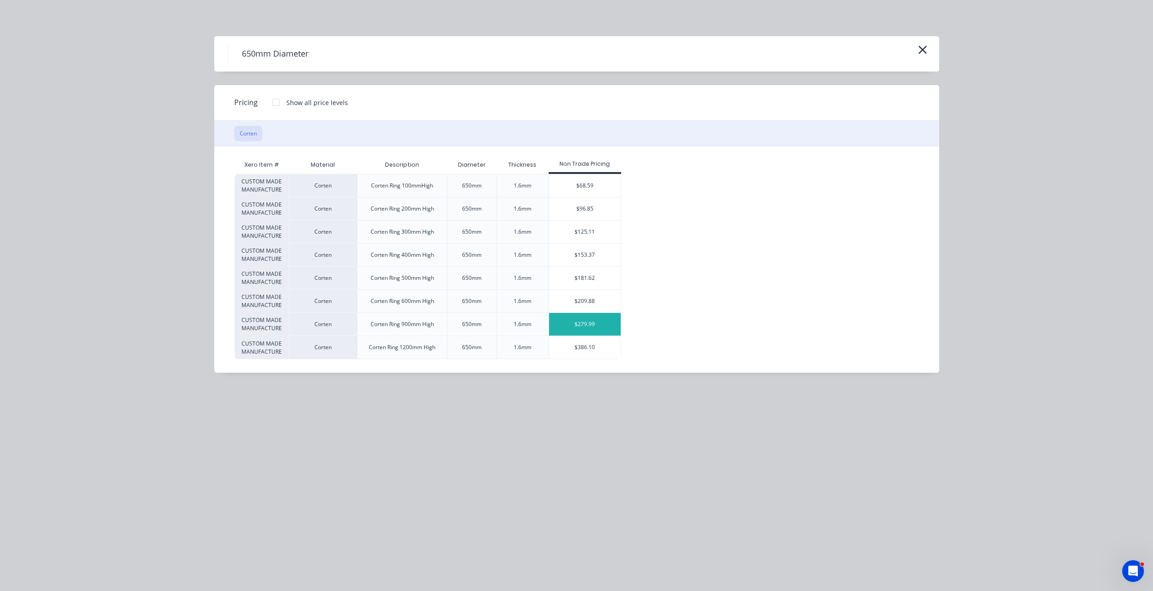
click at [578, 319] on div "$279.99" at bounding box center [585, 324] width 72 height 23
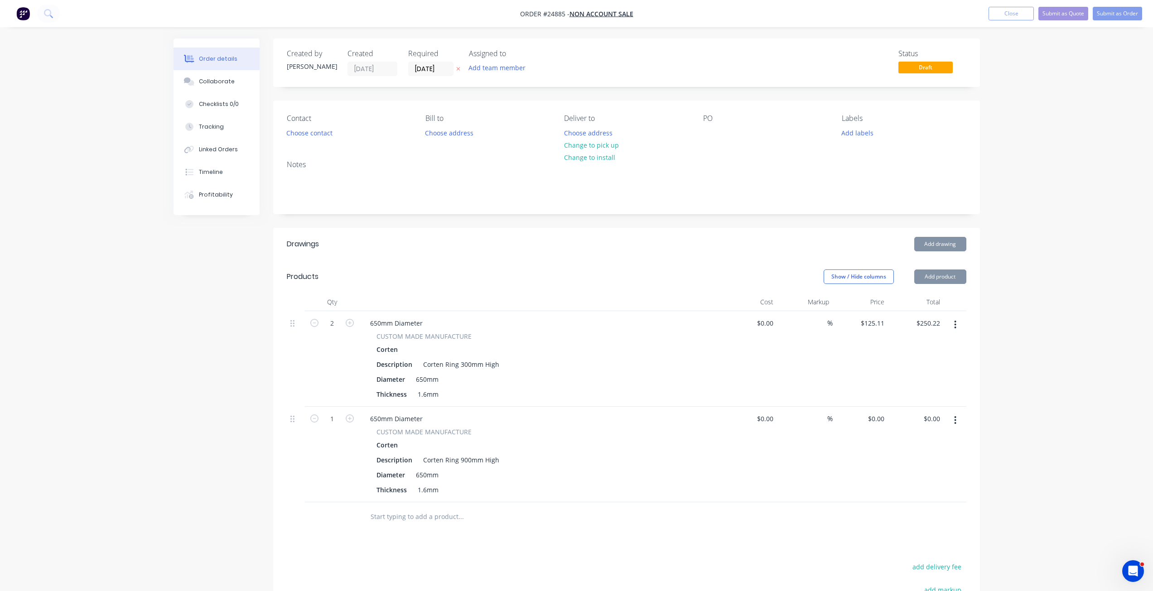
type input "$279.99"
click at [954, 420] on button "button" at bounding box center [955, 420] width 21 height 16
click at [916, 498] on div "Delete" at bounding box center [923, 498] width 70 height 13
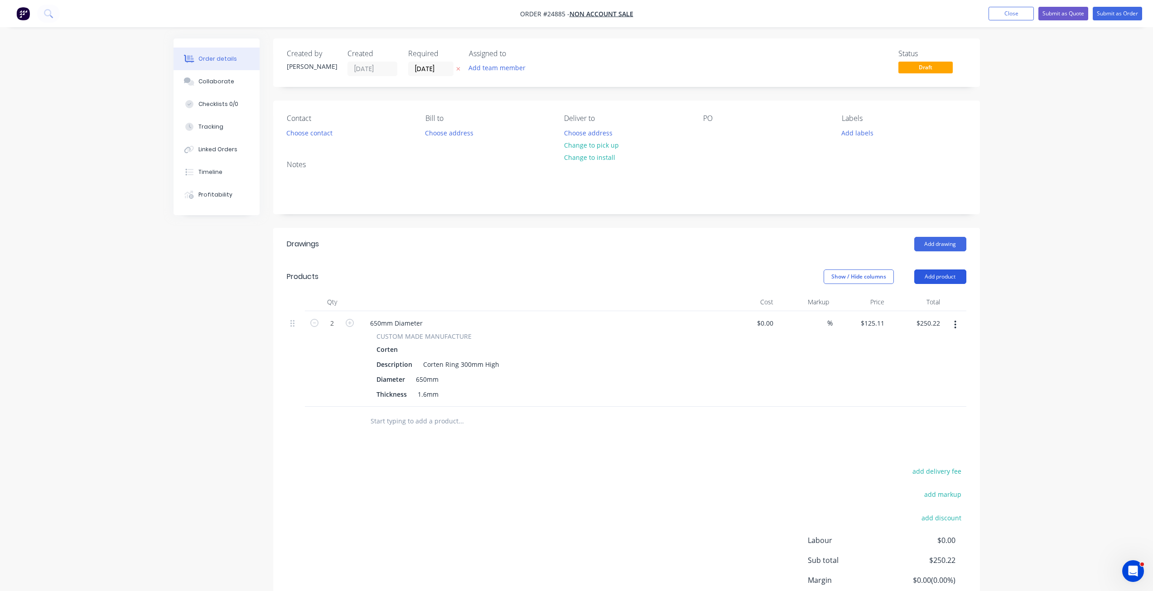
click at [943, 275] on button "Add product" at bounding box center [940, 277] width 52 height 14
click at [917, 299] on div "Product catalogue" at bounding box center [923, 299] width 70 height 13
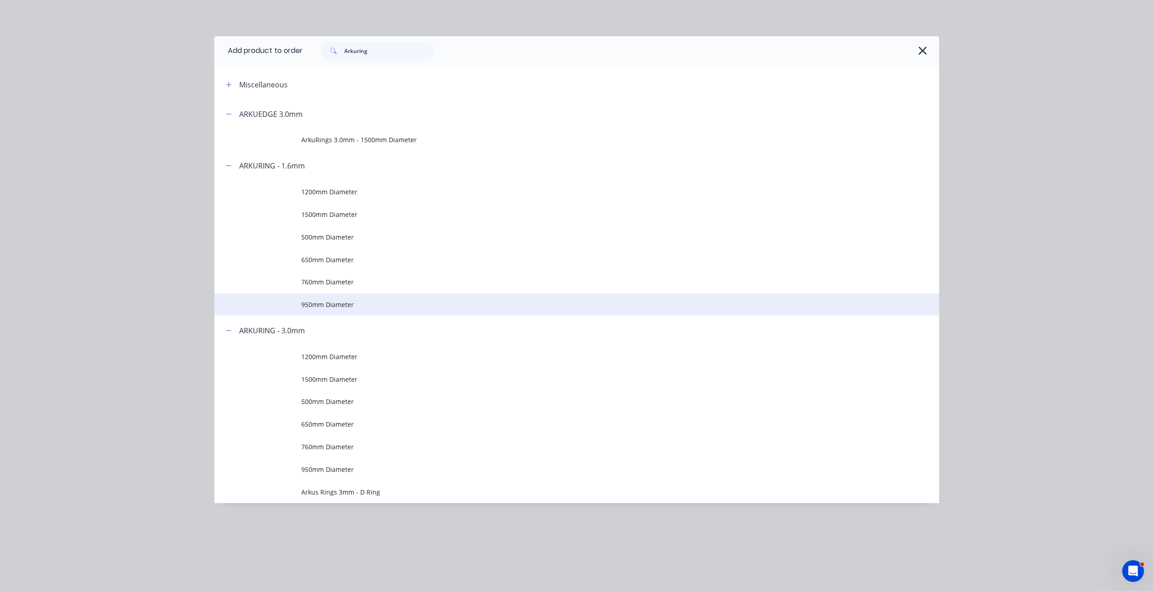
click at [351, 312] on td "950mm Diameter" at bounding box center [620, 305] width 638 height 23
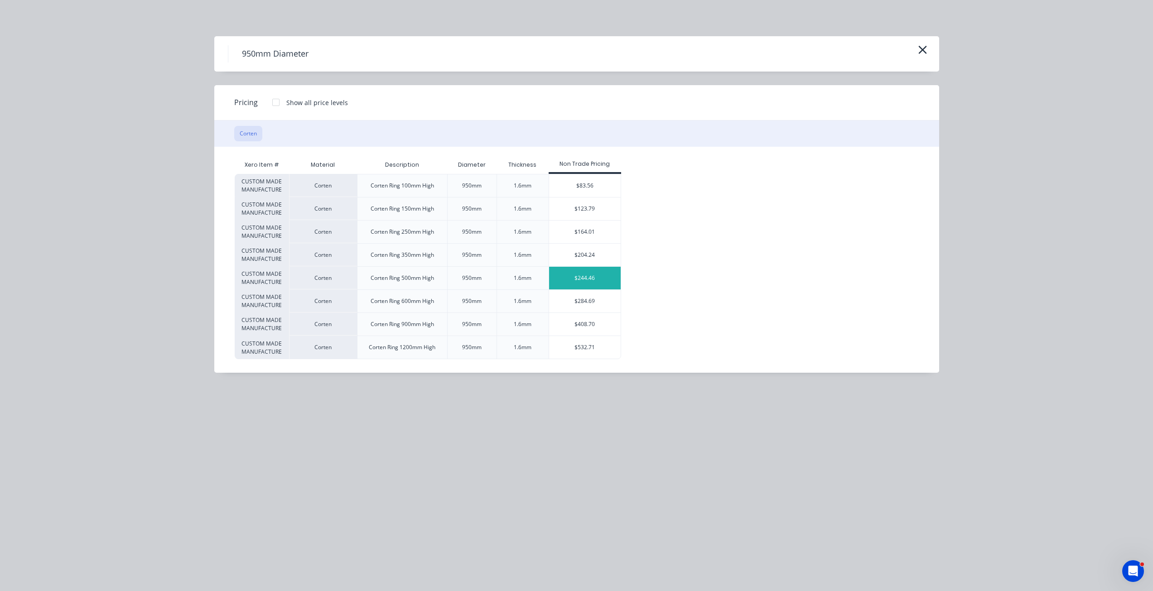
click at [572, 278] on div "$244.46" at bounding box center [585, 278] width 72 height 23
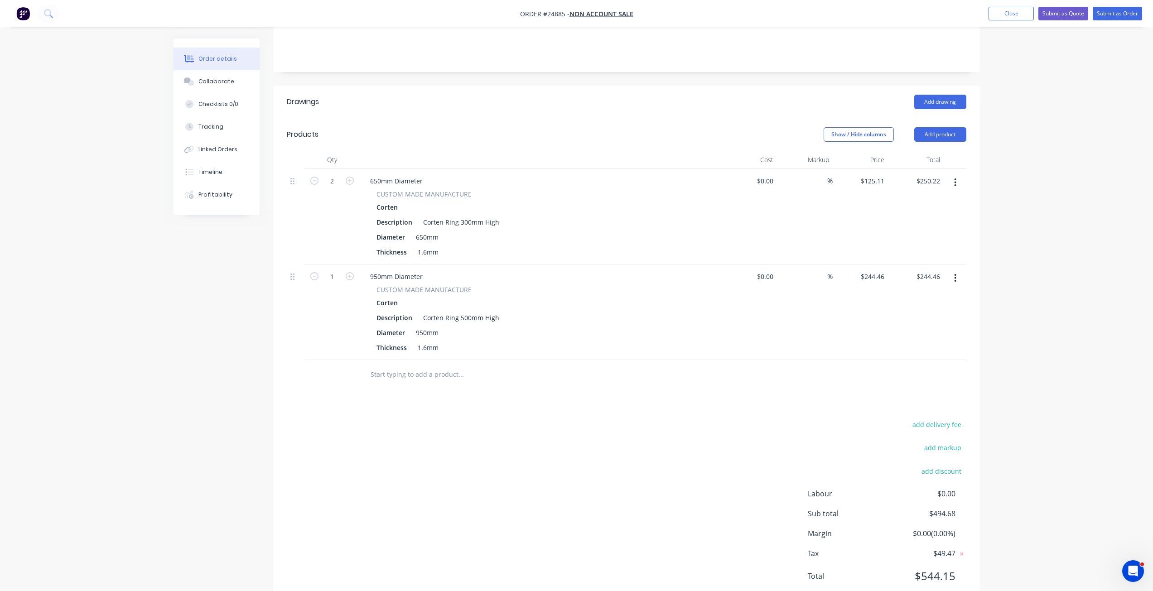
scroll to position [126, 0]
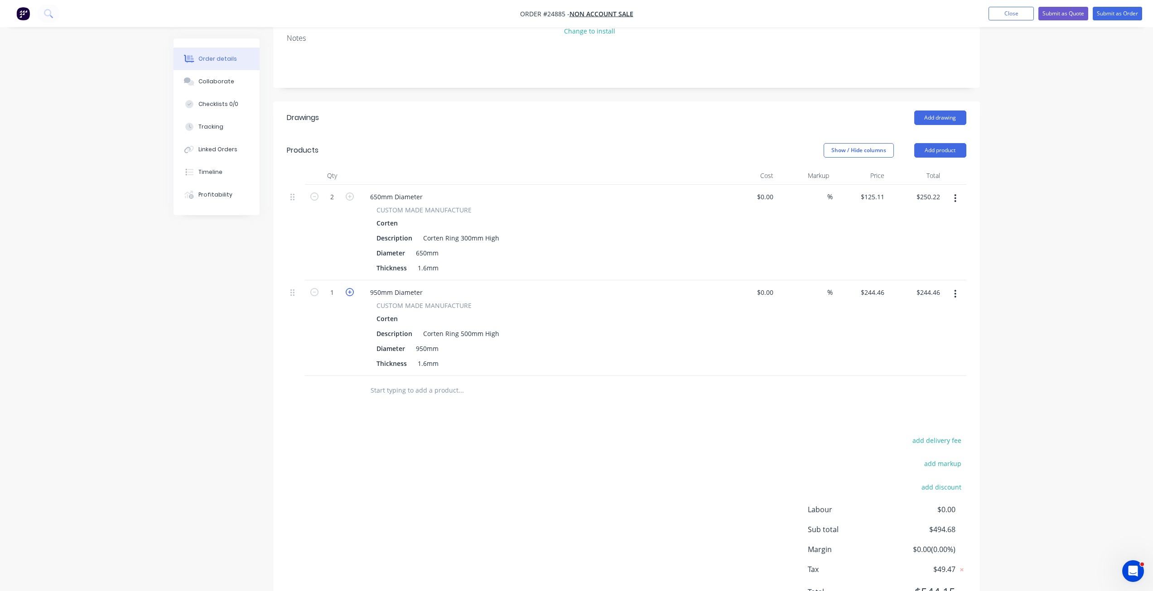
click at [349, 290] on icon "button" at bounding box center [350, 292] width 8 height 8
type input "2"
type input "$488.92"
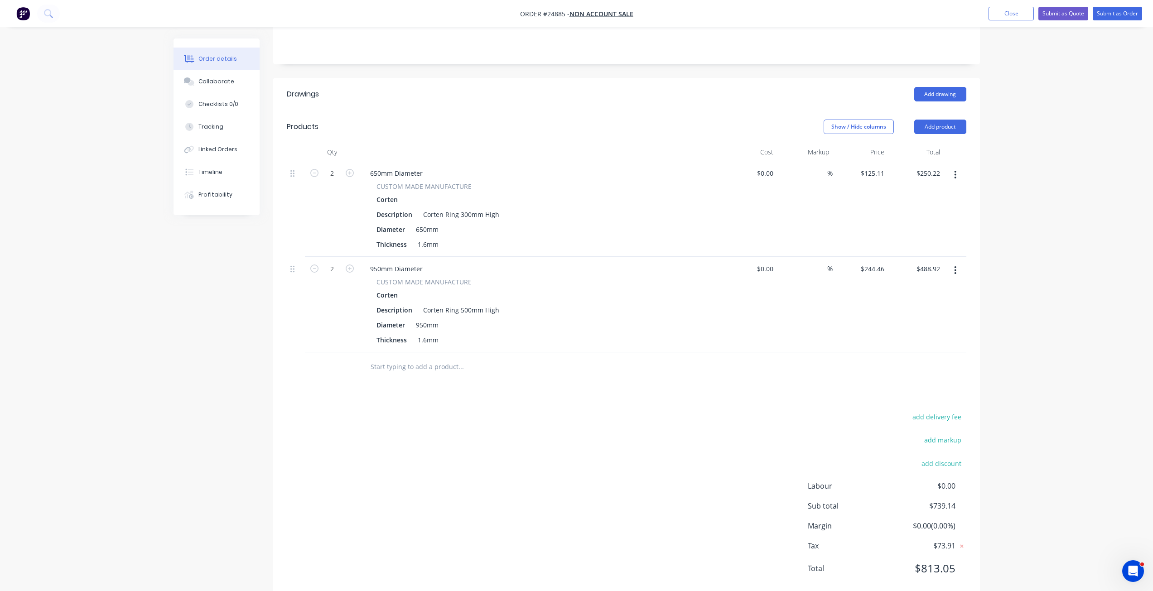
scroll to position [172, 0]
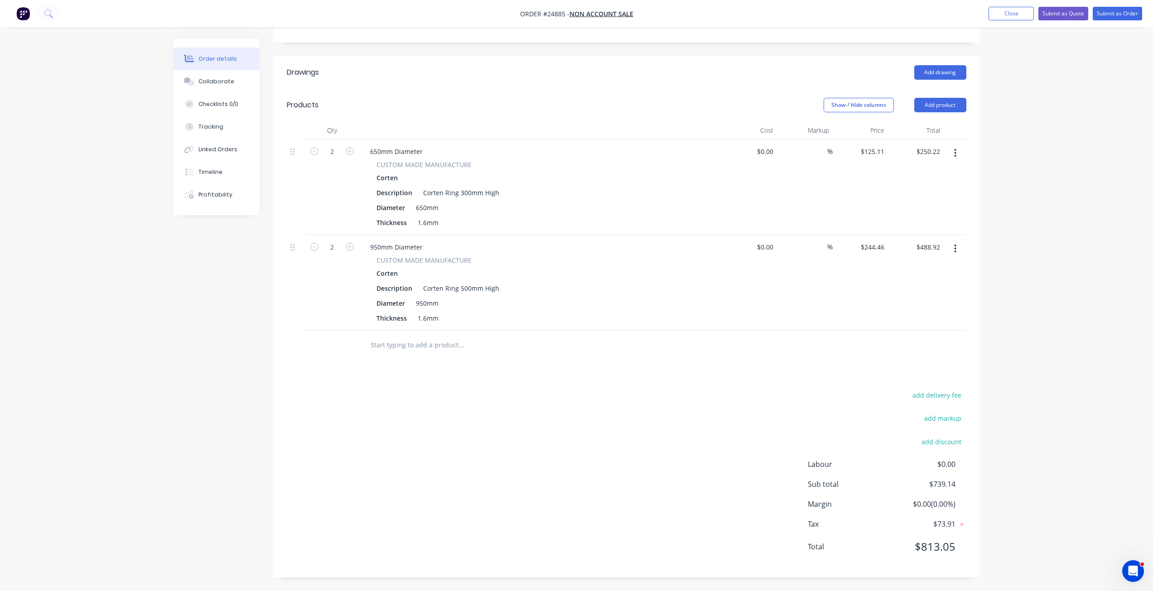
click at [579, 413] on div "add delivery fee add markup add discount Labour $0.00 Sub total $739.14 Margin …" at bounding box center [627, 476] width 680 height 175
click at [918, 106] on button "Add product" at bounding box center [940, 105] width 52 height 14
click at [915, 130] on div "Product catalogue" at bounding box center [923, 127] width 70 height 13
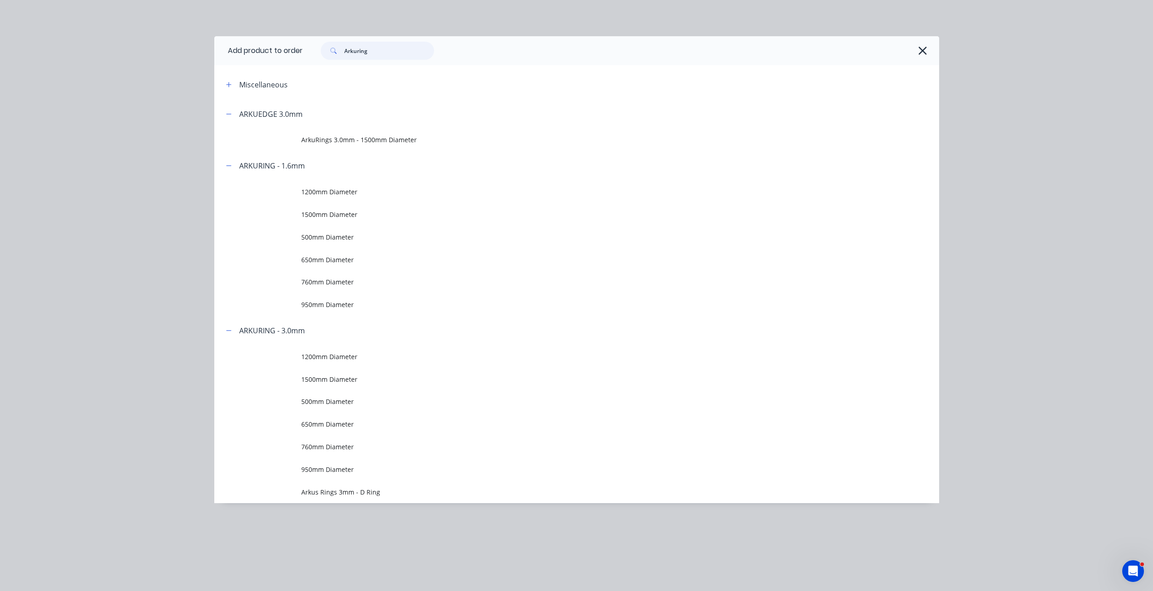
drag, startPoint x: 371, startPoint y: 49, endPoint x: 215, endPoint y: 38, distance: 157.2
click at [215, 38] on header "Add product to order Arkuring" at bounding box center [576, 50] width 725 height 29
type input "Delivery"
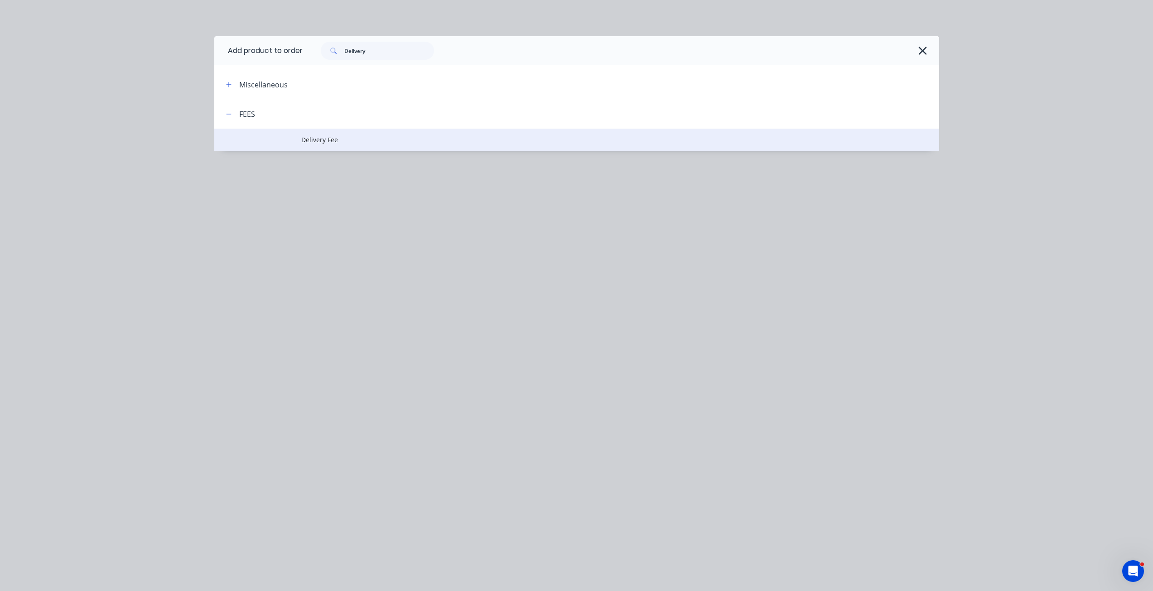
click at [324, 133] on td "Delivery Fee" at bounding box center [620, 140] width 638 height 23
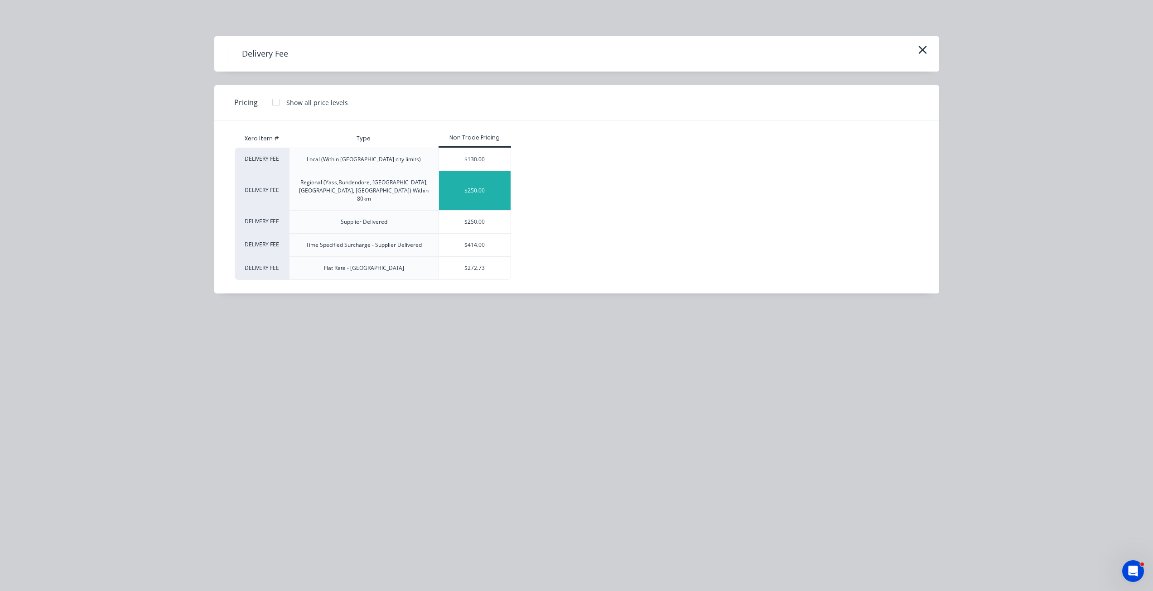
click at [474, 184] on div "$250.00" at bounding box center [475, 190] width 72 height 39
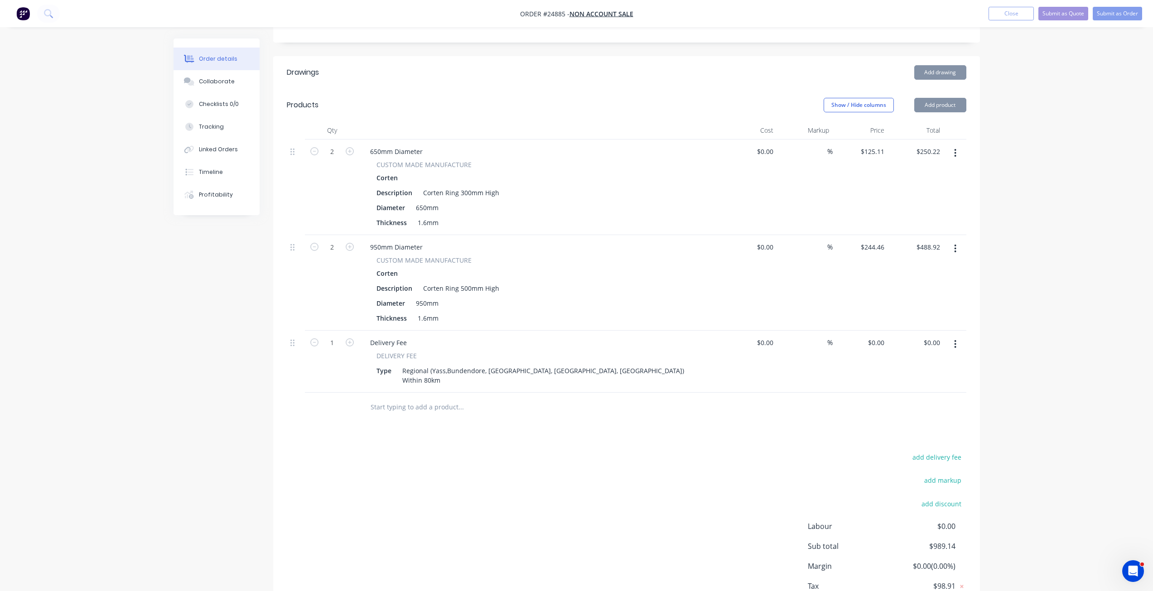
type input "$250.00"
click at [873, 341] on input "250" at bounding box center [874, 342] width 28 height 13
type input "$170.00"
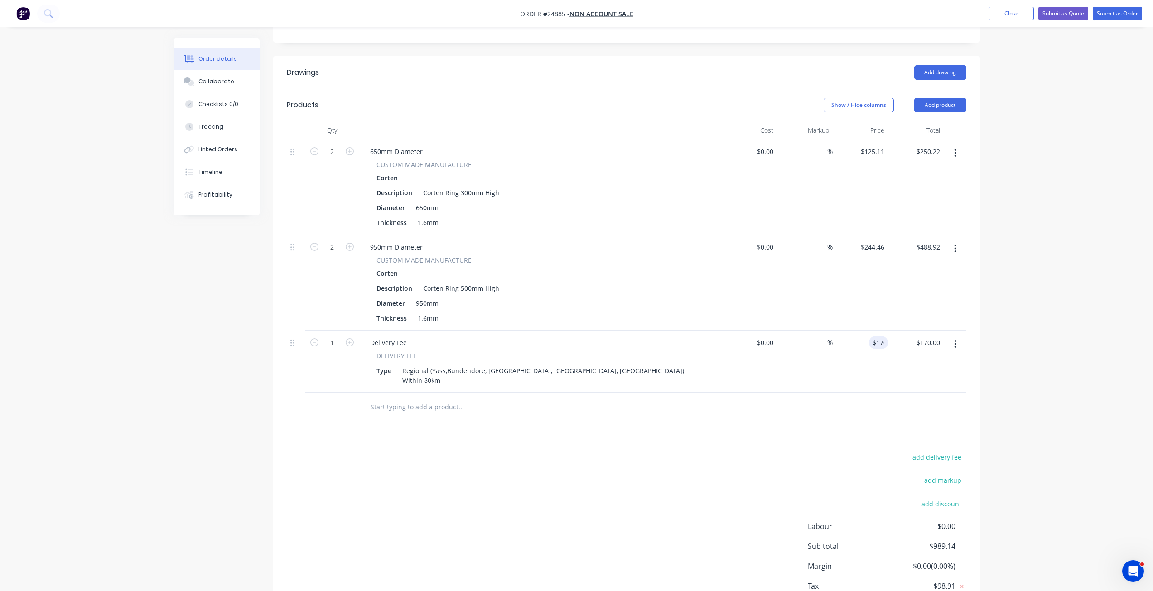
click at [886, 371] on div "$170.00 170" at bounding box center [861, 362] width 56 height 62
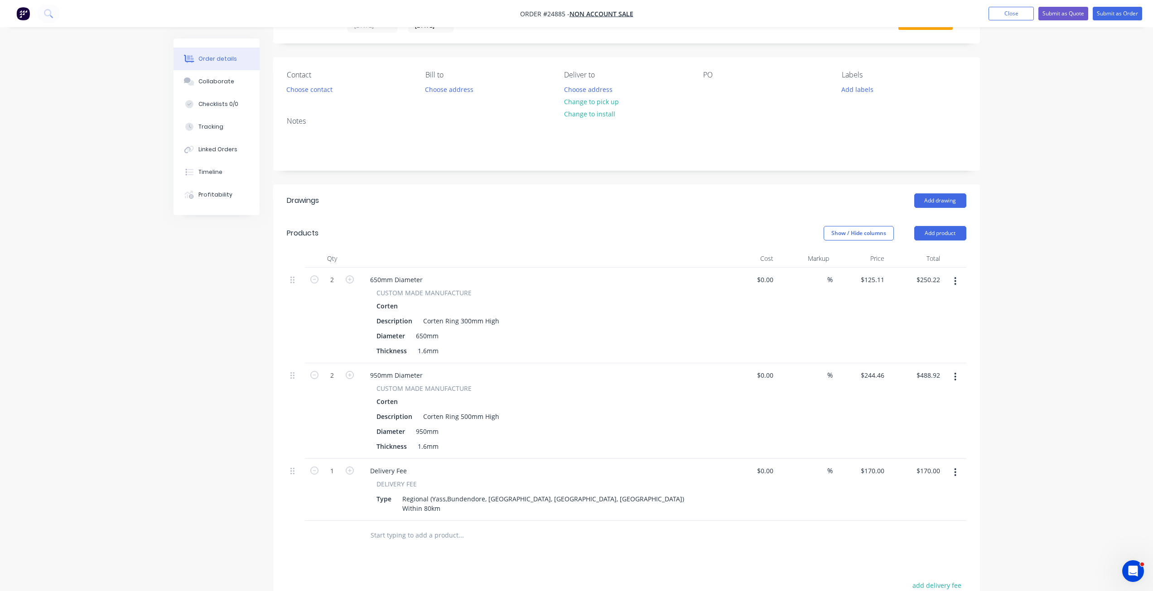
scroll to position [36, 0]
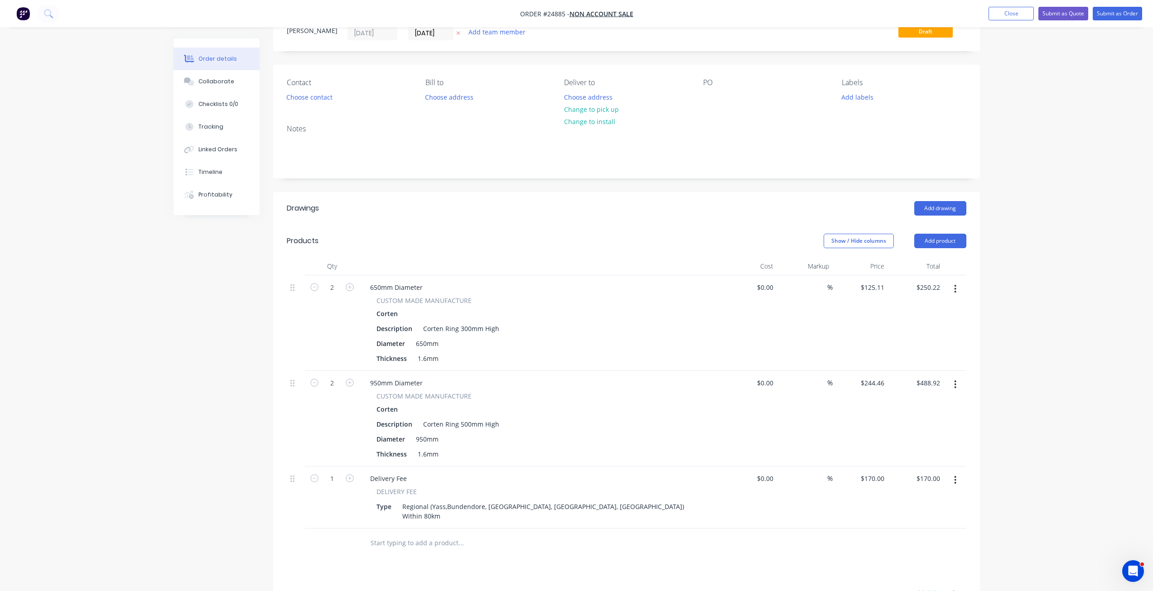
click at [978, 97] on div "Contact Choose contact Bill to Choose address Deliver to Choose address Change …" at bounding box center [626, 91] width 707 height 53
click at [975, 76] on div "Order details Collaborate Checklists 0/0 Tracking Linked Orders Timeline Profit…" at bounding box center [576, 396] width 824 height 786
click at [990, 9] on button "Close" at bounding box center [1010, 14] width 45 height 14
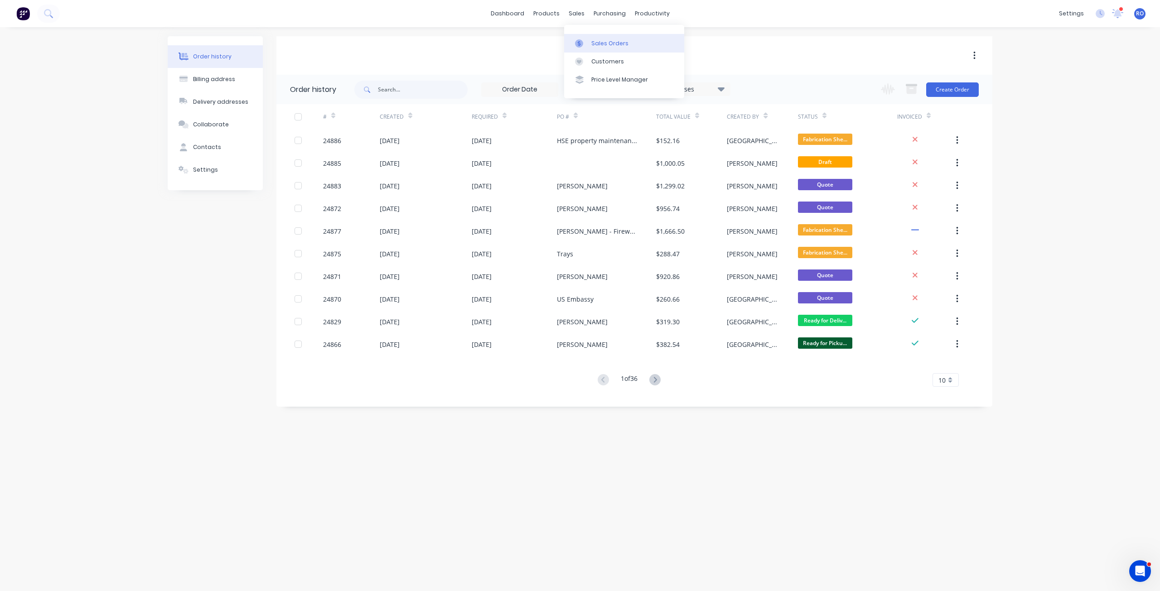
click at [590, 43] on link "Sales Orders" at bounding box center [624, 43] width 120 height 18
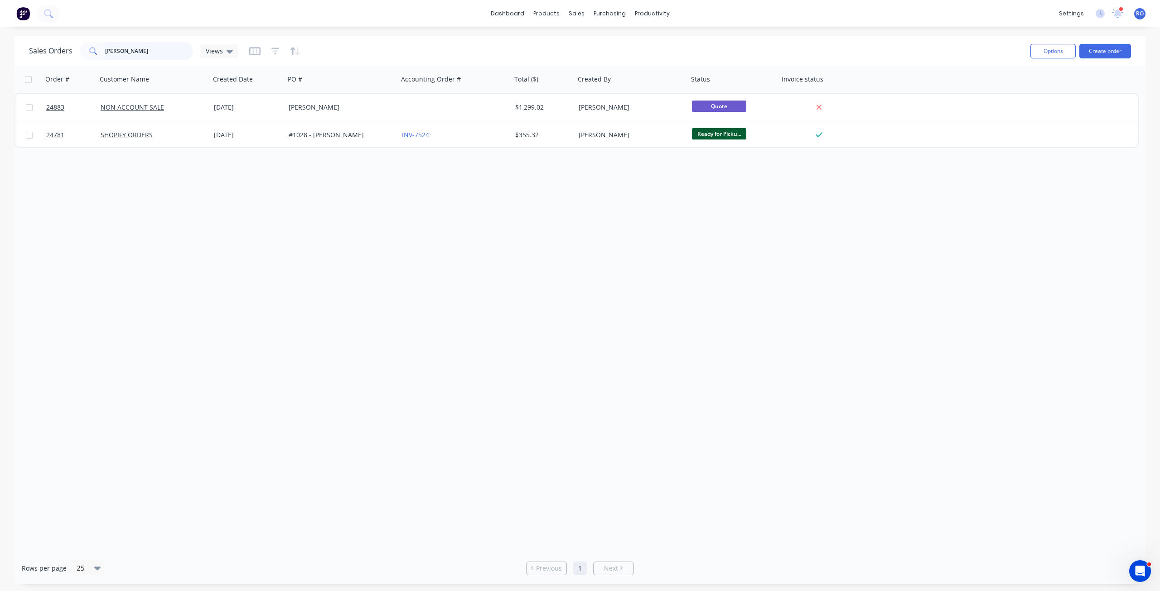
drag, startPoint x: 148, startPoint y: 52, endPoint x: 16, endPoint y: 57, distance: 131.9
click at [16, 57] on div "Sales Orders Lucinda Views Options Create order" at bounding box center [579, 50] width 1131 height 29
